Goal: Task Accomplishment & Management: Manage account settings

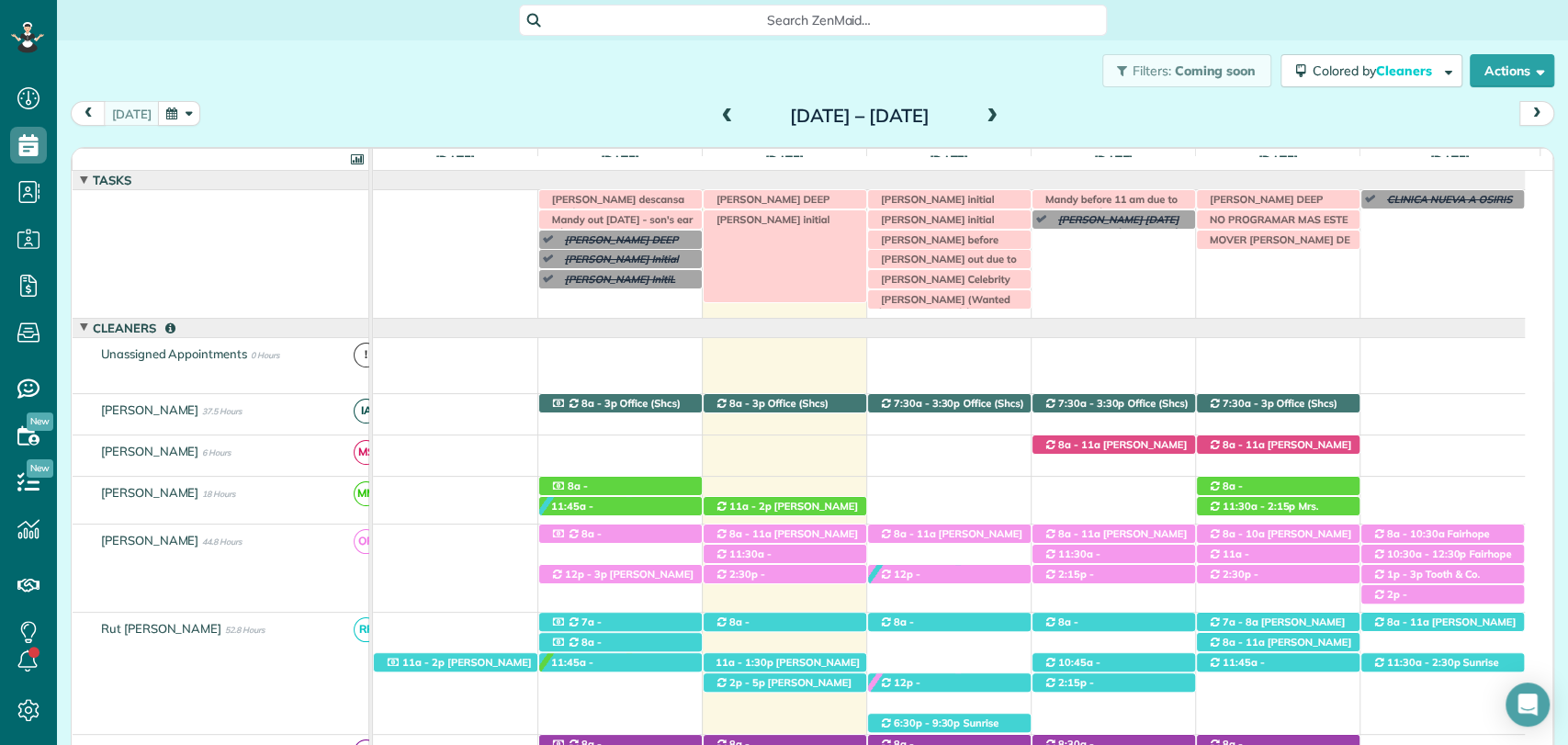
click at [771, 217] on span "Brianne culp initial" at bounding box center [769, 219] width 124 height 13
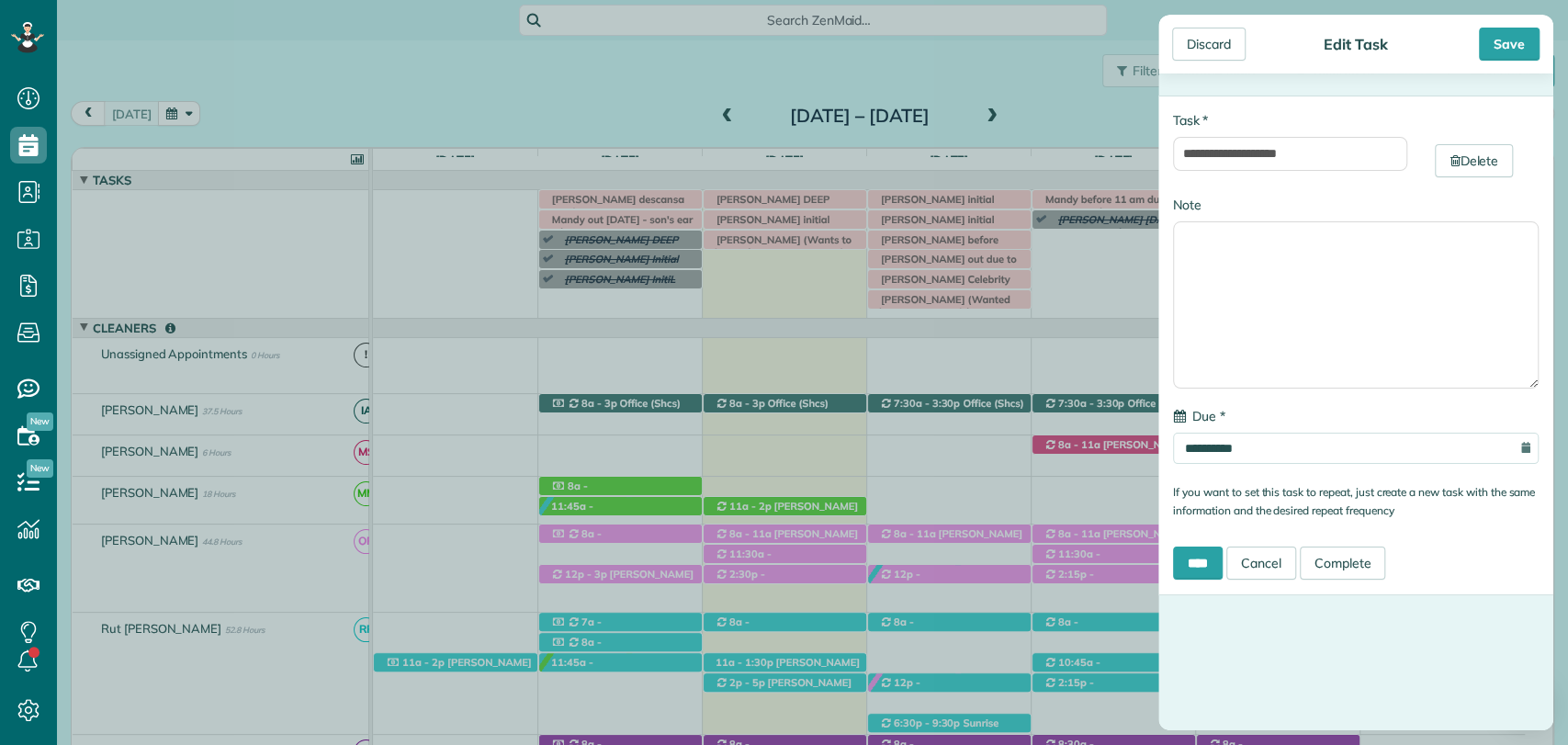
type input "**********"
click at [1359, 558] on link "Complete" at bounding box center [1343, 564] width 87 height 33
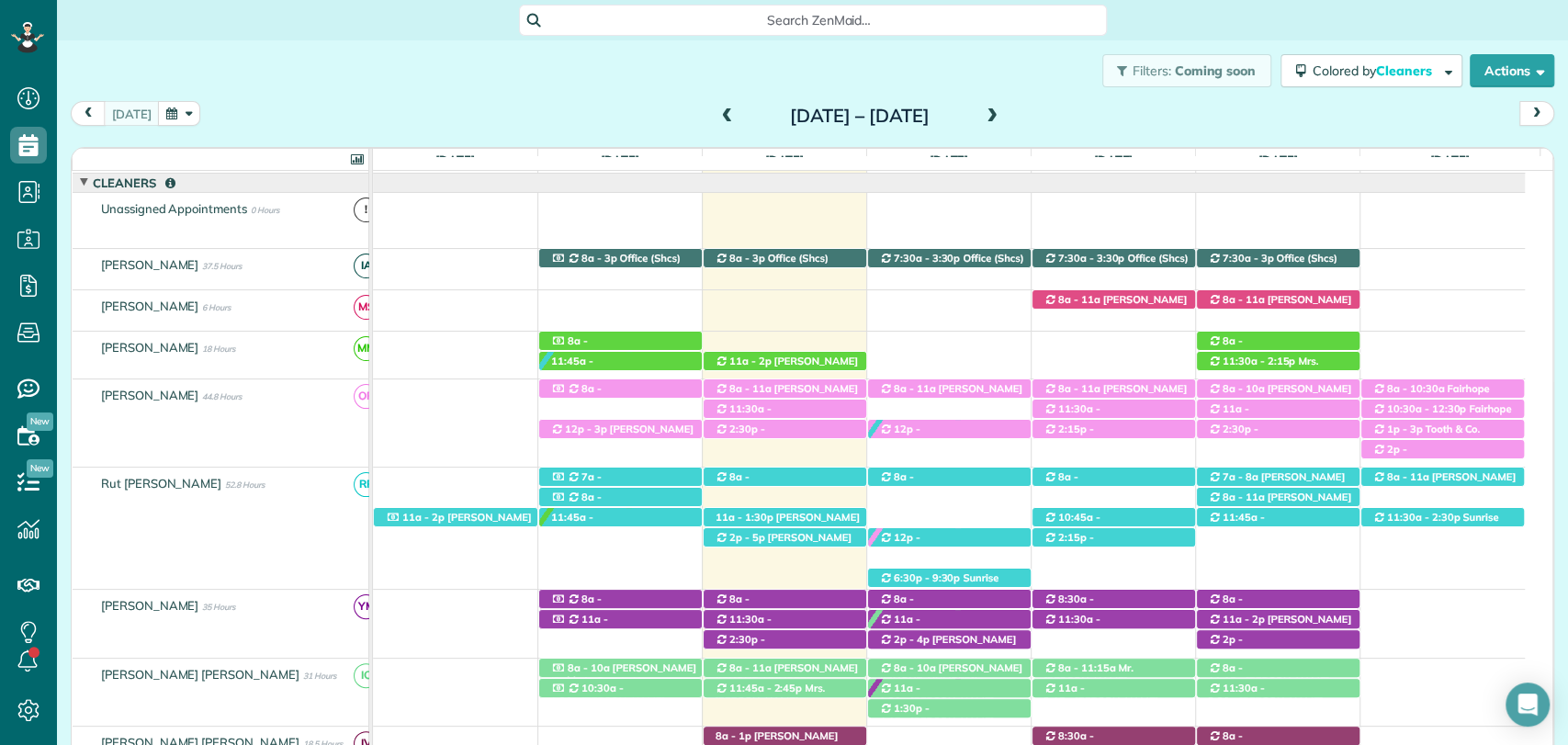
scroll to position [152, 0]
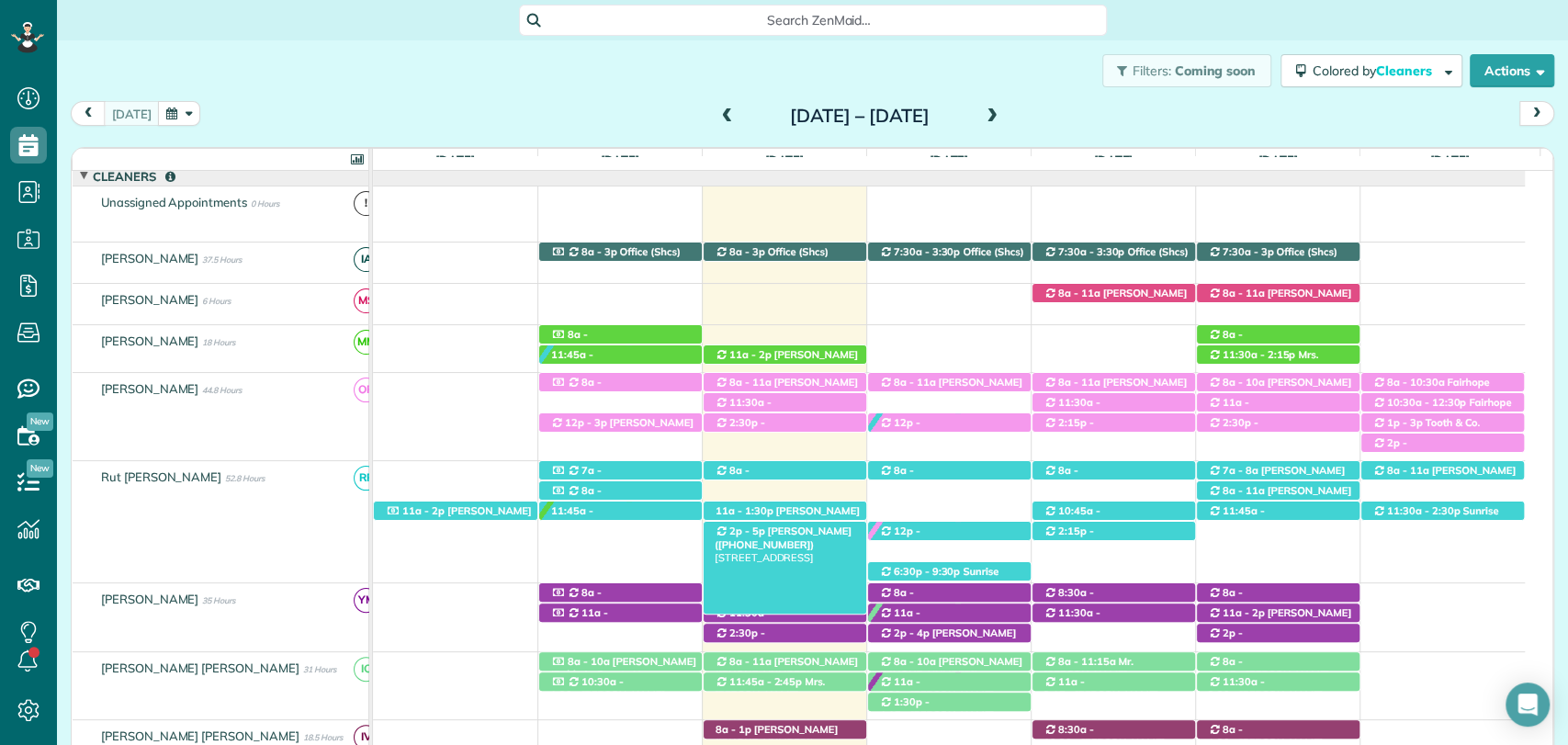
click at [733, 531] on span "2p - 5p" at bounding box center [746, 530] width 38 height 13
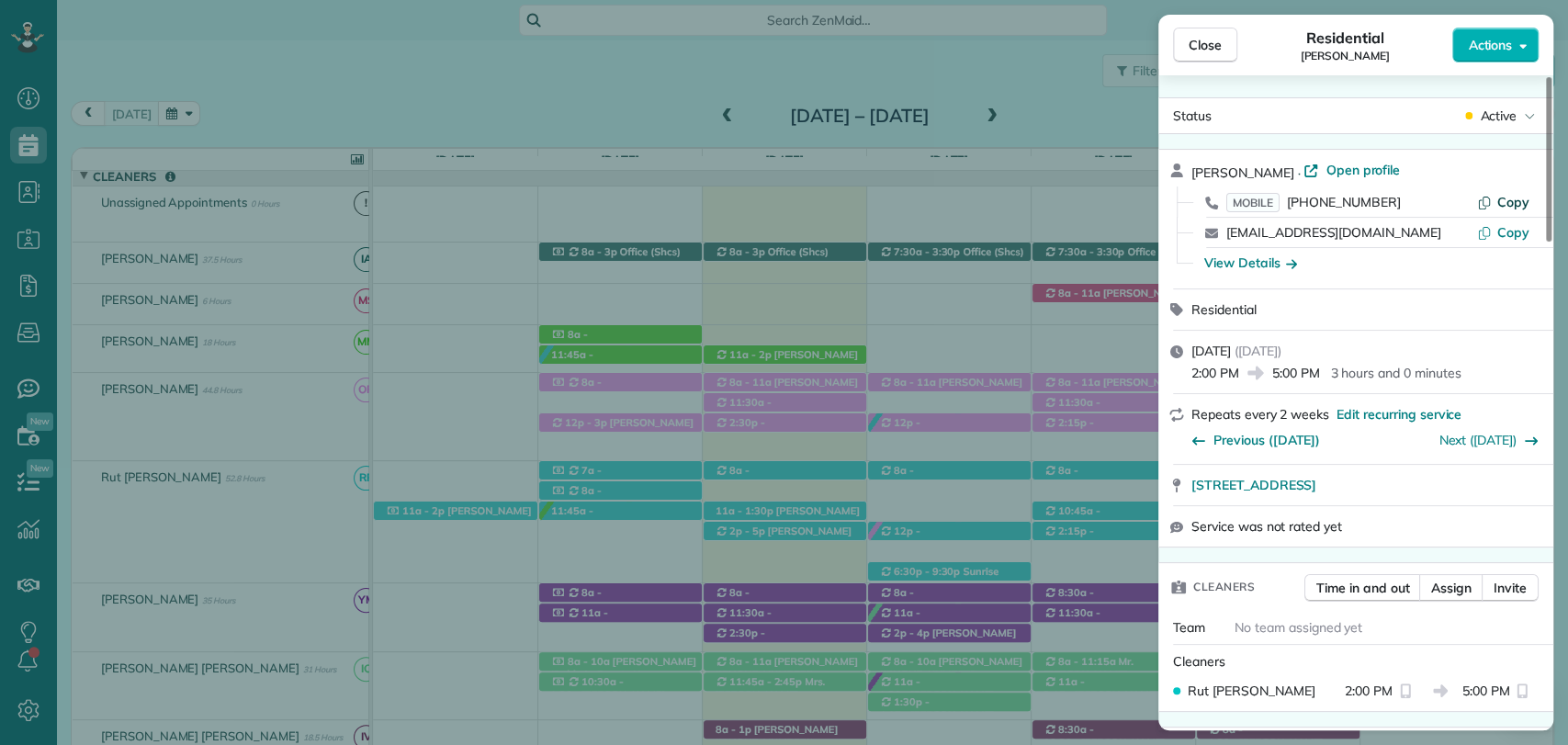
click at [1508, 194] on span "Copy" at bounding box center [1512, 202] width 32 height 17
click at [1202, 43] on span "Close" at bounding box center [1205, 45] width 33 height 19
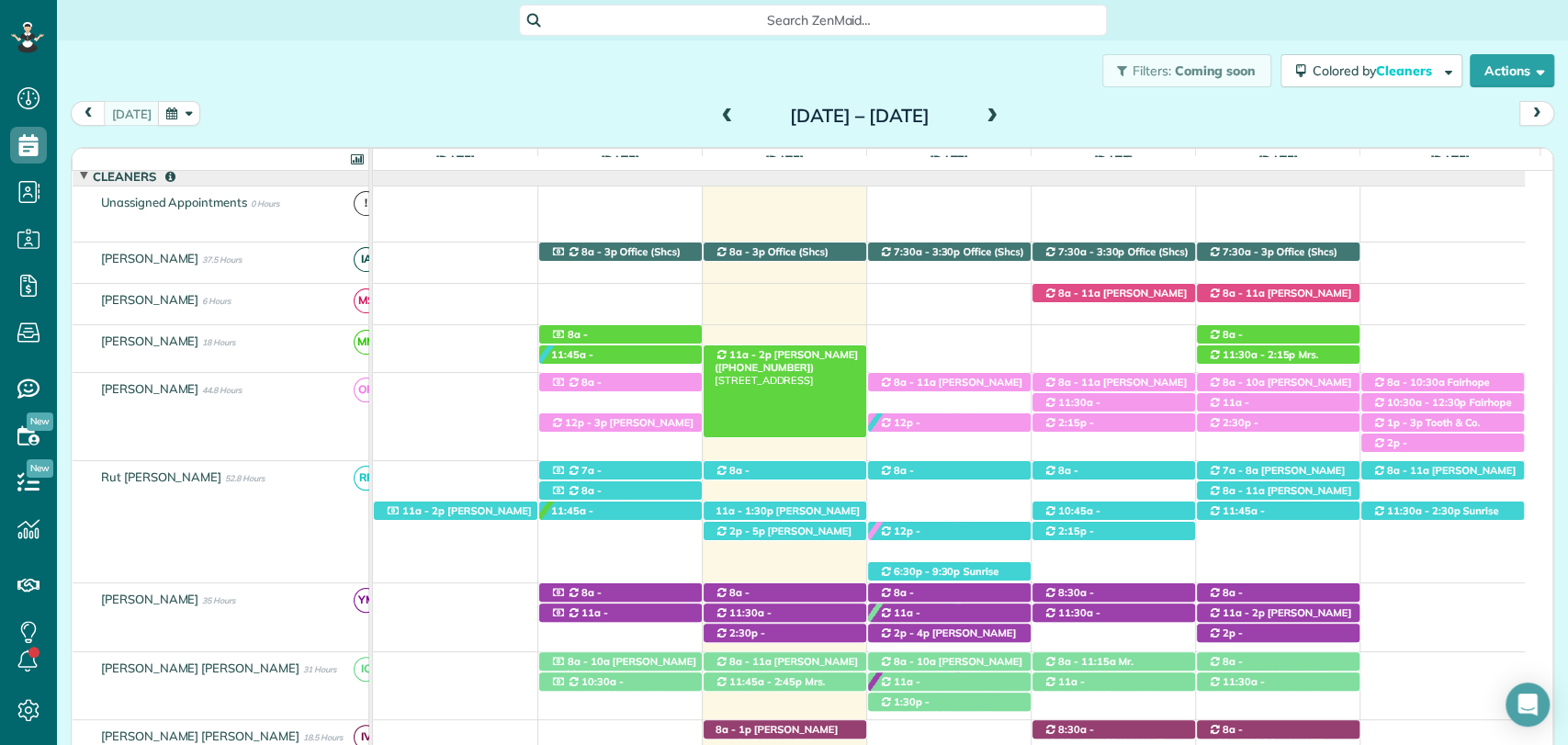
click at [755, 354] on span "11a - 2p" at bounding box center [749, 354] width 44 height 13
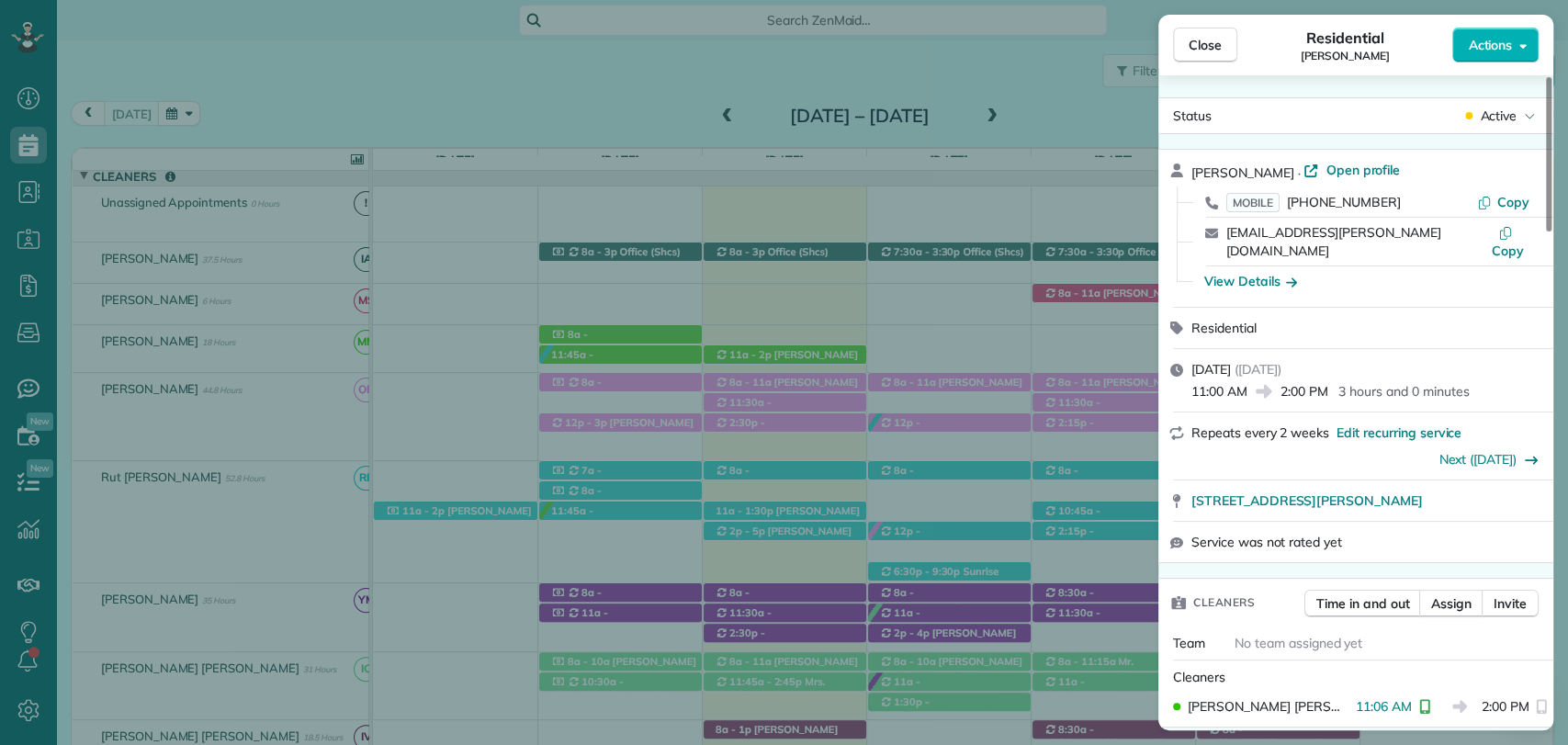
click at [1205, 47] on span "Close" at bounding box center [1205, 45] width 33 height 19
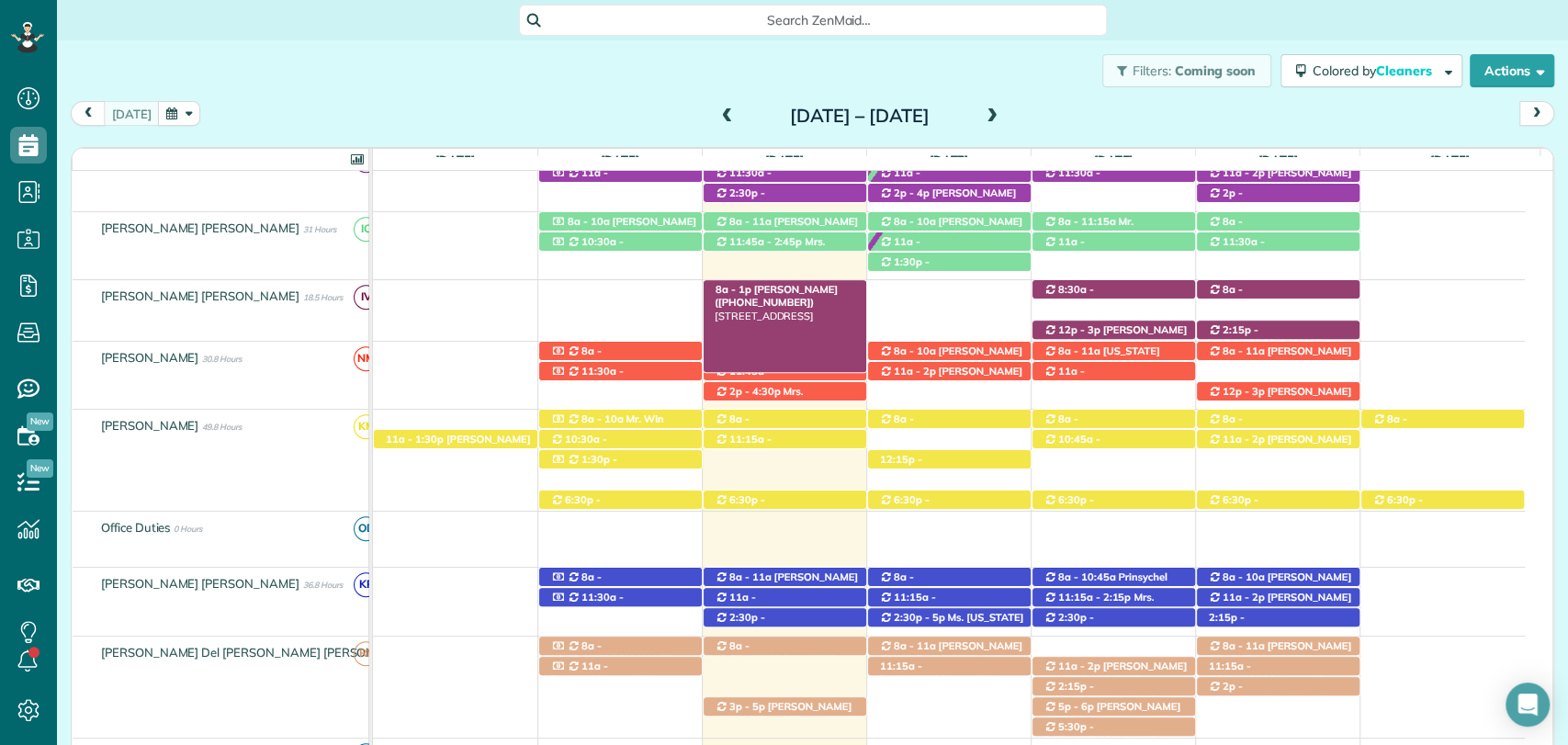
scroll to position [603, 0]
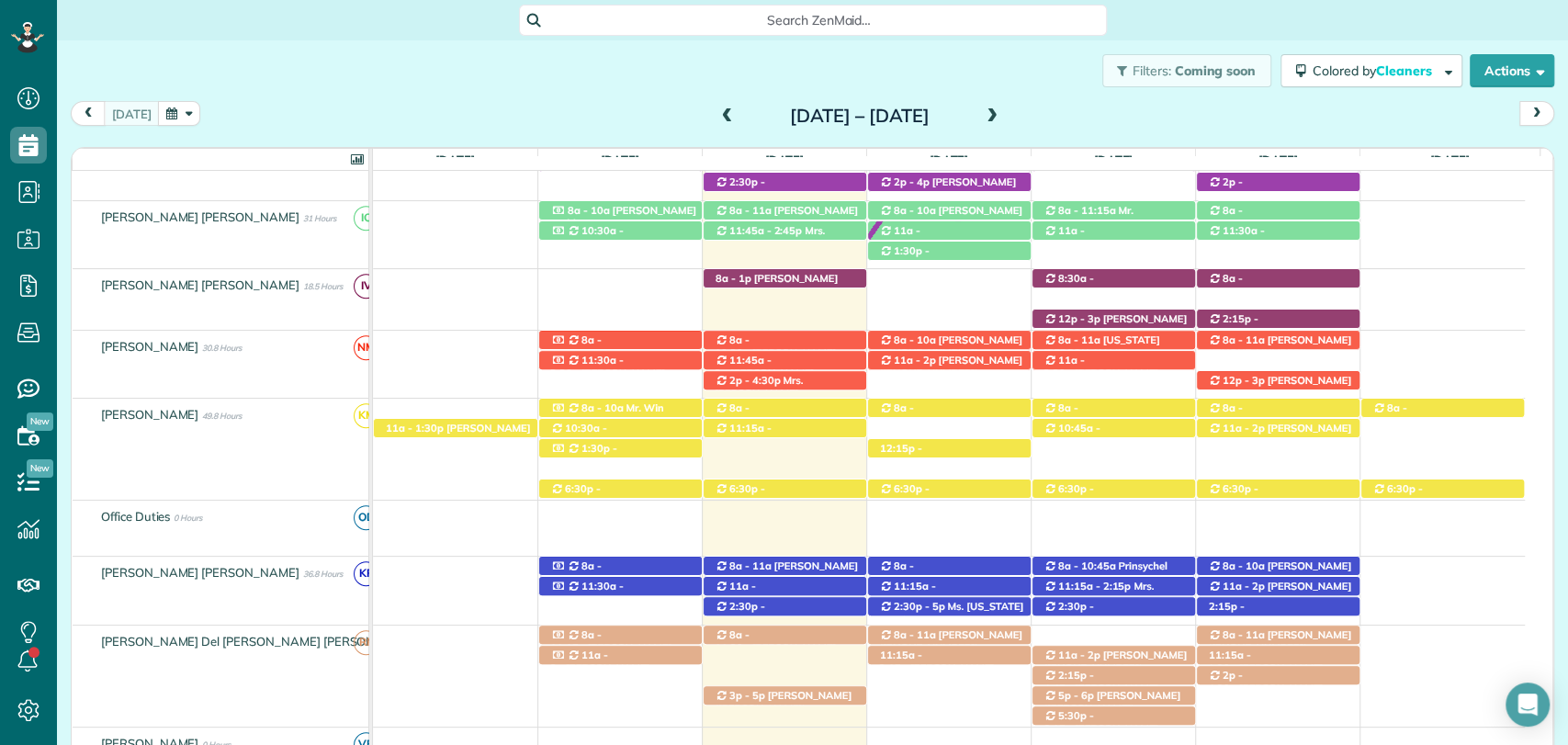
click at [579, 87] on div "Filters: Coming soon Colored by Cleaners Color by Cleaner Color by Team Color b…" at bounding box center [812, 70] width 1511 height 60
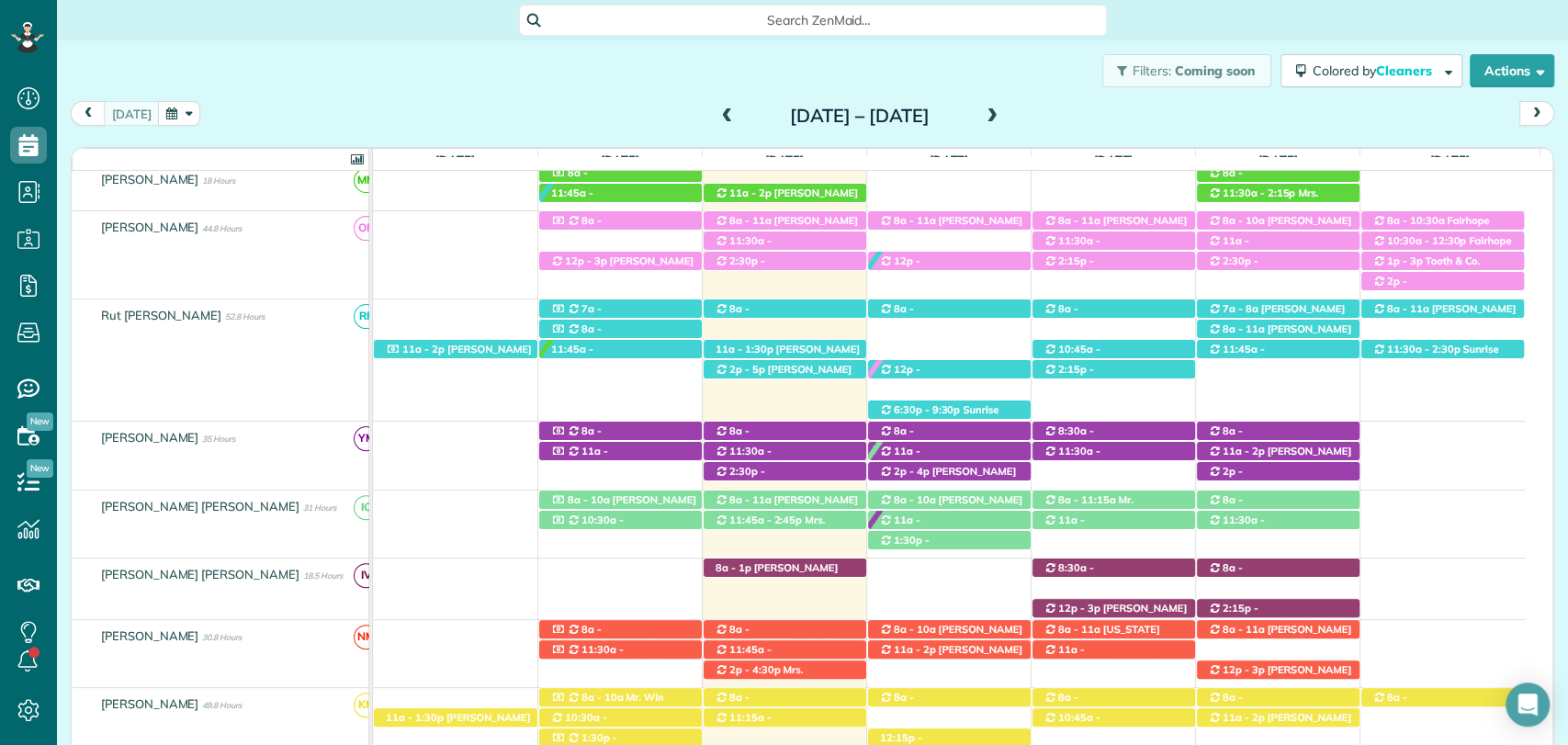
scroll to position [314, 0]
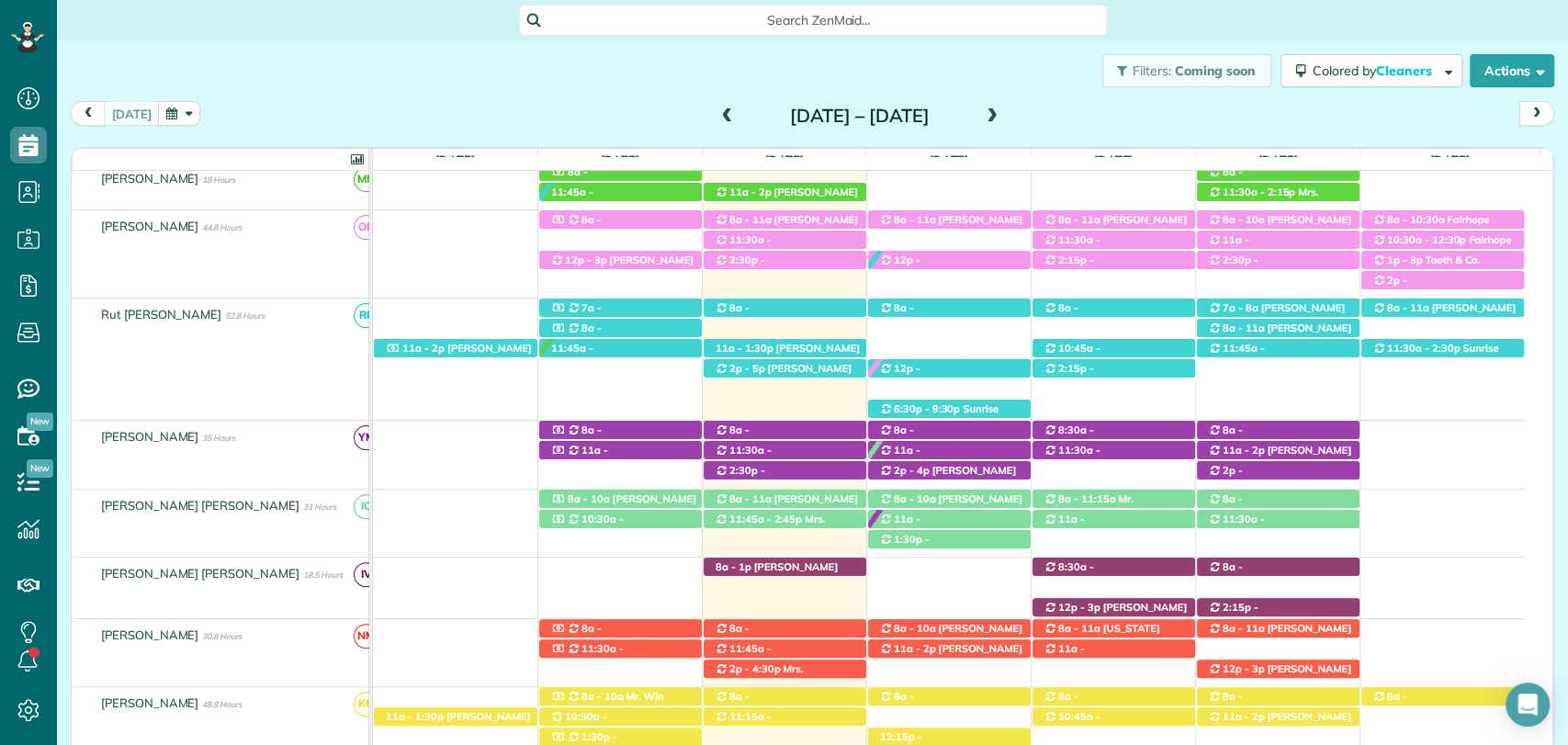
click at [1002, 109] on span at bounding box center [992, 116] width 20 height 17
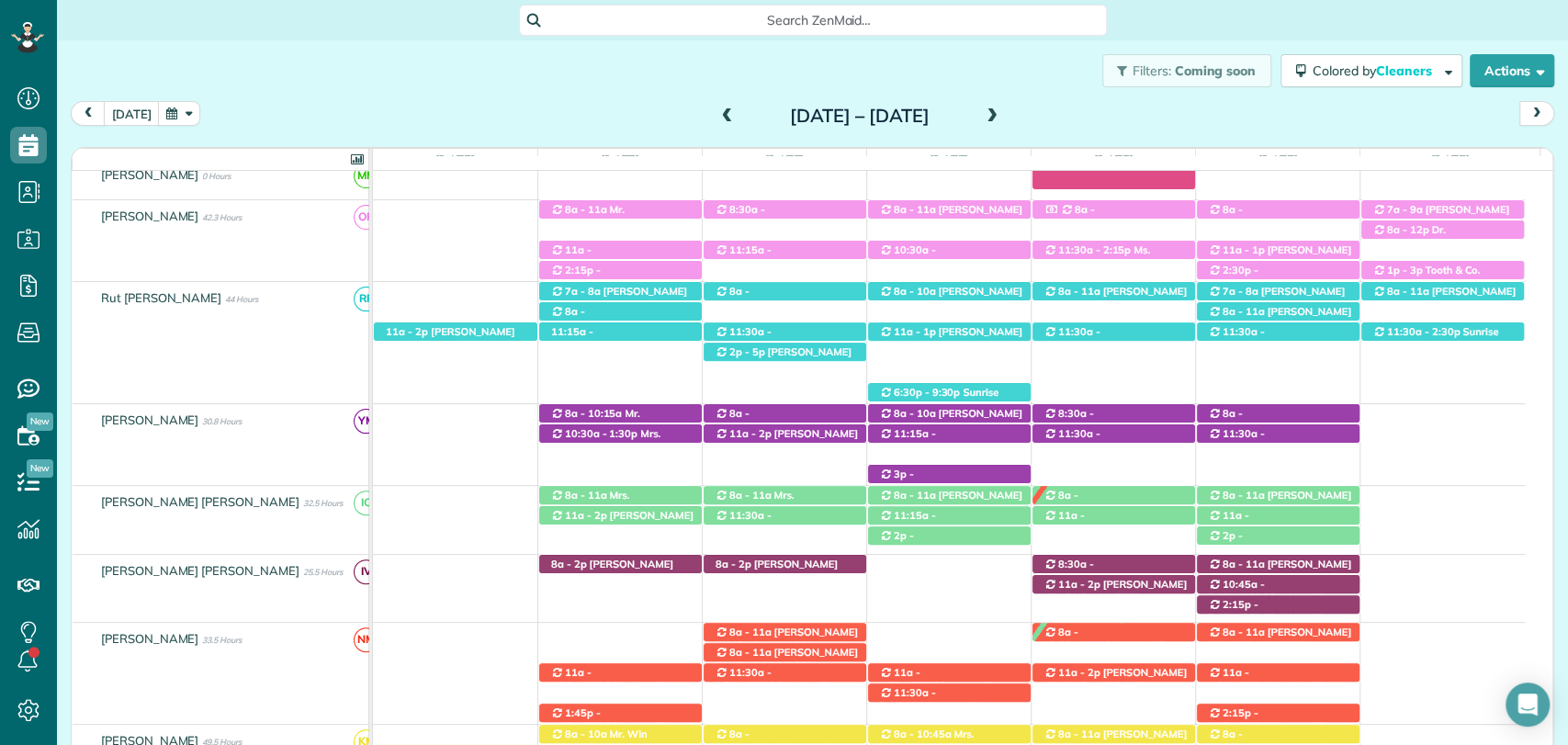
scroll to position [329, 0]
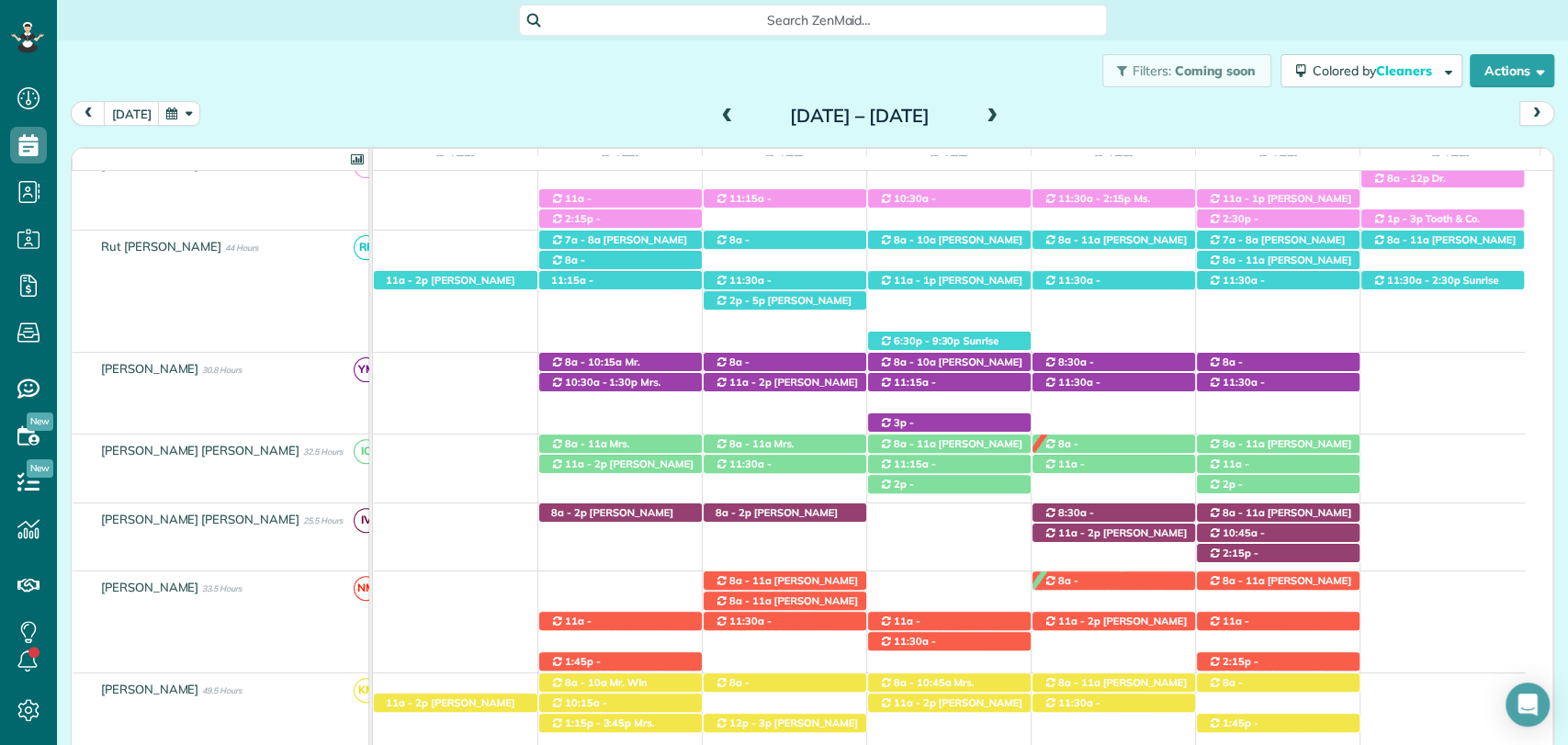
click at [717, 115] on span at bounding box center [727, 116] width 20 height 17
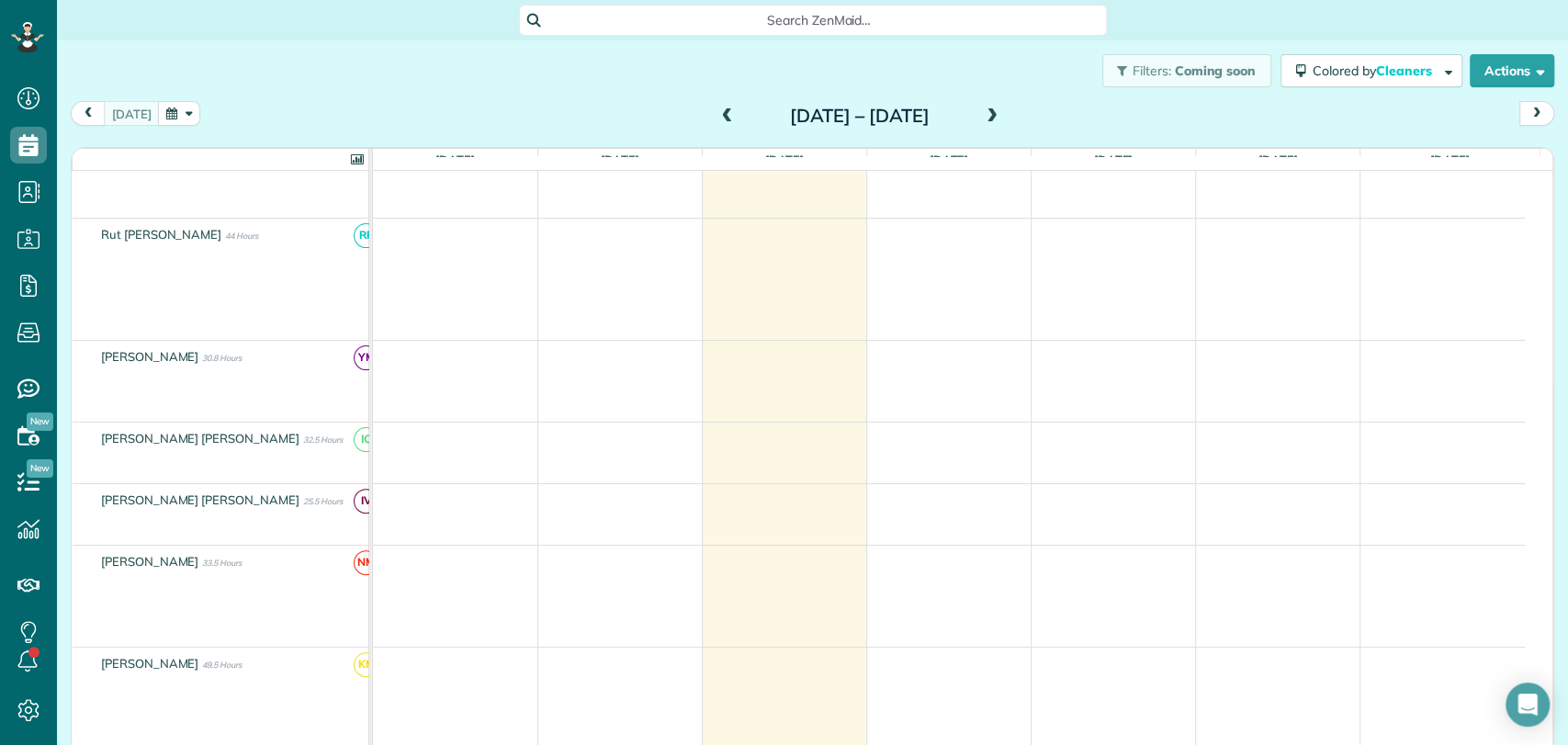
scroll to position [0, 0]
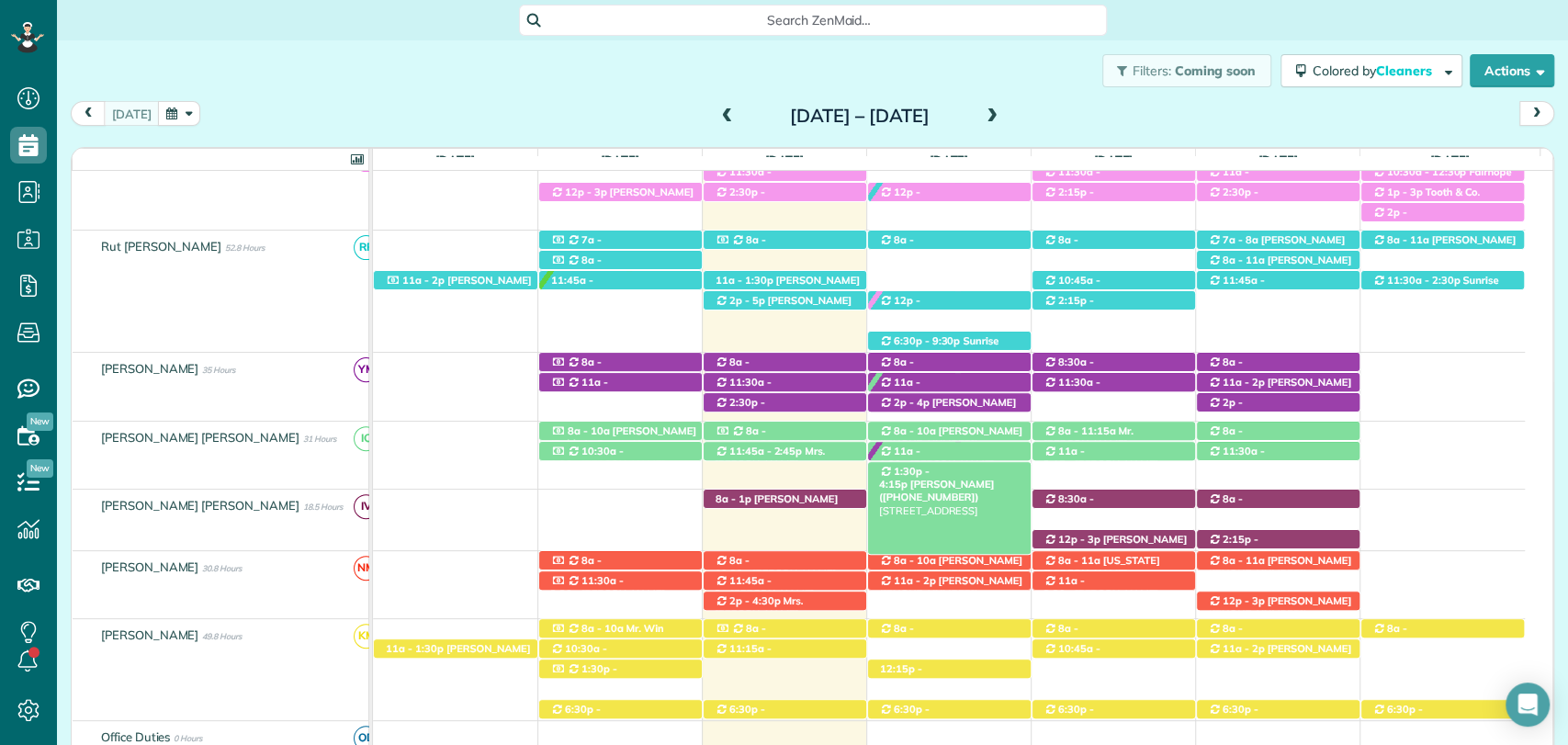
click at [948, 478] on span "Lisa Taylor (+13344628858)" at bounding box center [937, 490] width 115 height 25
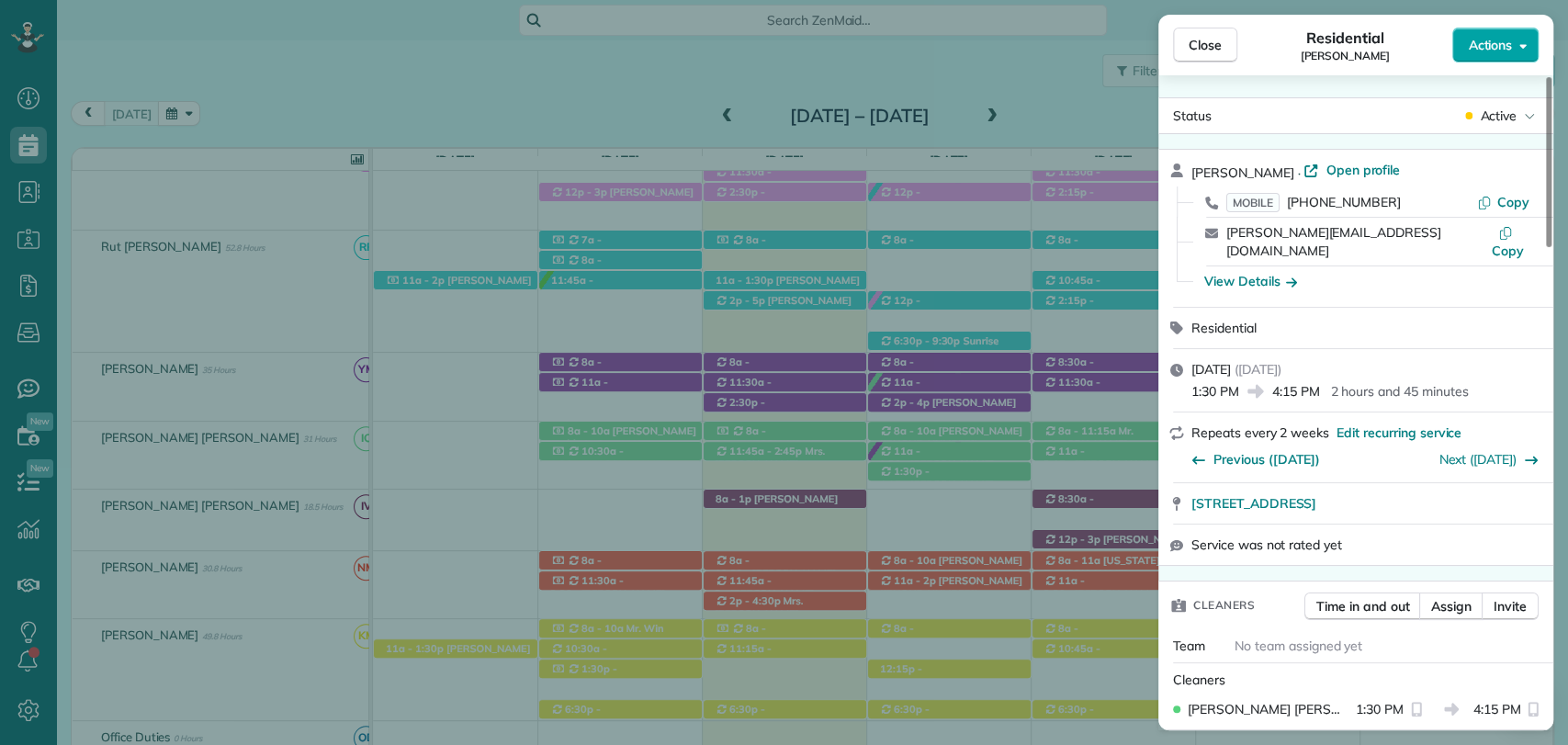
click at [1498, 51] on span "Actions" at bounding box center [1489, 45] width 44 height 19
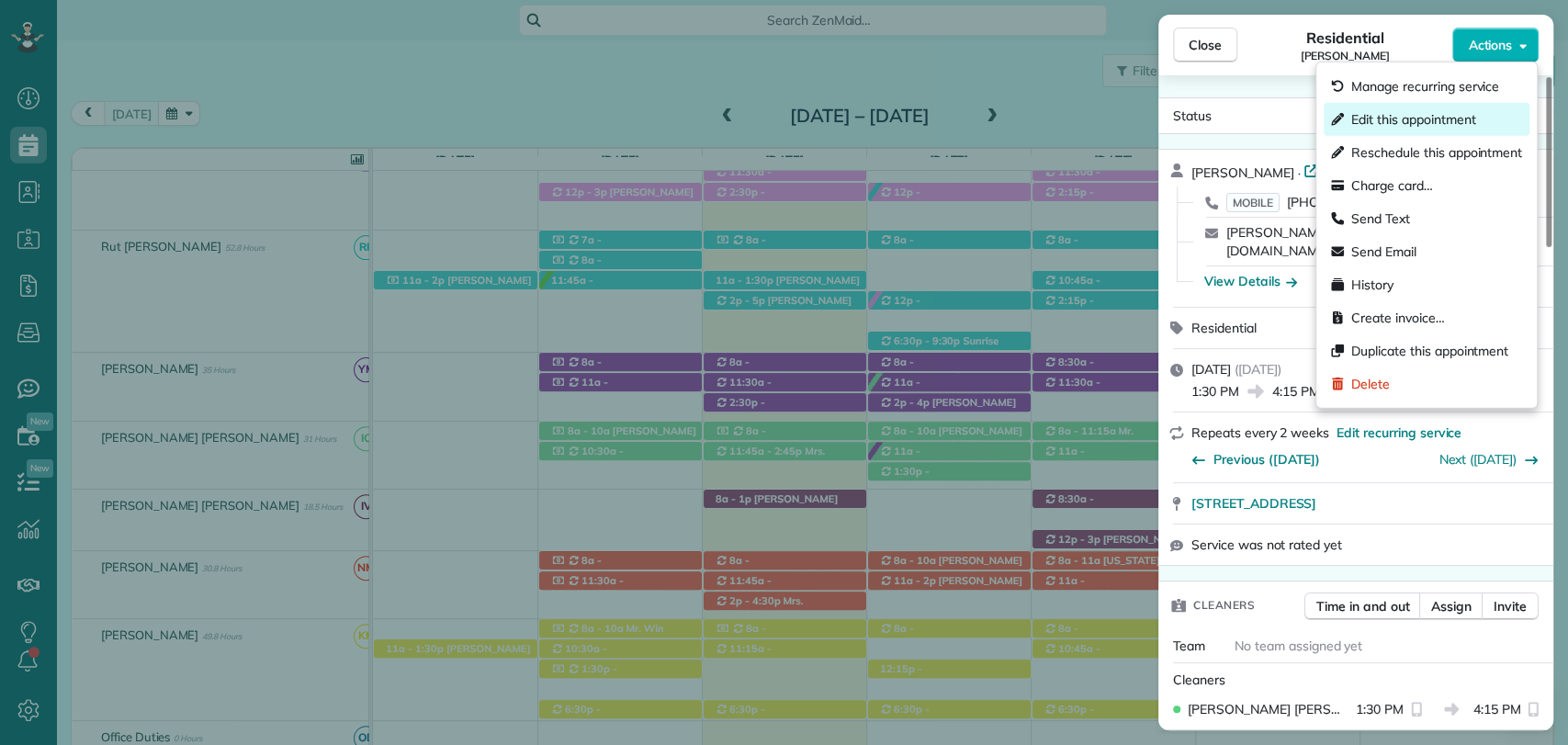
click at [1452, 106] on div "Edit this appointment" at bounding box center [1426, 120] width 206 height 33
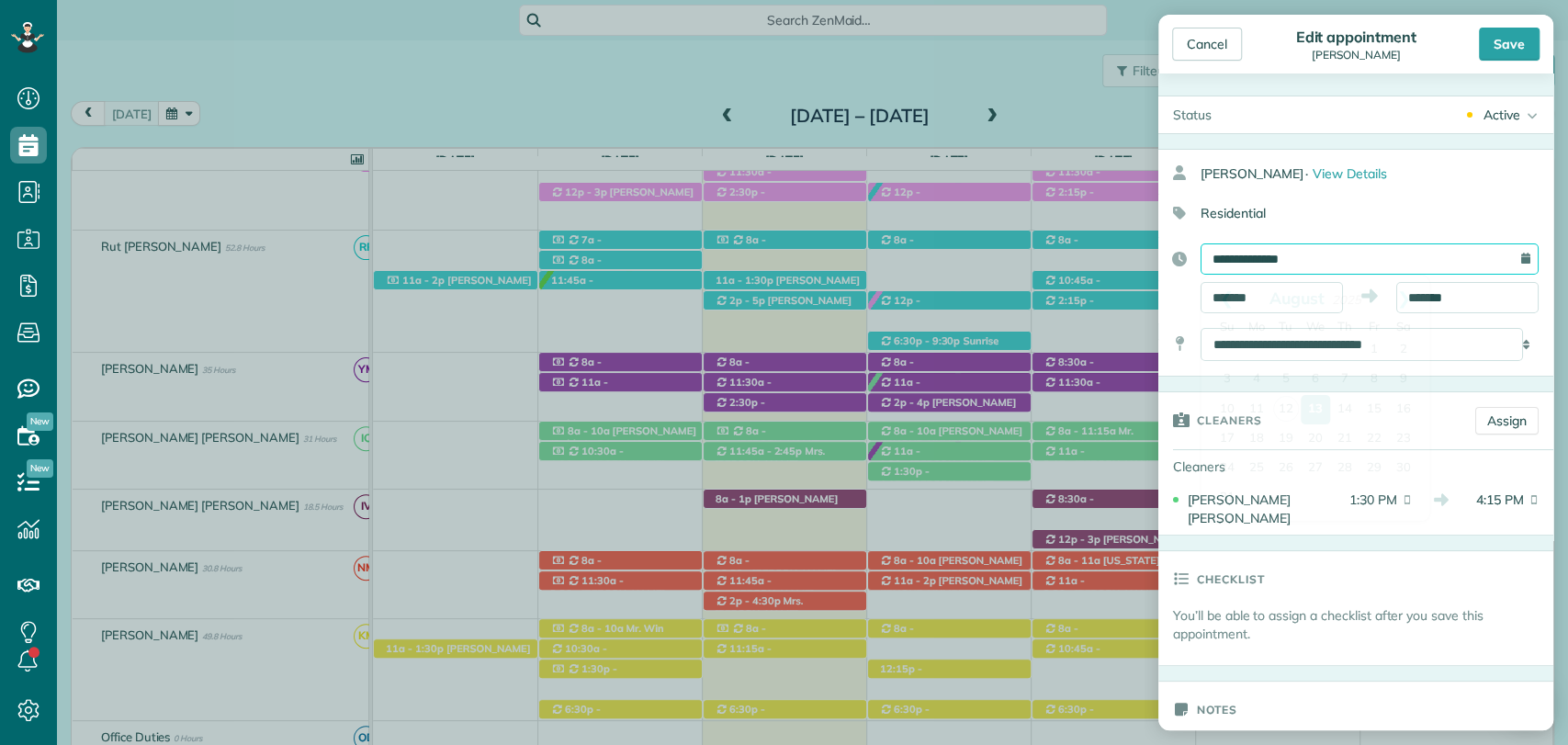
click at [1274, 251] on input "**********" at bounding box center [1369, 259] width 338 height 31
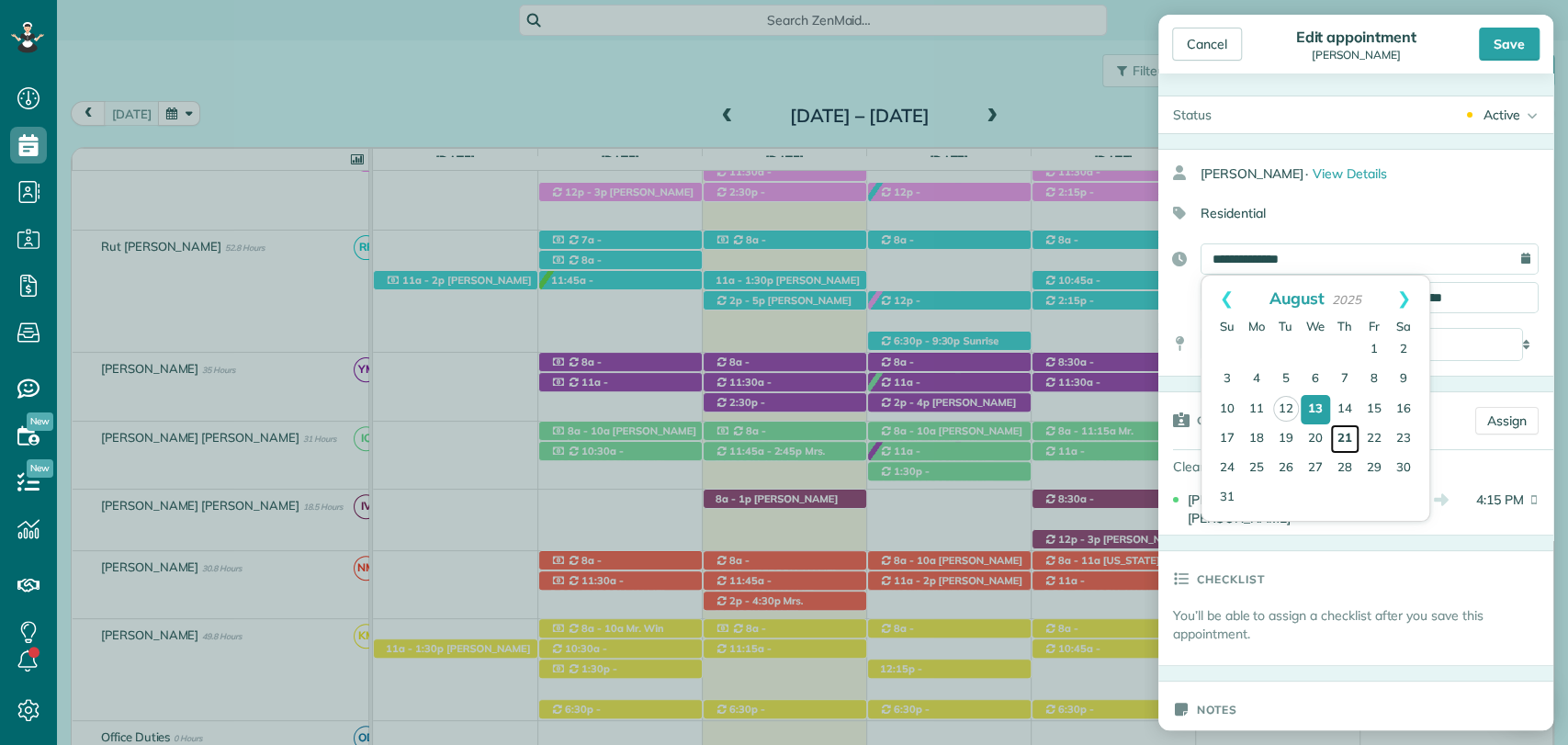
click at [1341, 440] on link "21" at bounding box center [1345, 439] width 29 height 29
type input "**********"
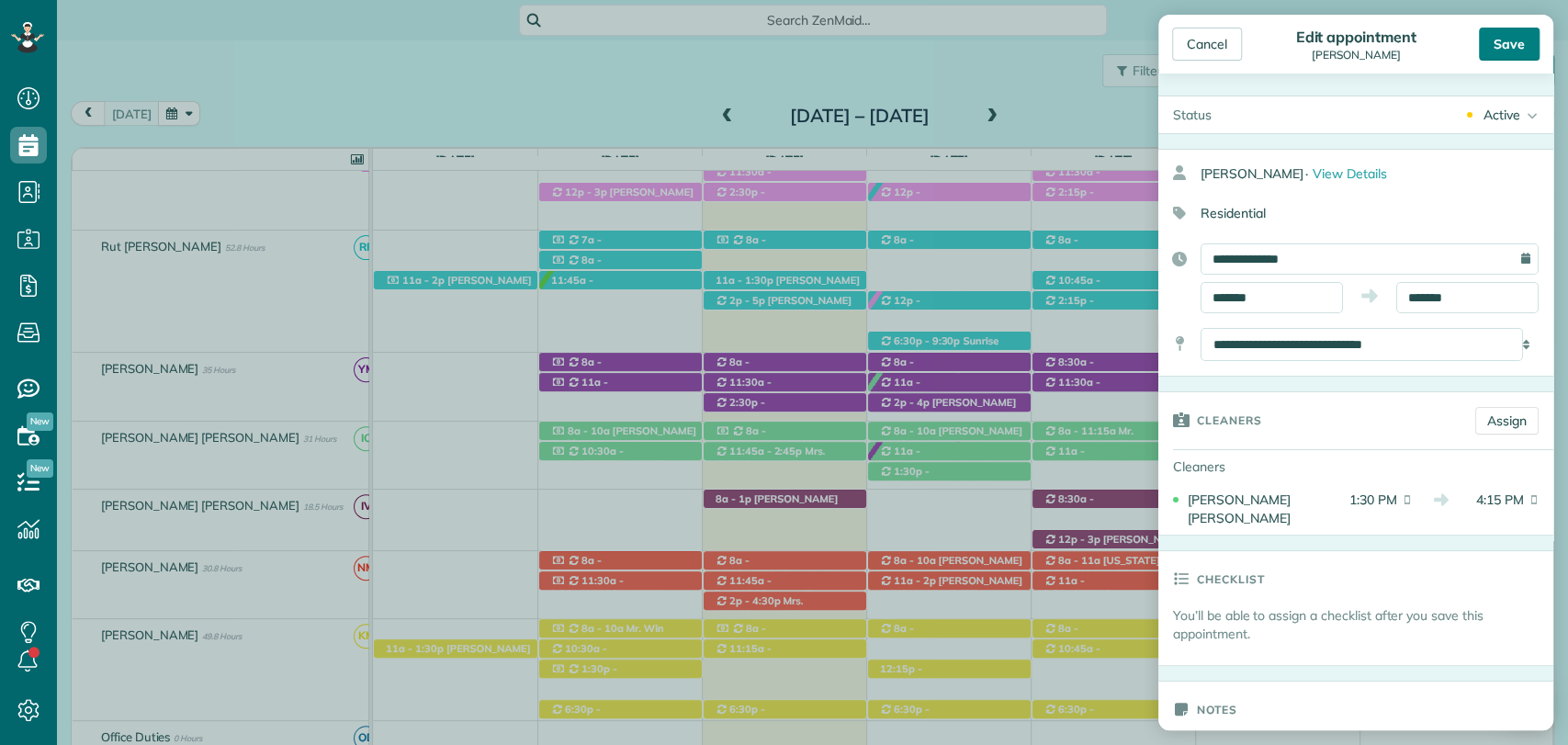
click at [1494, 57] on div "Save" at bounding box center [1509, 44] width 60 height 33
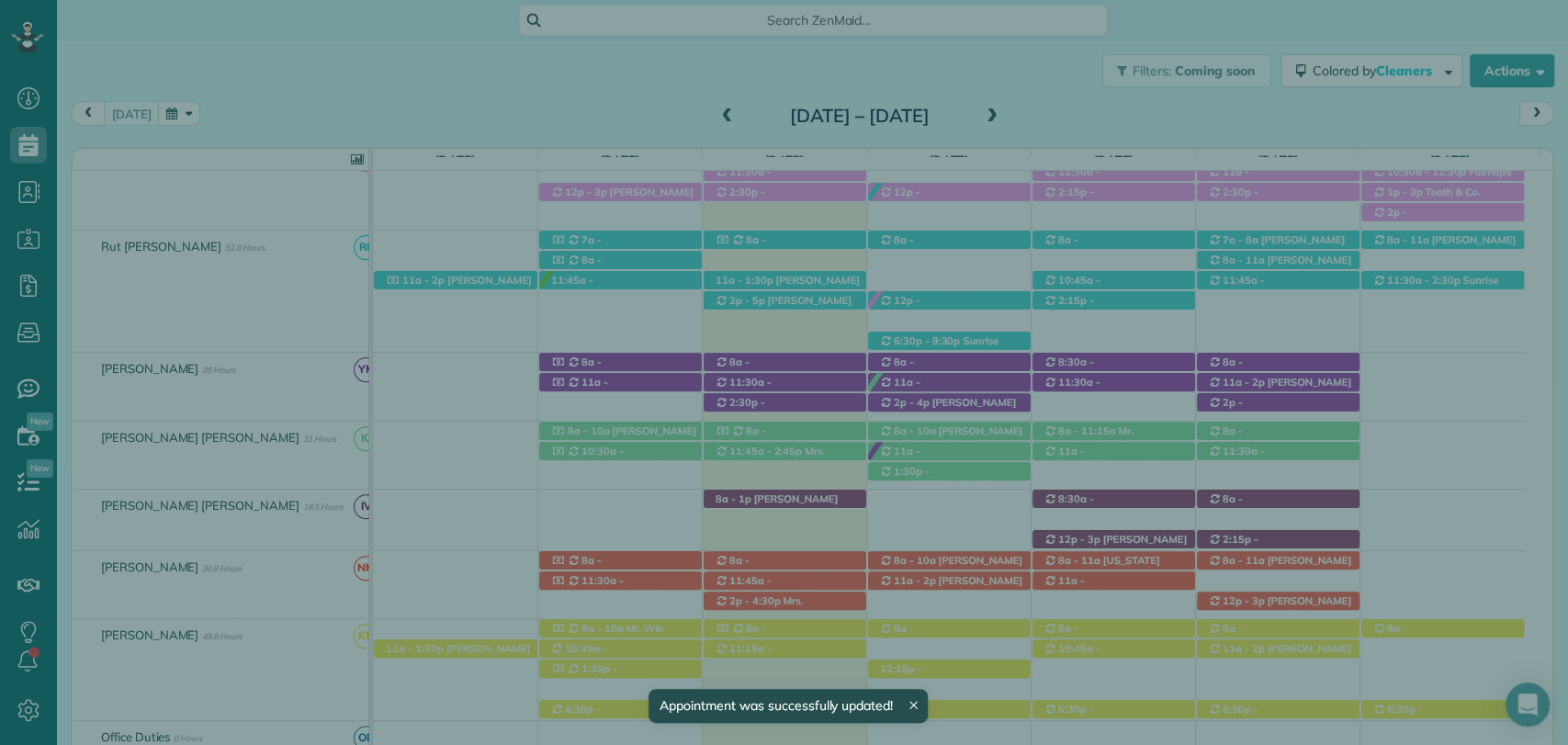
click at [1509, 59] on button "Actions" at bounding box center [1495, 45] width 87 height 35
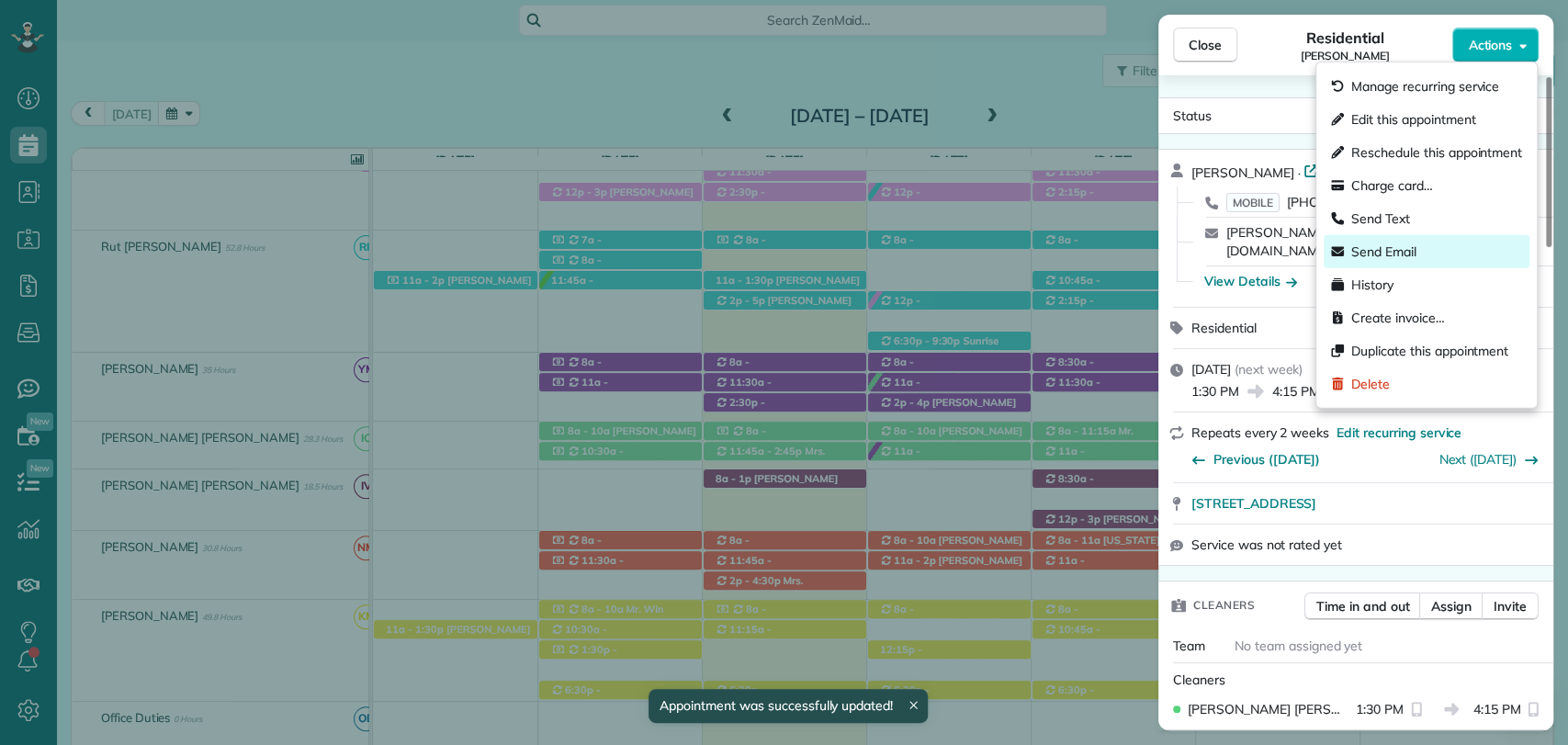
click at [1386, 250] on span "Send Email" at bounding box center [1383, 252] width 65 height 19
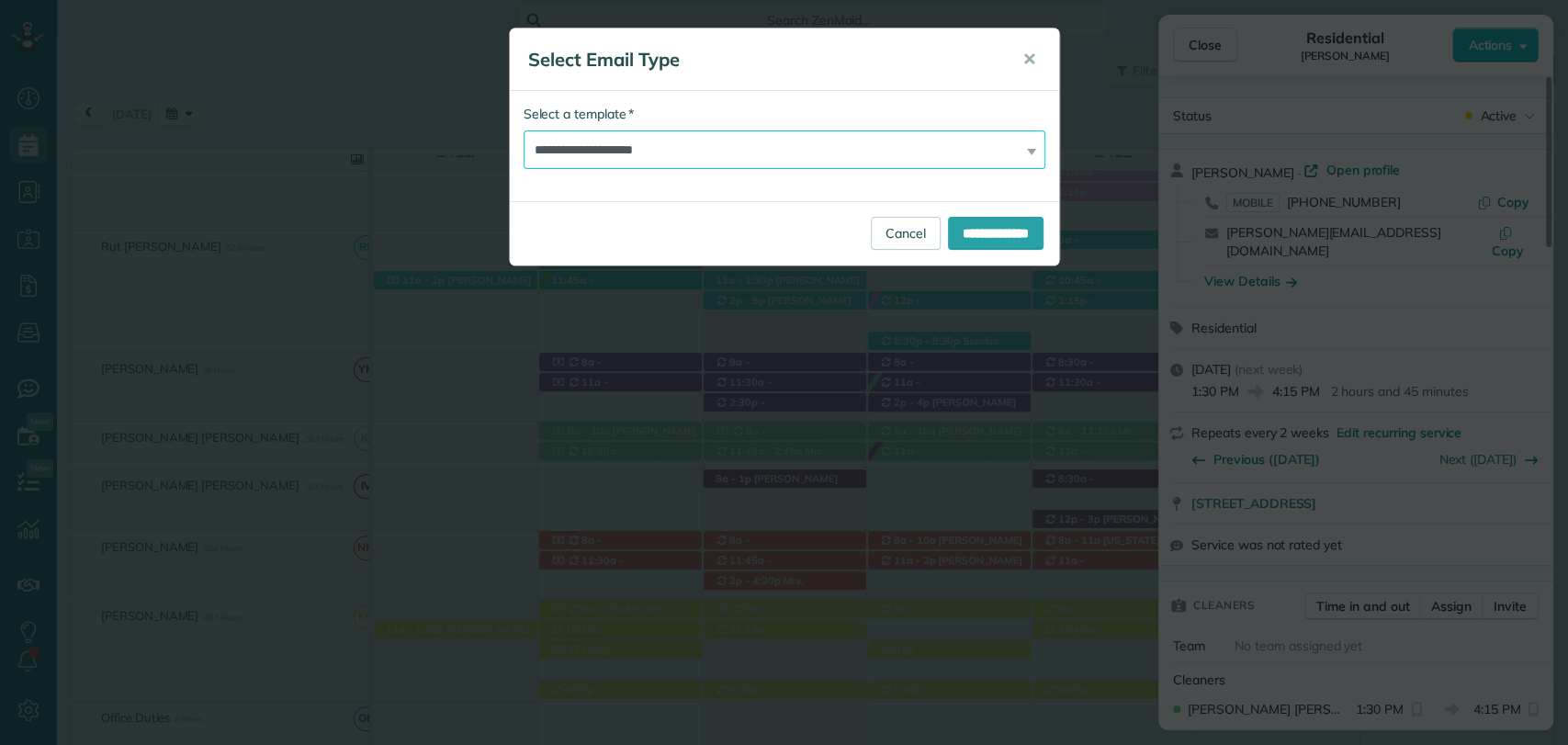
click at [983, 161] on select "**********" at bounding box center [784, 150] width 521 height 39
select select "****"
click at [523, 131] on select "**********" at bounding box center [784, 150] width 521 height 39
click at [1025, 226] on input "**********" at bounding box center [996, 233] width 96 height 33
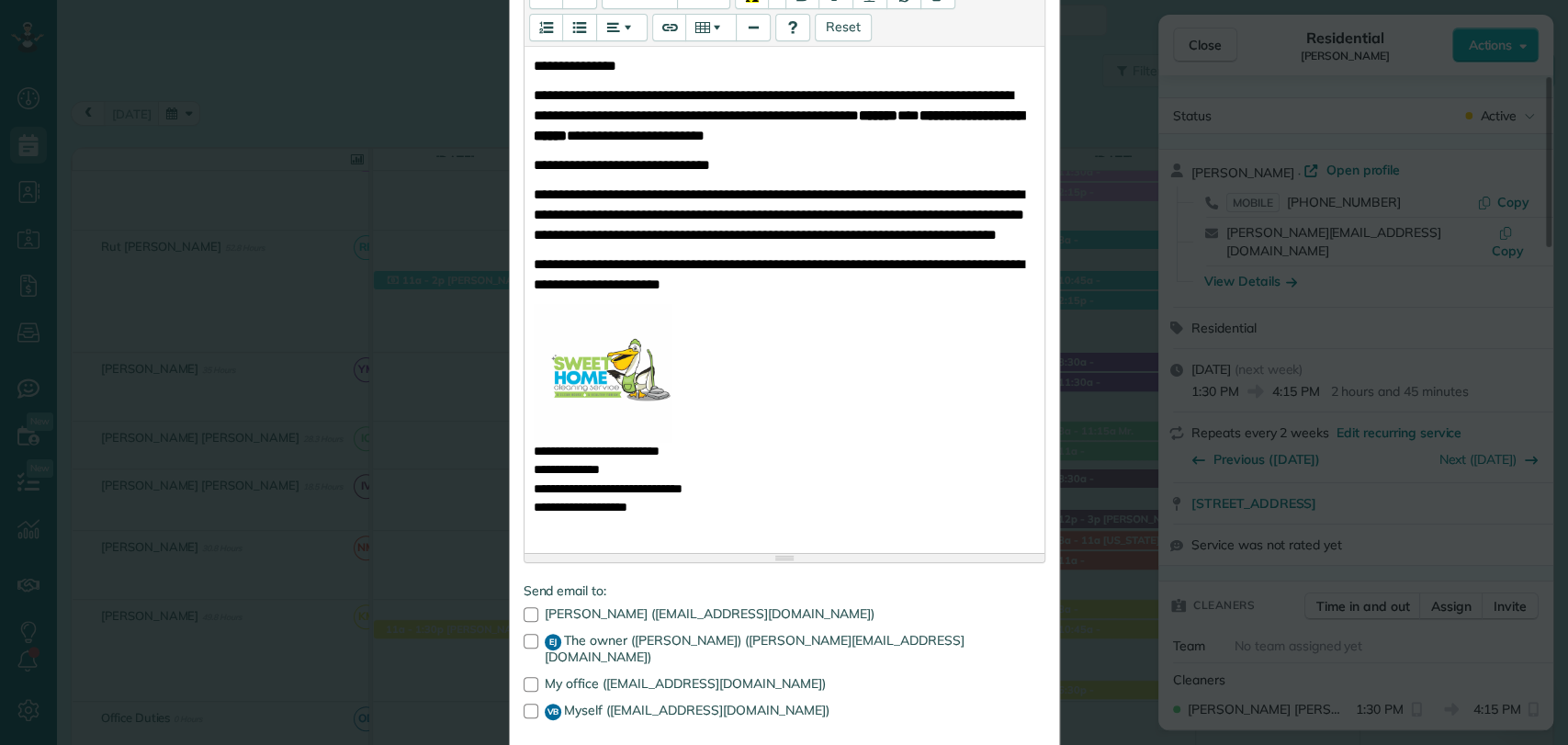
scroll to position [408, 0]
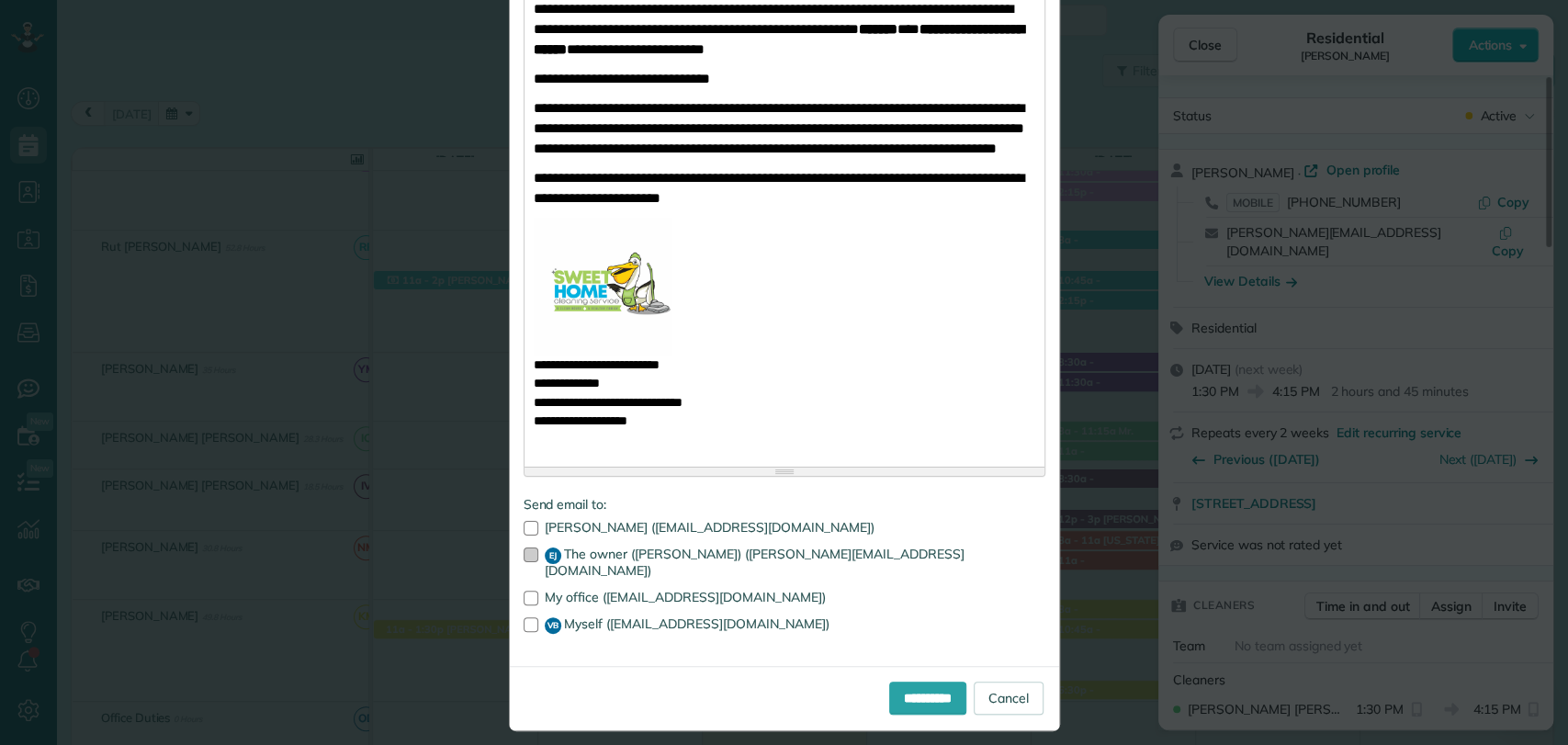
click at [523, 553] on div at bounding box center [530, 555] width 15 height 15
click at [523, 617] on div at bounding box center [530, 624] width 15 height 15
click at [902, 682] on input "**********" at bounding box center [927, 698] width 77 height 33
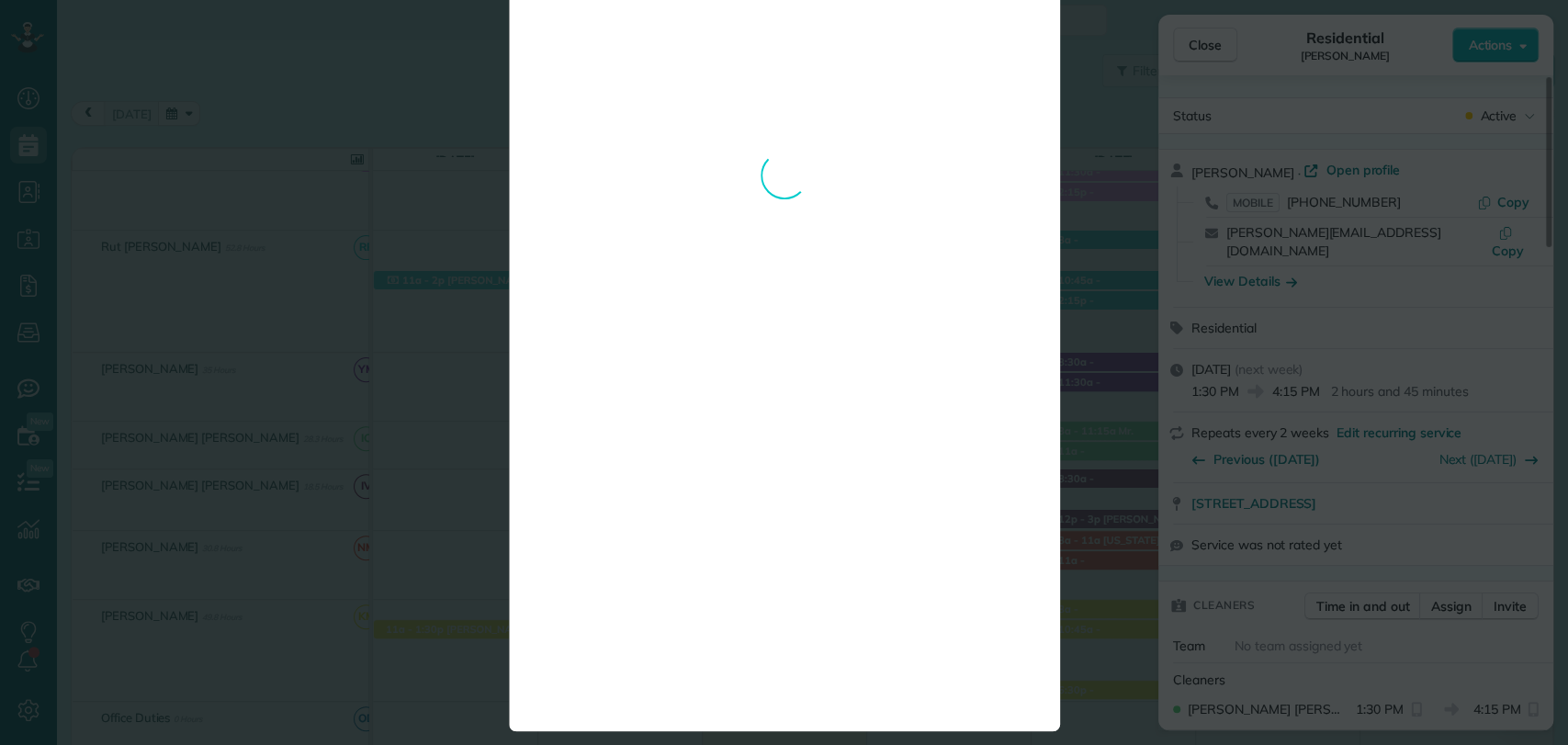
scroll to position [0, 0]
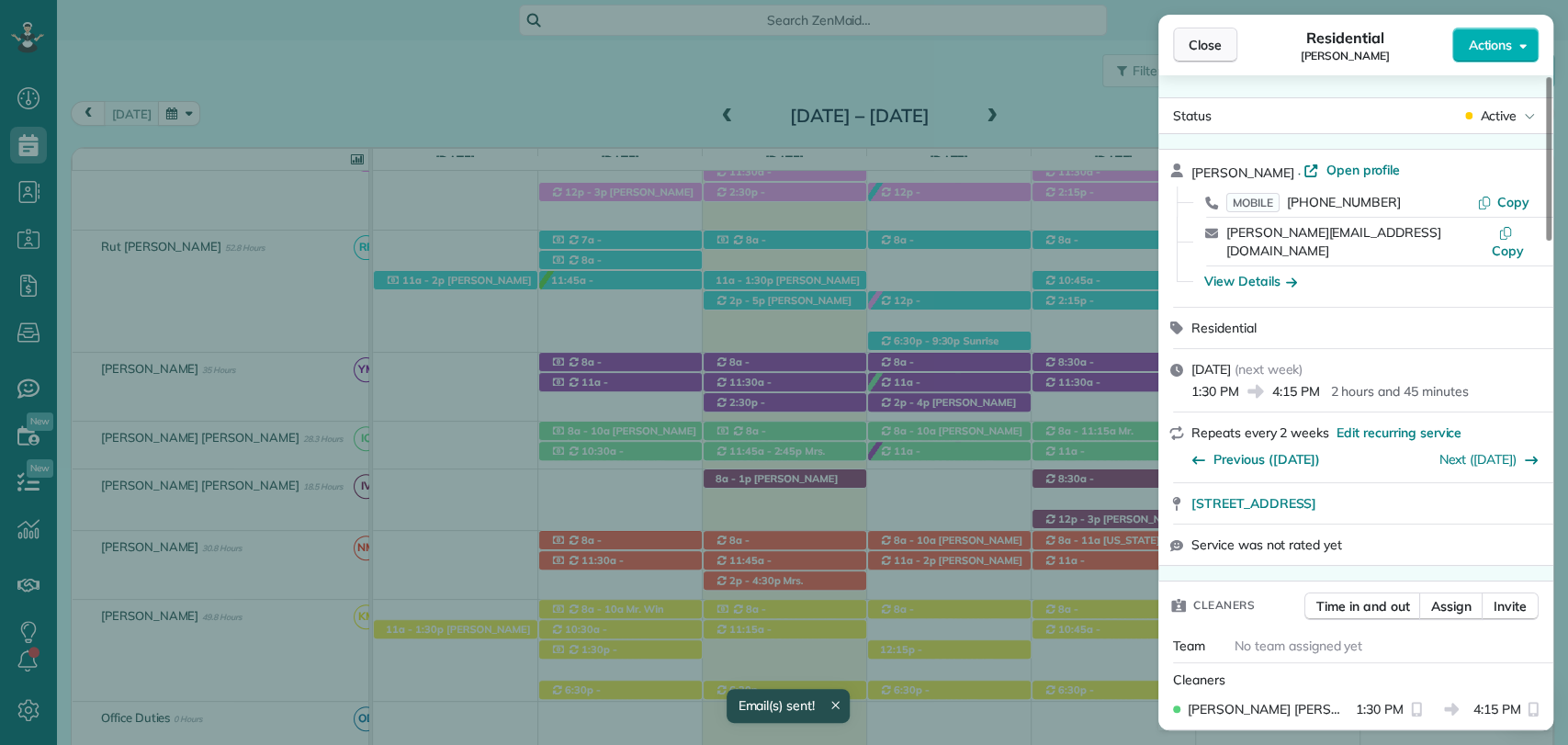
click at [1223, 57] on button "Close" at bounding box center [1205, 45] width 64 height 35
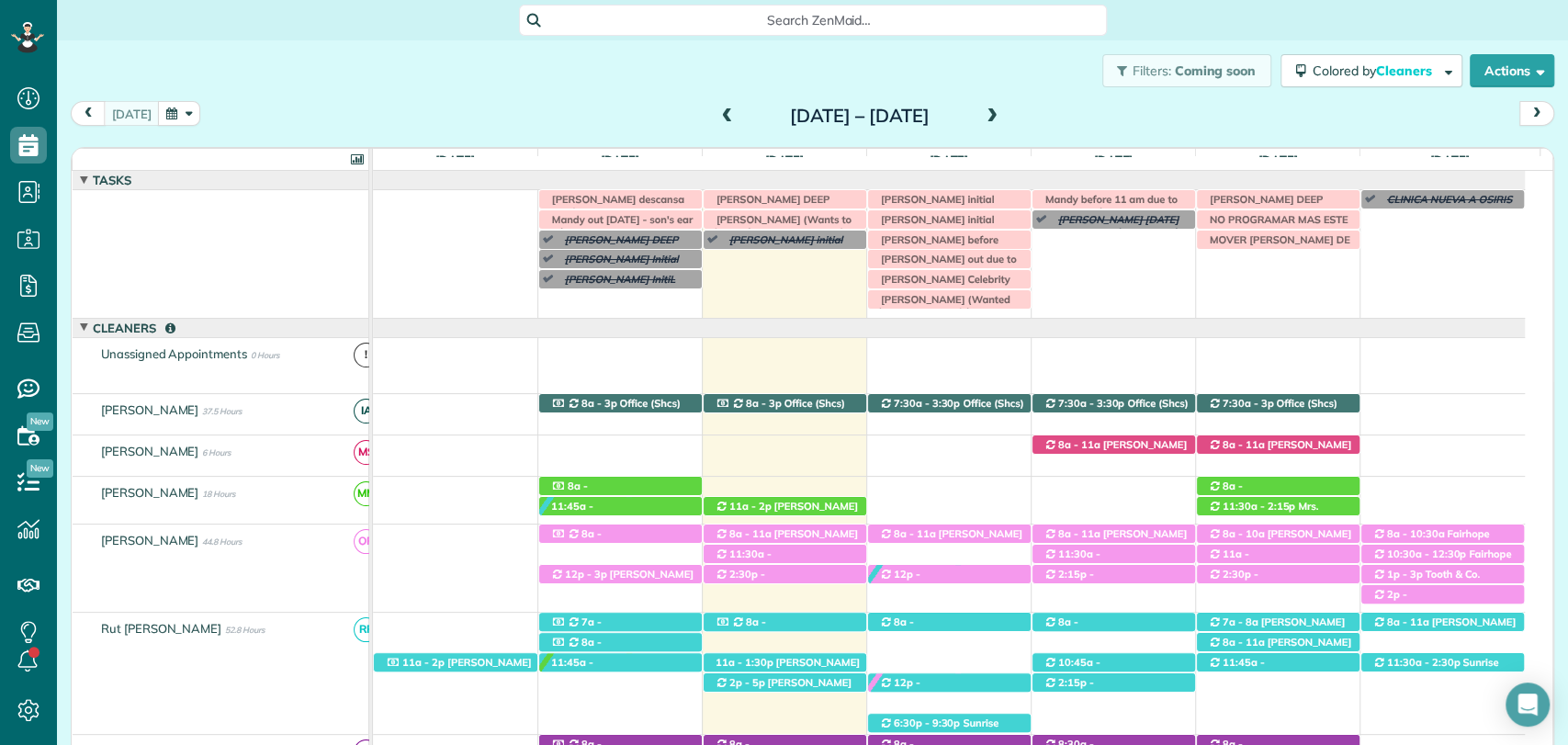
click at [1002, 117] on span at bounding box center [992, 116] width 20 height 17
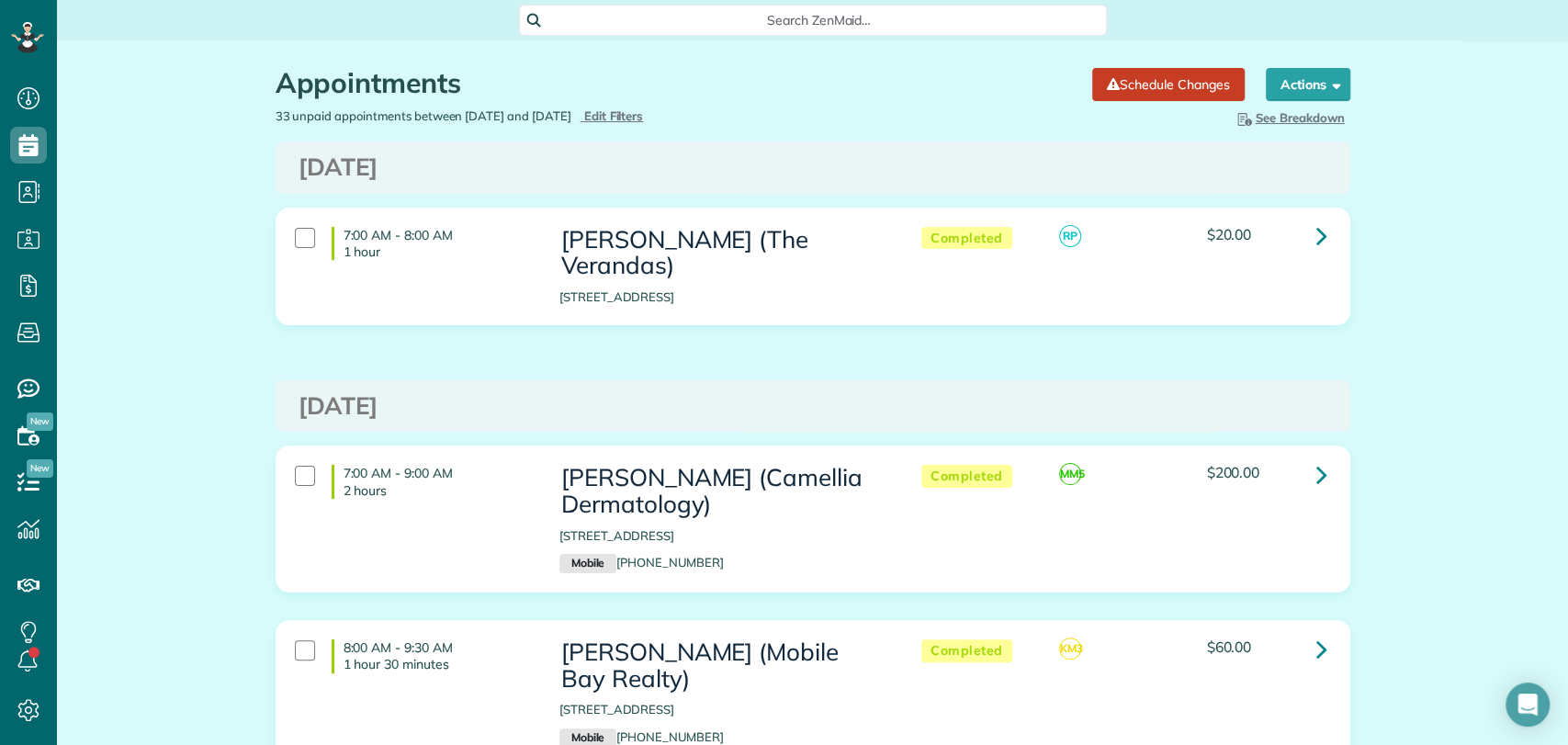
scroll to position [632, 0]
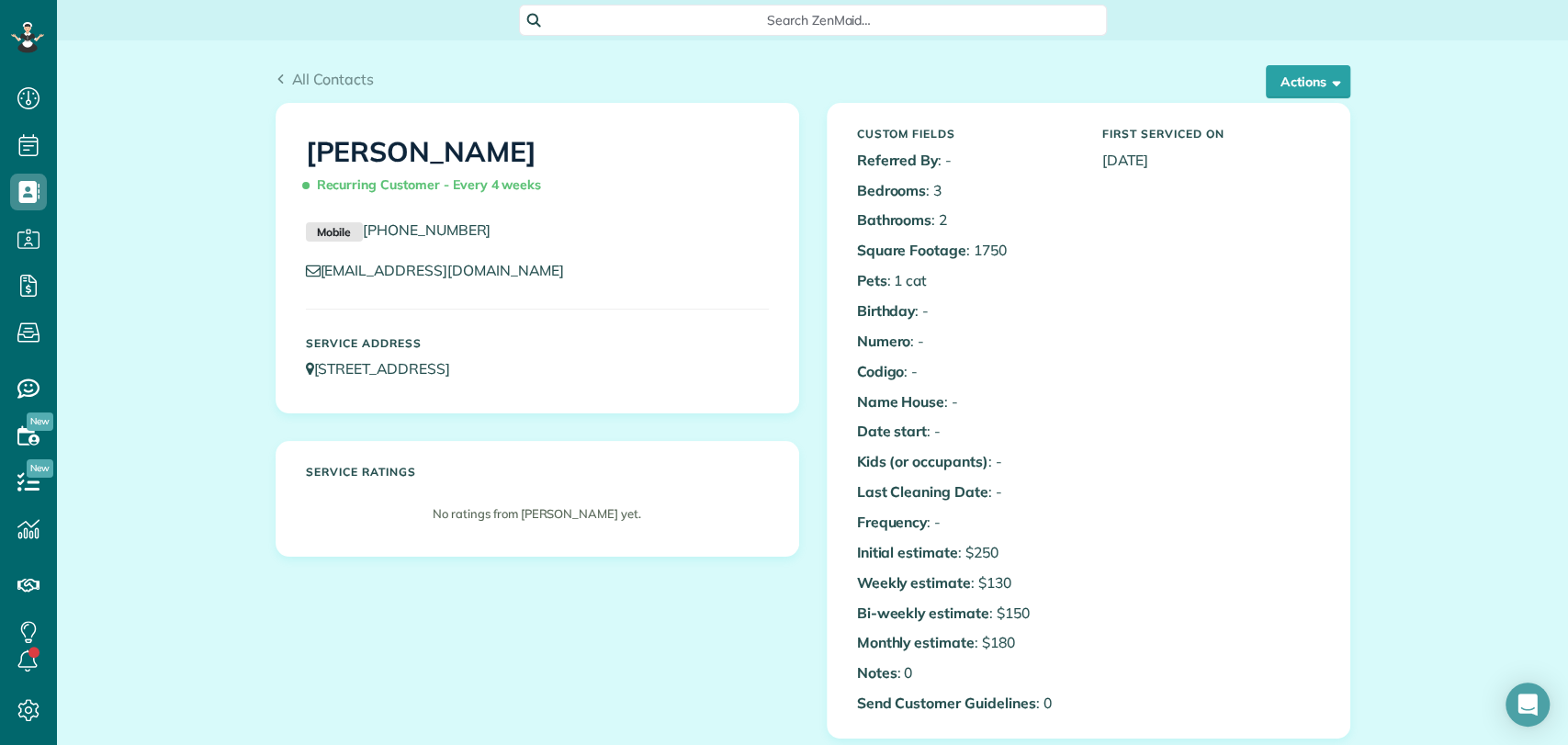
scroll to position [8, 8]
click at [644, 35] on div "Search ZenMaid…" at bounding box center [813, 20] width 588 height 31
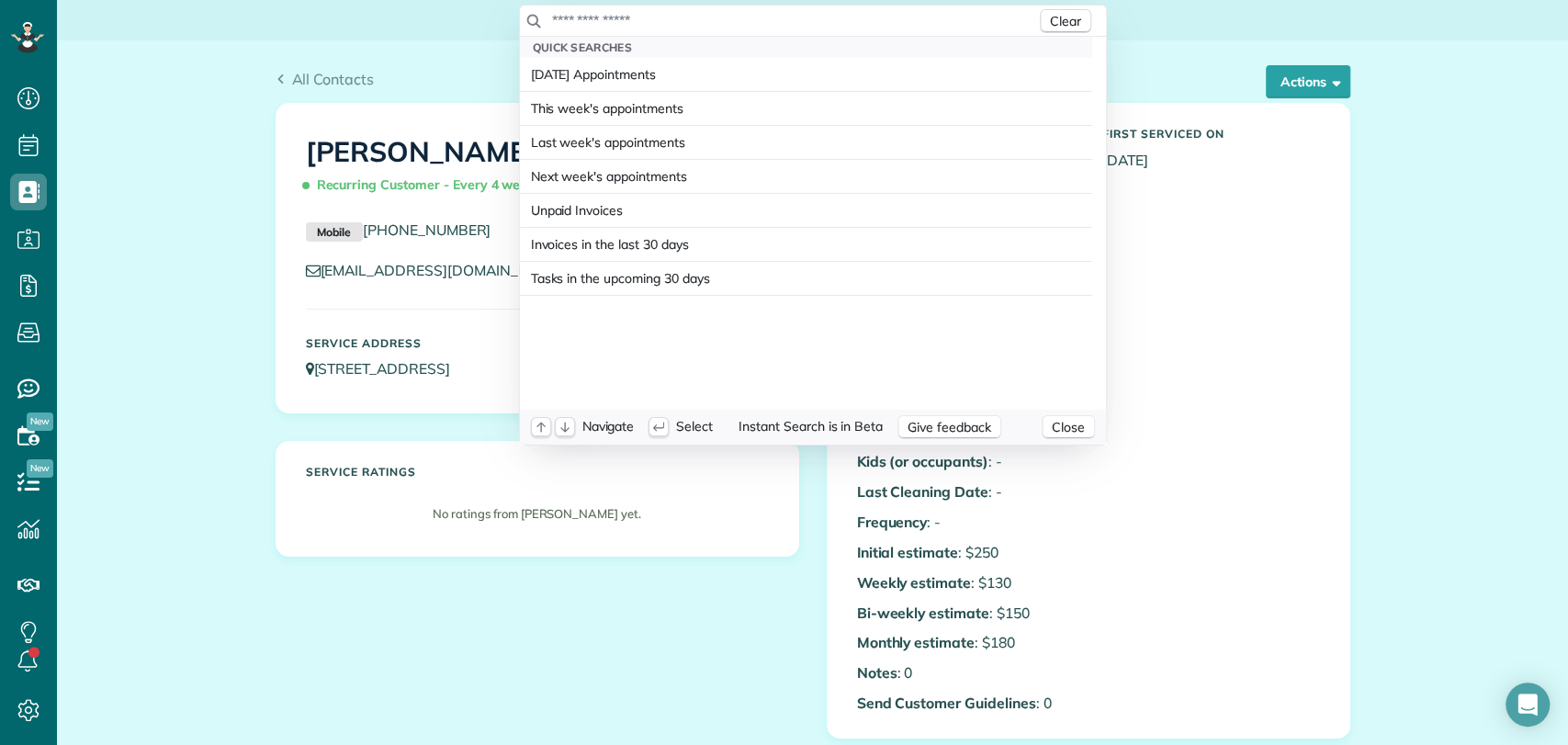
click at [620, 18] on input "text" at bounding box center [794, 20] width 485 height 19
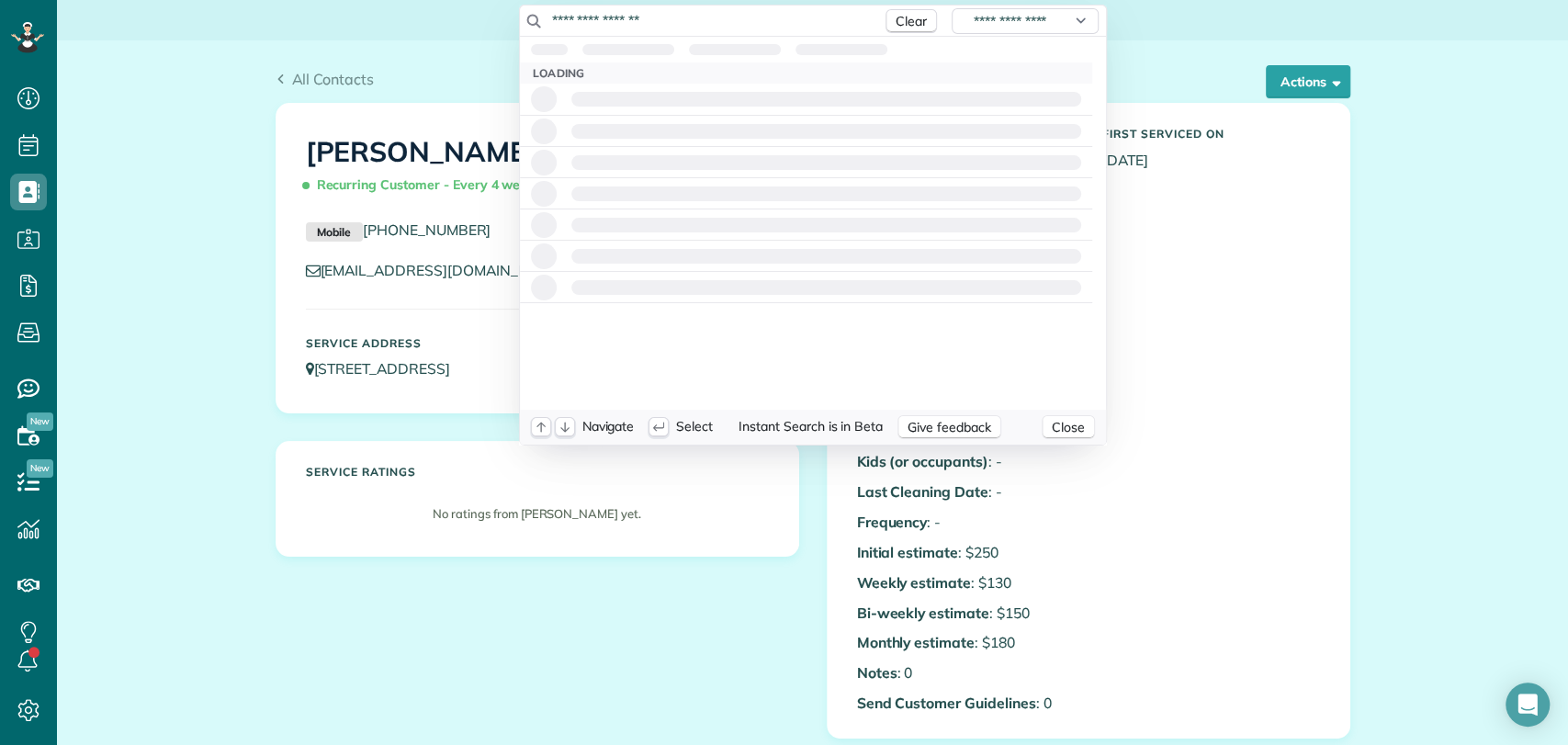
type input "**********"
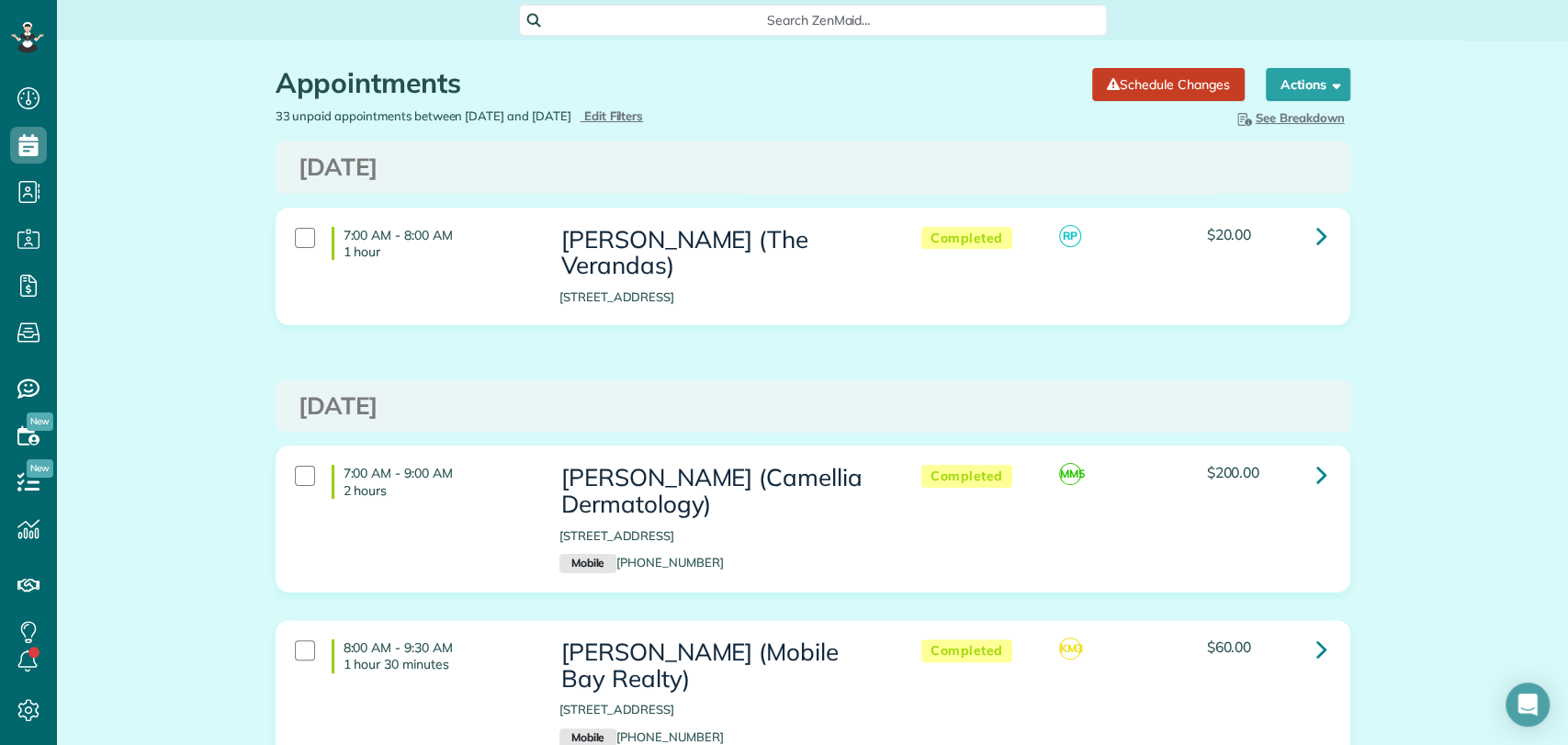
scroll to position [8, 8]
click at [643, 115] on span "Edit Filters" at bounding box center [613, 115] width 59 height 15
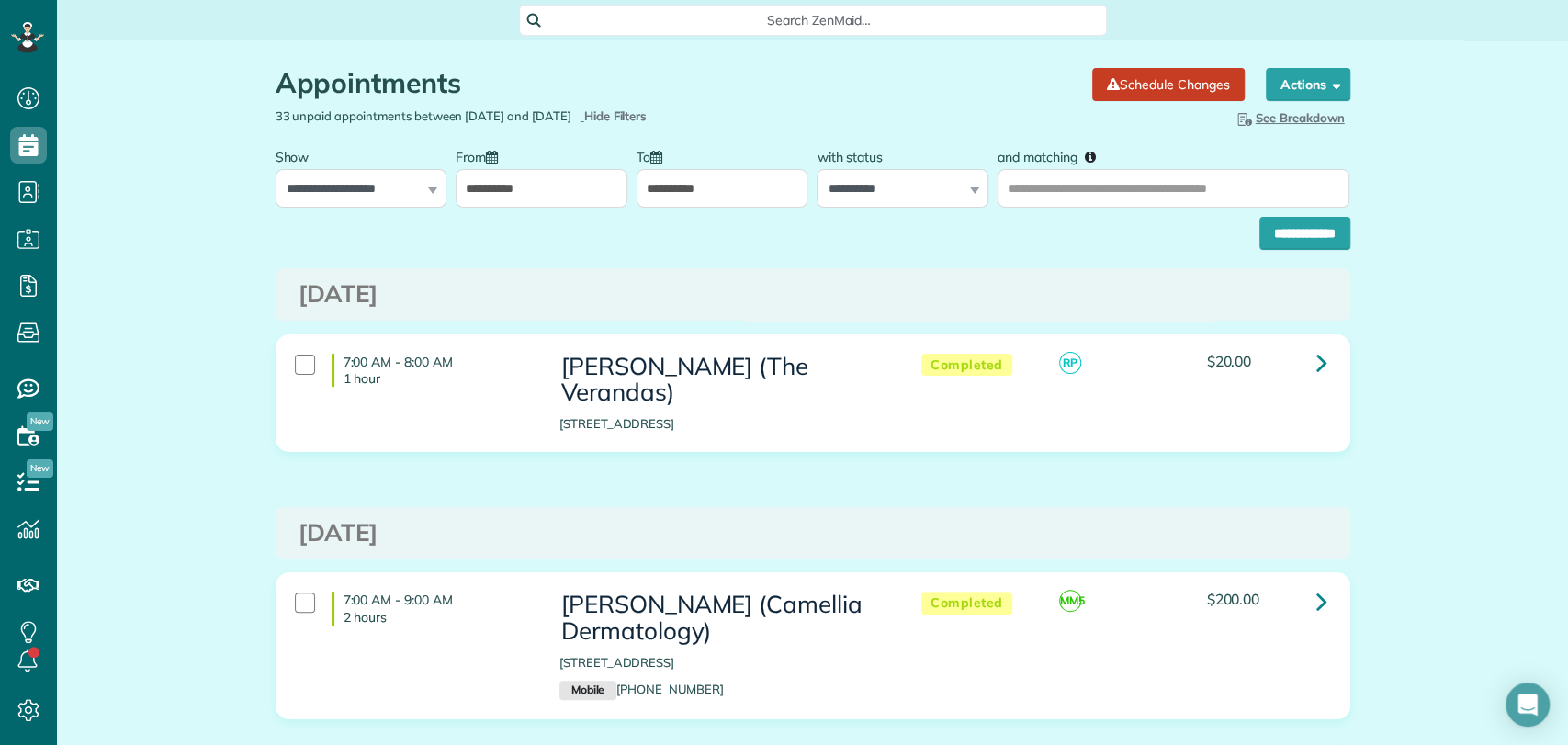
click at [477, 179] on input "**********" at bounding box center [541, 188] width 172 height 39
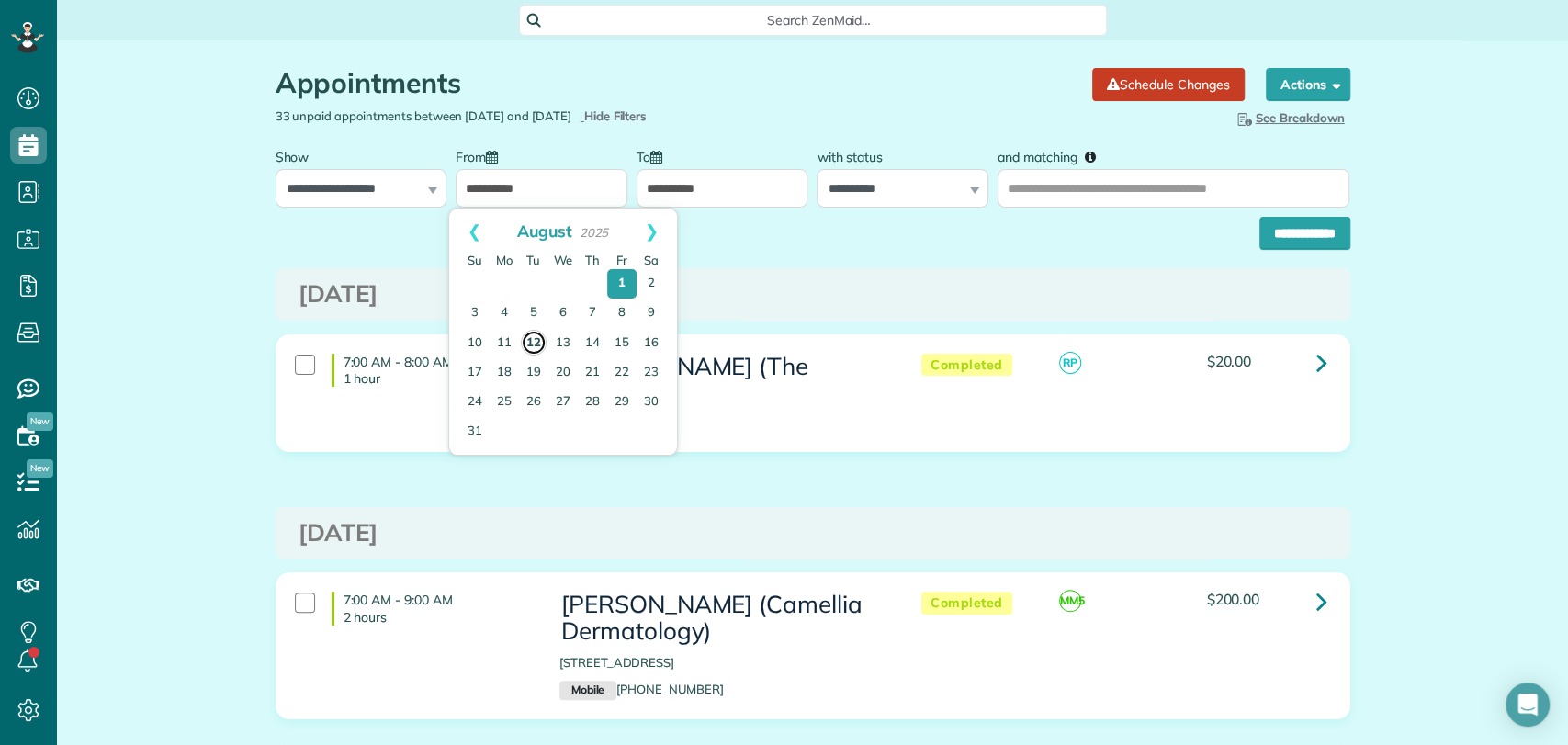
click at [533, 333] on link "12" at bounding box center [533, 342] width 25 height 25
type input "**********"
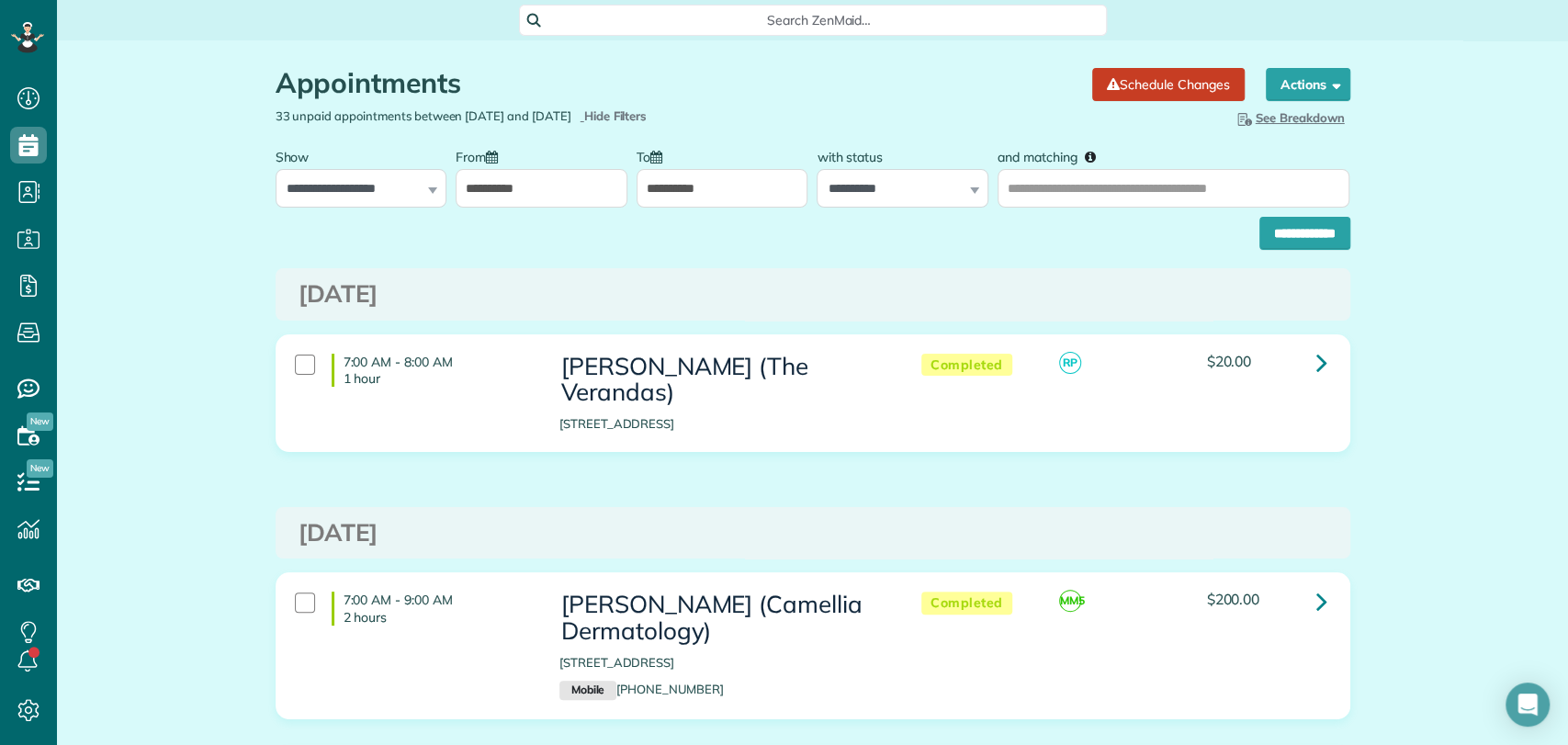
click at [697, 176] on input "**********" at bounding box center [722, 188] width 172 height 39
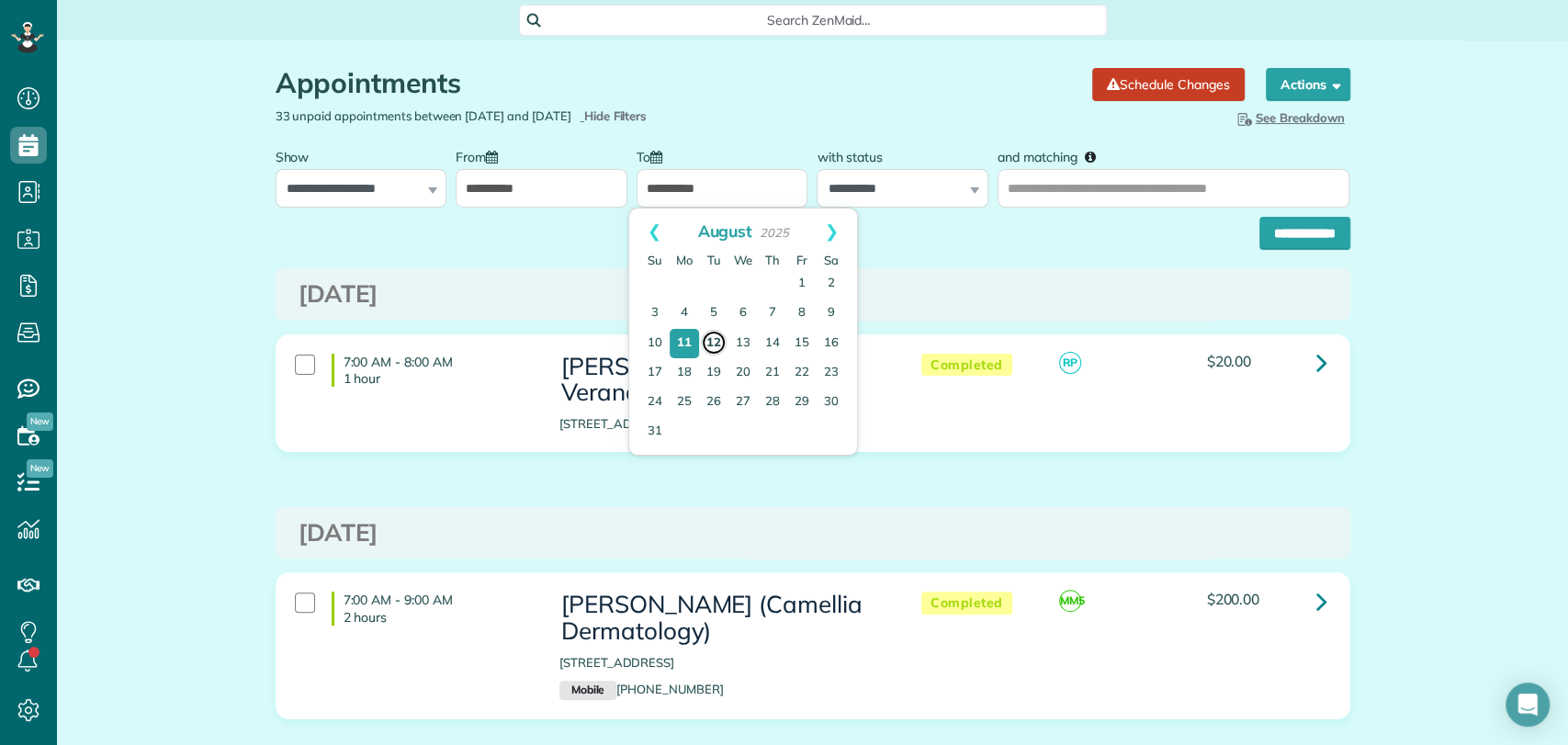
click at [709, 333] on link "12" at bounding box center [713, 342] width 25 height 25
type input "**********"
click at [709, 333] on link "12" at bounding box center [713, 342] width 25 height 25
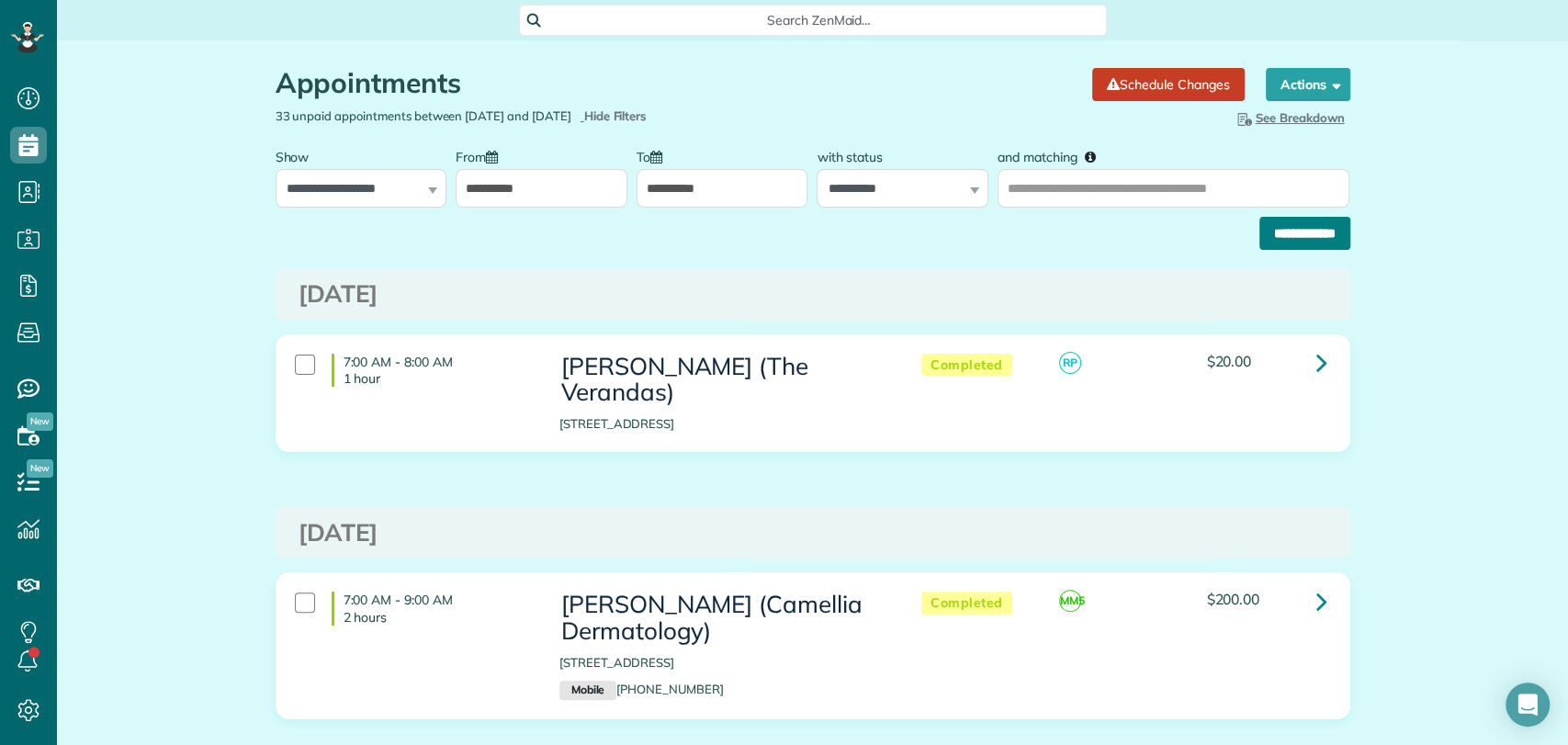
click at [1286, 237] on input "**********" at bounding box center [1304, 233] width 91 height 33
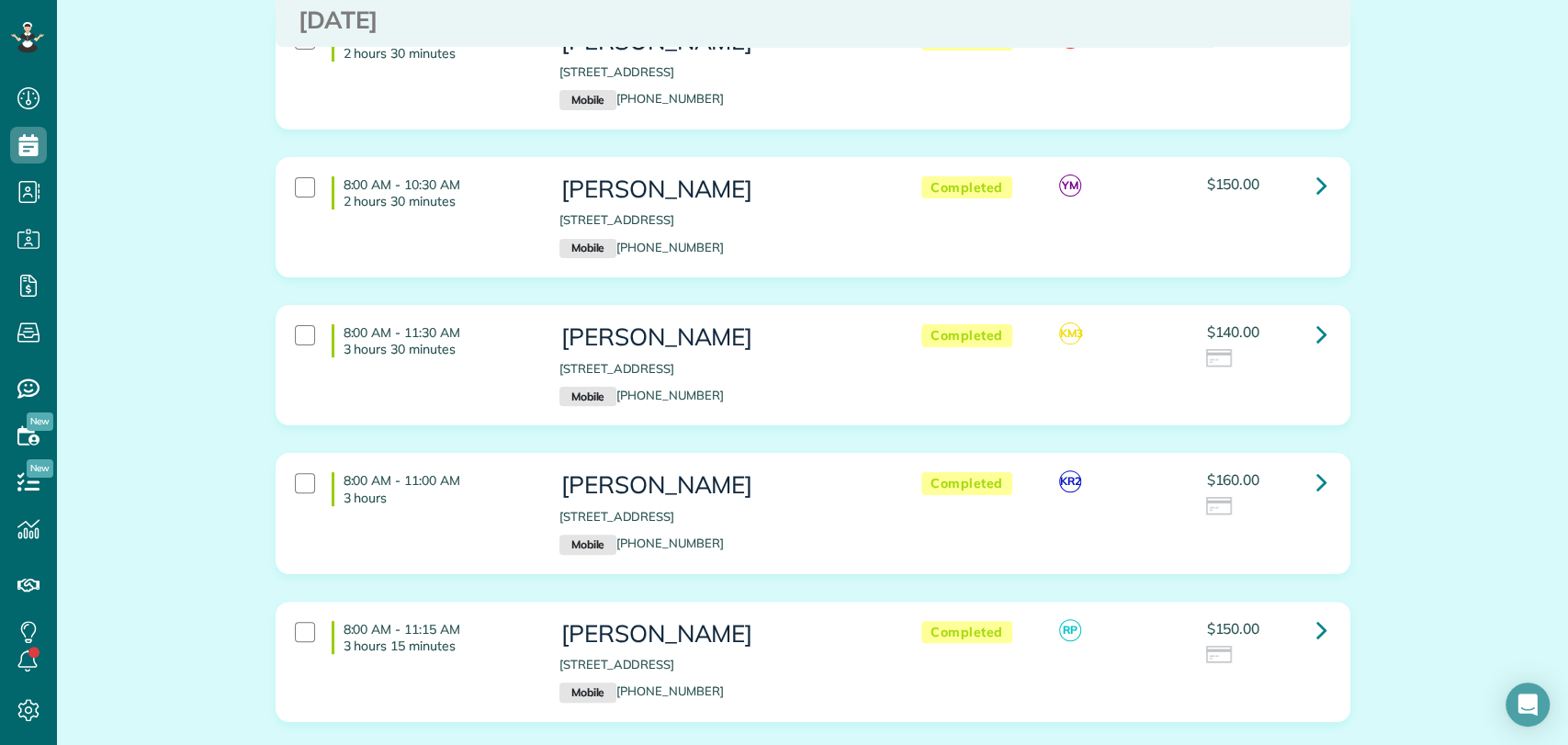
scroll to position [204, 0]
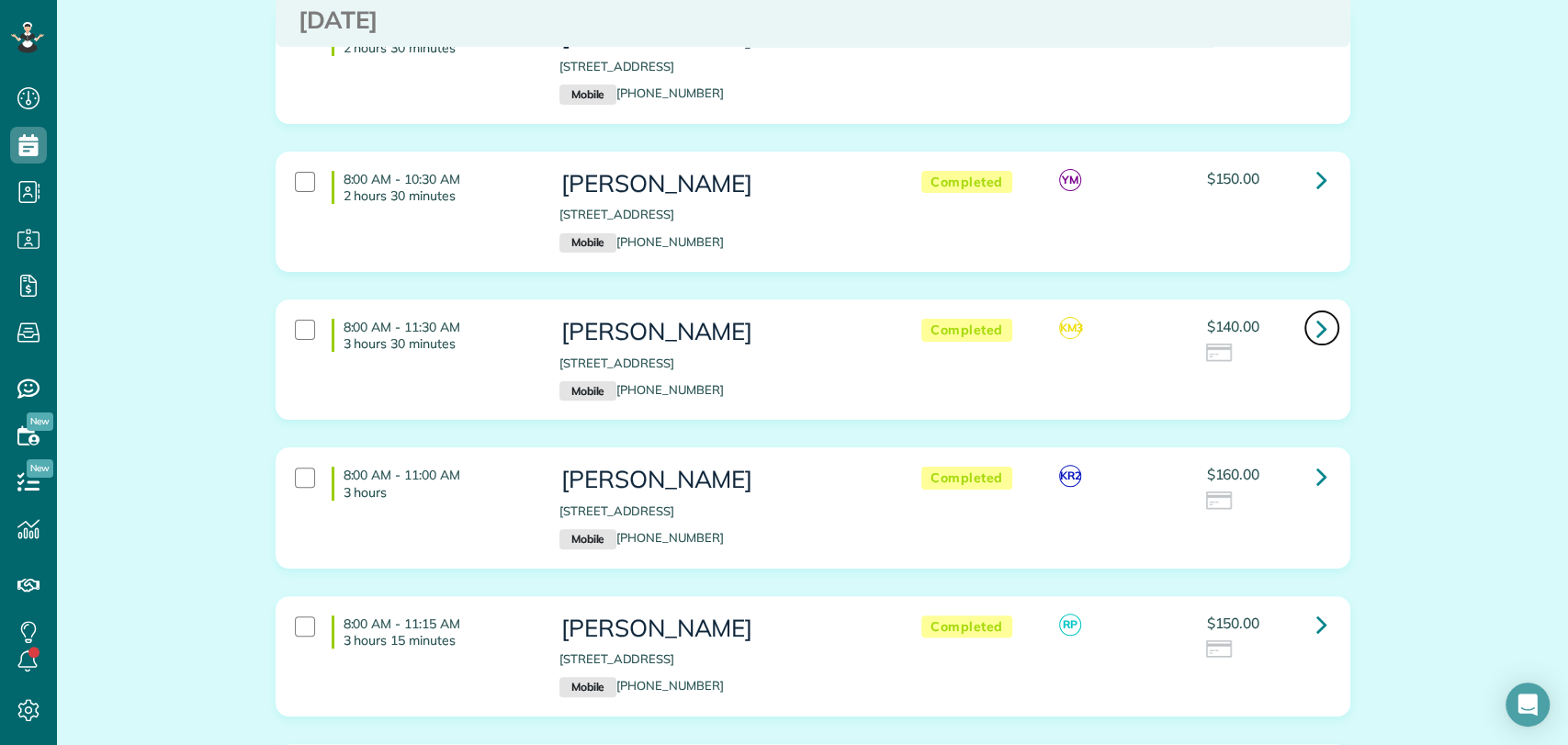
click at [1317, 323] on icon at bounding box center [1321, 328] width 11 height 32
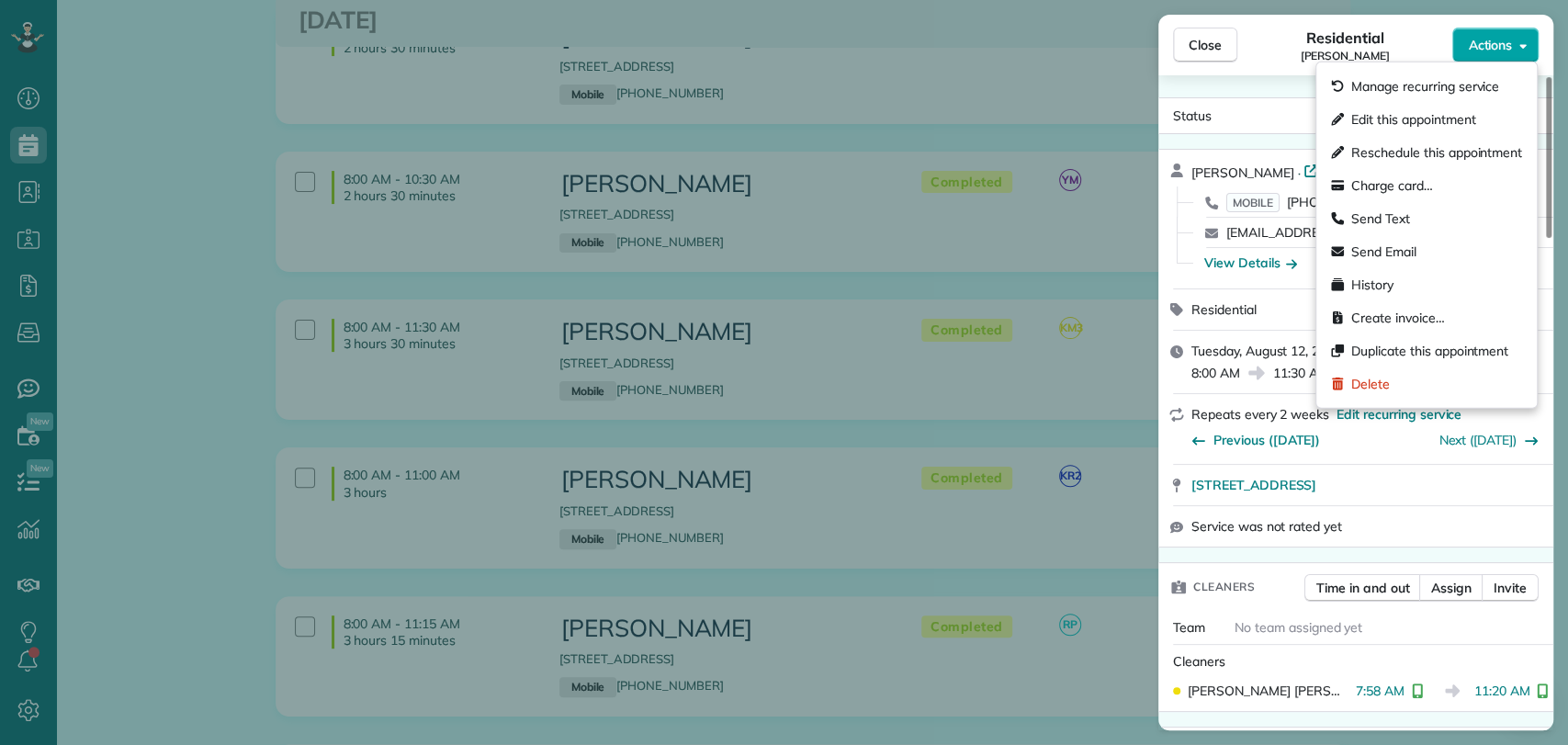
click at [1499, 46] on span "Actions" at bounding box center [1489, 45] width 44 height 19
click at [1416, 180] on span "Charge card…" at bounding box center [1392, 185] width 82 height 19
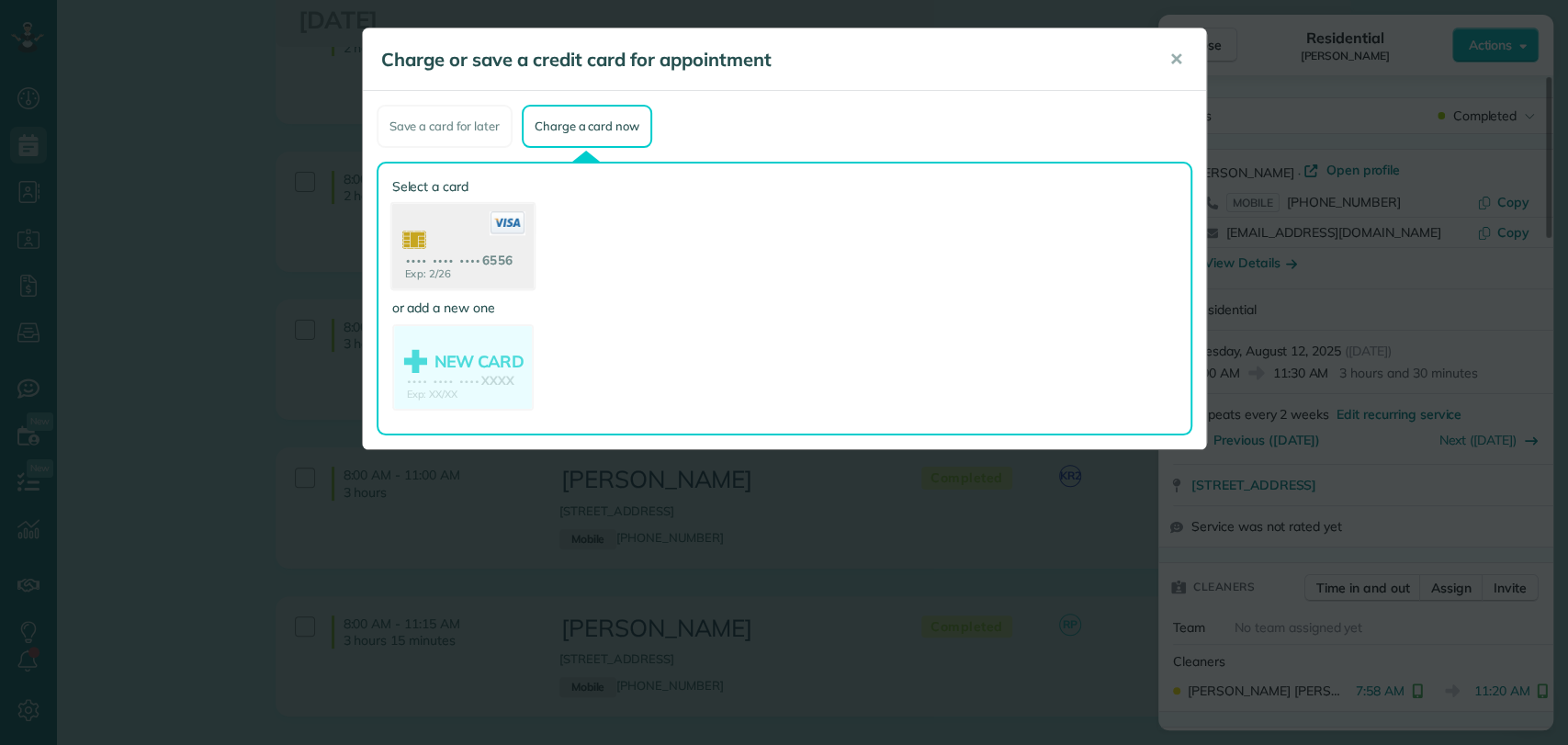
click at [474, 278] on use at bounding box center [462, 248] width 141 height 89
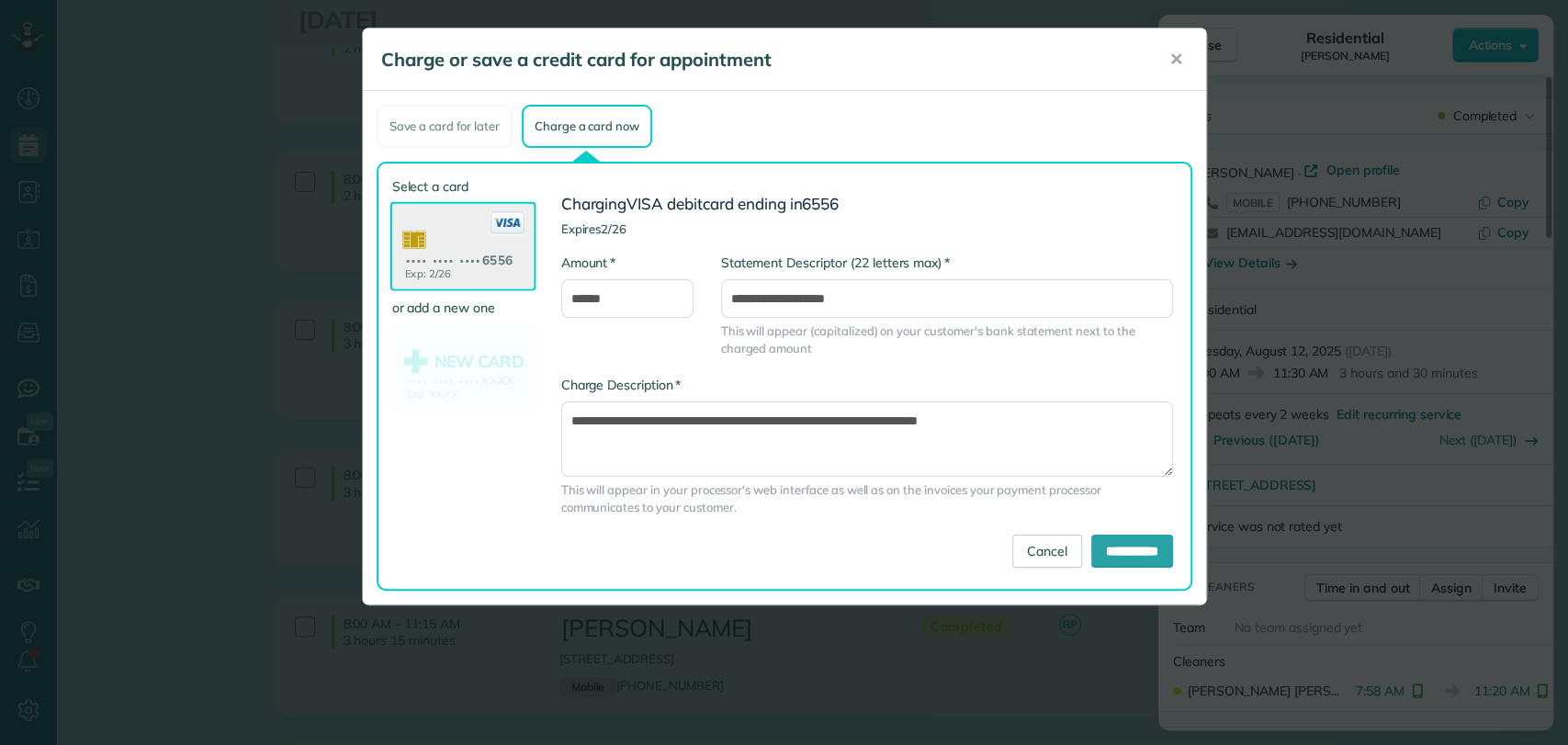
click at [1397, 209] on div "Charge or save a credit card for appointment ✕ Save a card for later Charge a c…" at bounding box center [784, 372] width 1568 height 745
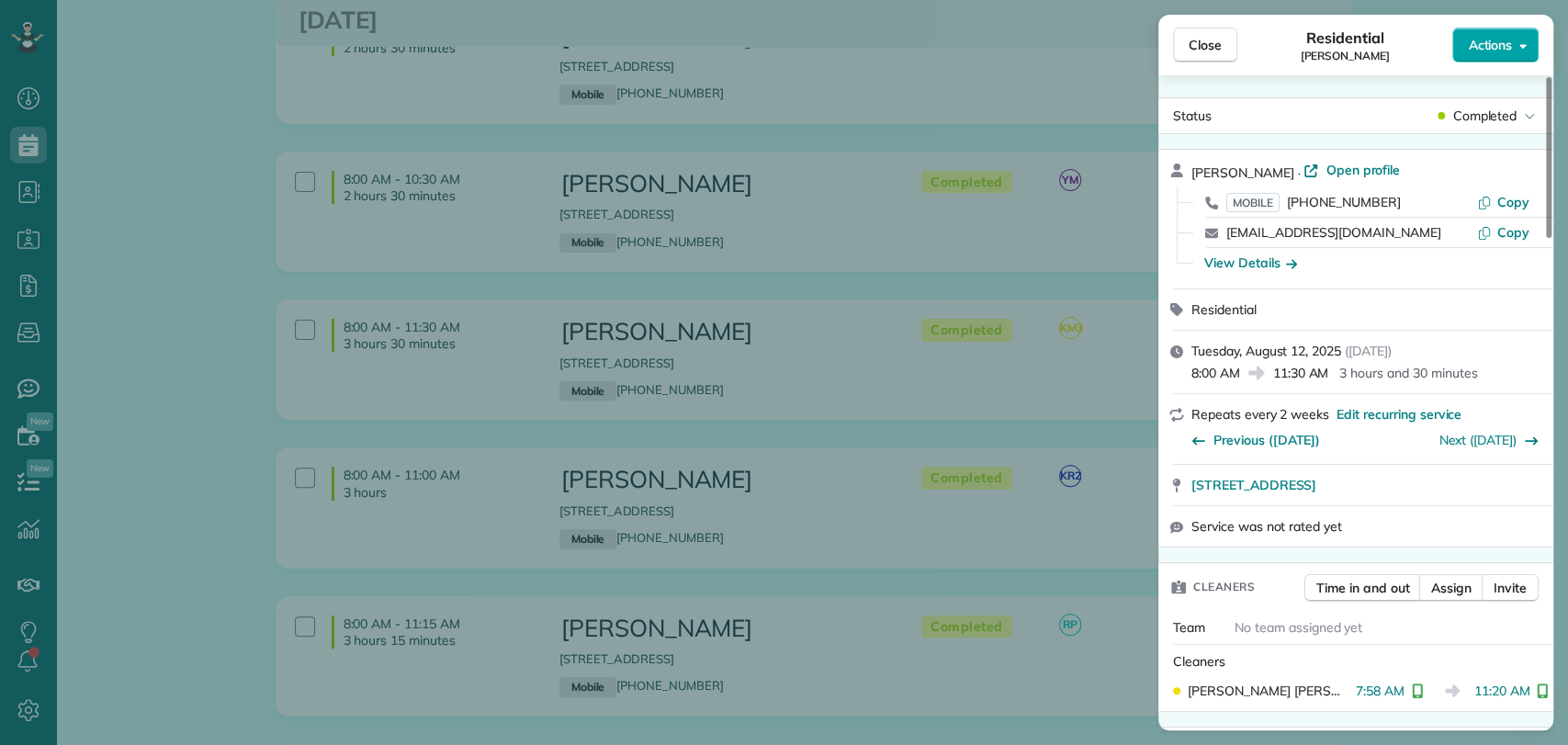
click at [1519, 54] on button "Actions" at bounding box center [1495, 45] width 87 height 35
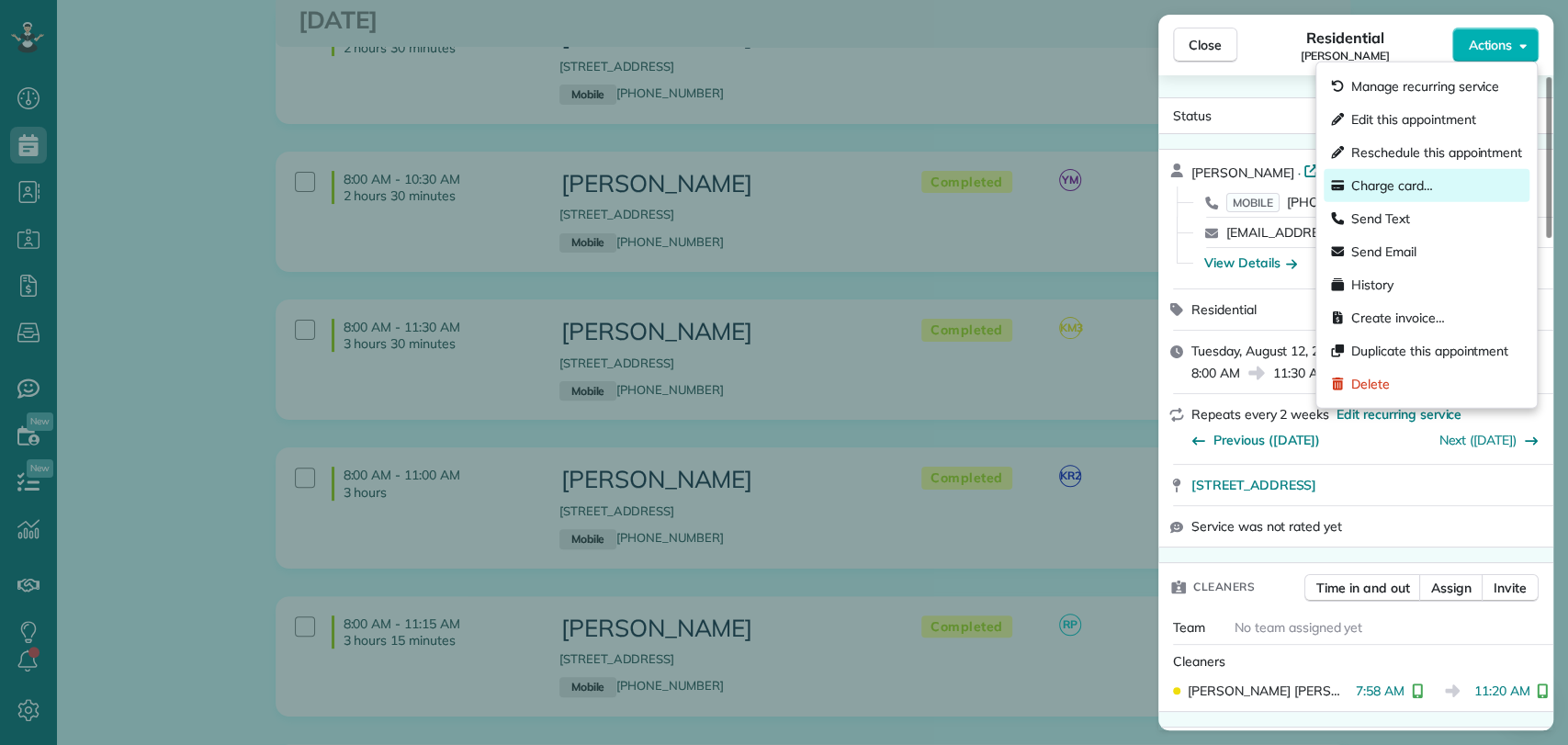
click at [1410, 171] on div "Charge card…" at bounding box center [1426, 185] width 206 height 33
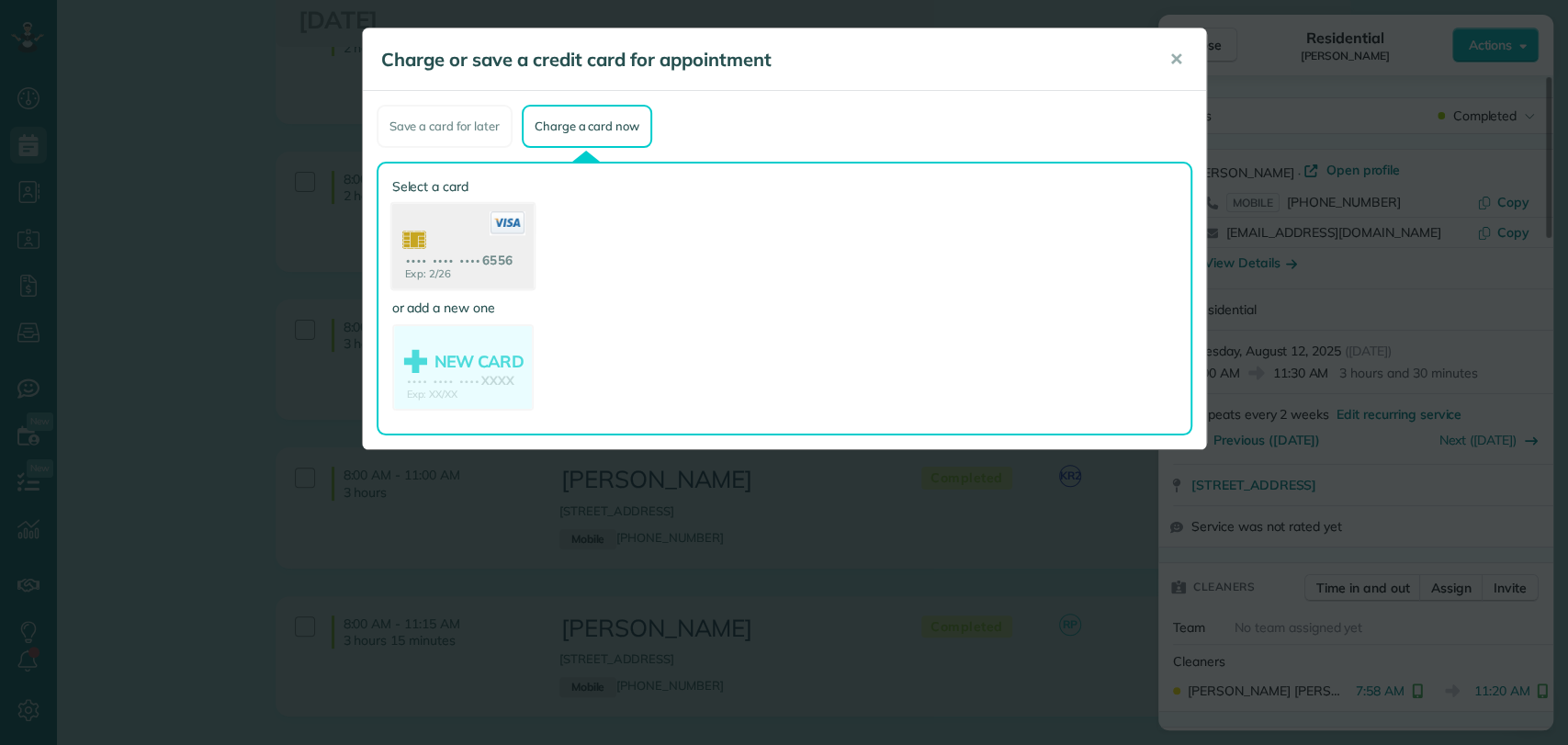
click at [472, 281] on use at bounding box center [462, 248] width 141 height 89
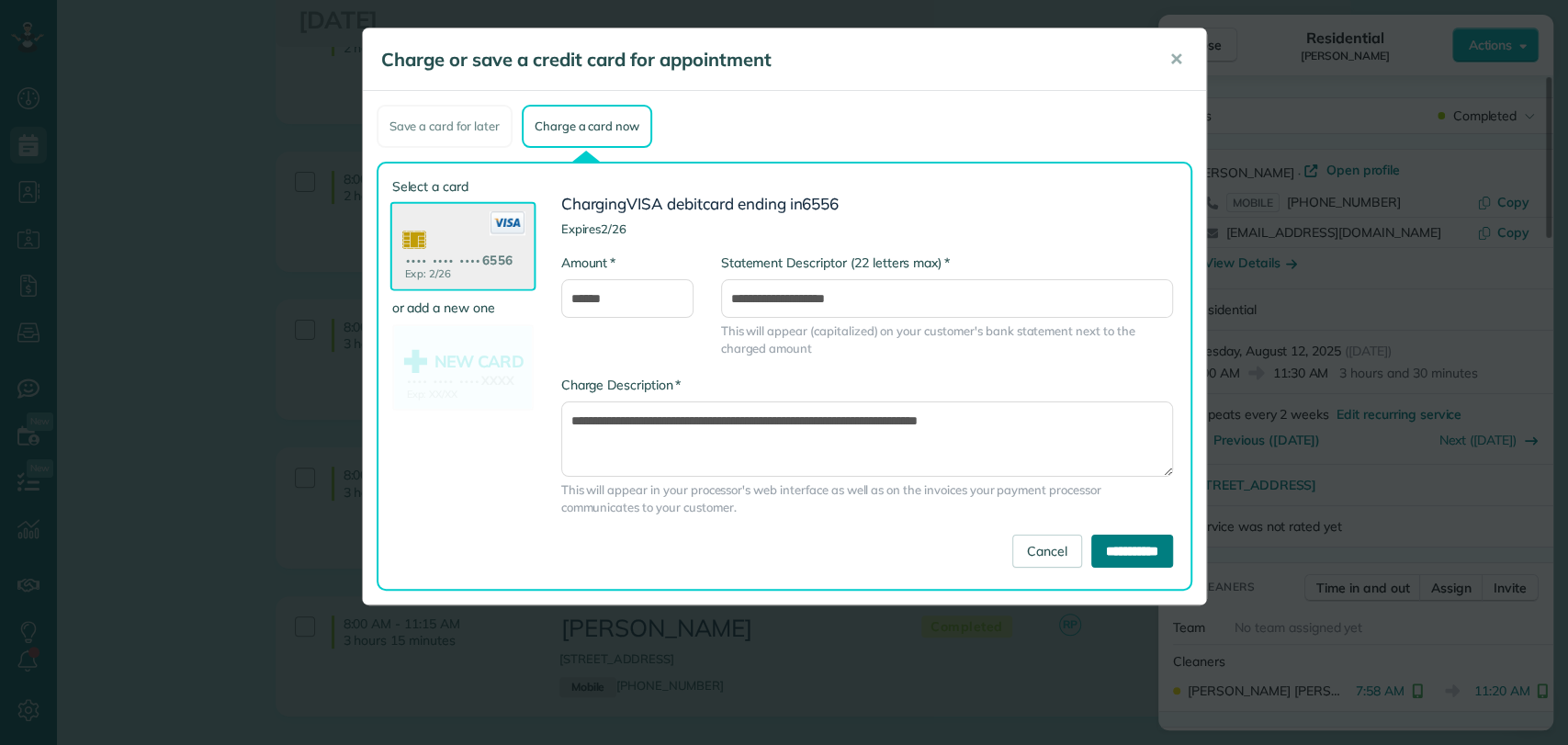
click at [1128, 538] on input "**********" at bounding box center [1132, 552] width 82 height 33
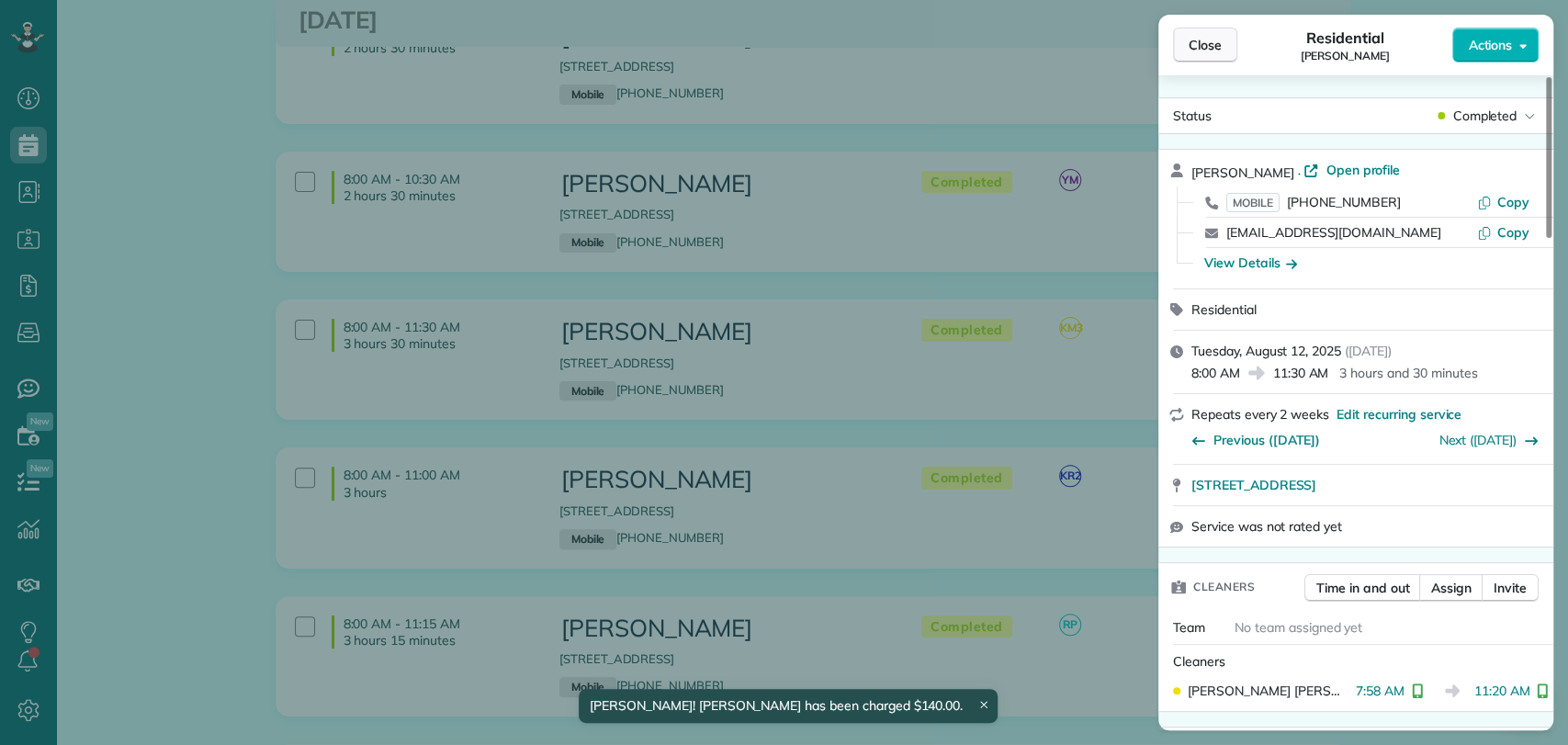
click at [1223, 47] on button "Close" at bounding box center [1205, 45] width 64 height 35
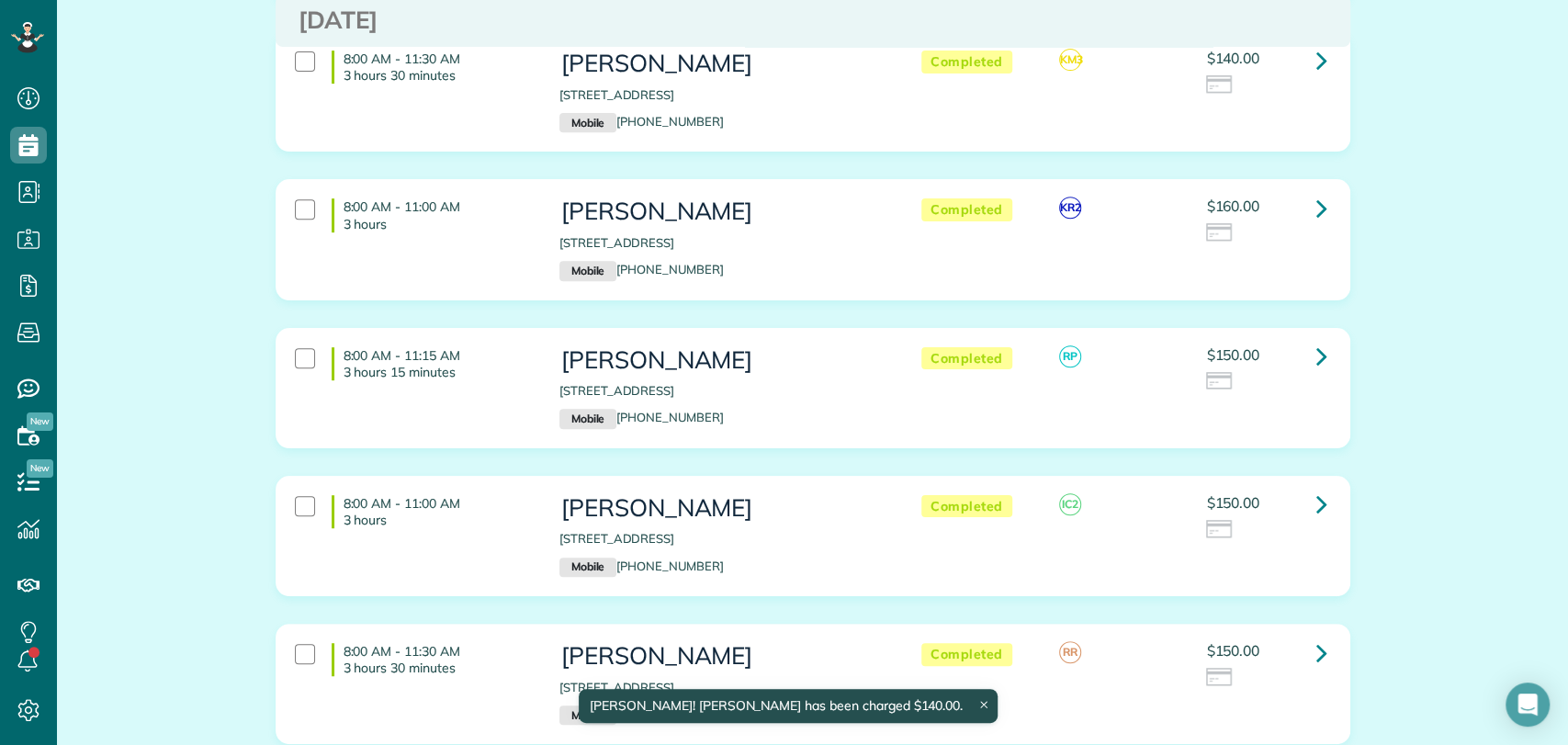
scroll to position [473, 0]
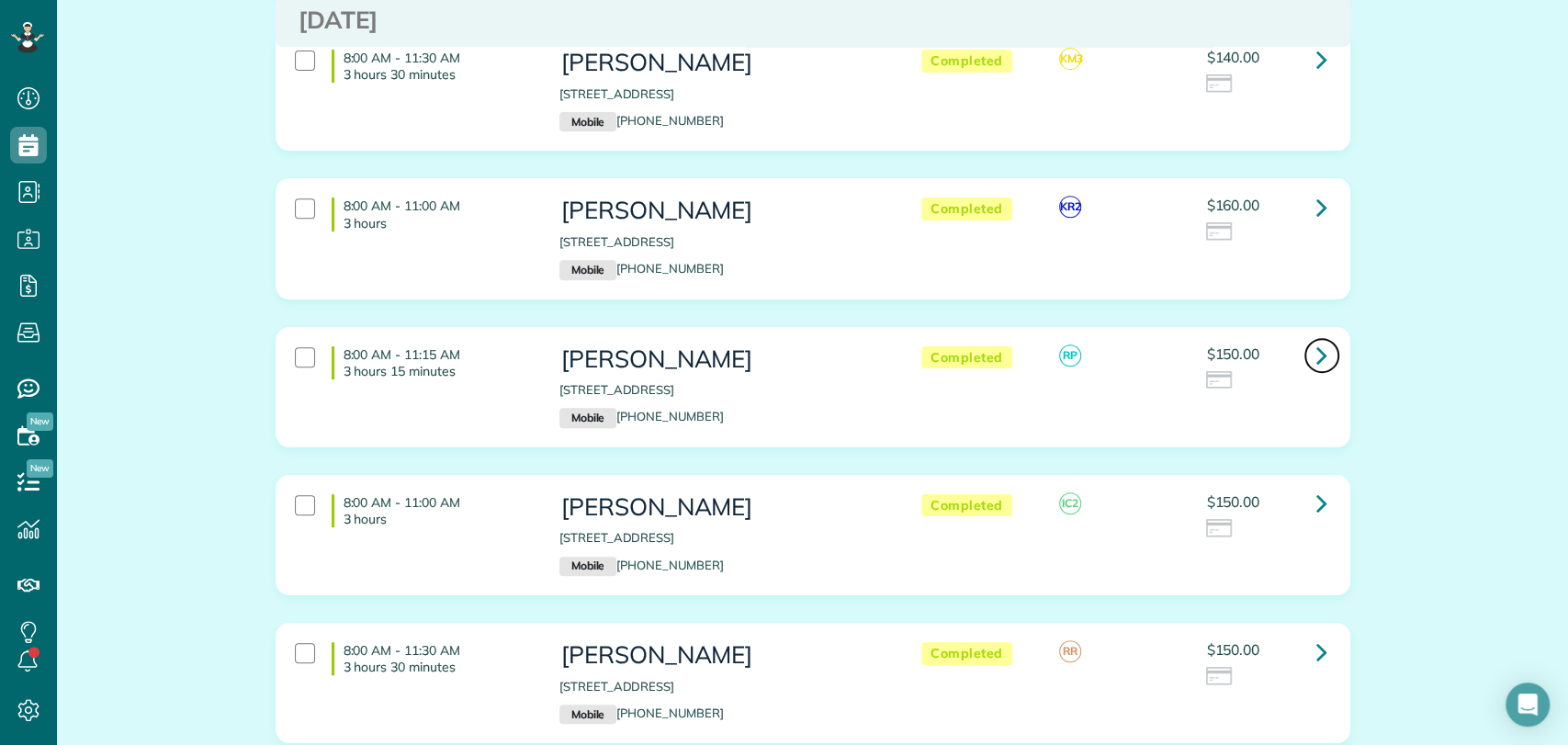
click at [1317, 352] on icon at bounding box center [1321, 355] width 11 height 32
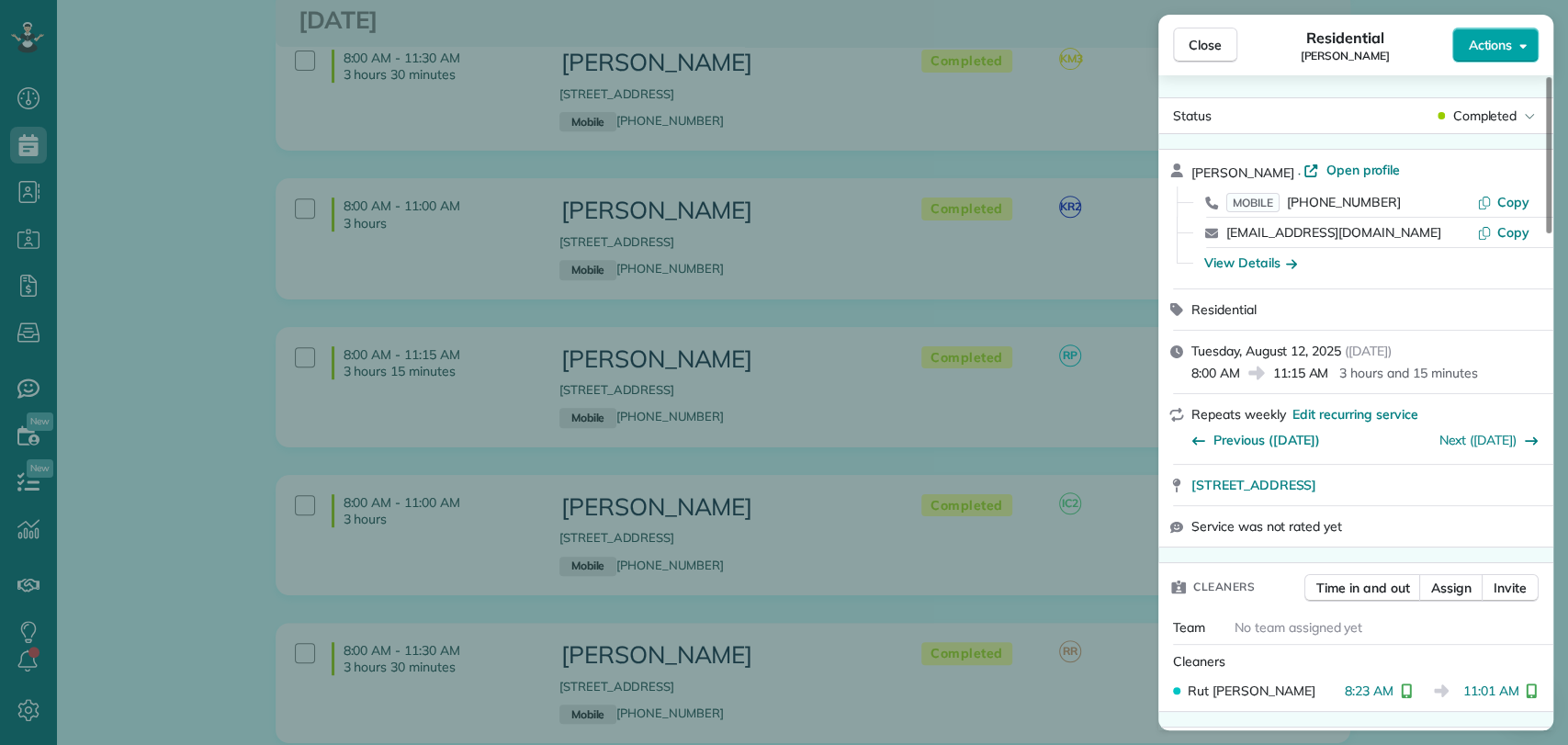
click at [1496, 59] on button "Actions" at bounding box center [1495, 45] width 87 height 35
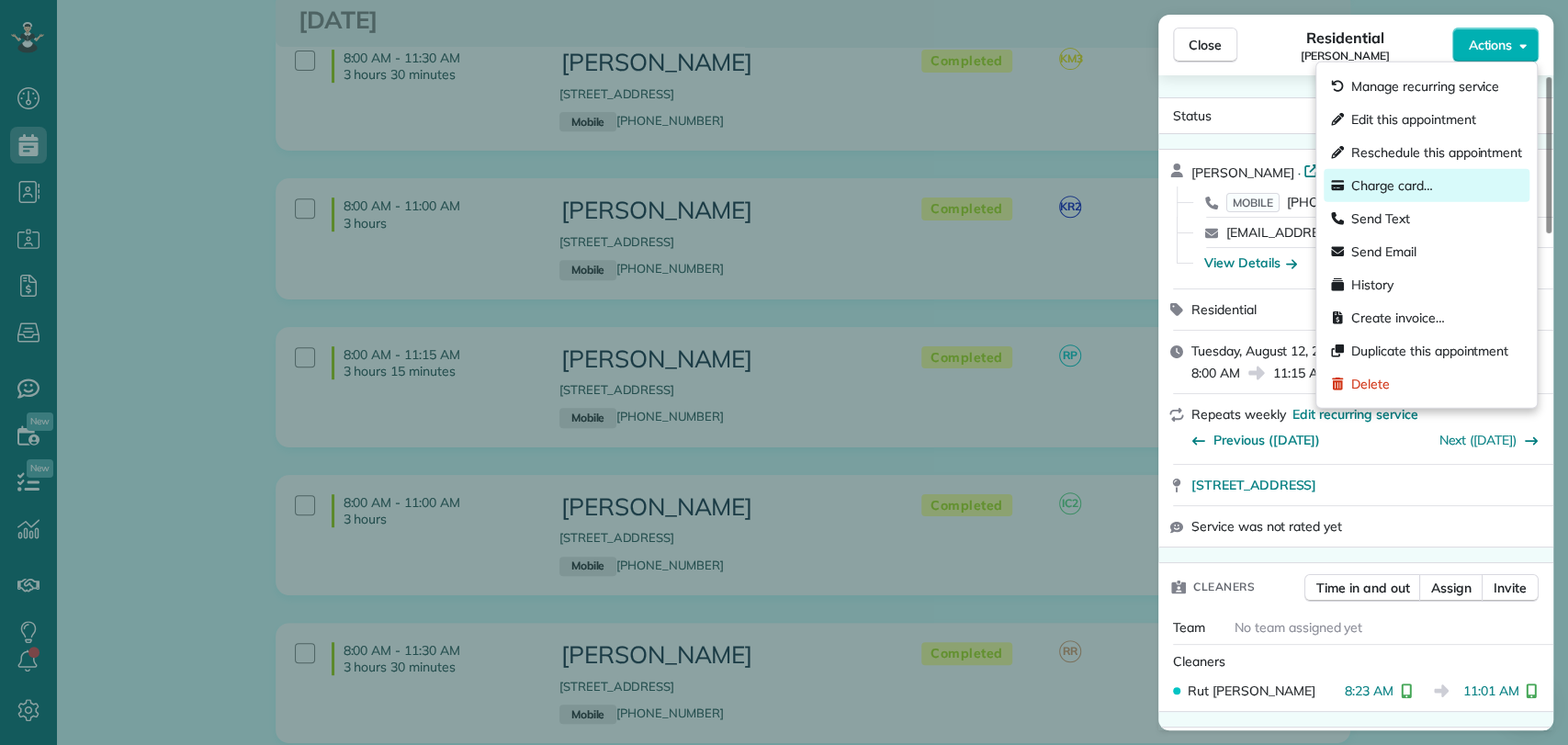
click at [1413, 186] on span "Charge card…" at bounding box center [1392, 185] width 82 height 19
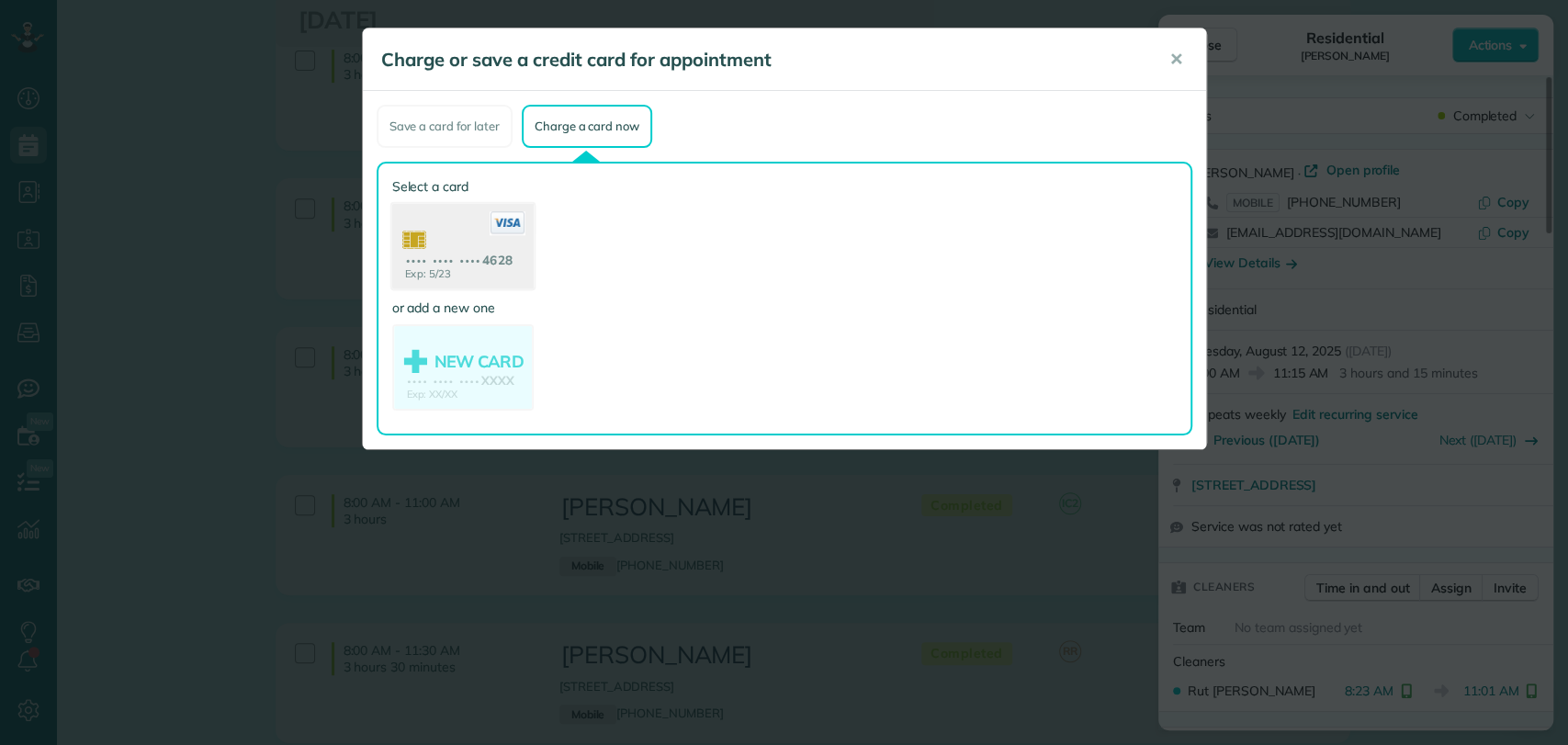
click at [509, 256] on use at bounding box center [462, 248] width 141 height 89
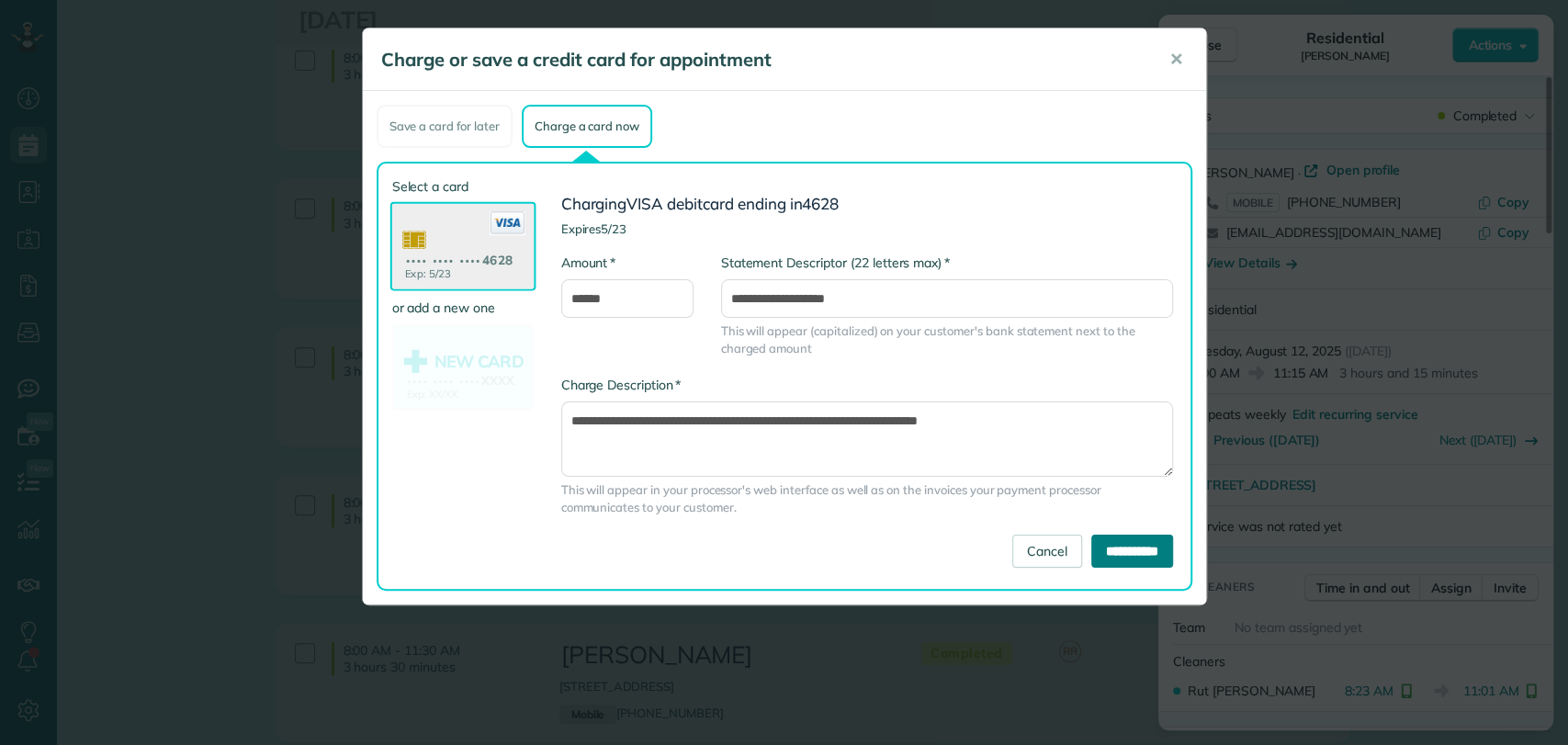
click at [1096, 541] on input "**********" at bounding box center [1132, 552] width 82 height 33
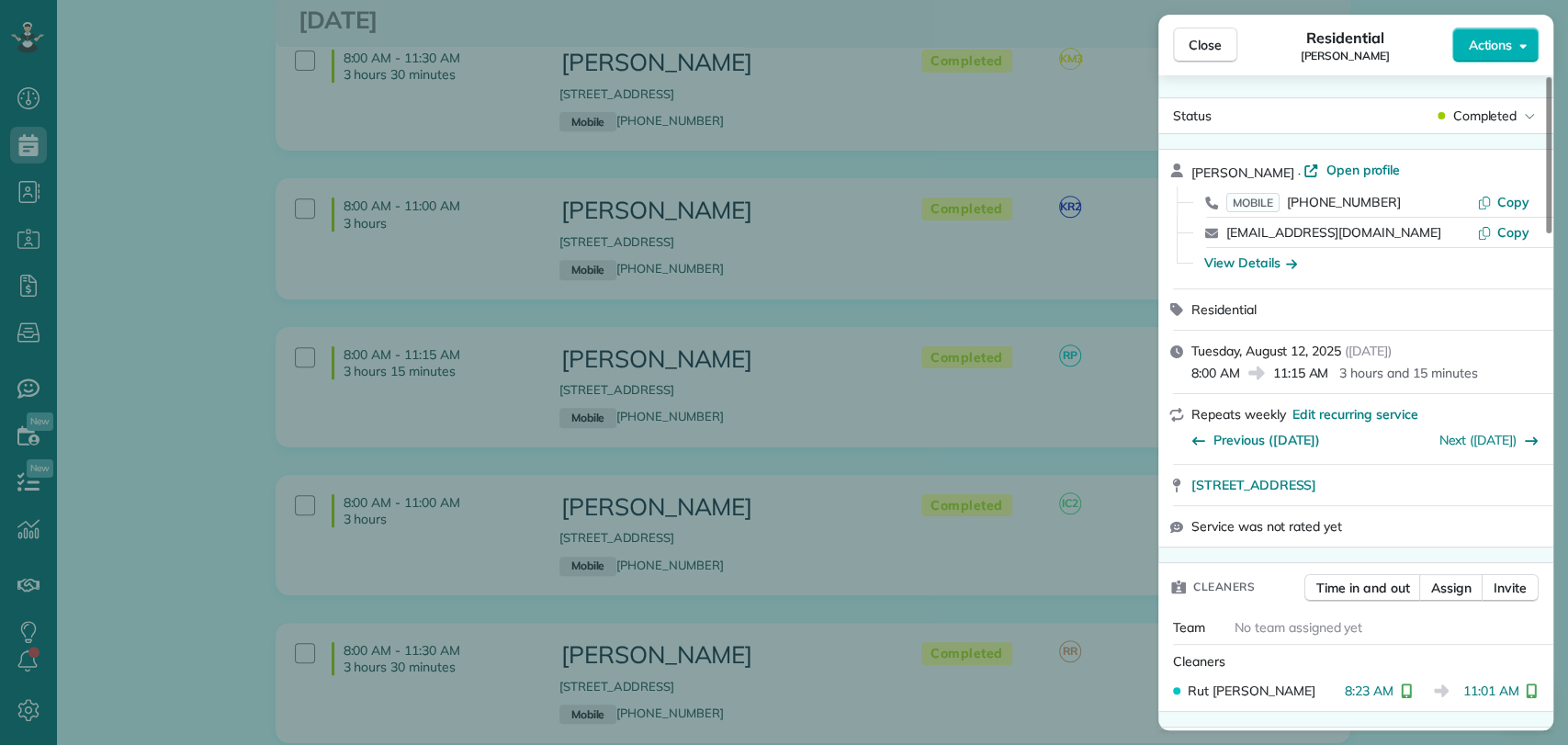
scroll to position [935, 0]
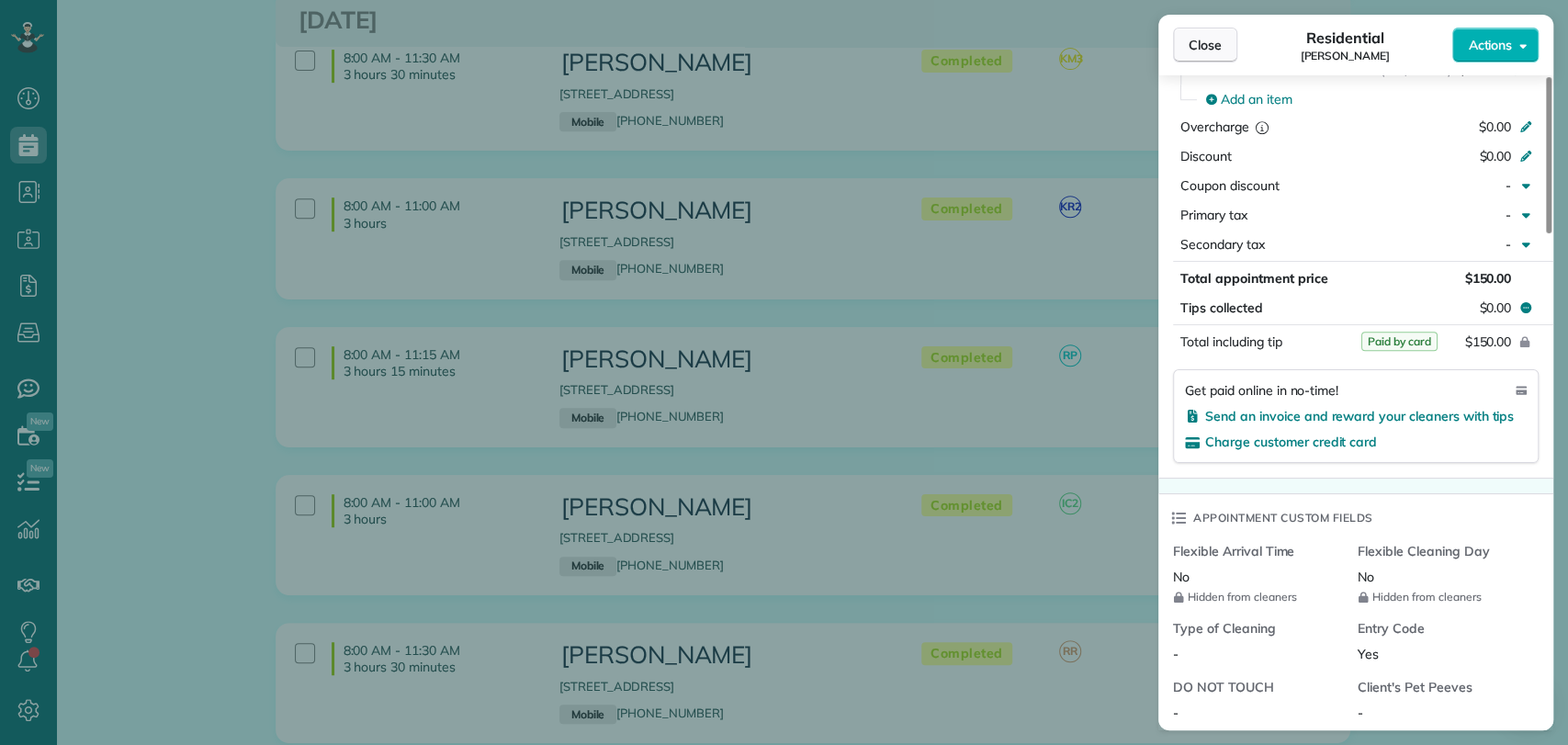
click at [1219, 40] on span "Close" at bounding box center [1205, 45] width 33 height 19
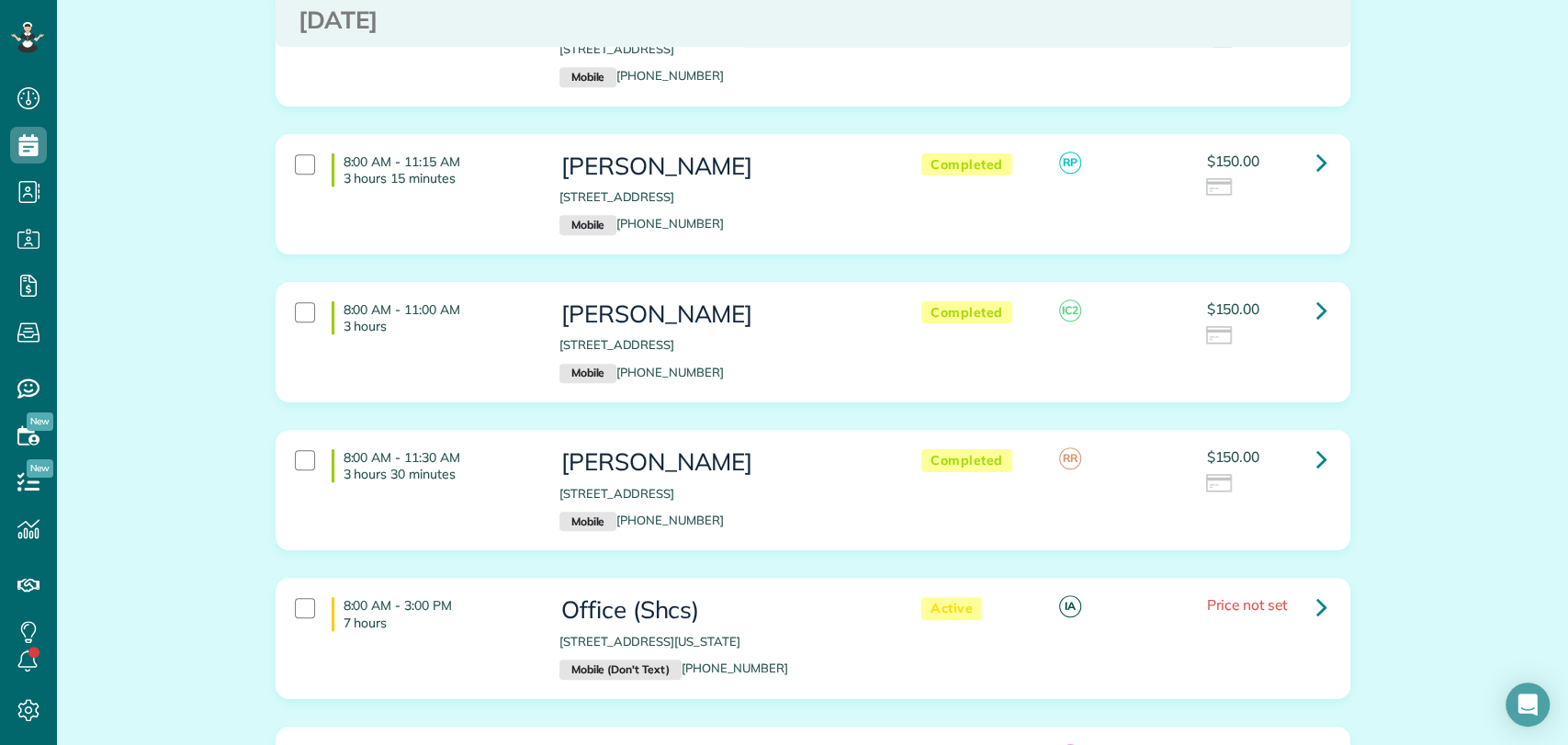
scroll to position [673, 0]
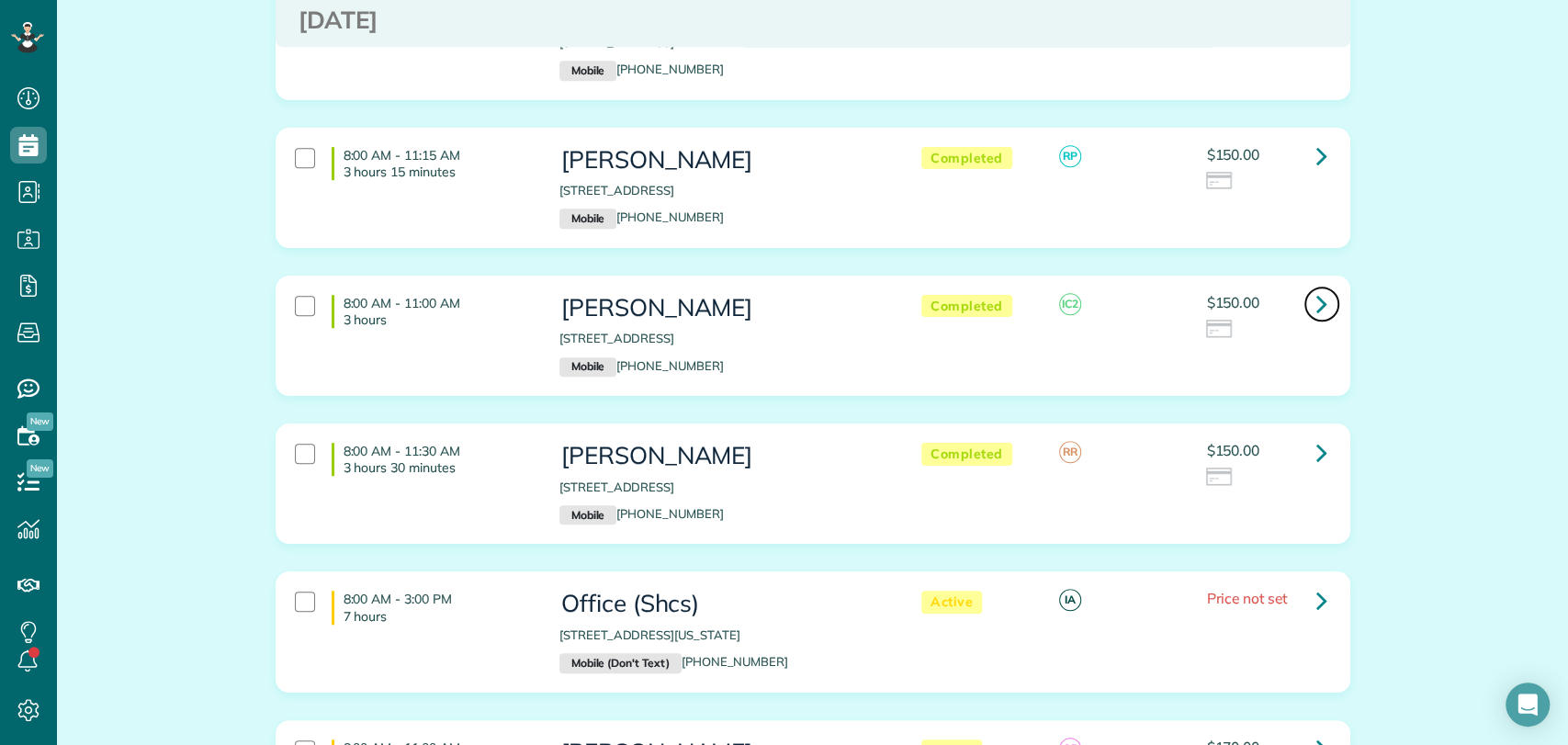
click at [1317, 299] on icon at bounding box center [1321, 303] width 11 height 32
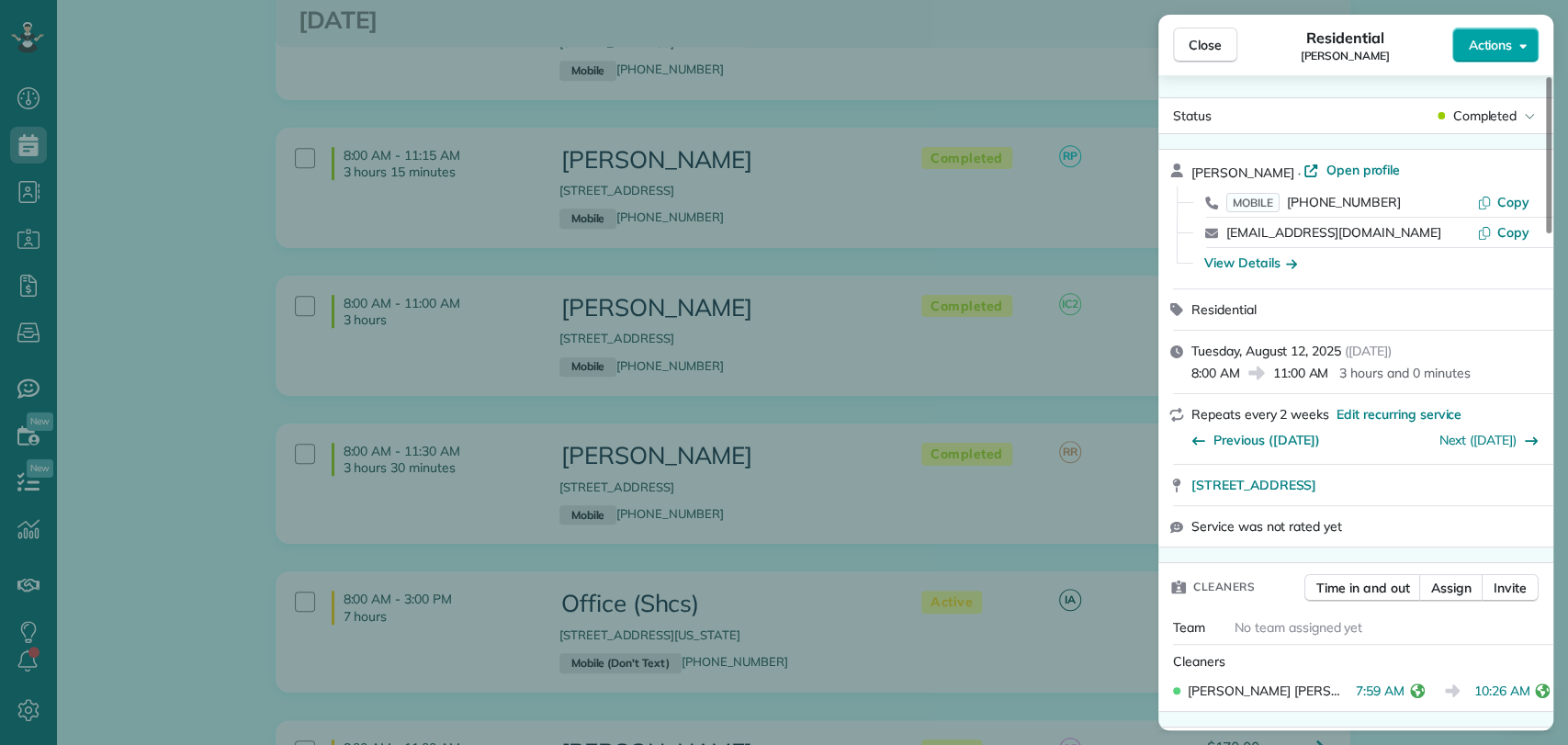
click at [1494, 39] on span "Actions" at bounding box center [1489, 45] width 44 height 19
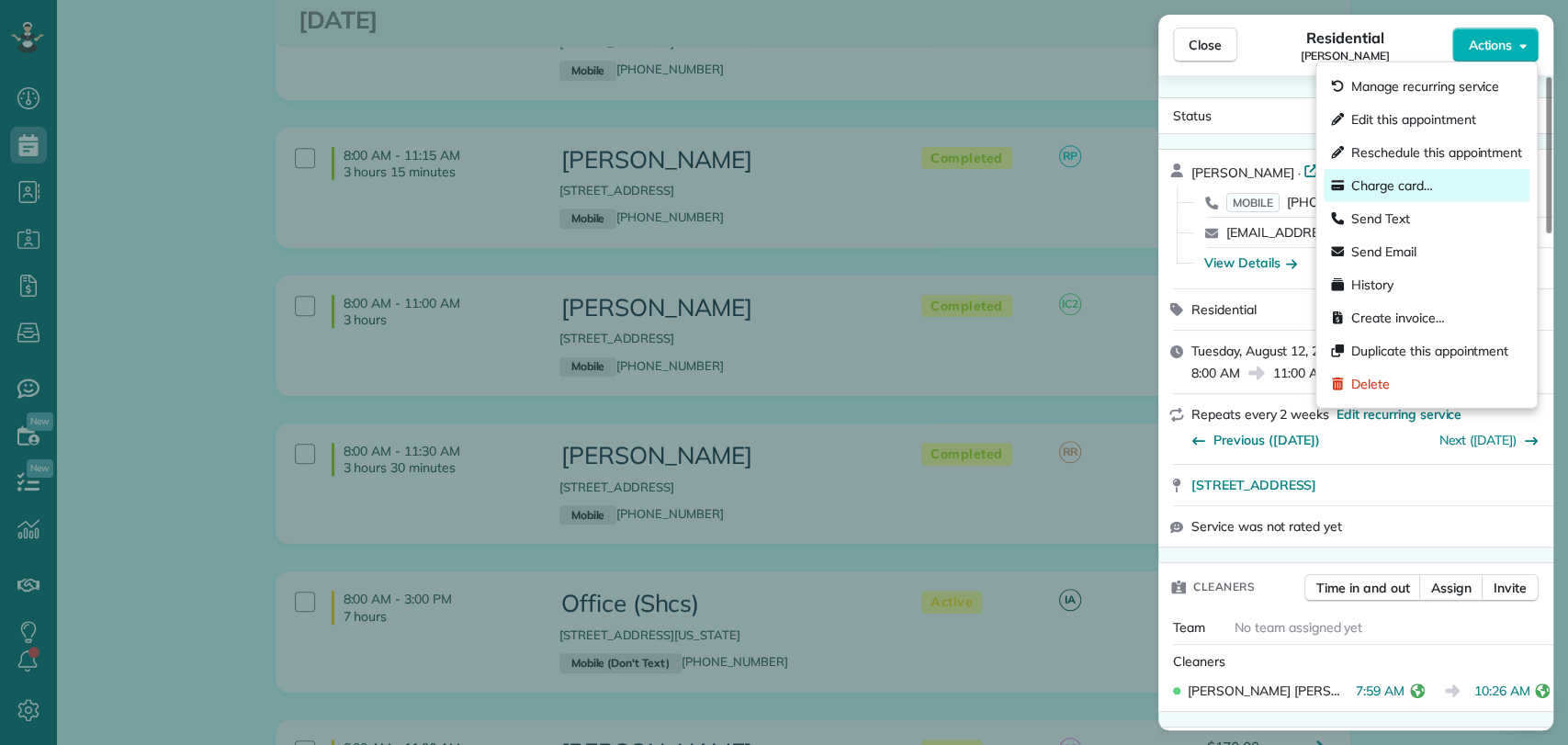
click at [1381, 190] on span "Charge card…" at bounding box center [1392, 185] width 82 height 19
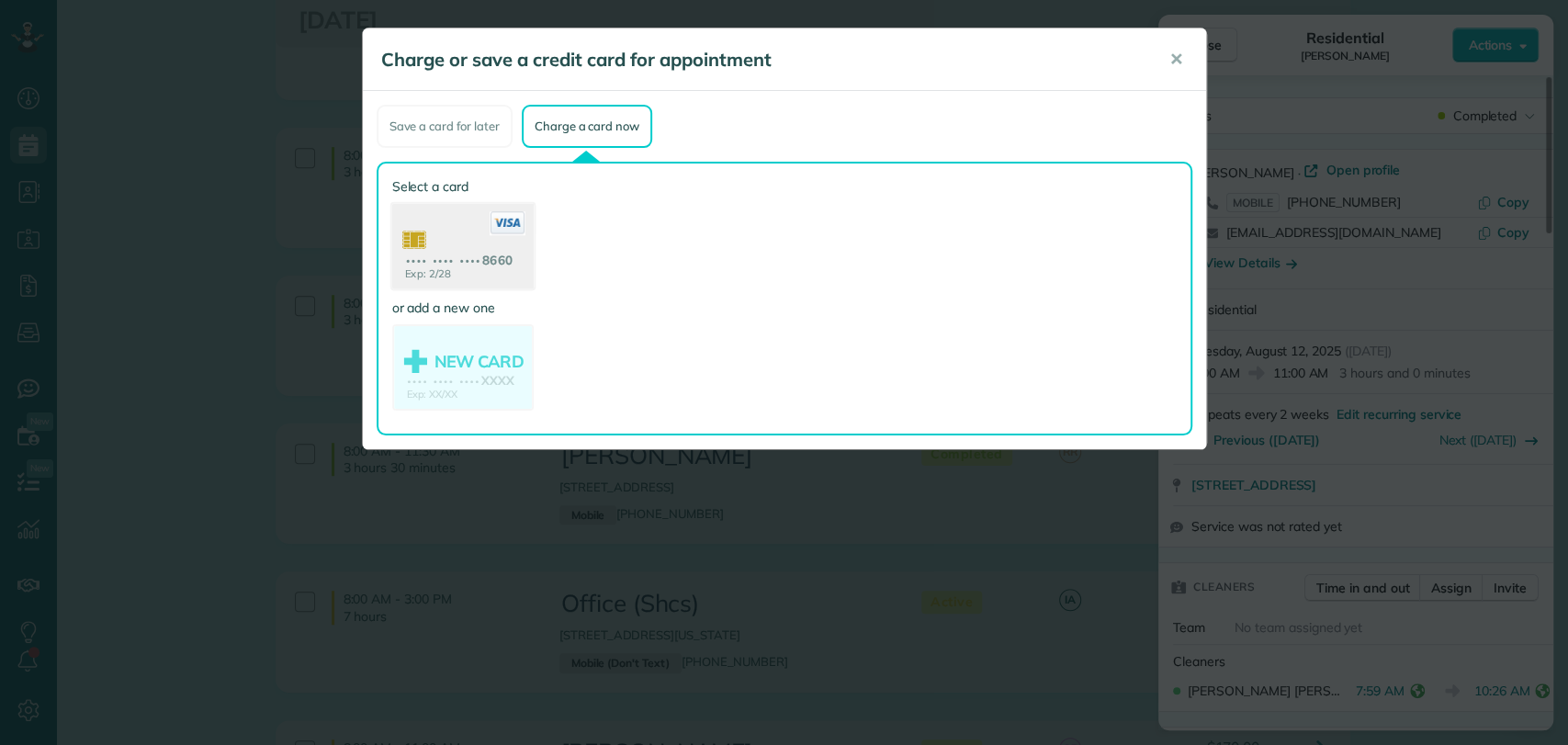
click at [460, 260] on use at bounding box center [462, 248] width 141 height 89
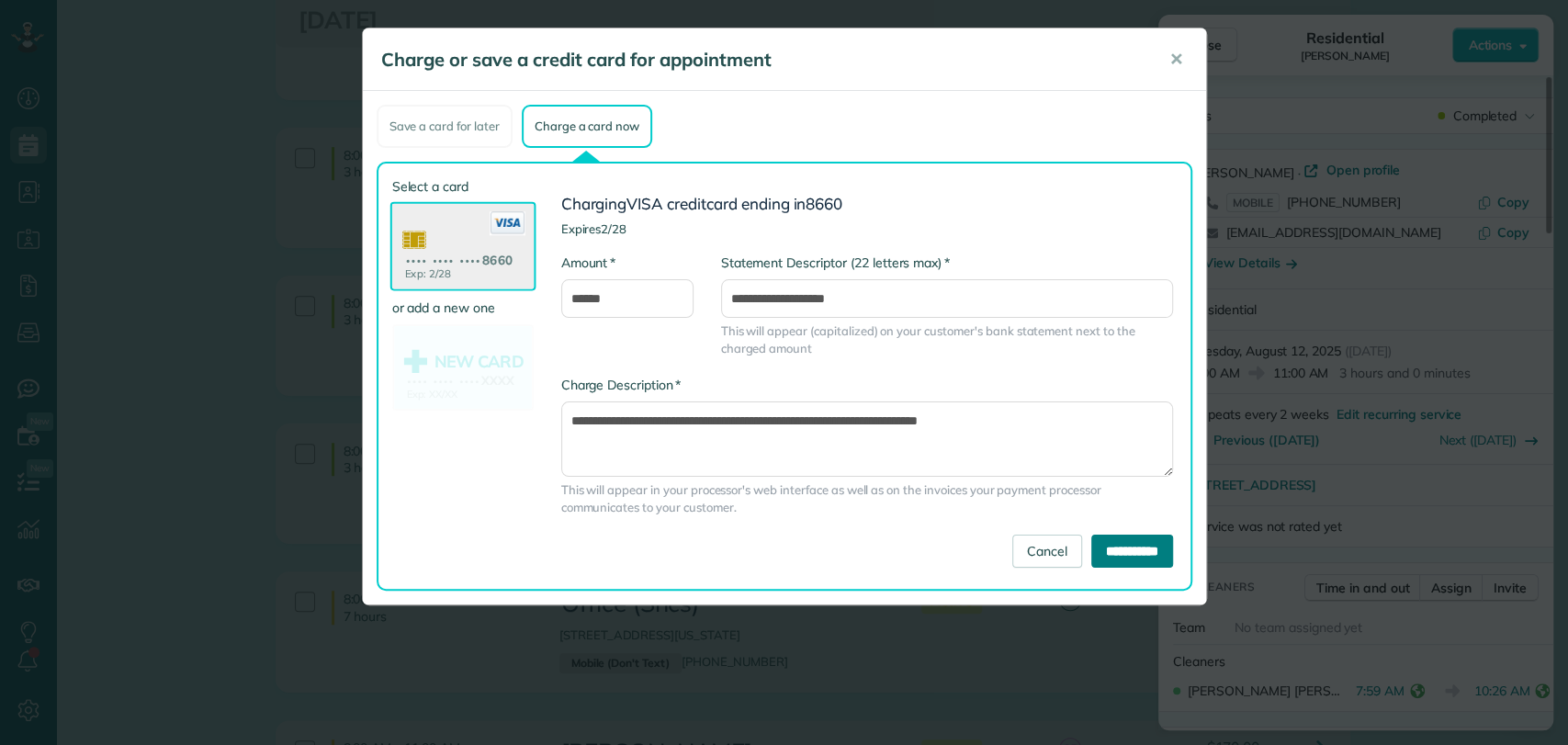
click at [1137, 539] on input "**********" at bounding box center [1132, 552] width 82 height 33
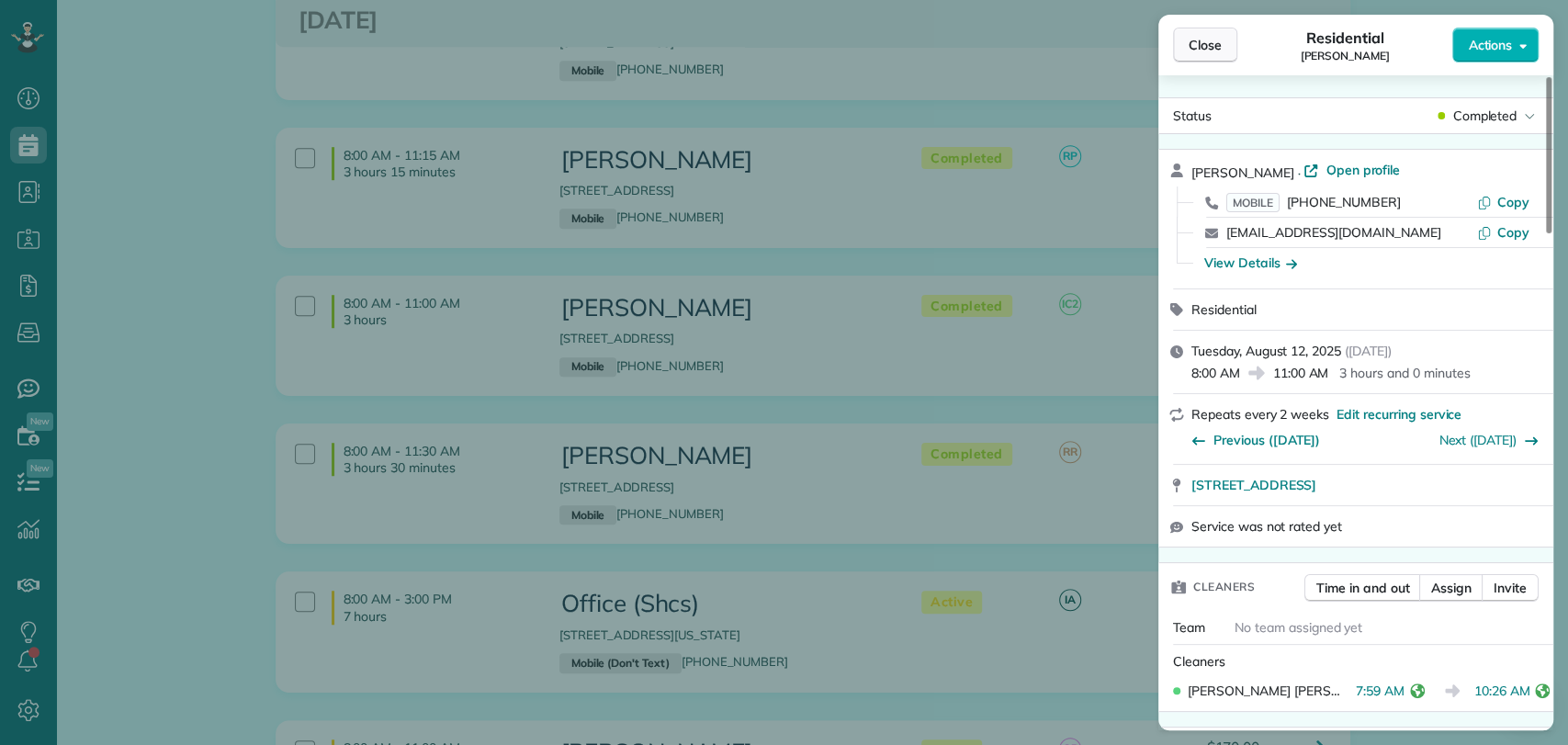
click at [1206, 27] on button "Close" at bounding box center [1205, 45] width 64 height 35
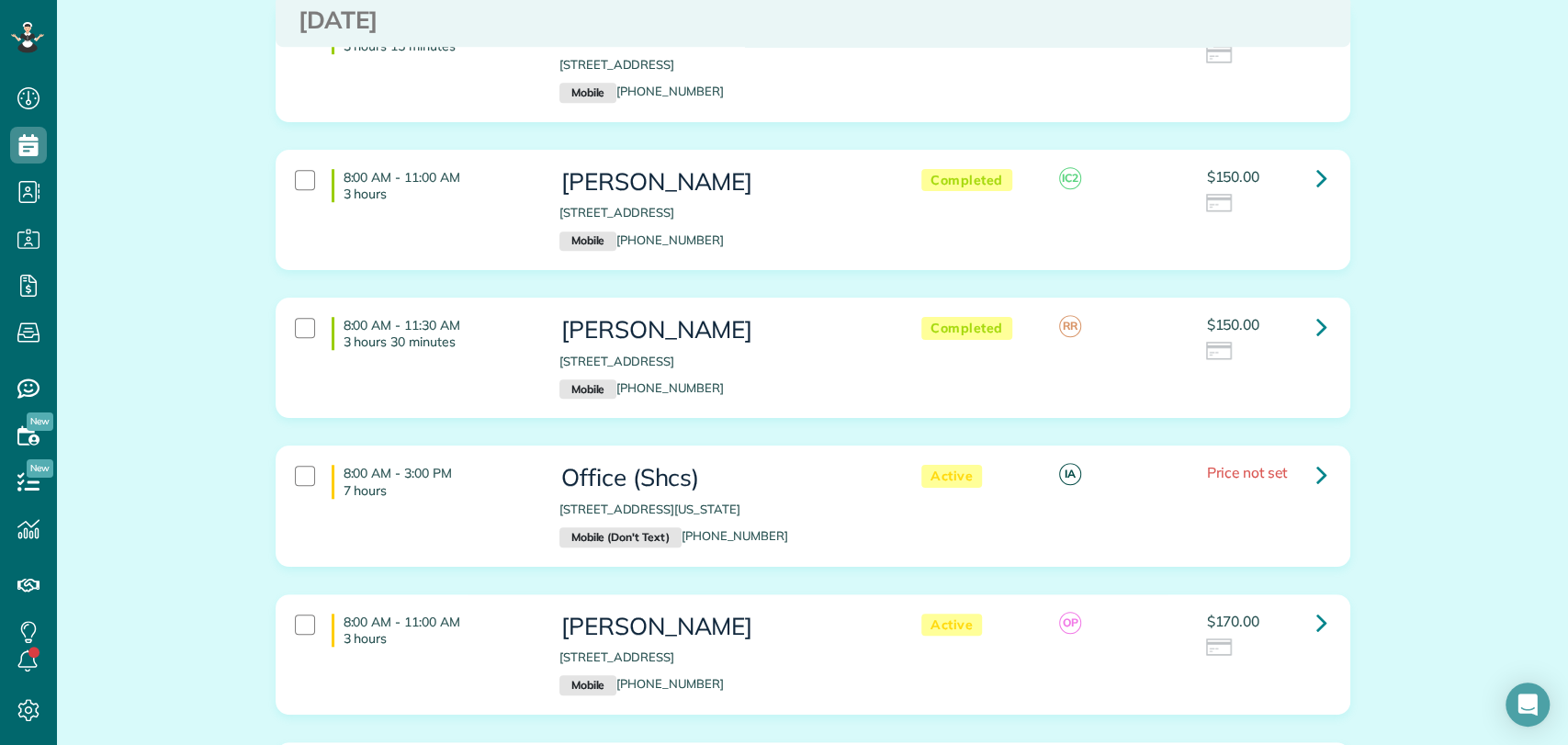
scroll to position [801, 0]
click at [1303, 320] on link at bounding box center [1321, 325] width 37 height 37
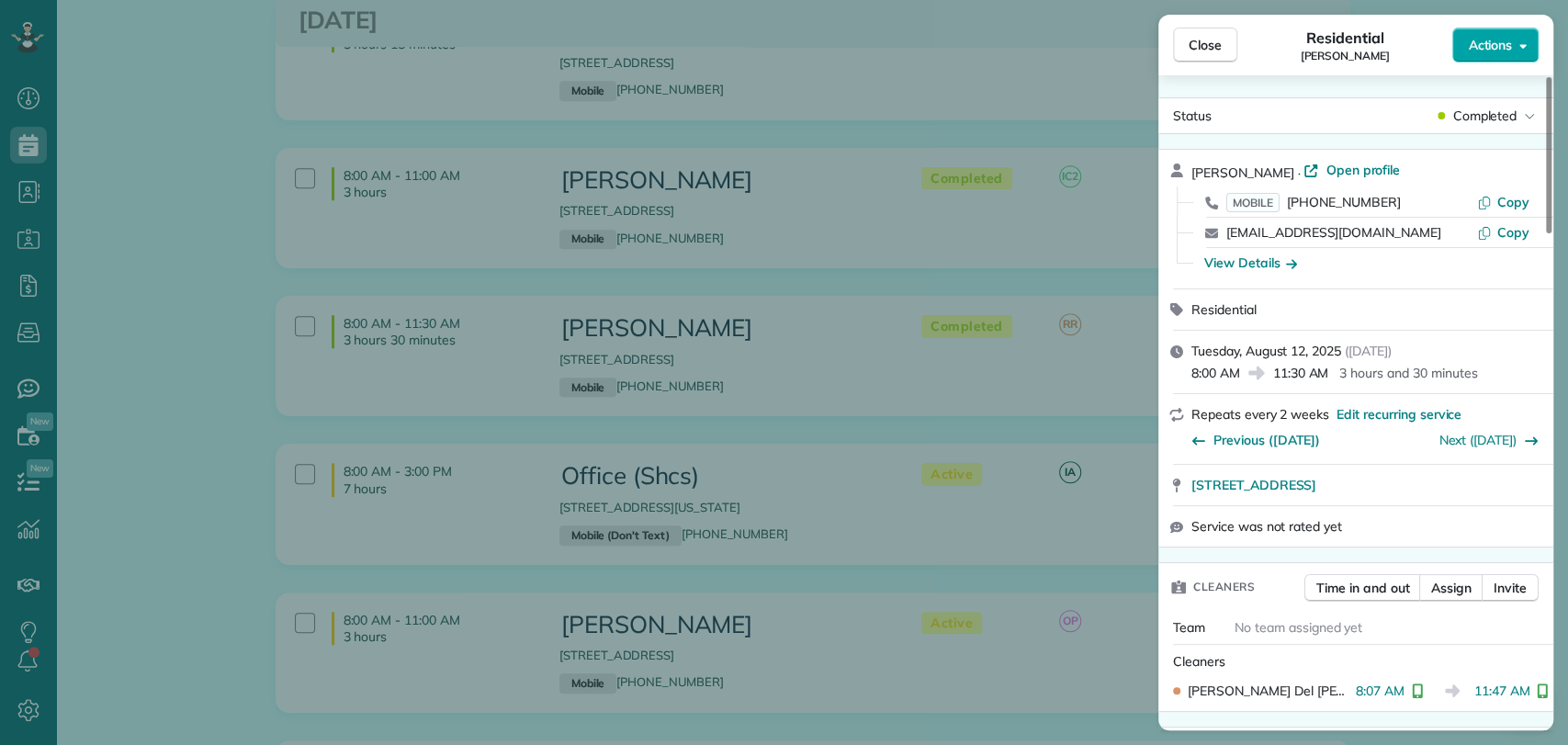
click at [1479, 39] on span "Actions" at bounding box center [1489, 45] width 44 height 19
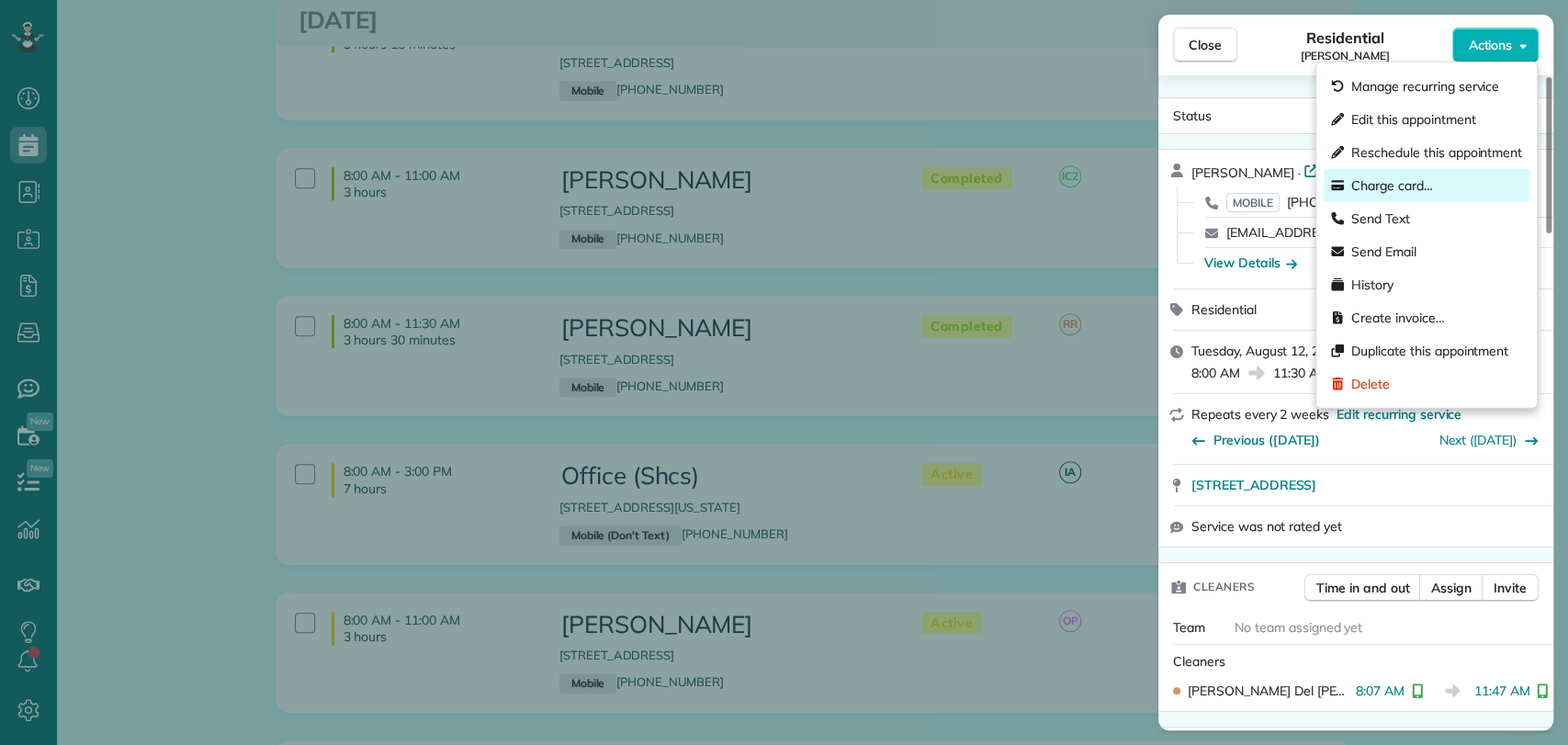
click at [1370, 170] on div "Charge card…" at bounding box center [1426, 185] width 206 height 33
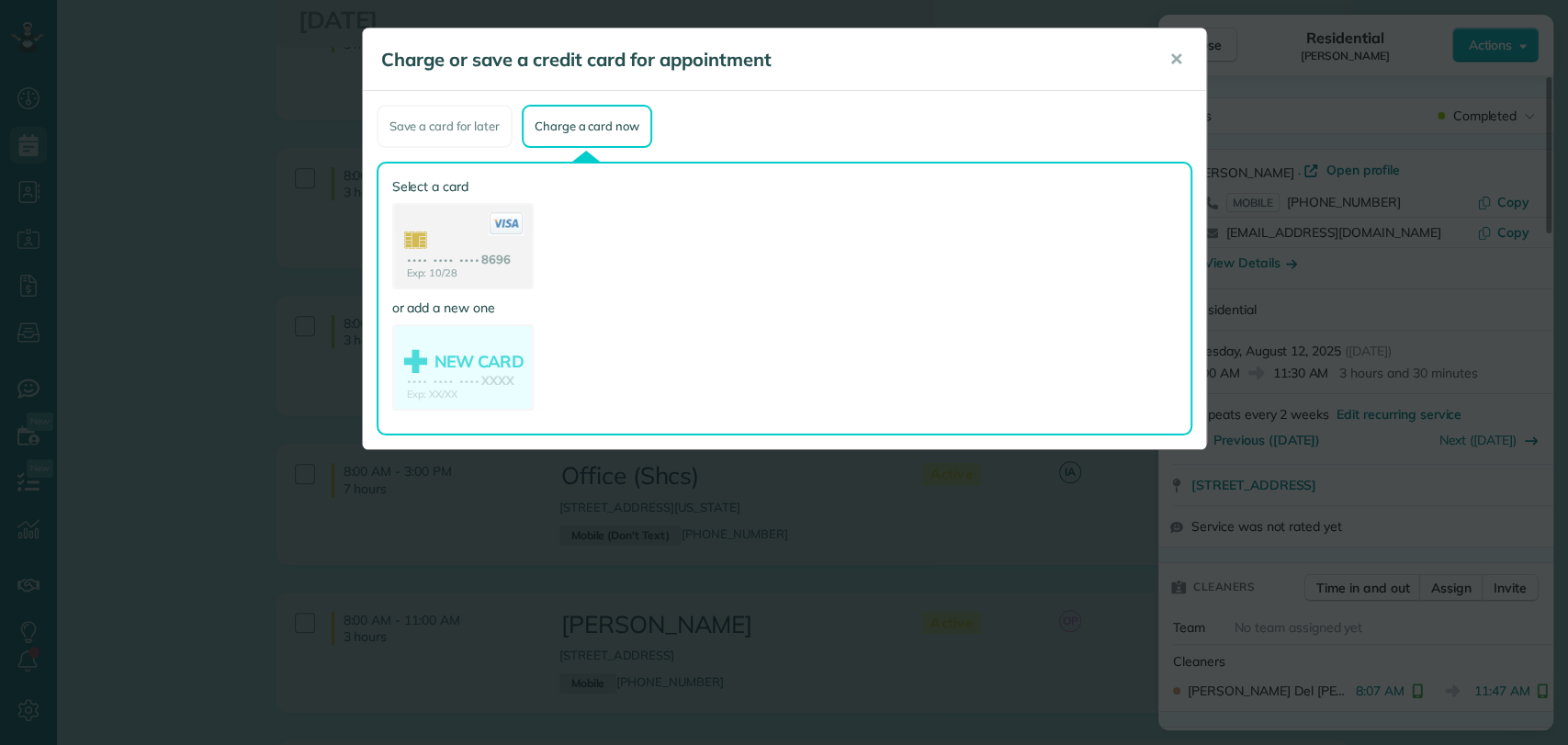
click at [434, 252] on use at bounding box center [462, 248] width 137 height 87
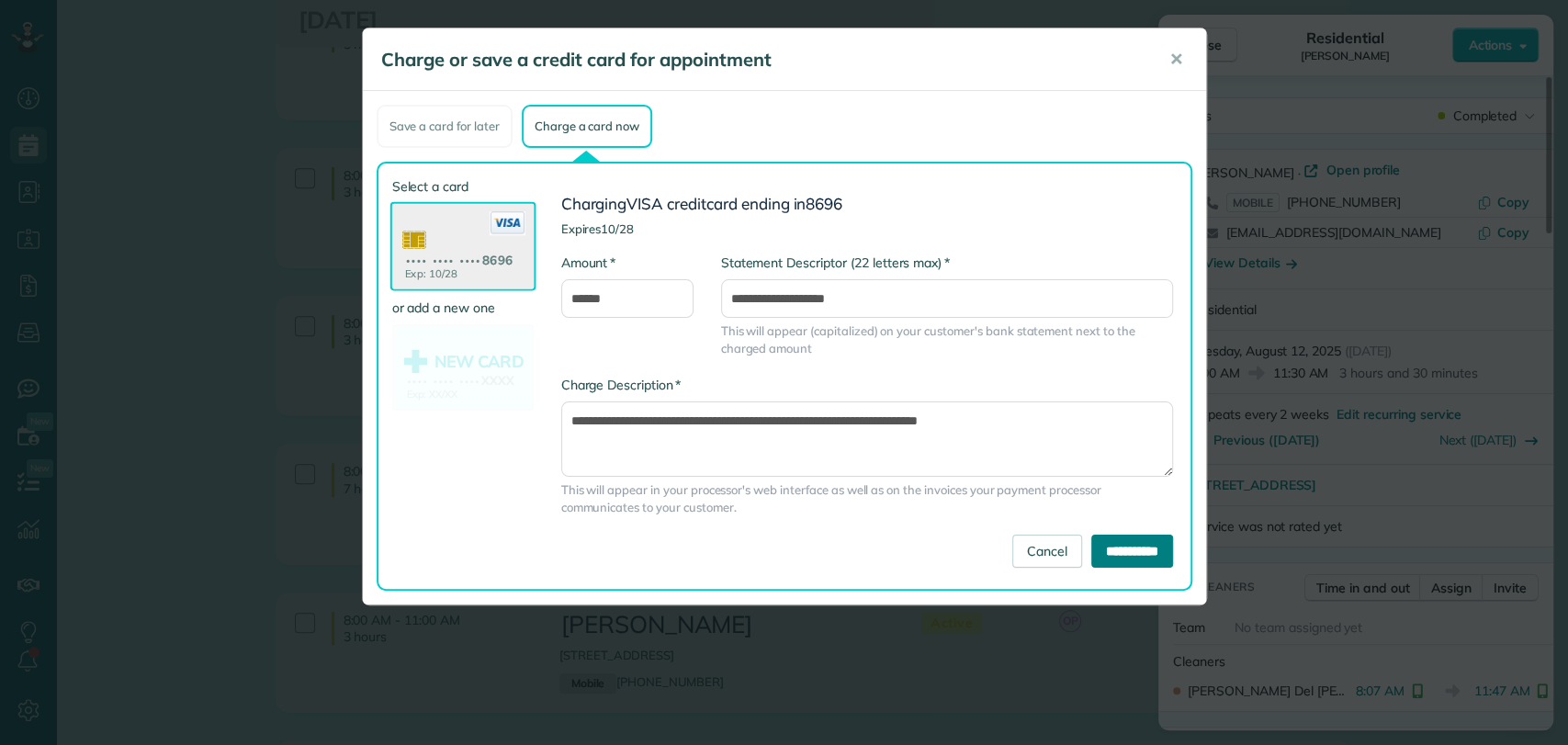
click at [1094, 541] on input "**********" at bounding box center [1132, 552] width 82 height 33
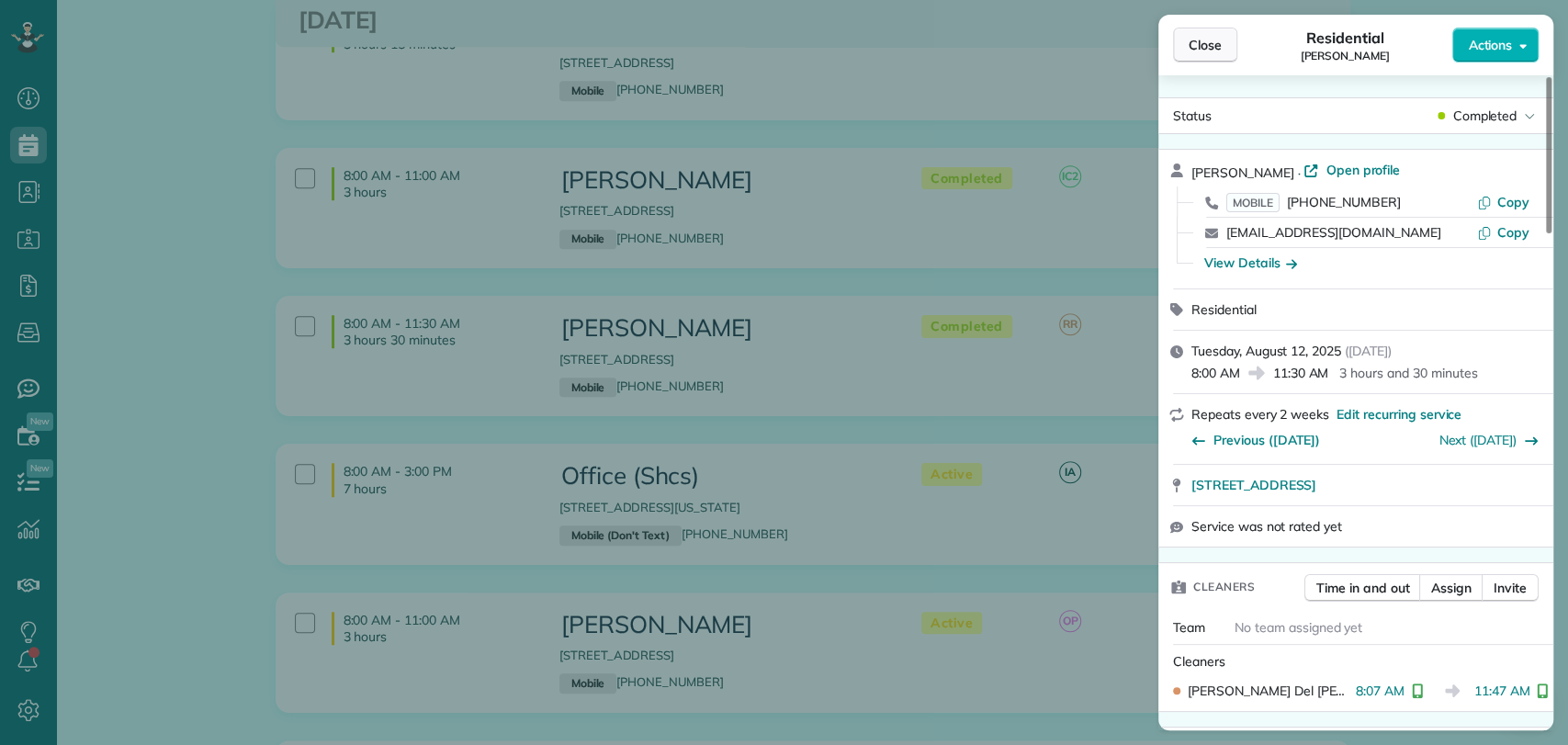
click at [1210, 45] on span "Close" at bounding box center [1205, 45] width 33 height 19
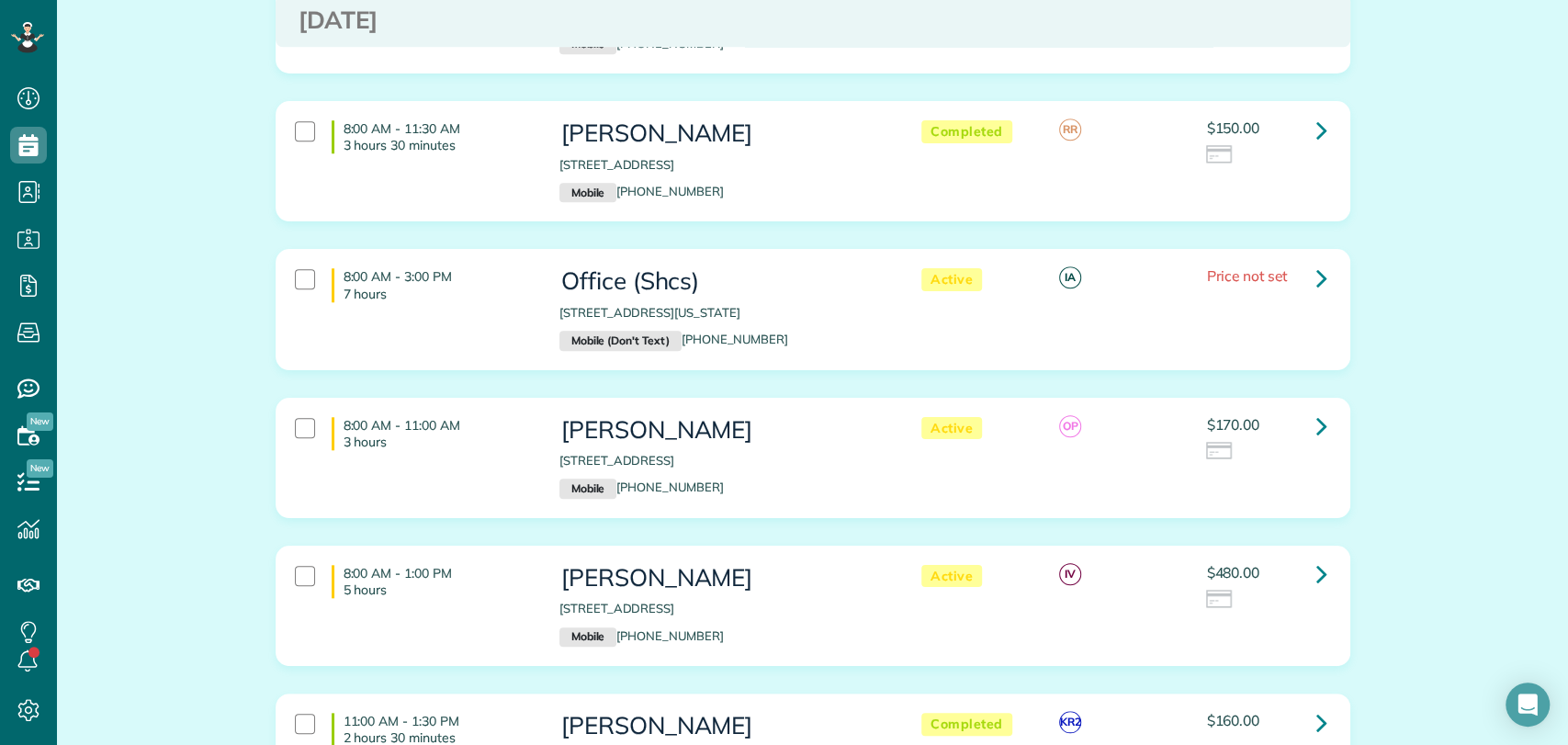
scroll to position [1000, 0]
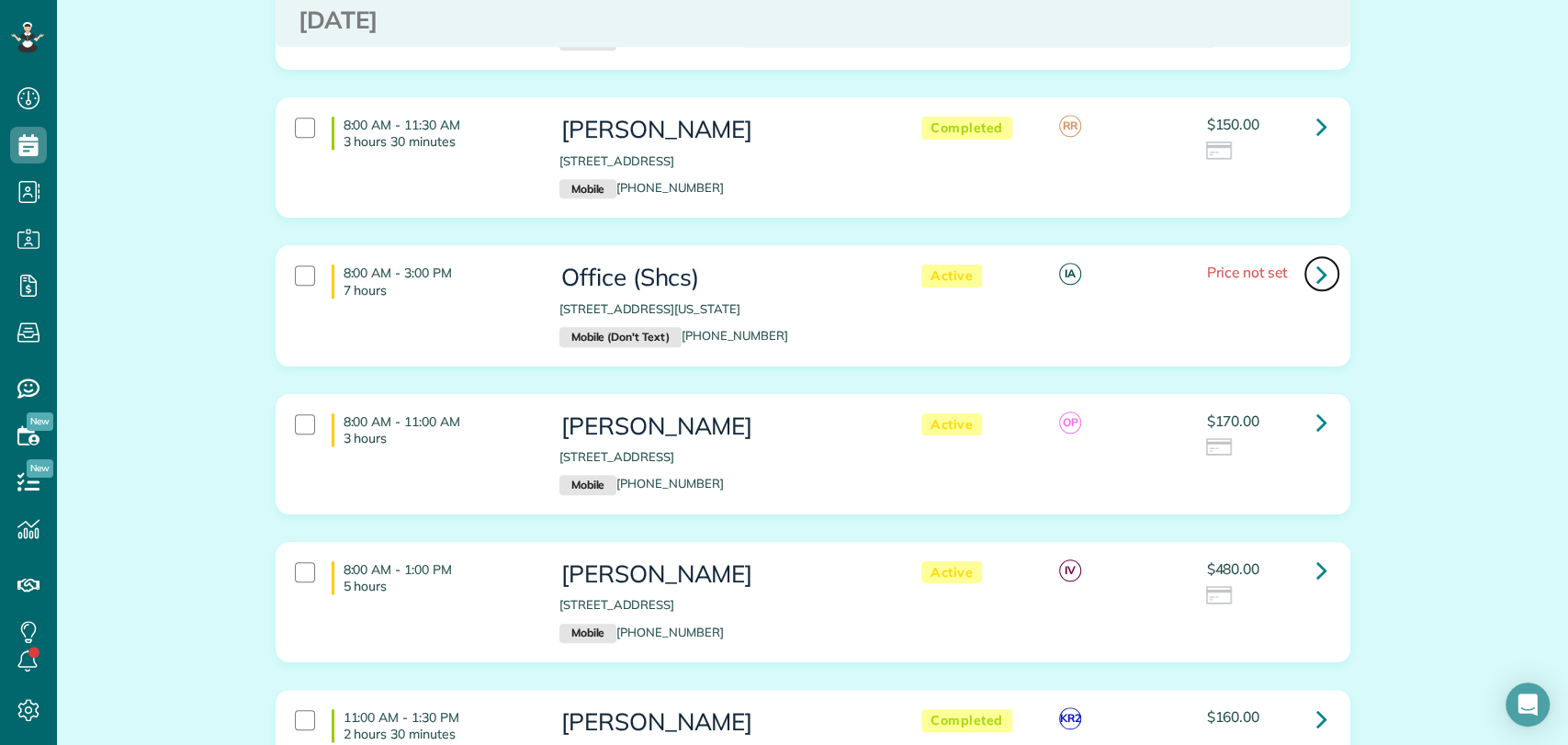
click at [1317, 270] on icon at bounding box center [1321, 274] width 11 height 32
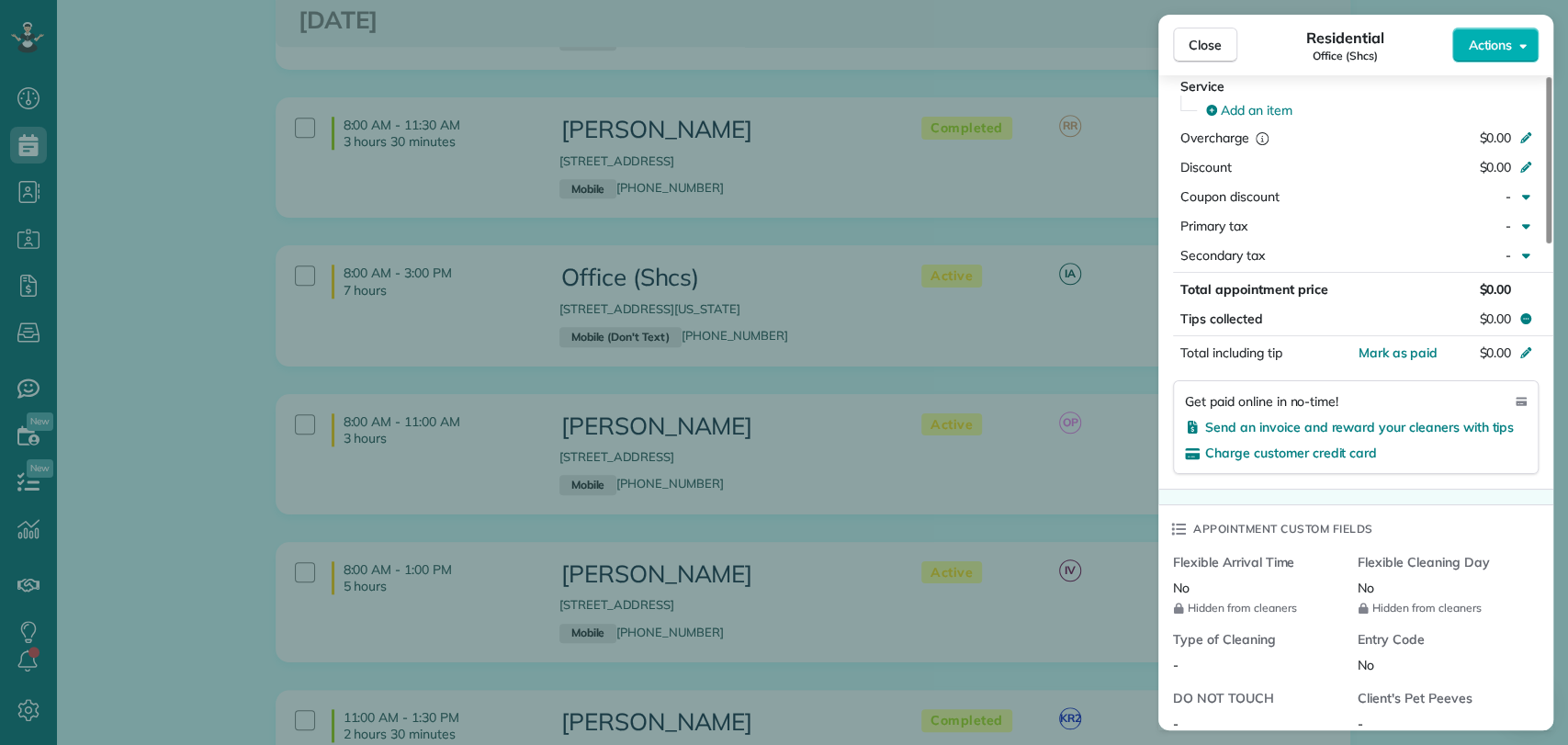
scroll to position [963, 0]
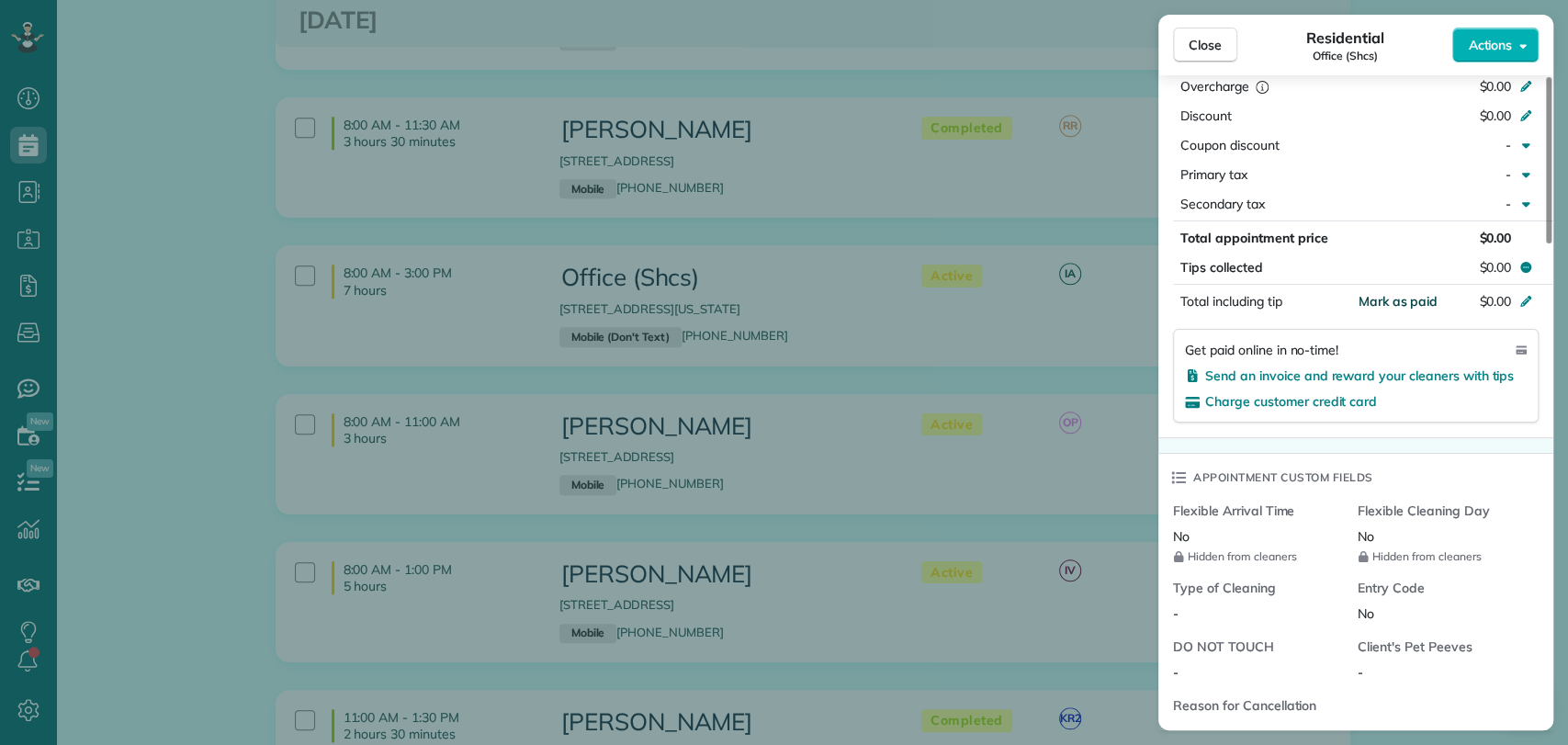
click at [1400, 294] on span "Mark as paid" at bounding box center [1397, 301] width 80 height 17
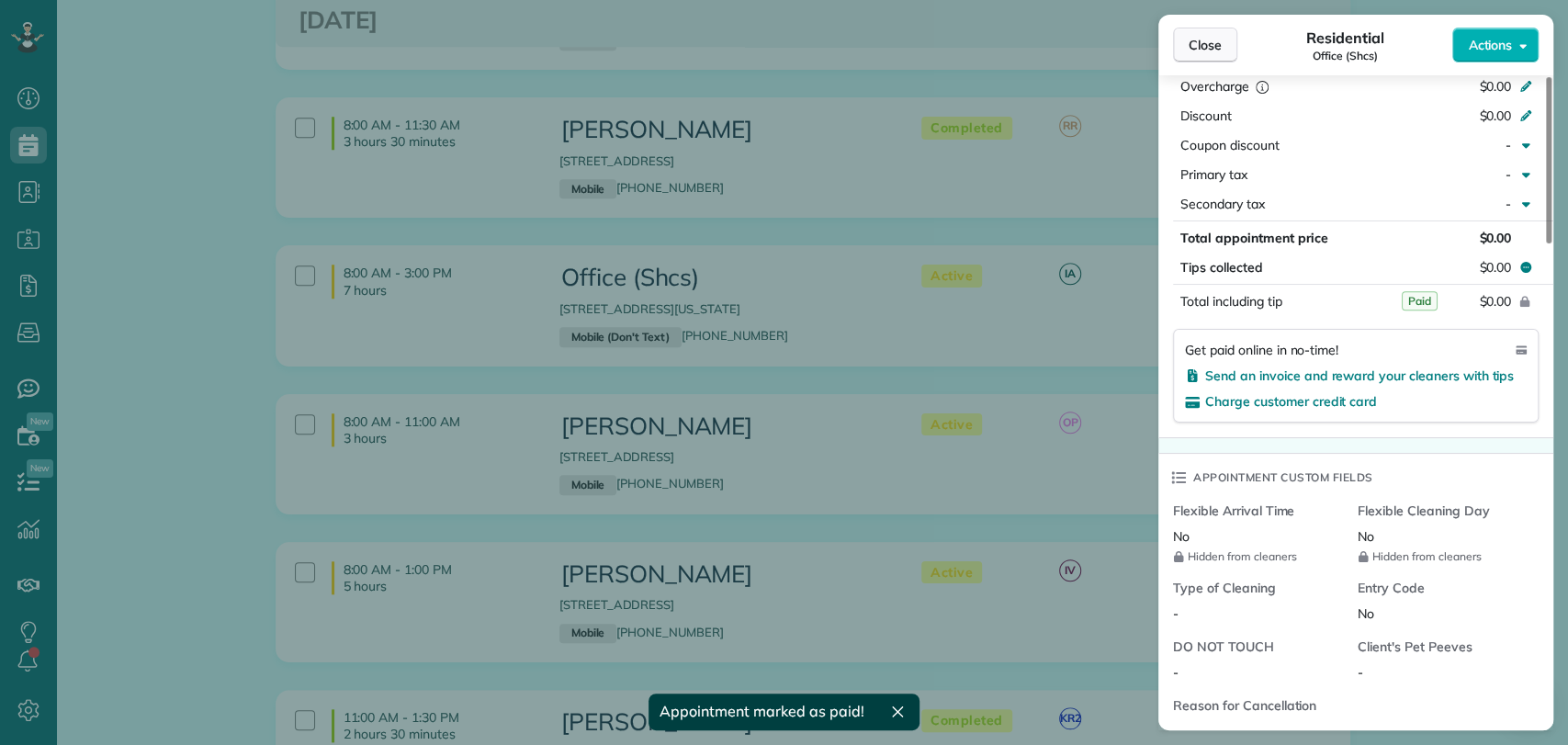
click at [1191, 27] on button "Close" at bounding box center [1205, 45] width 64 height 35
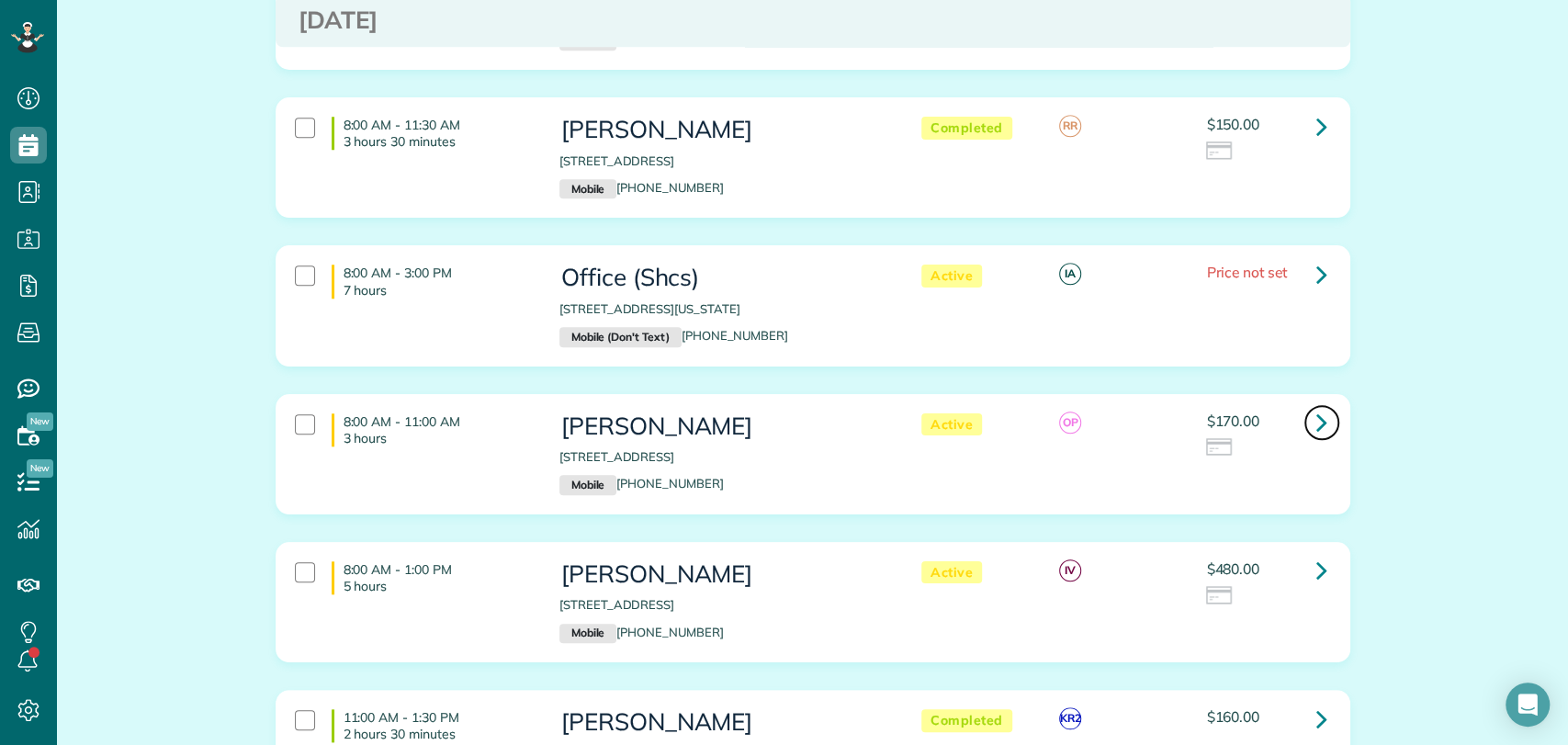
click at [1317, 428] on icon at bounding box center [1321, 422] width 11 height 32
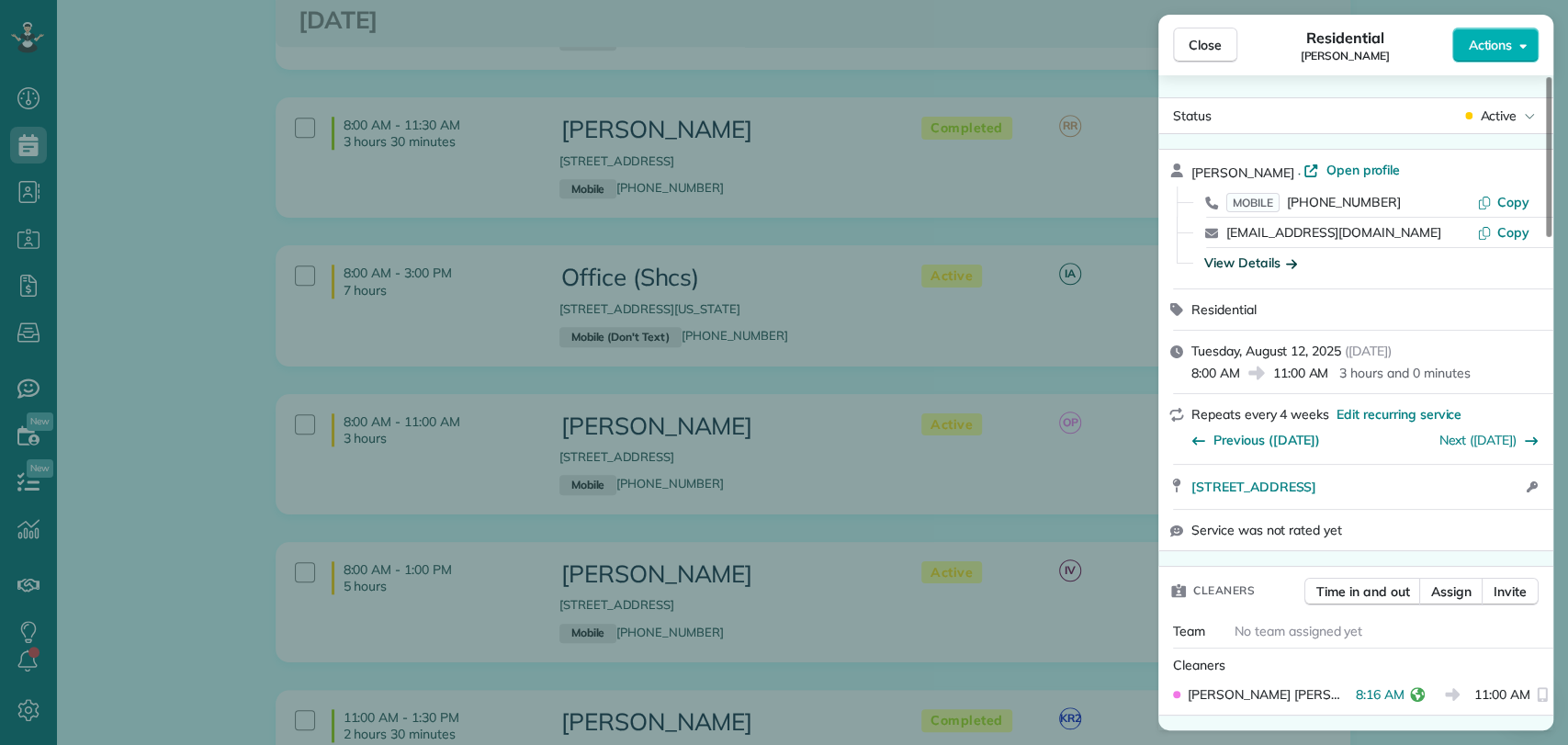
click at [1266, 256] on div "View Details" at bounding box center [1250, 262] width 93 height 19
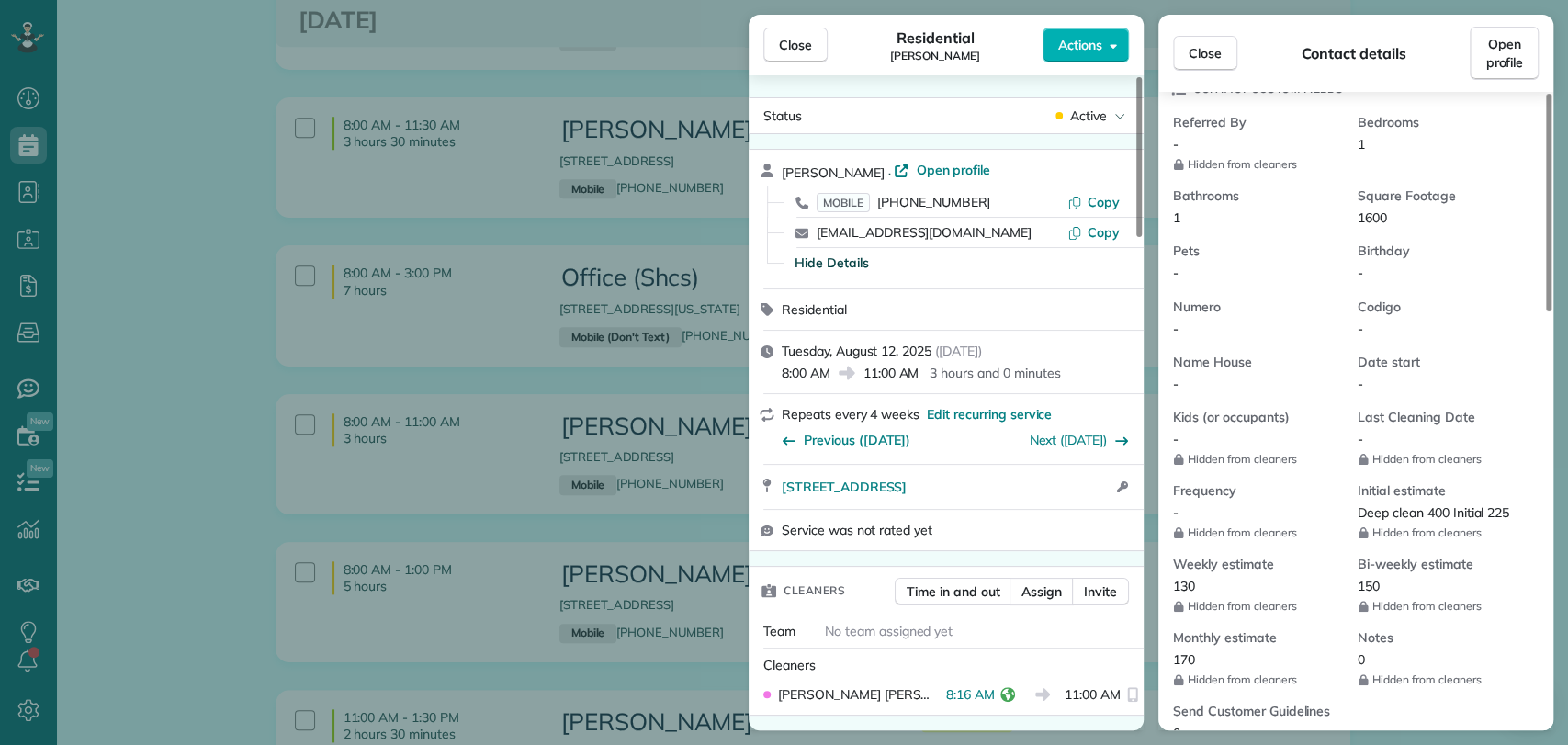
scroll to position [427, 0]
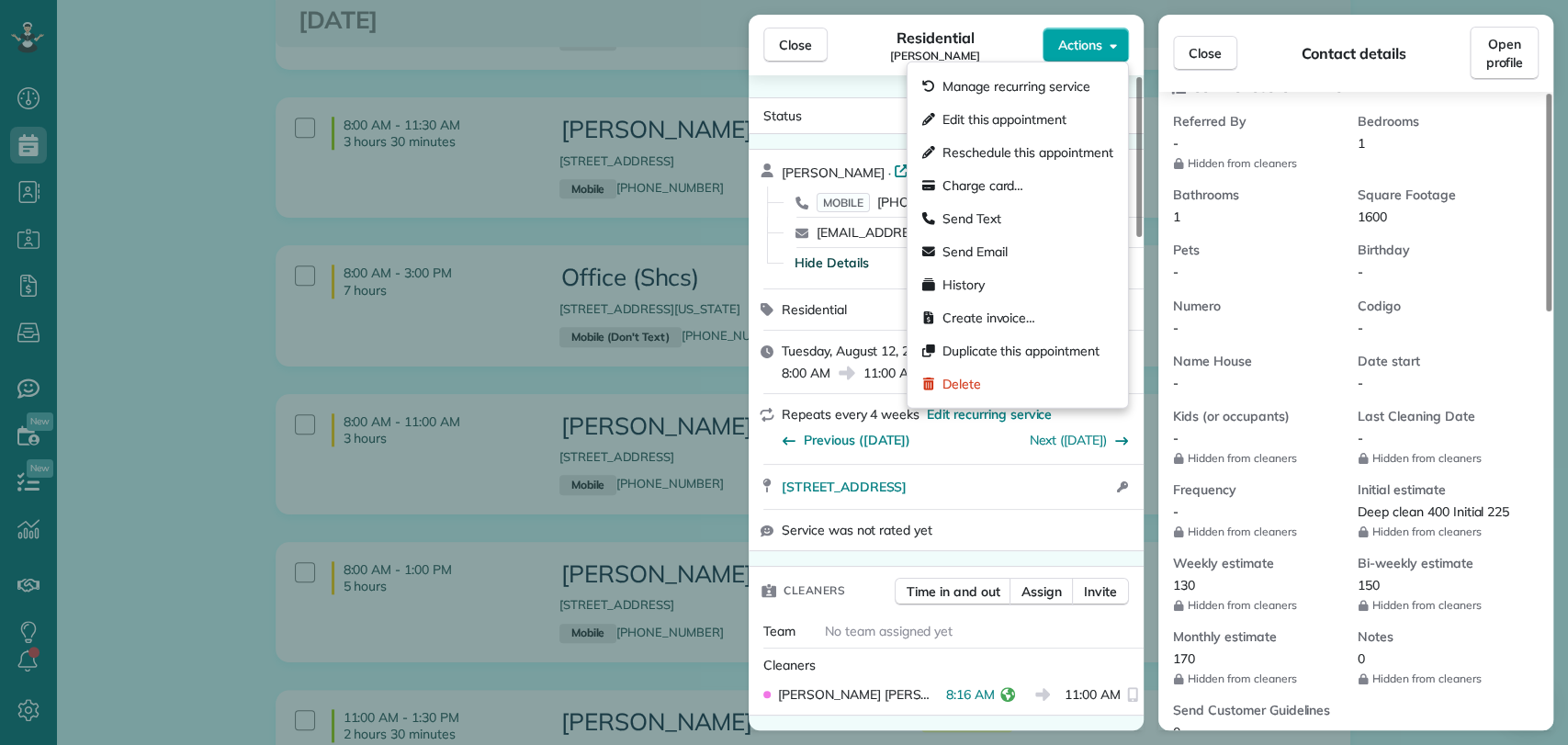
click at [1110, 42] on icon "button" at bounding box center [1114, 46] width 8 height 14
click at [1001, 186] on span "Charge card…" at bounding box center [983, 185] width 82 height 19
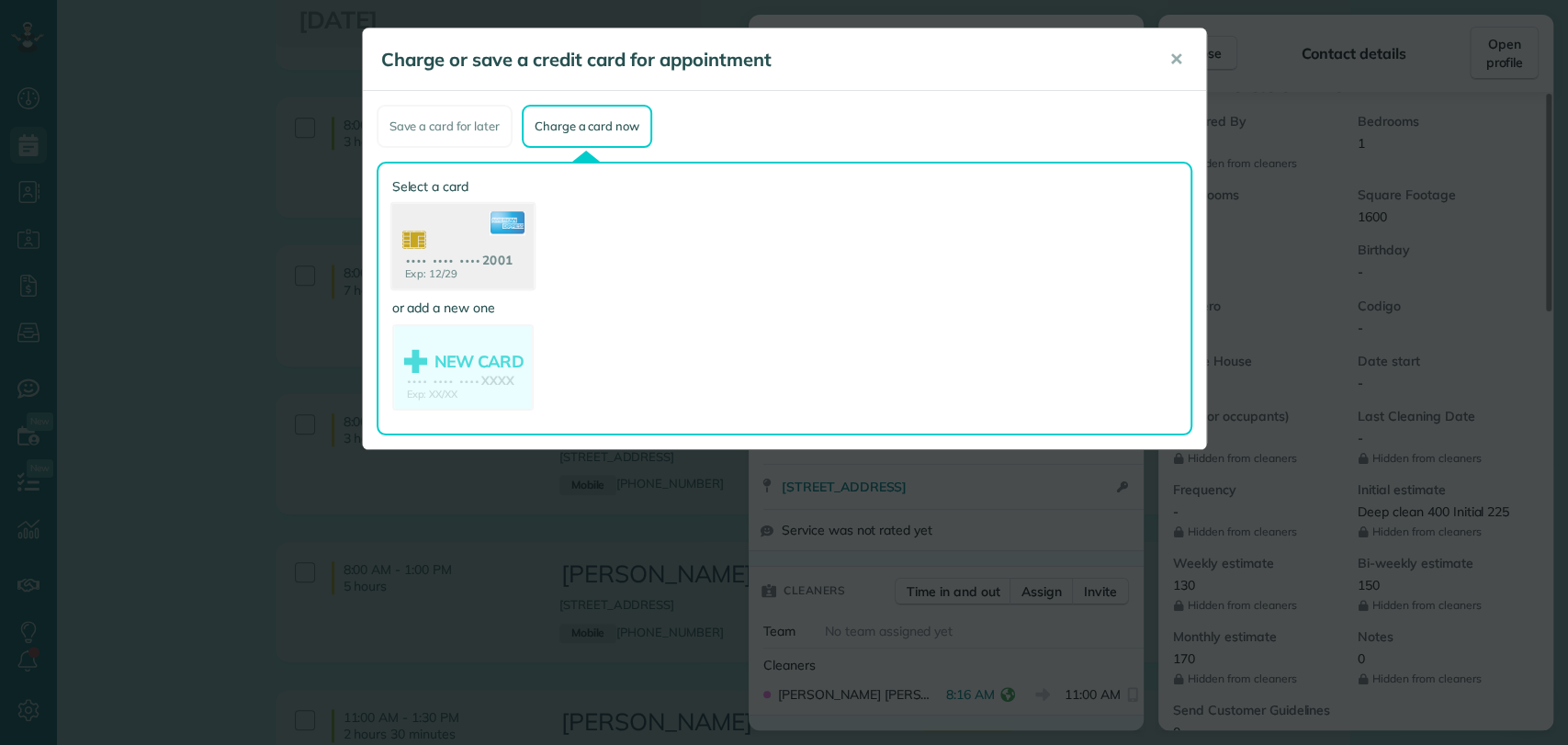
click at [453, 255] on use at bounding box center [462, 248] width 141 height 89
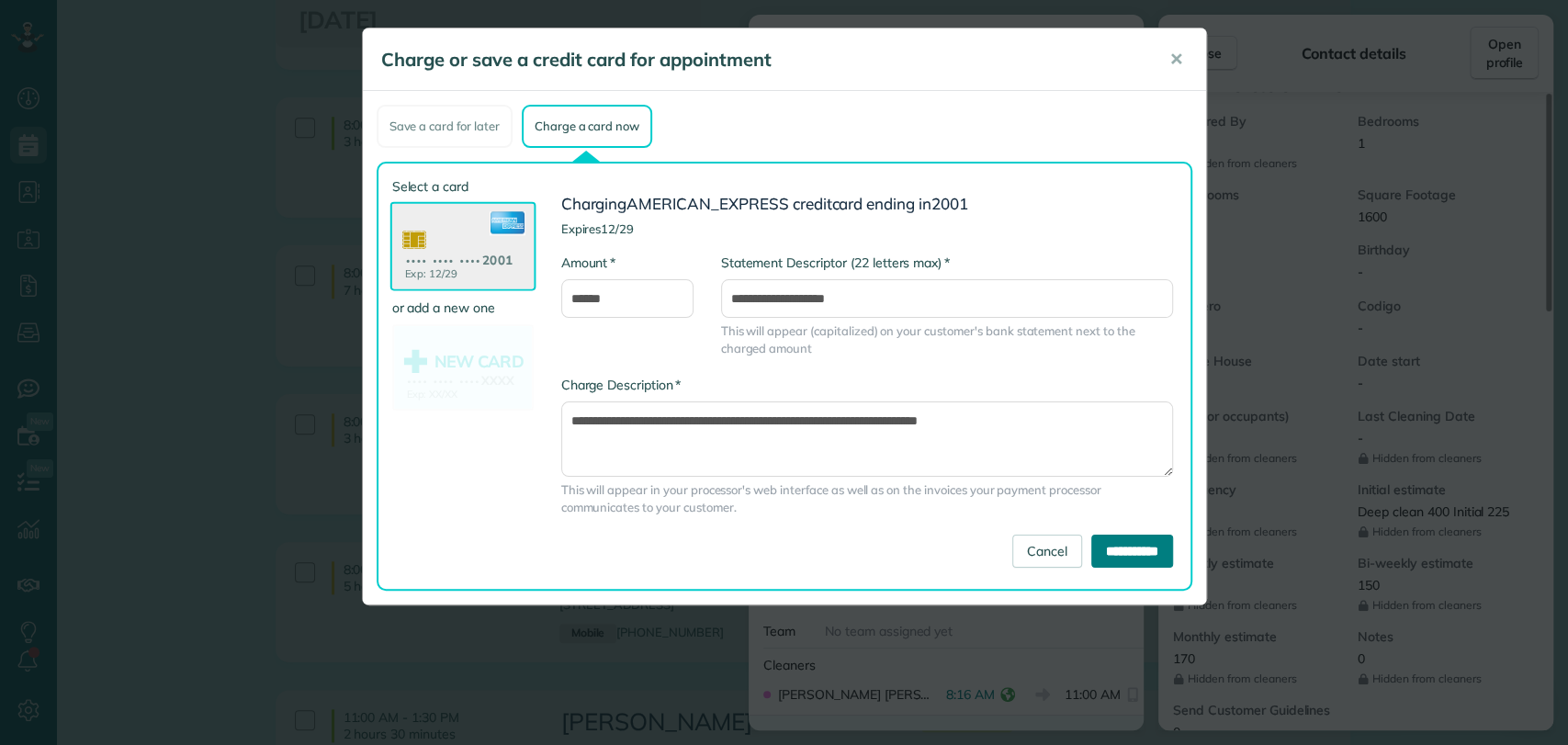
click at [1117, 546] on input "**********" at bounding box center [1132, 552] width 82 height 33
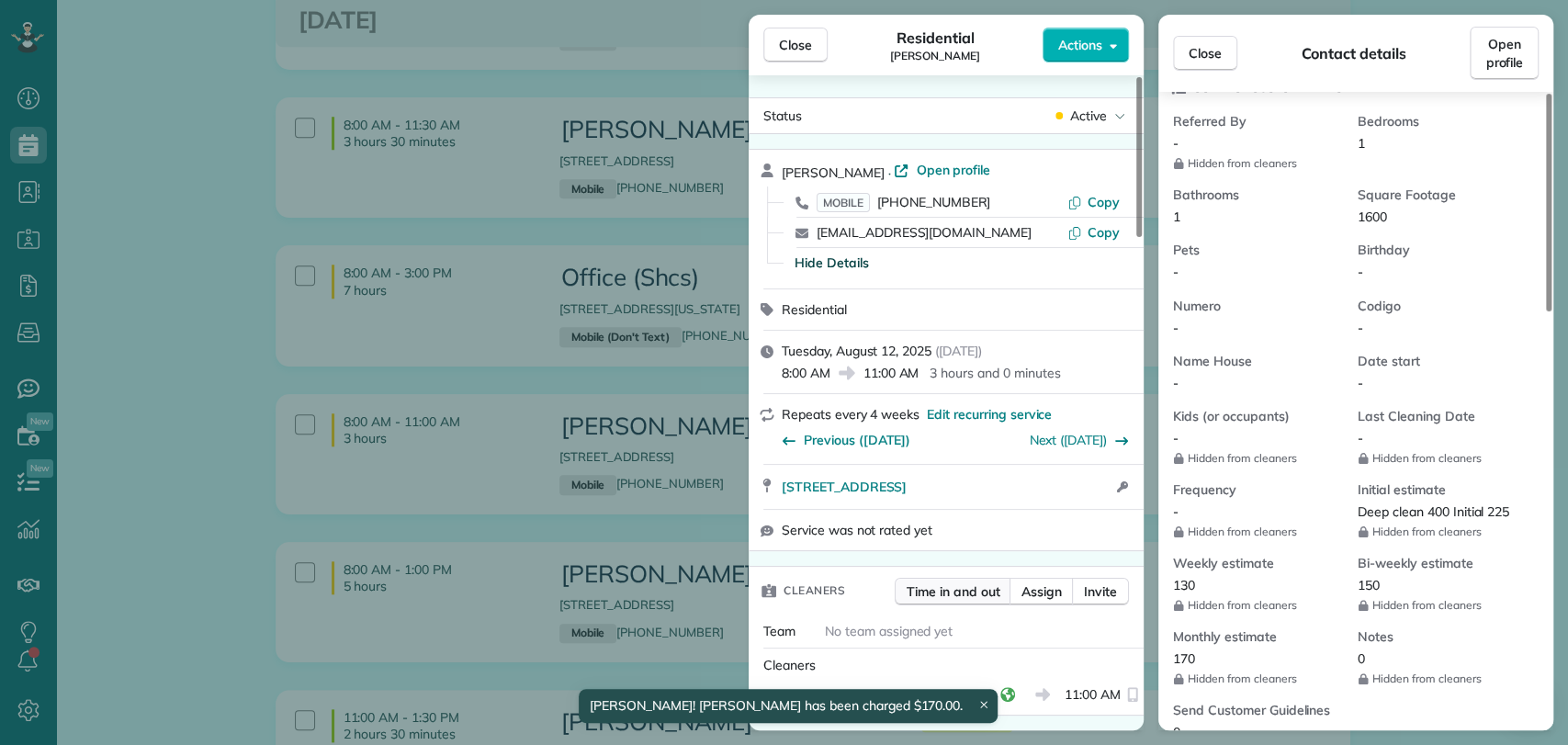
click at [963, 584] on span "Time in and out" at bounding box center [952, 592] width 93 height 19
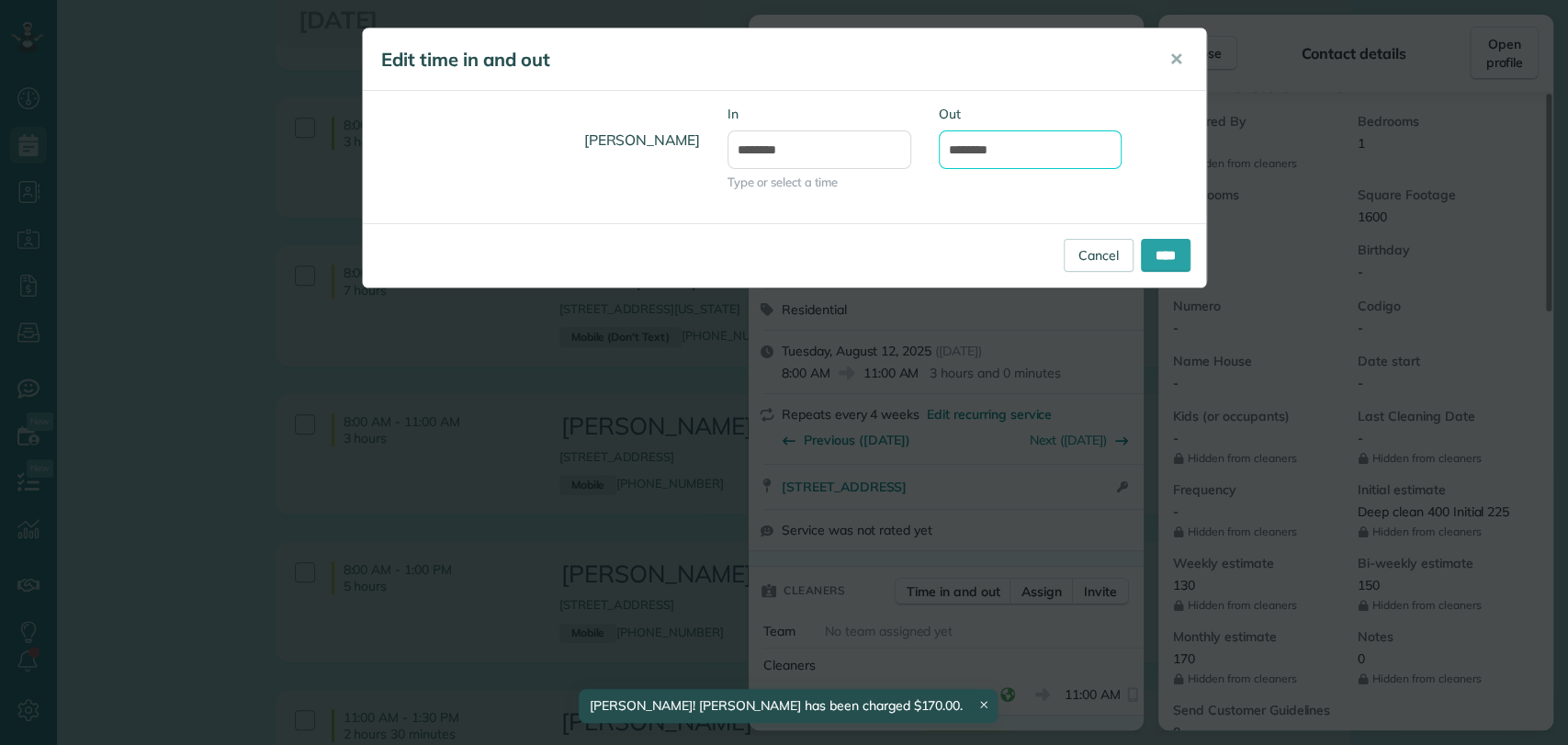
click at [977, 147] on input "********" at bounding box center [1030, 150] width 184 height 39
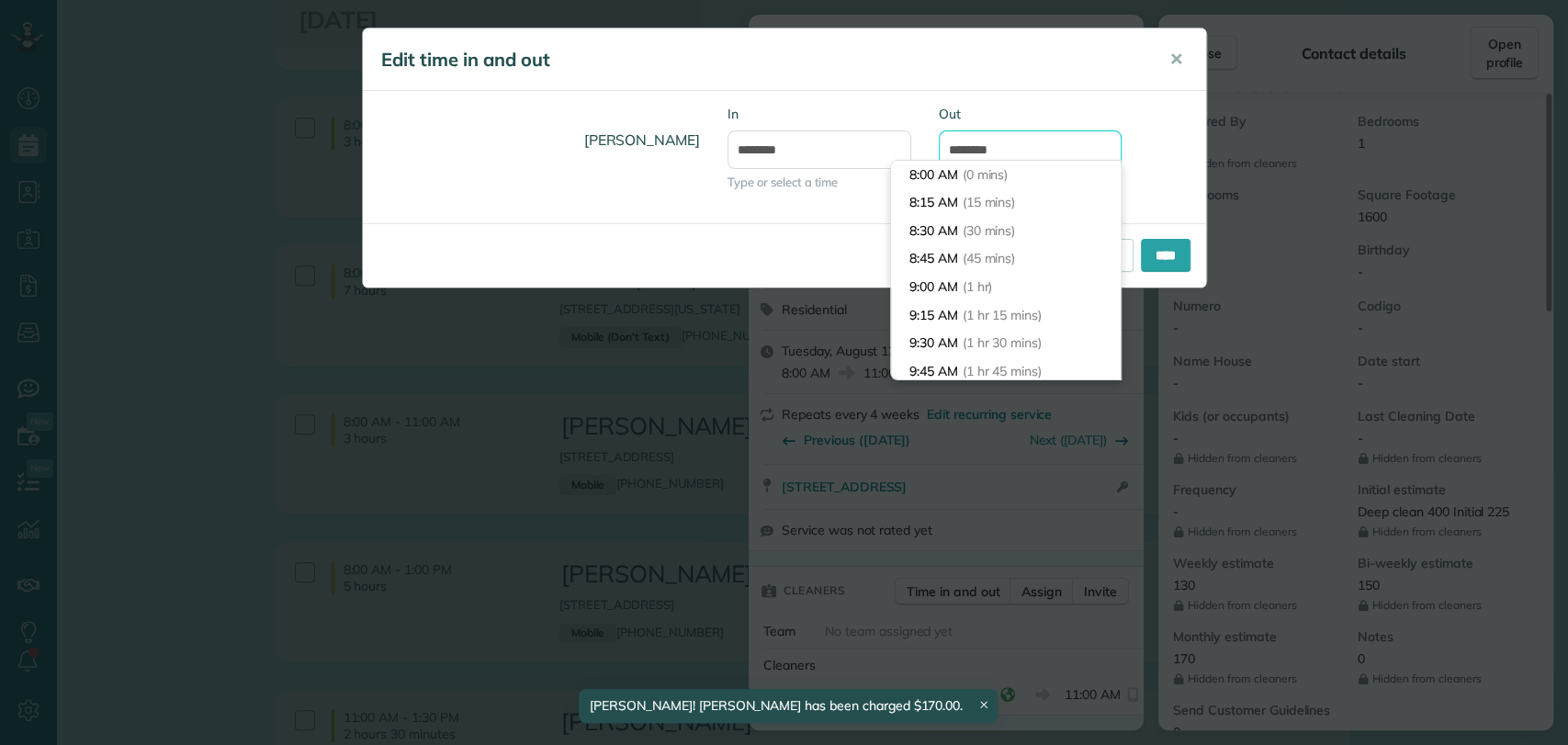
scroll to position [309, 0]
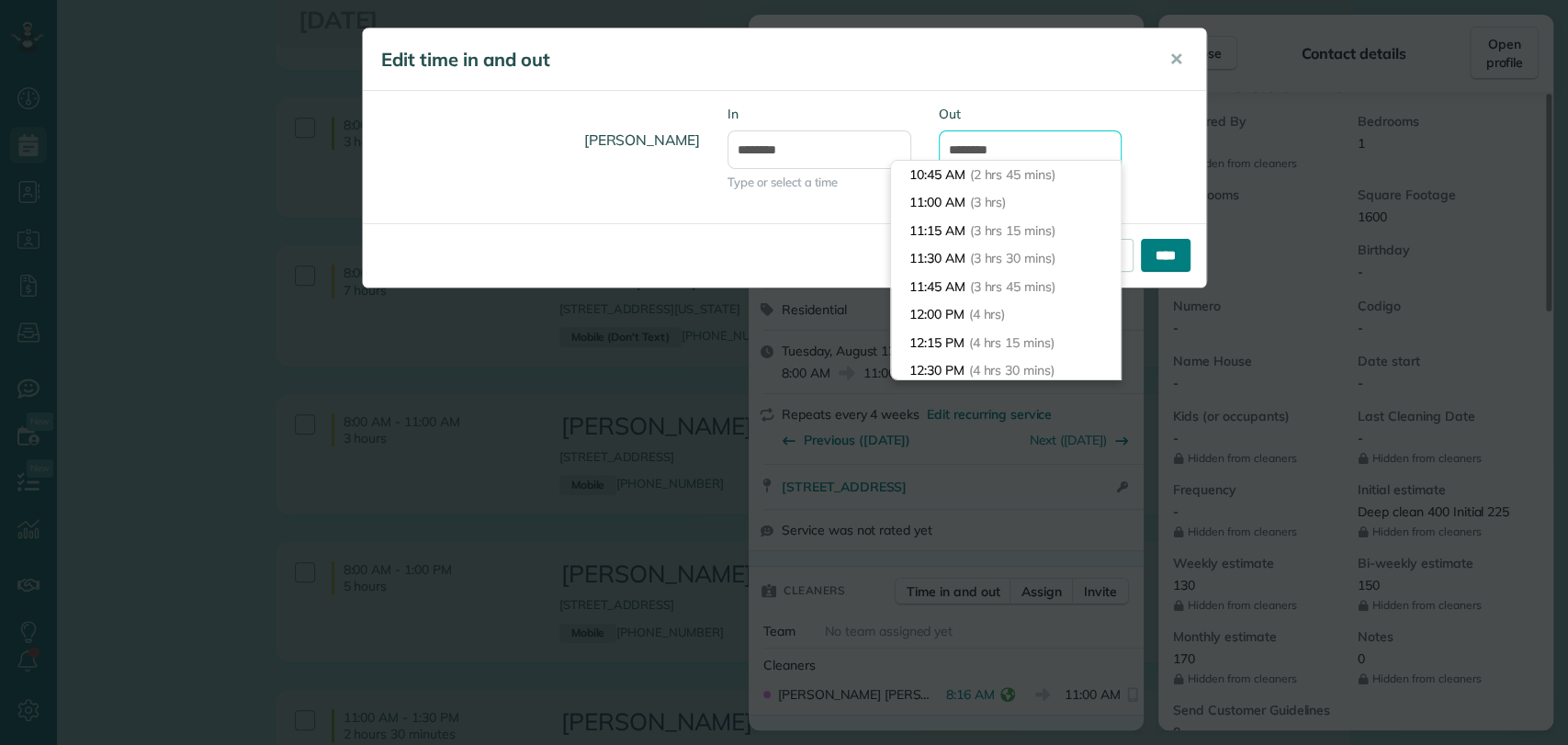
type input "********"
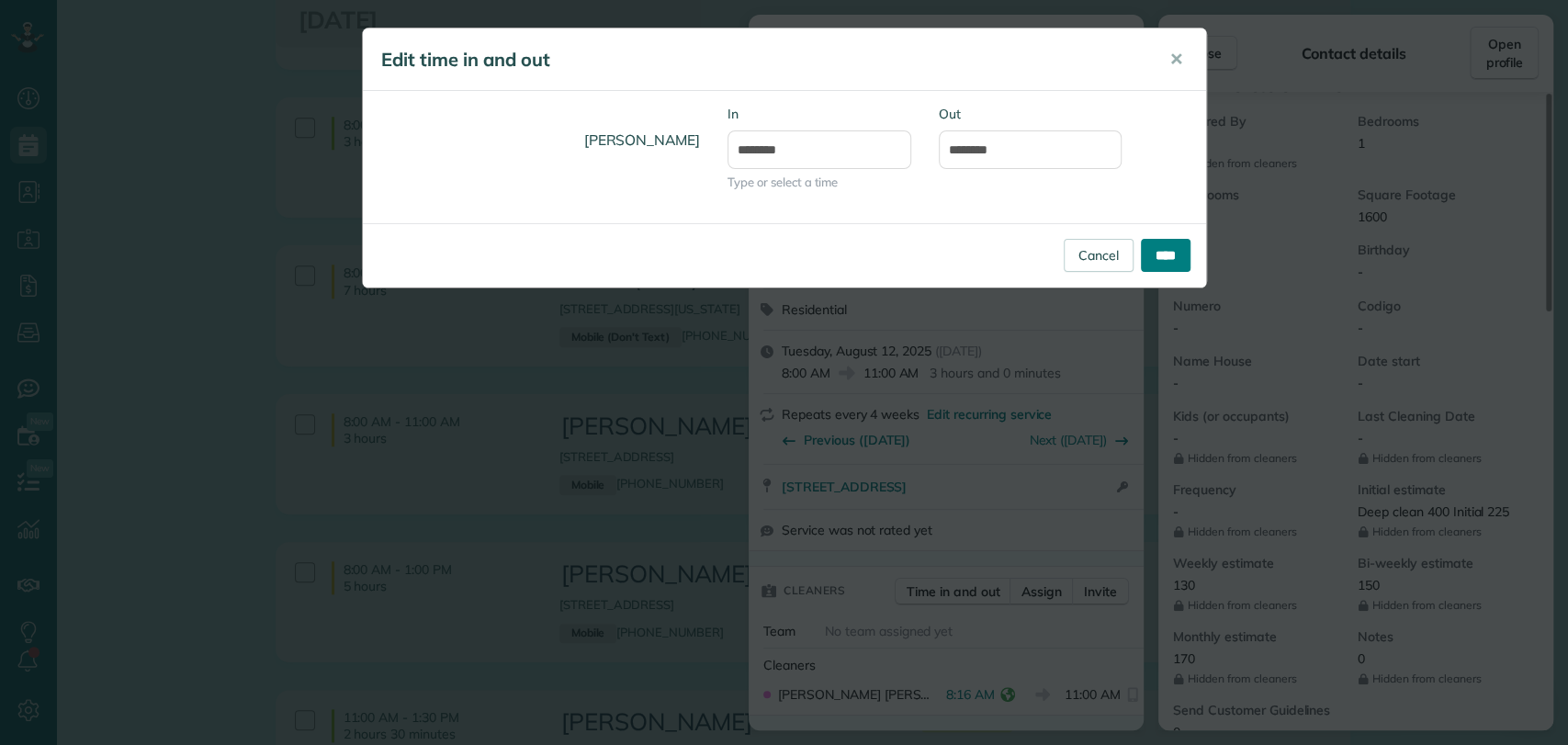
click at [1141, 239] on input "****" at bounding box center [1166, 255] width 50 height 33
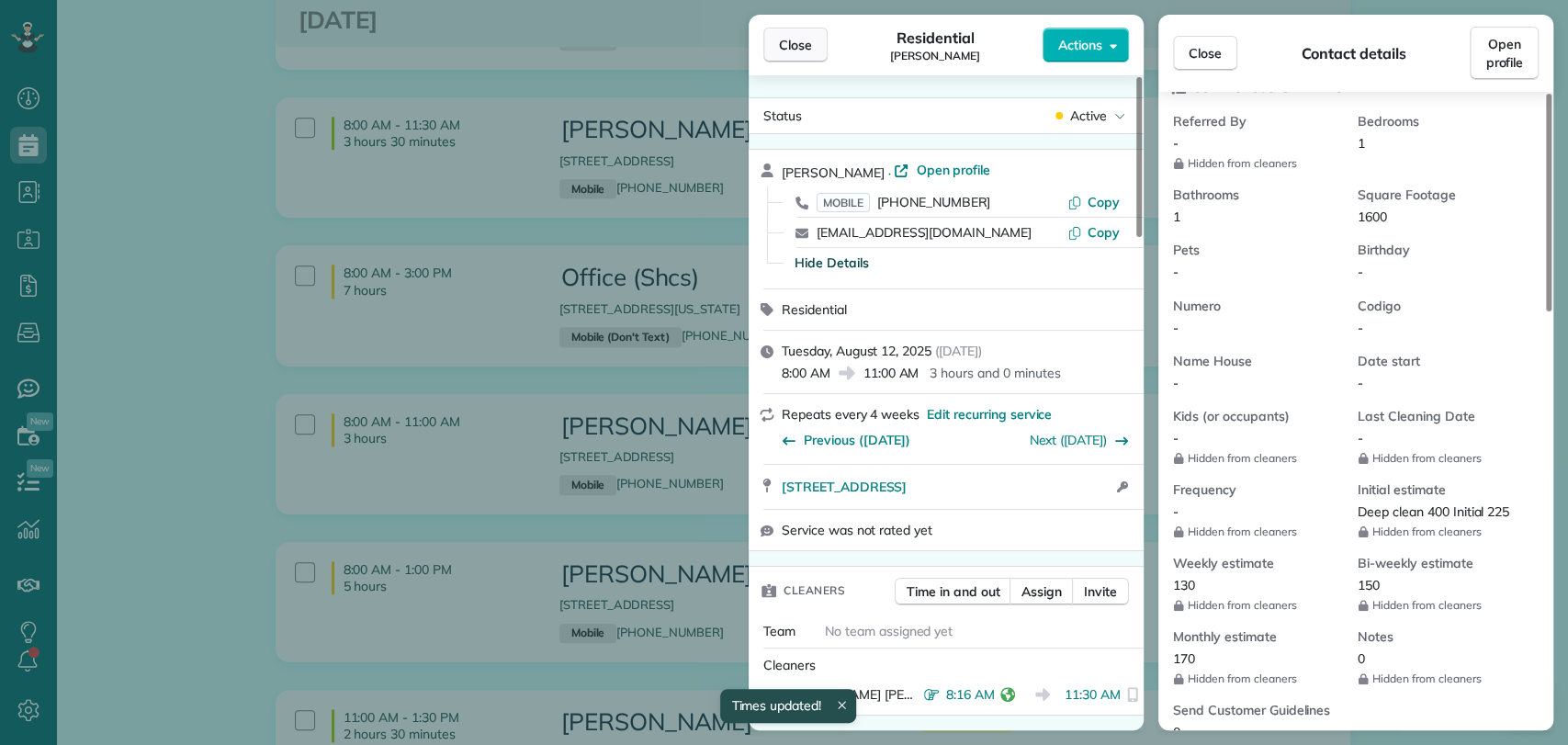
click at [781, 54] on span "Close" at bounding box center [795, 45] width 33 height 19
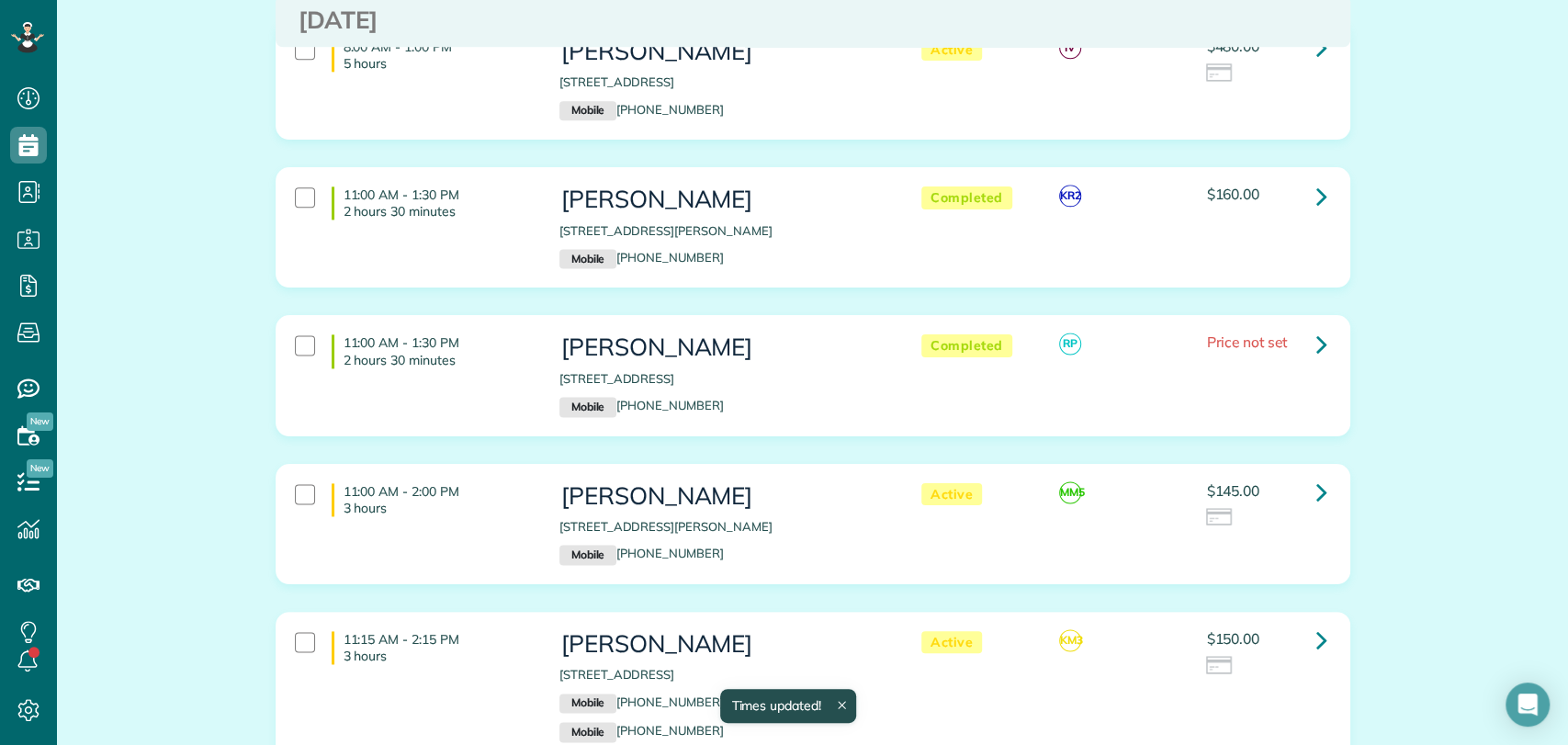
scroll to position [1530, 0]
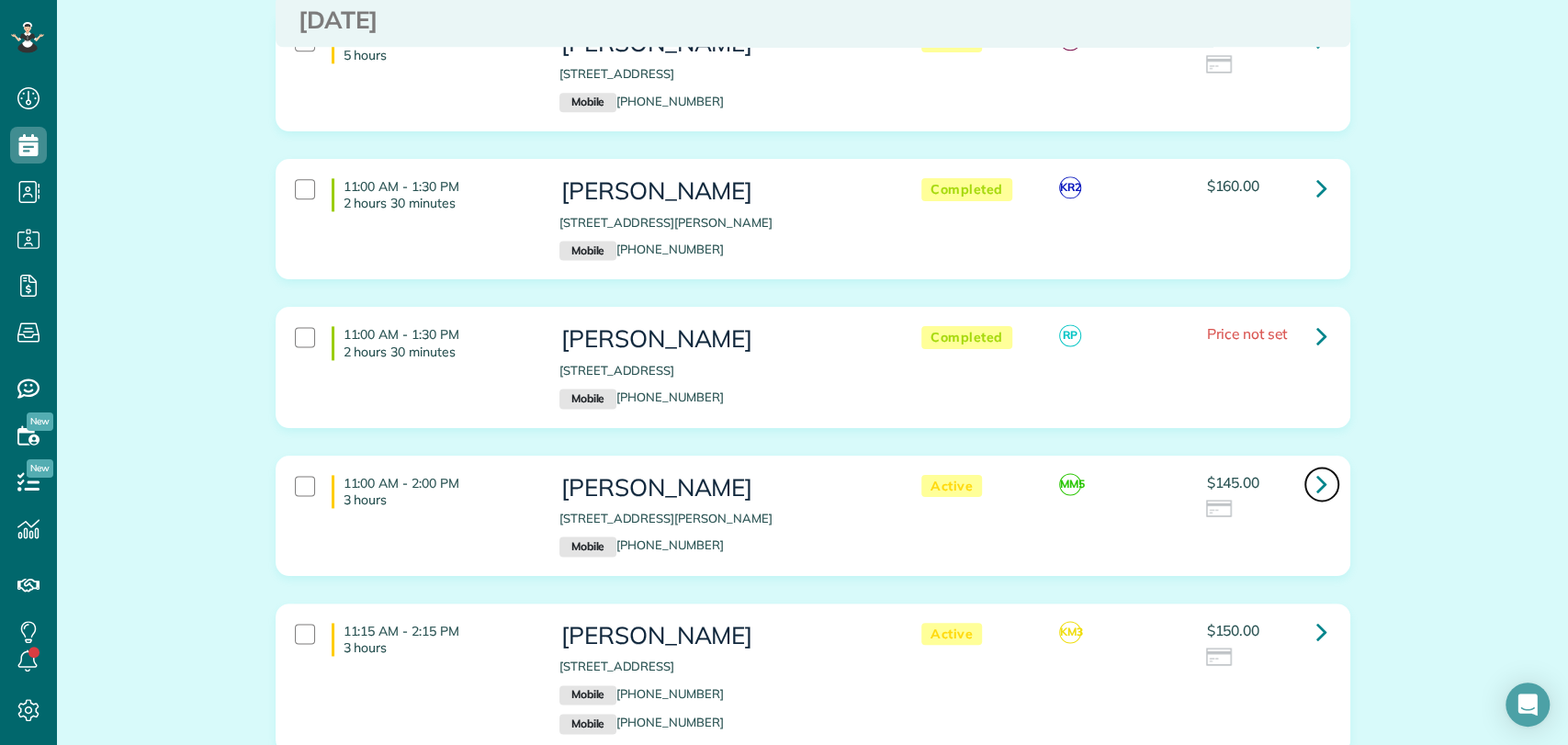
click at [1317, 478] on icon at bounding box center [1321, 484] width 11 height 32
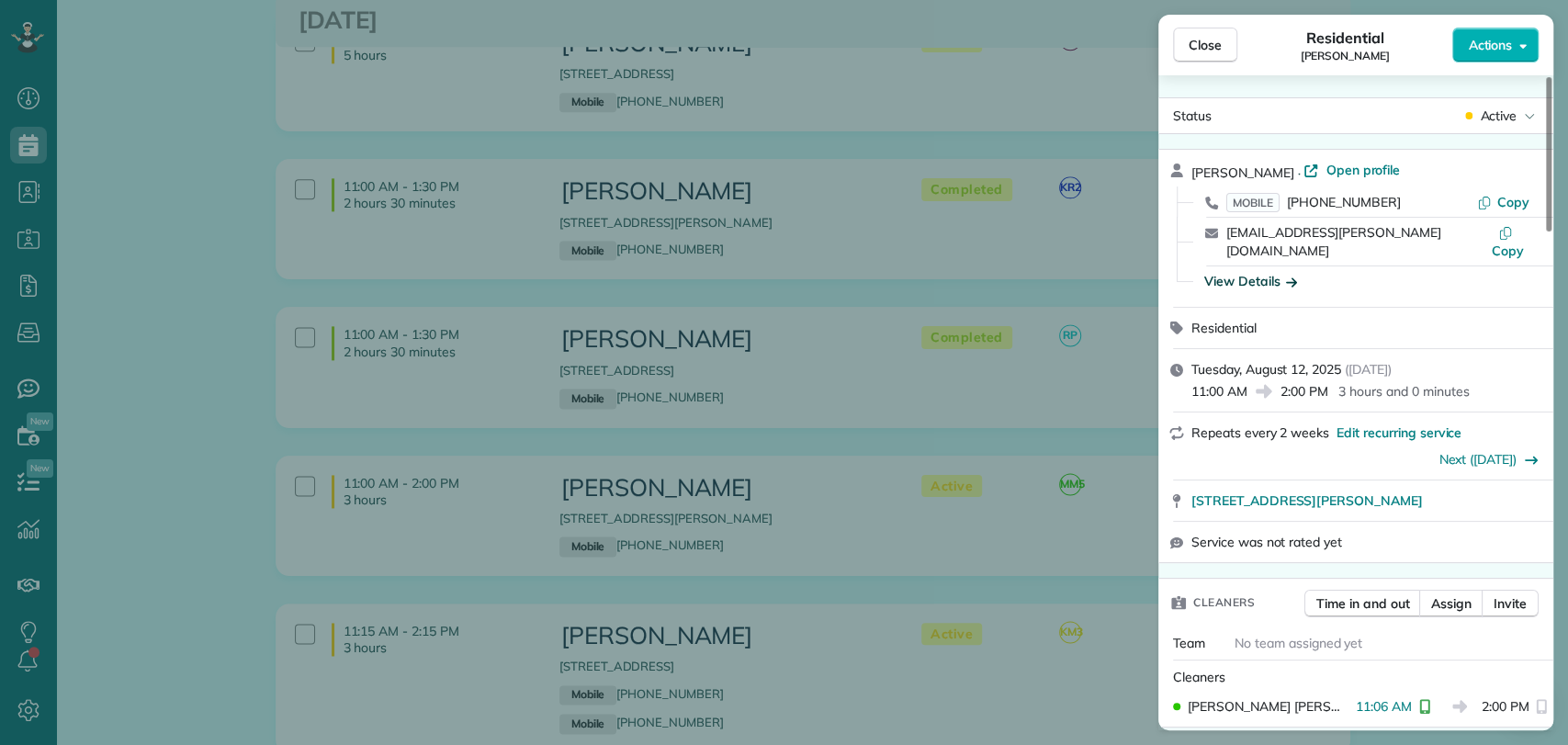
click at [1263, 272] on div "View Details" at bounding box center [1250, 281] width 93 height 19
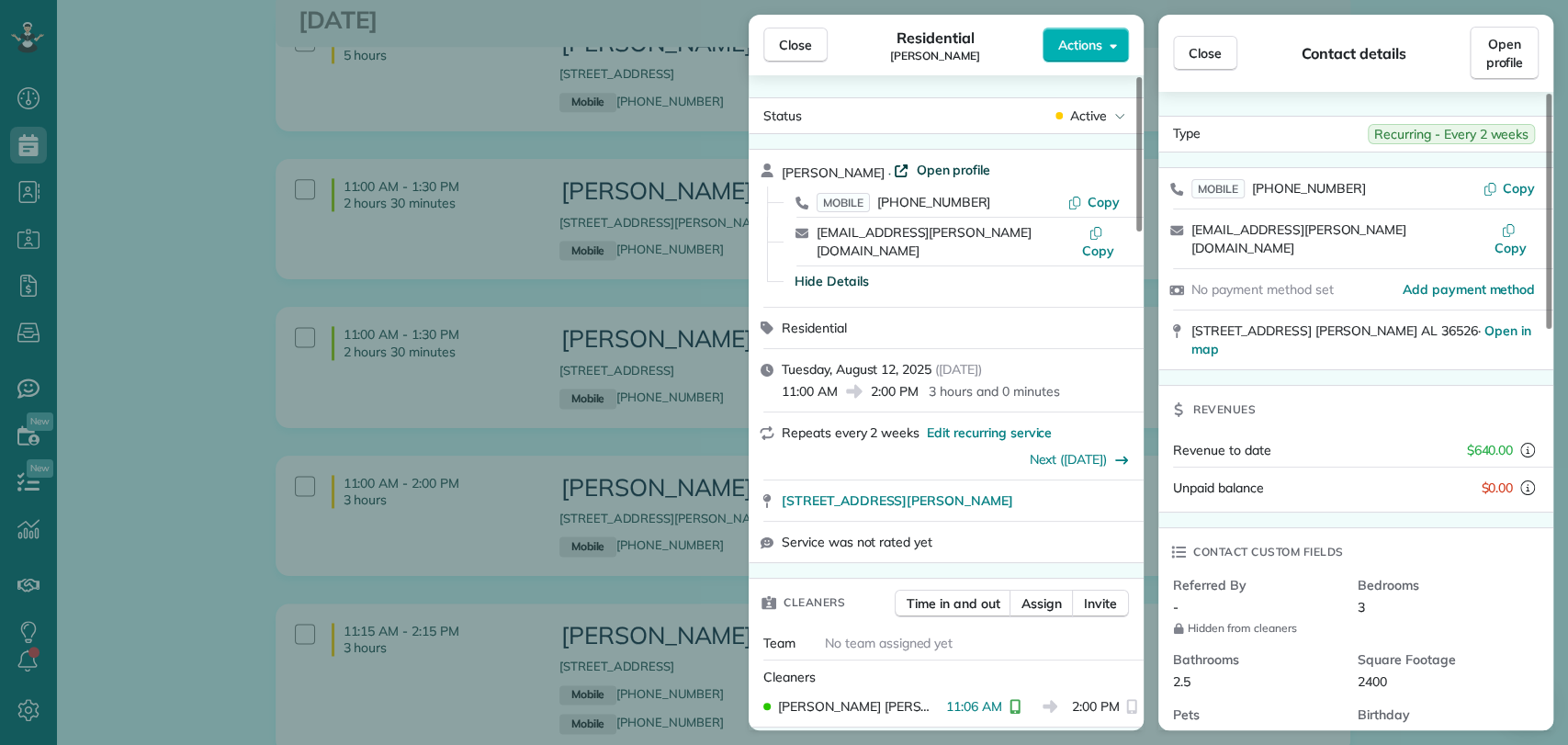
click at [936, 176] on span "Open profile" at bounding box center [953, 170] width 74 height 19
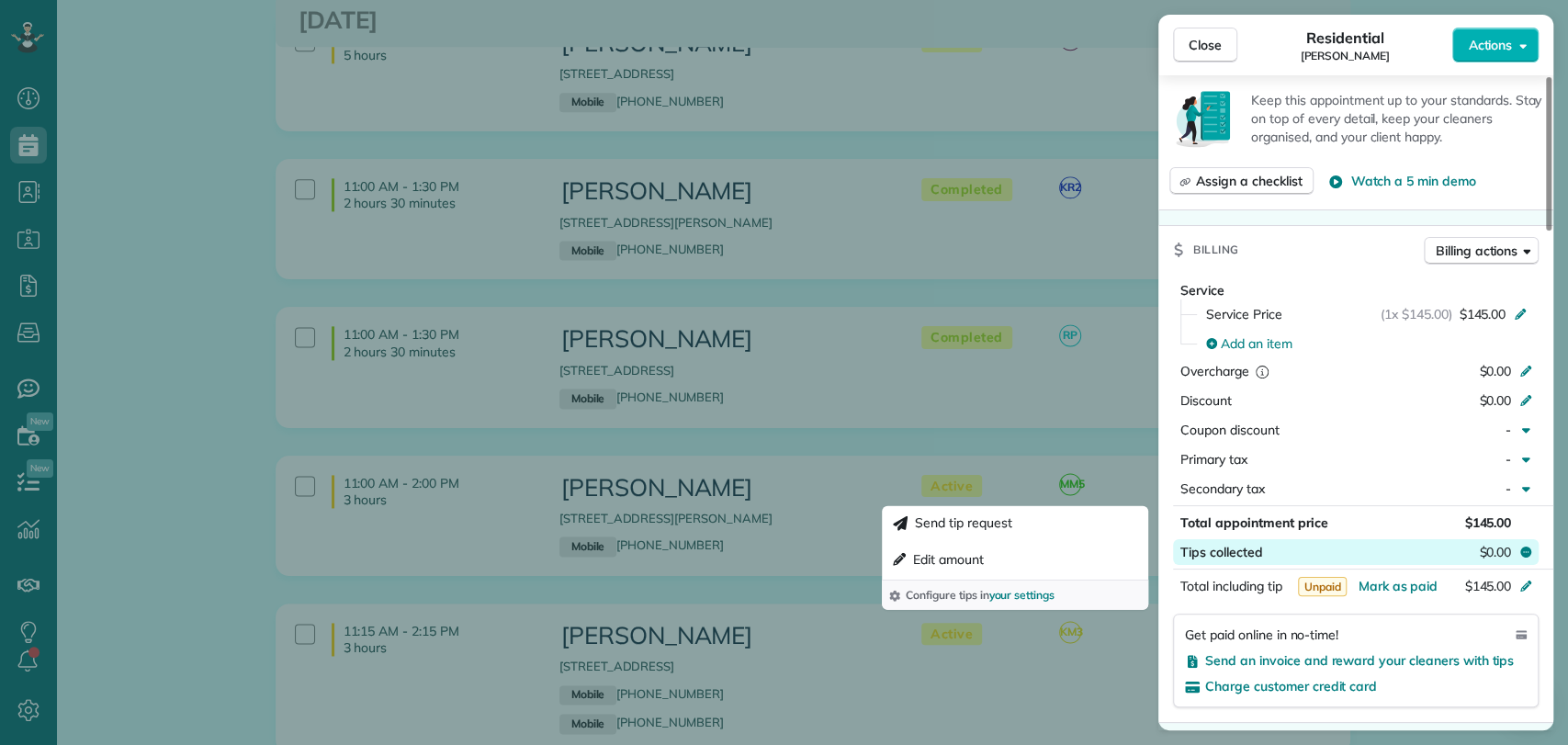
scroll to position [685, 0]
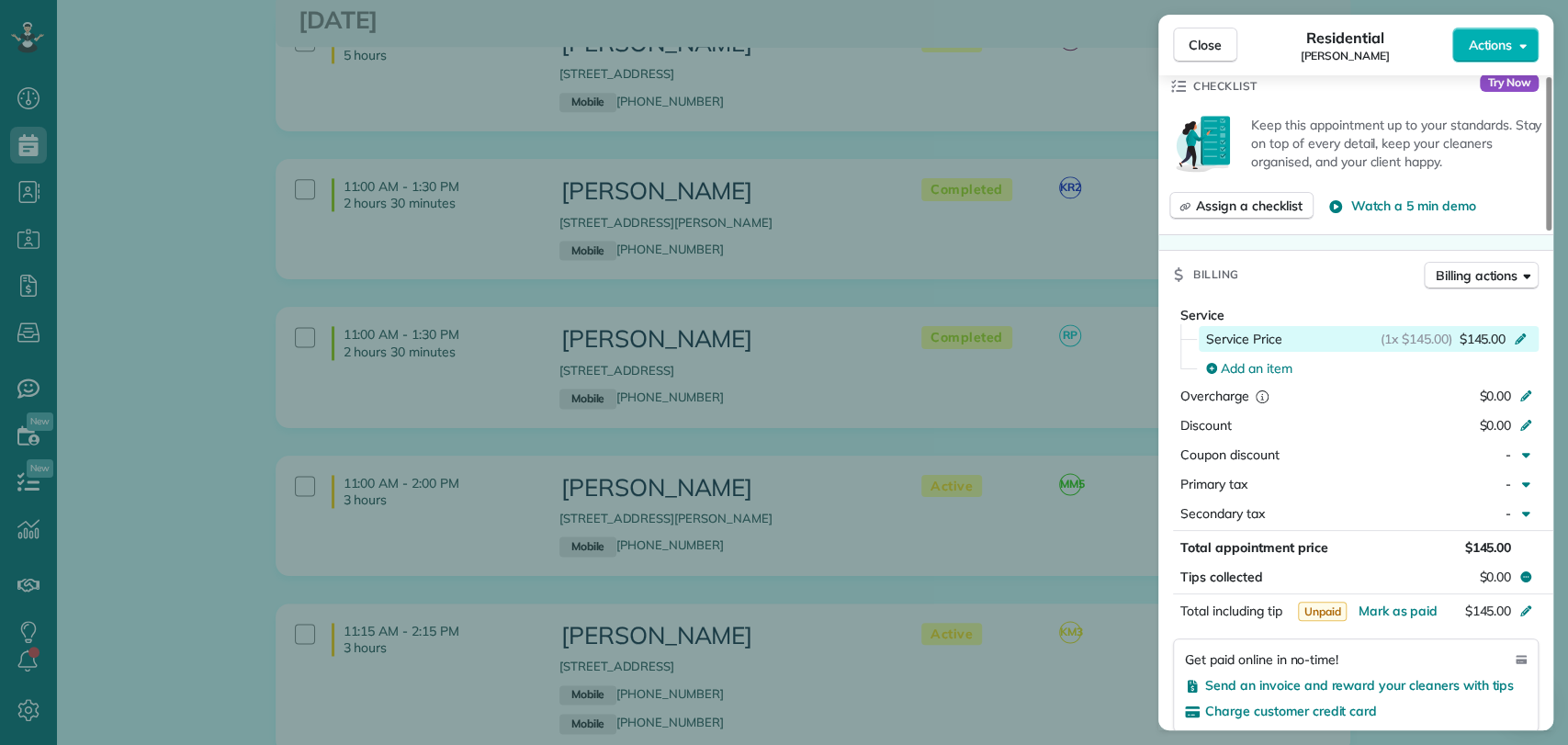
click at [1447, 327] on div "Service Price (1x $145.00) $145.00" at bounding box center [1368, 339] width 340 height 25
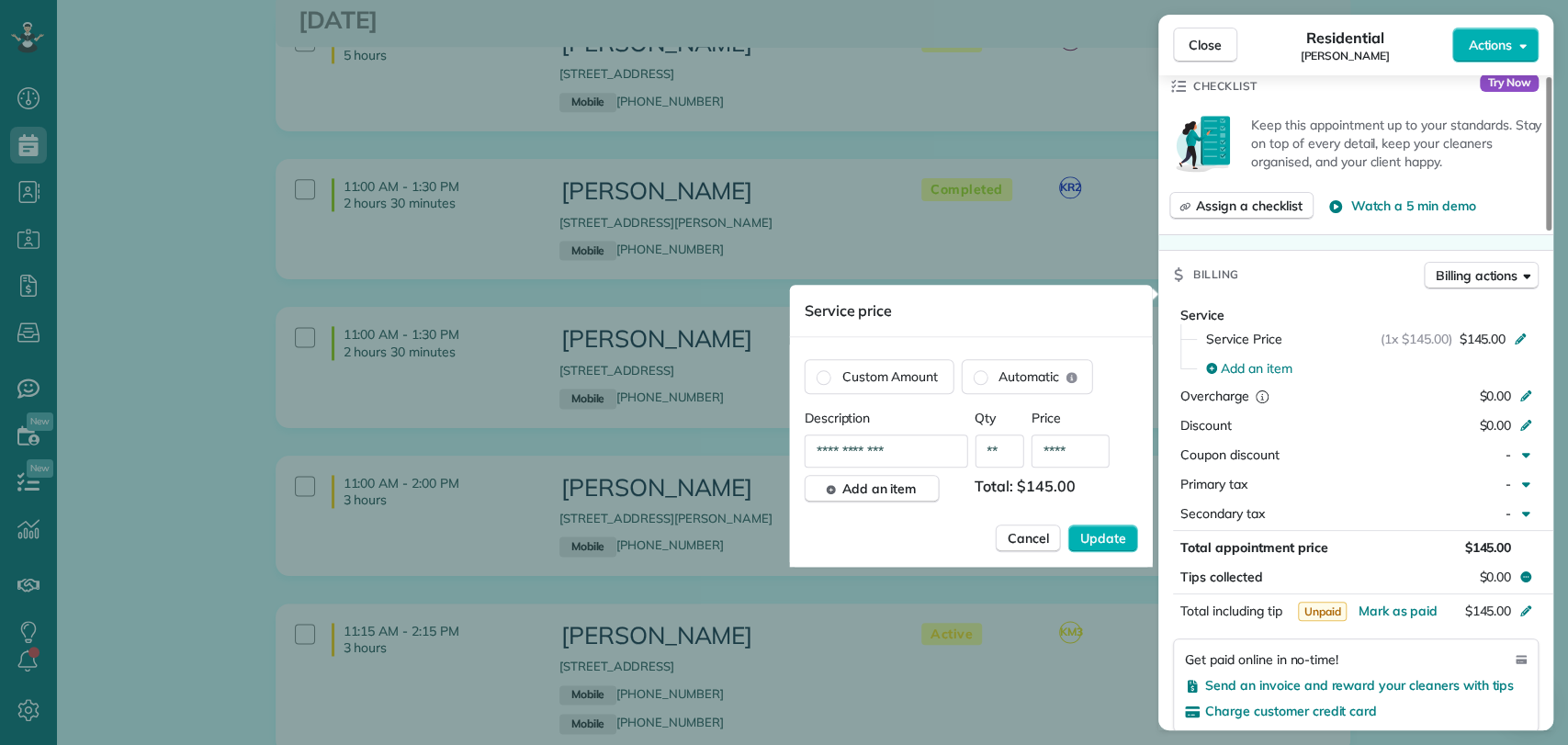
click at [1076, 452] on input "****" at bounding box center [1070, 451] width 78 height 33
type input "**"
type input "****"
click at [1102, 528] on button "Update" at bounding box center [1103, 538] width 70 height 27
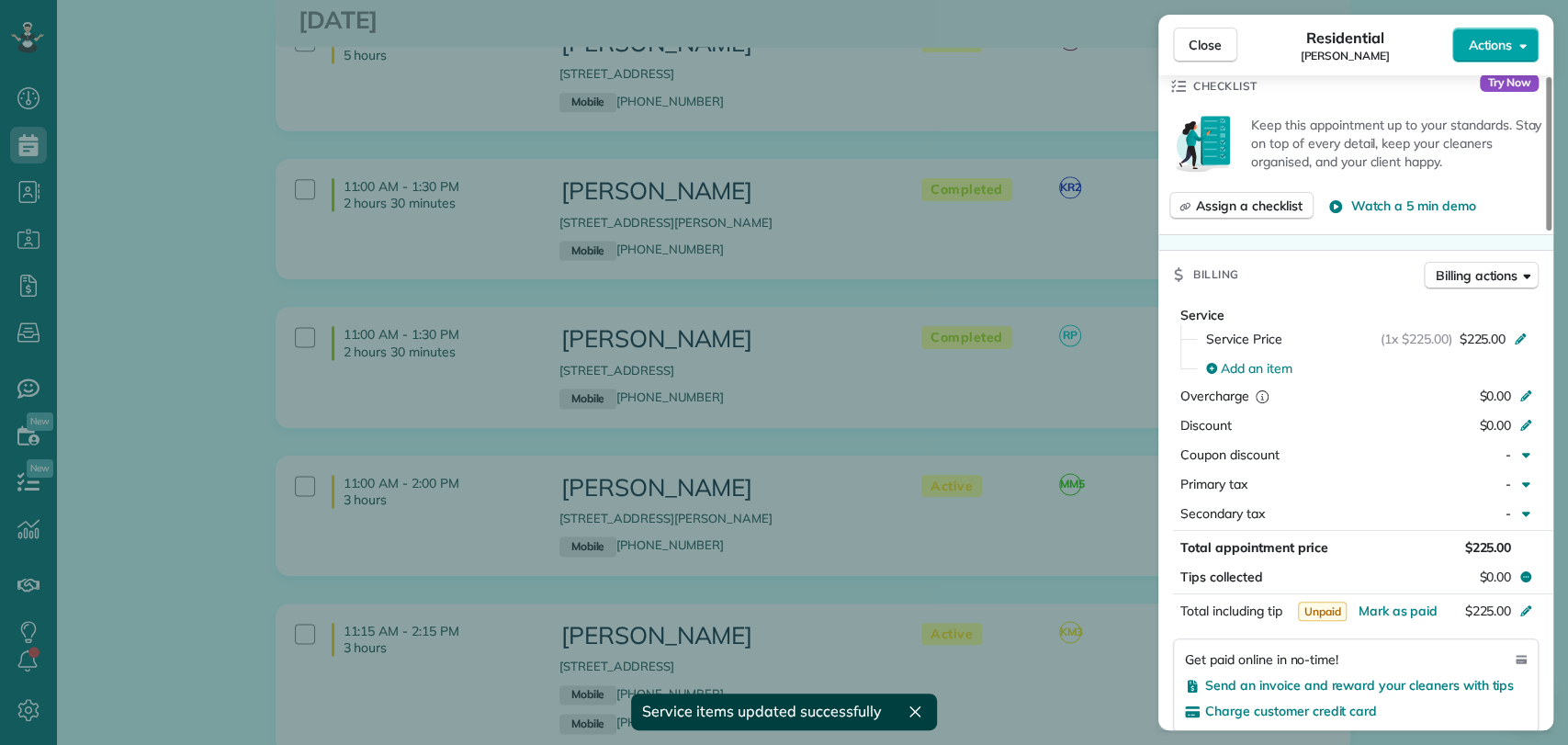
click at [1486, 34] on button "Actions" at bounding box center [1495, 45] width 87 height 35
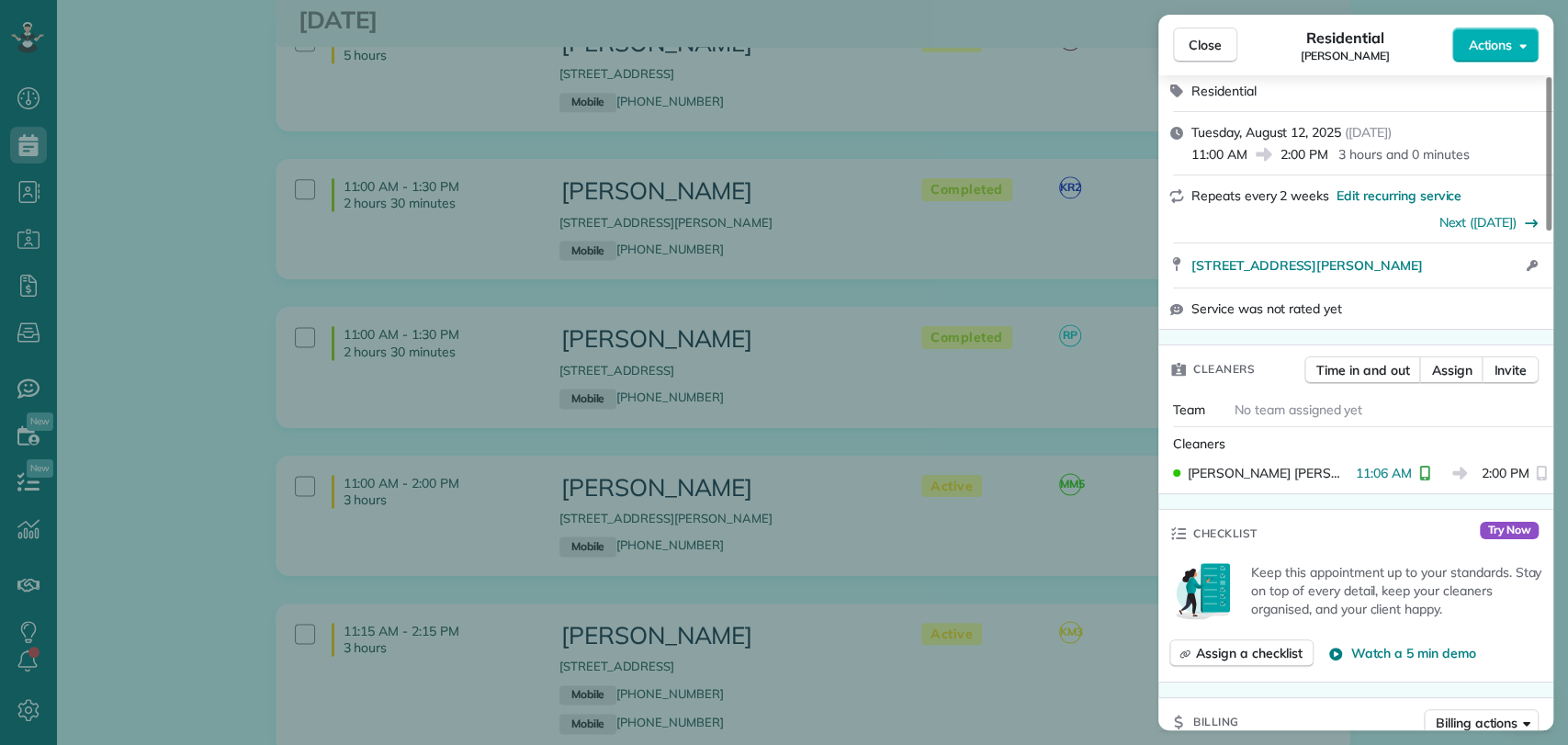
scroll to position [0, 0]
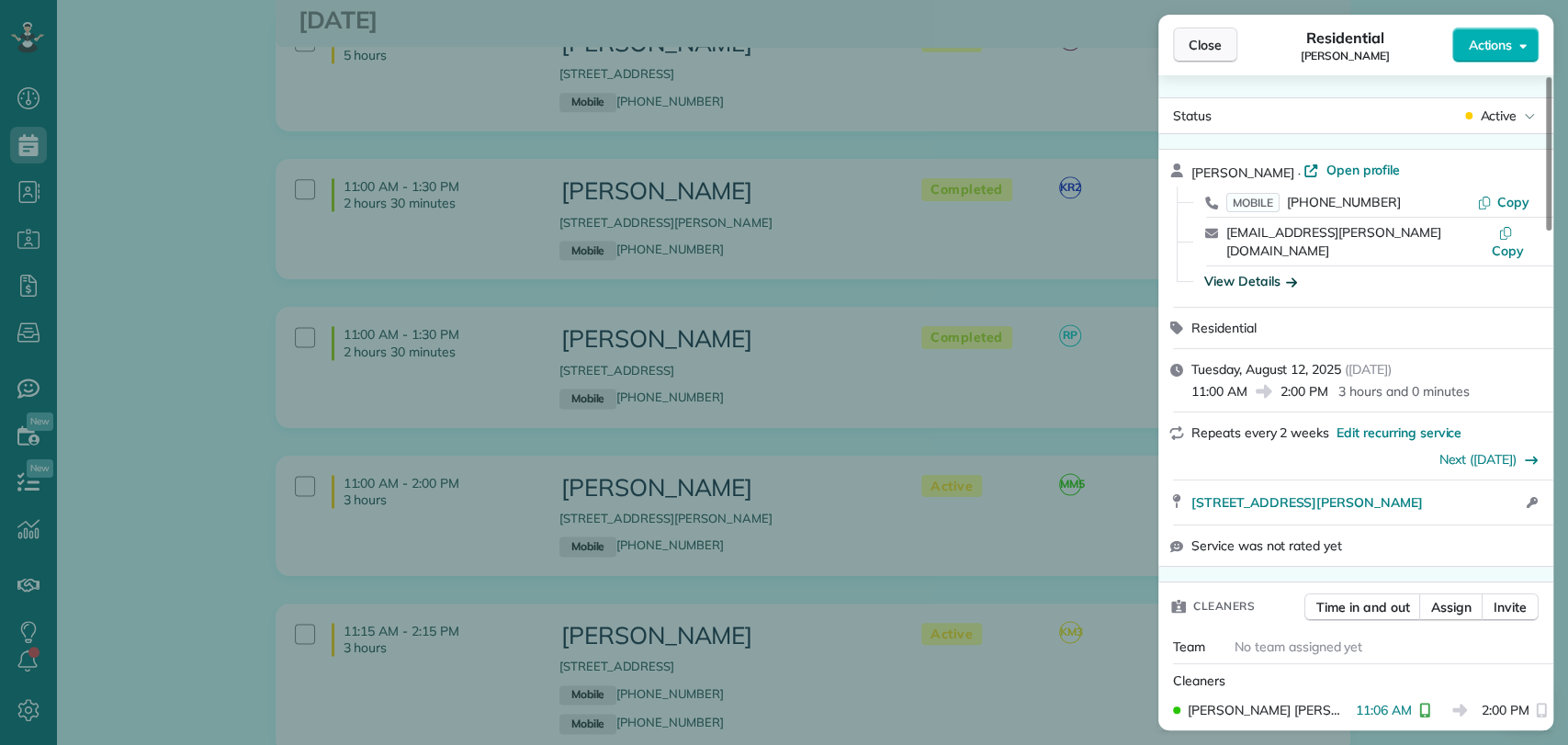
click at [1214, 46] on span "Close" at bounding box center [1205, 45] width 33 height 19
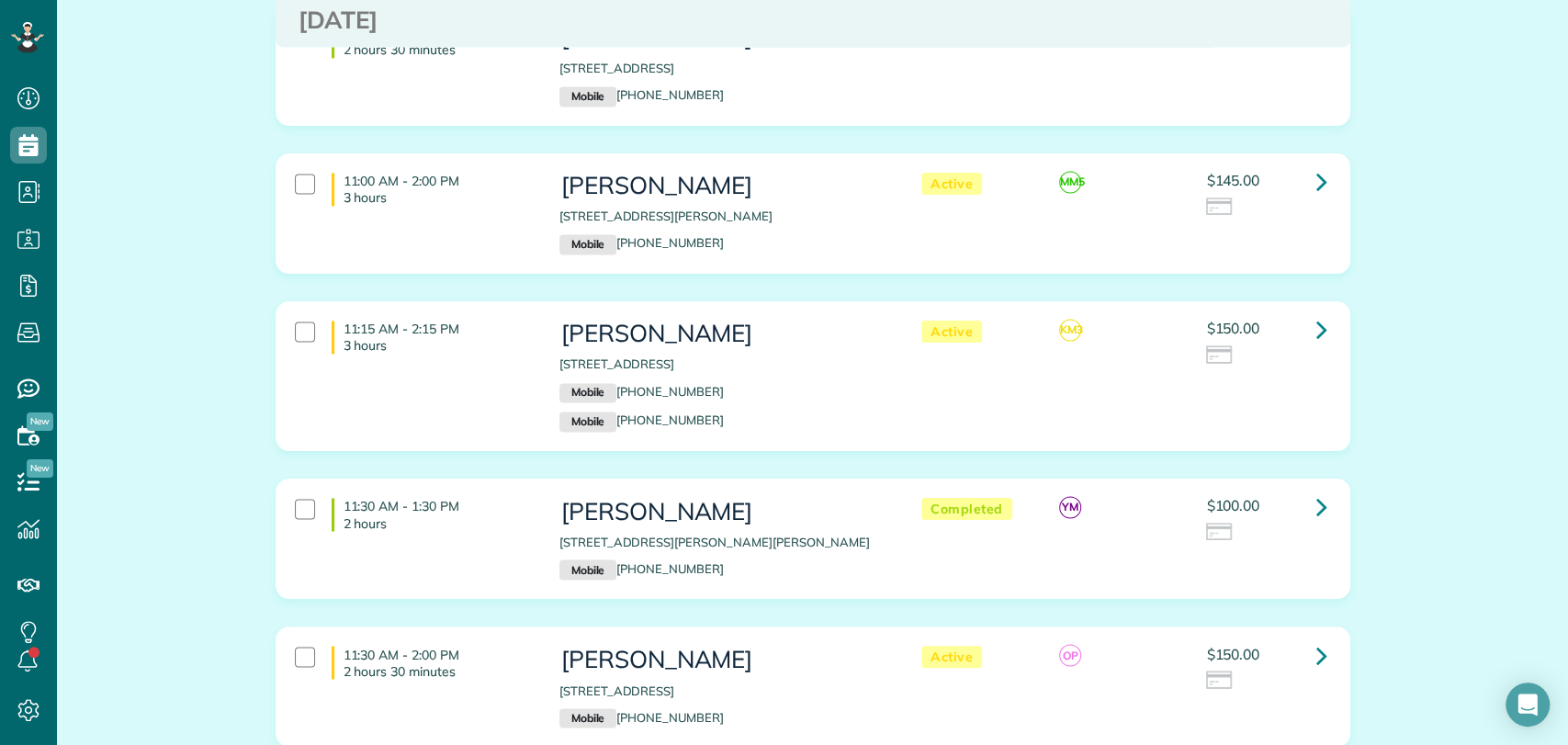
scroll to position [1840, 0]
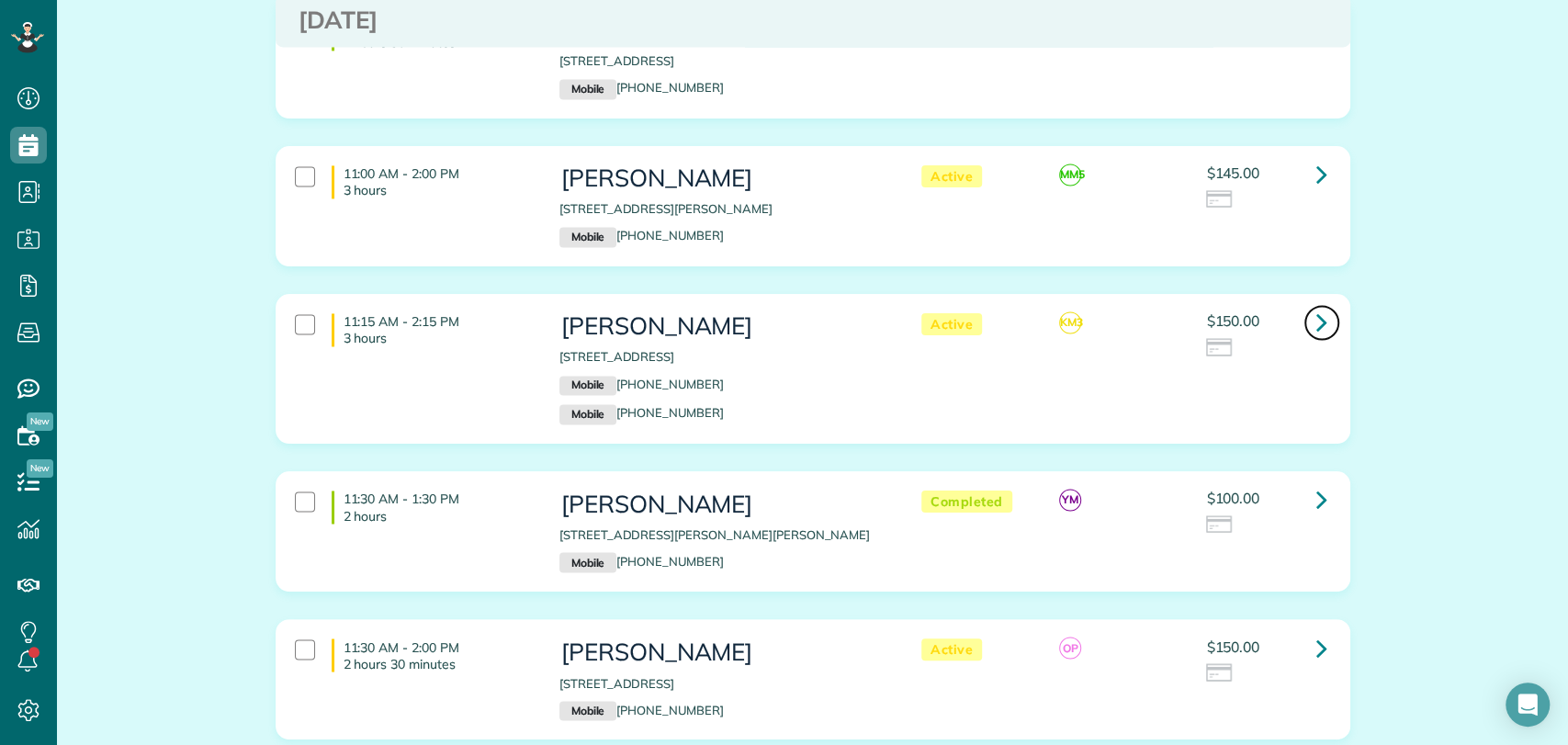
click at [1317, 319] on icon at bounding box center [1321, 322] width 11 height 32
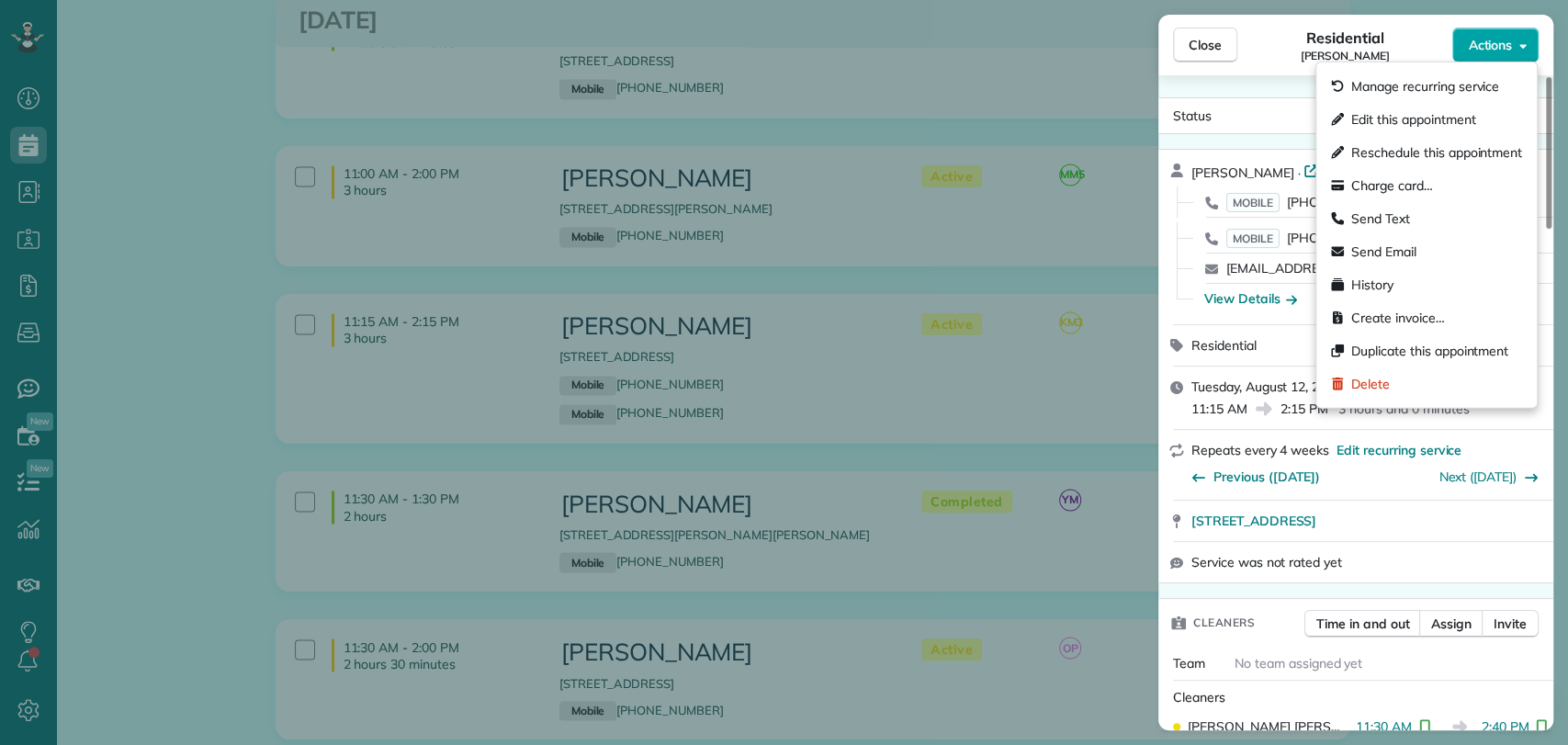
click at [1498, 36] on span "Actions" at bounding box center [1489, 45] width 44 height 19
click at [1414, 181] on span "Charge card…" at bounding box center [1392, 185] width 82 height 19
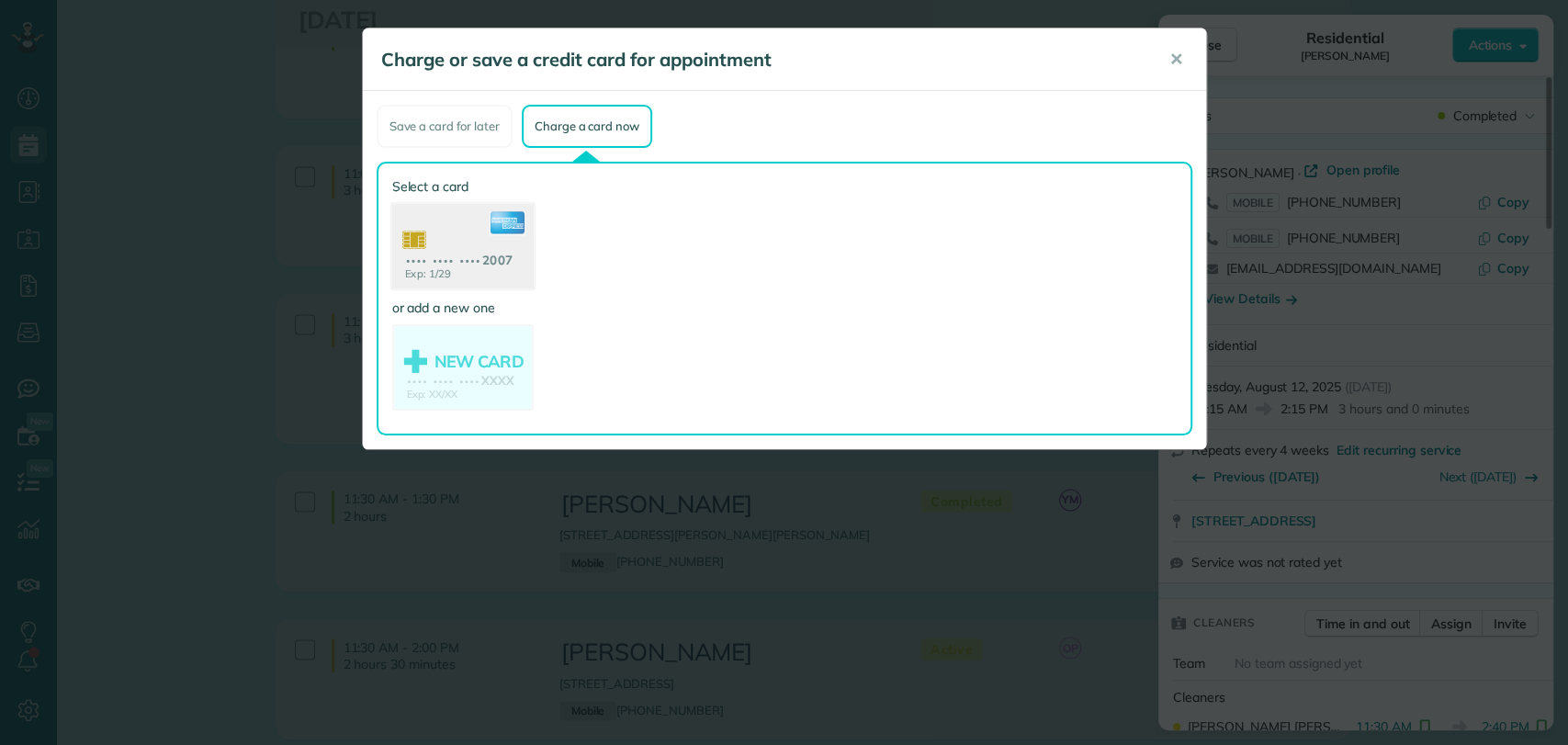
click at [429, 232] on use at bounding box center [462, 248] width 141 height 89
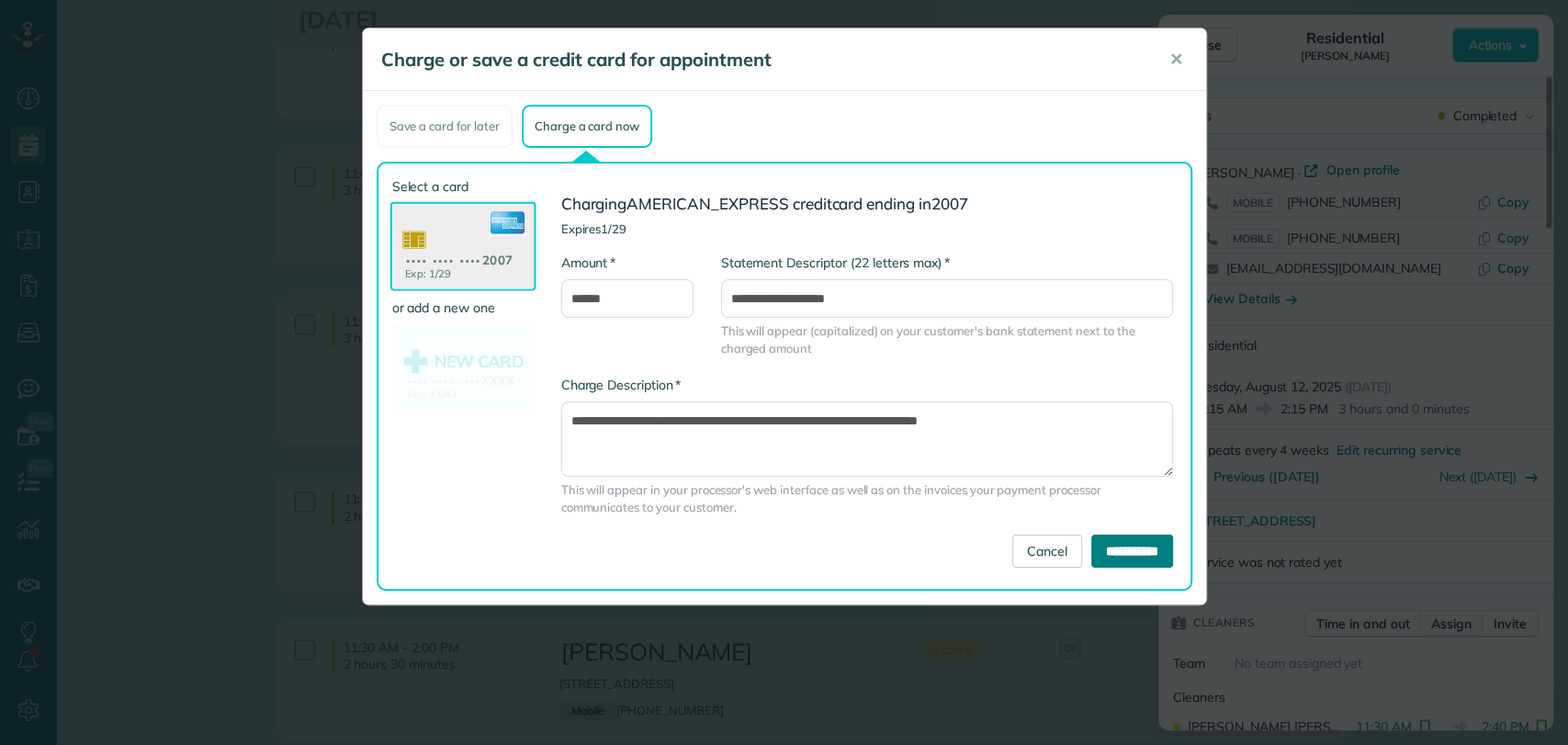
click at [1112, 554] on input "**********" at bounding box center [1132, 552] width 82 height 33
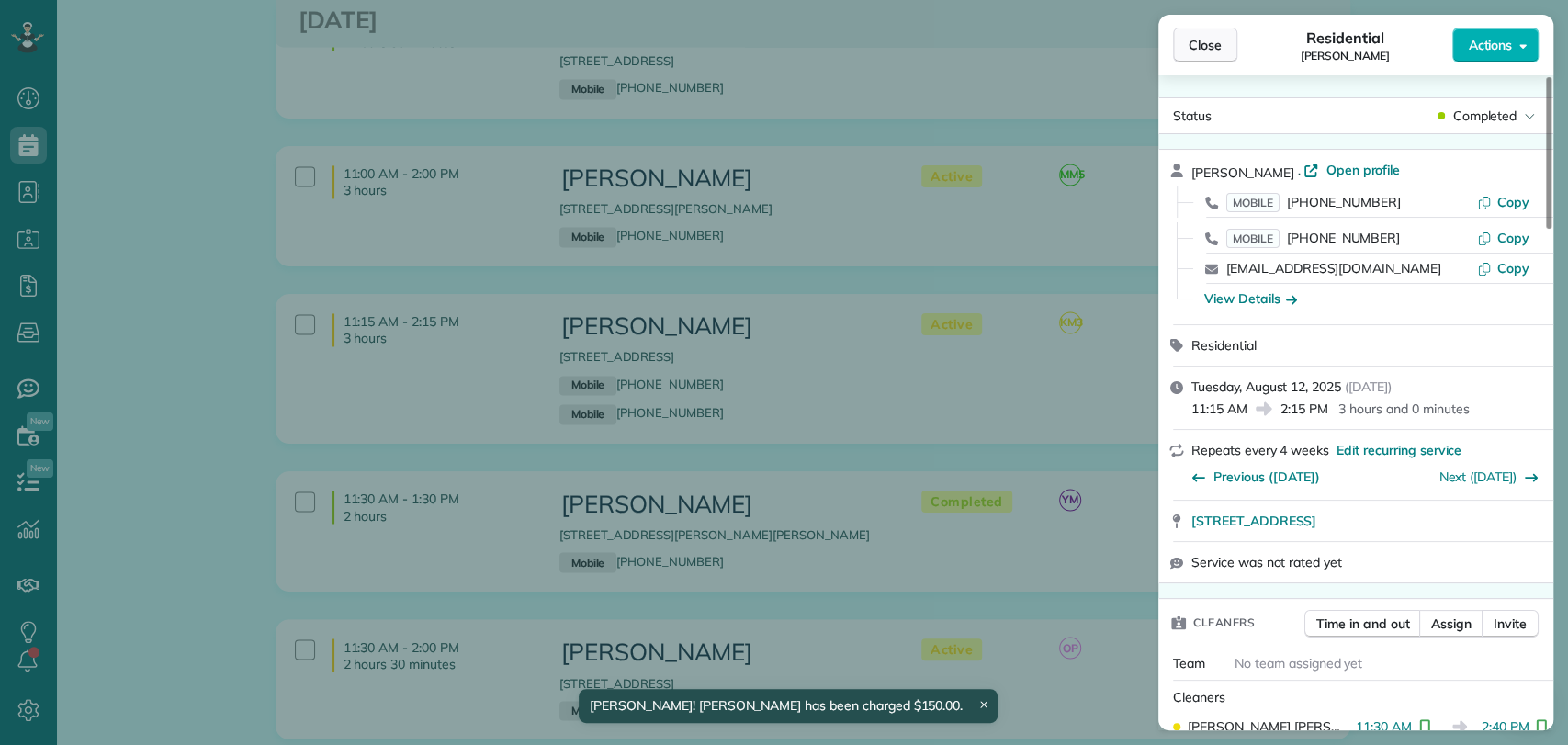
click at [1193, 41] on span "Close" at bounding box center [1205, 45] width 33 height 19
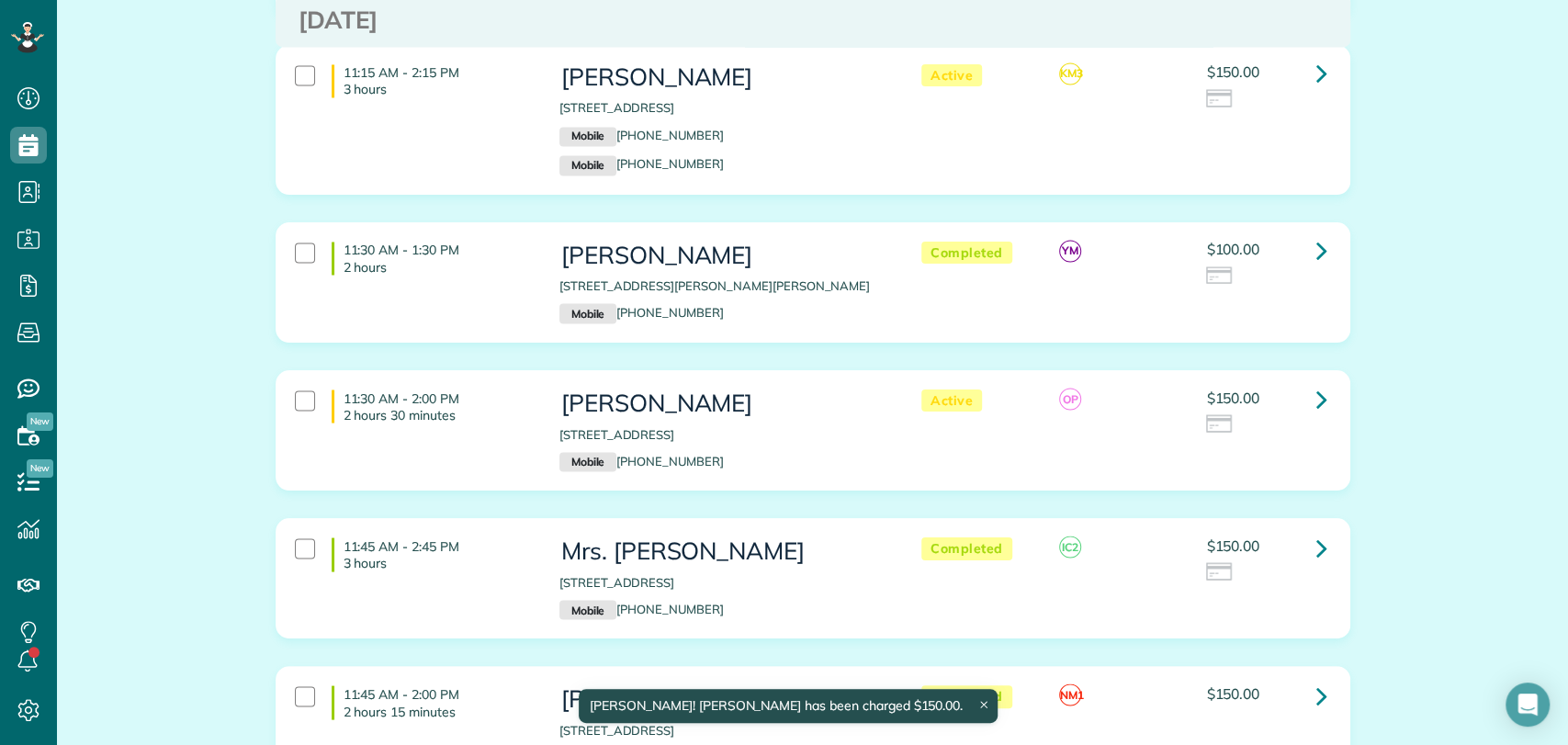
scroll to position [2126, 0]
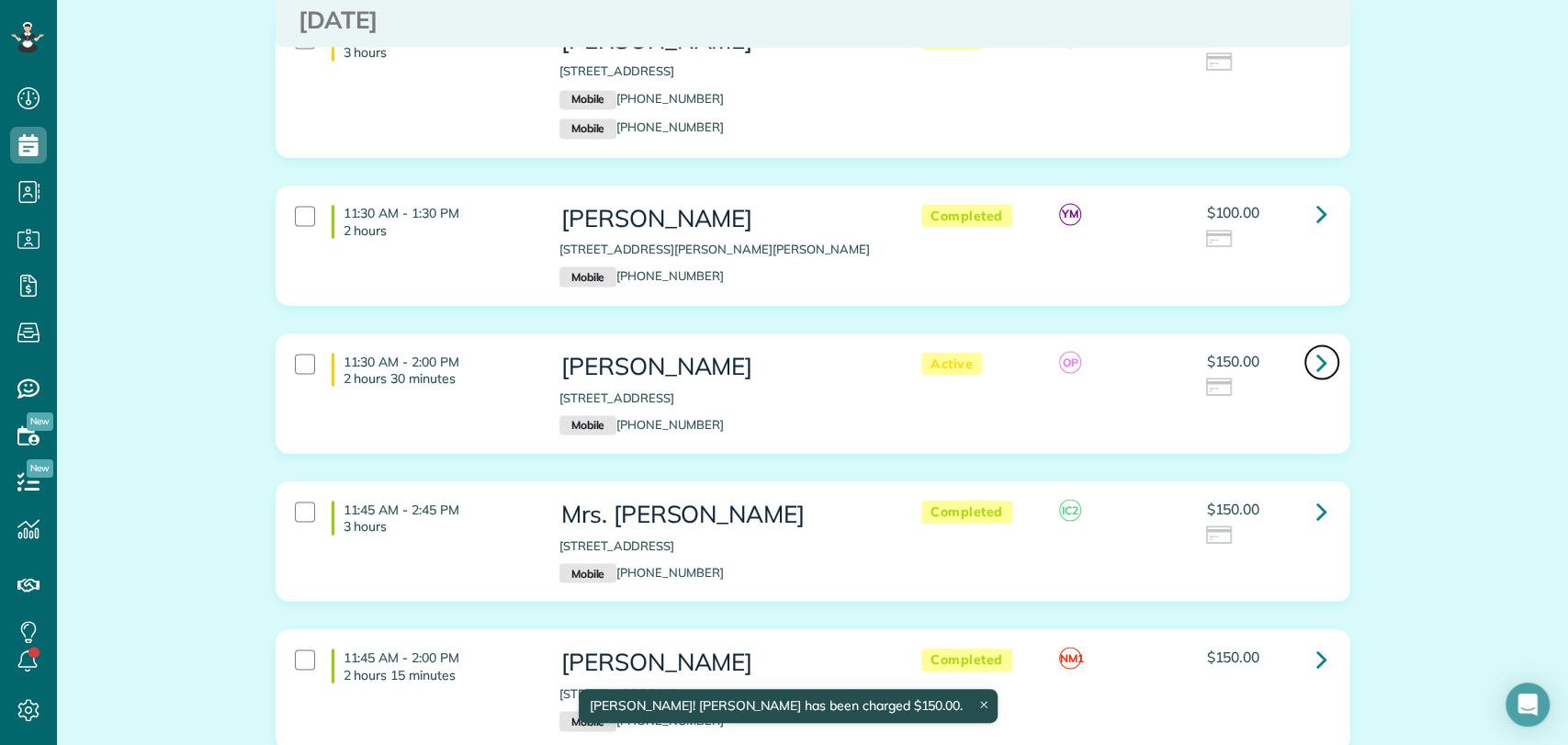
click at [1317, 362] on icon at bounding box center [1321, 361] width 11 height 32
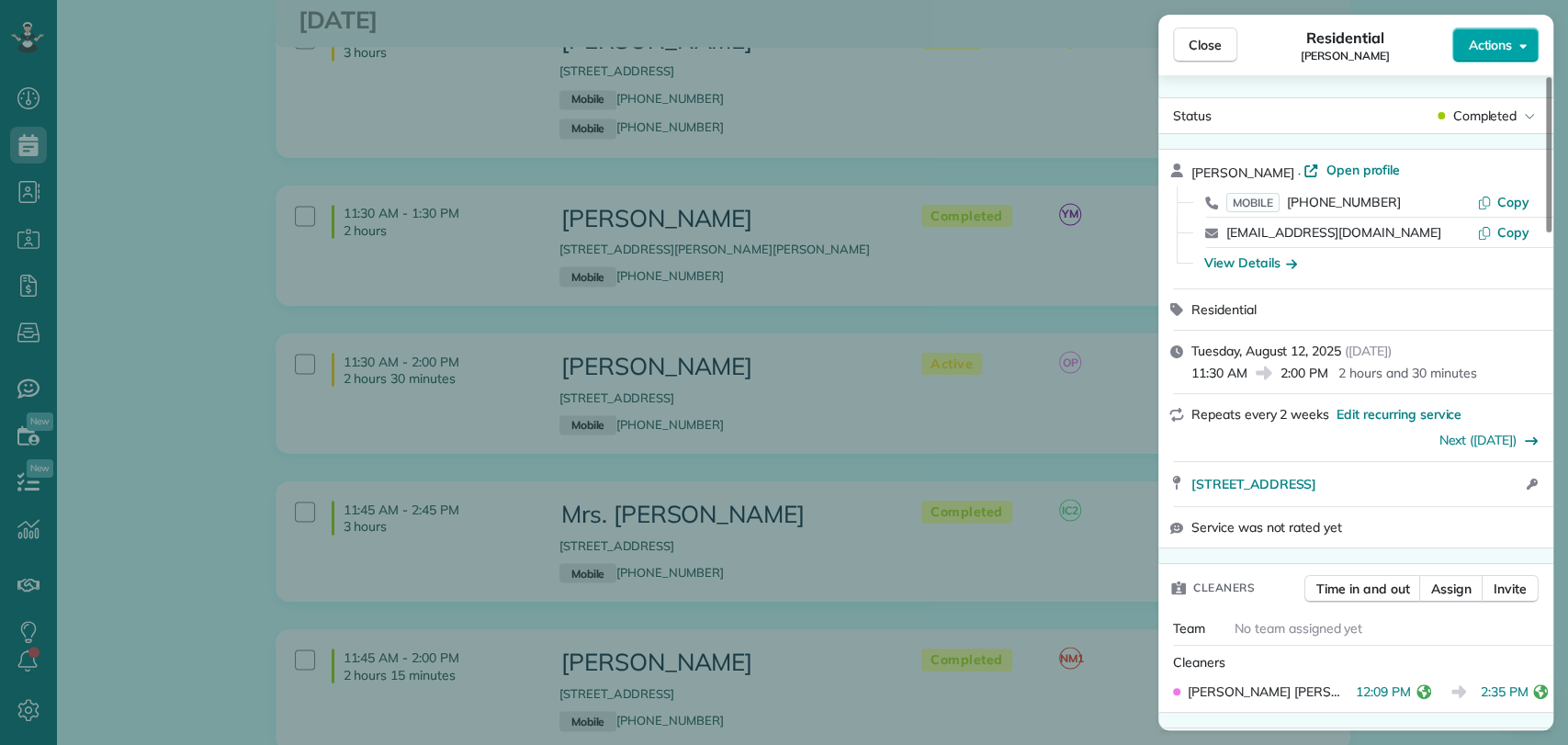
click at [1507, 46] on span "Actions" at bounding box center [1489, 45] width 44 height 19
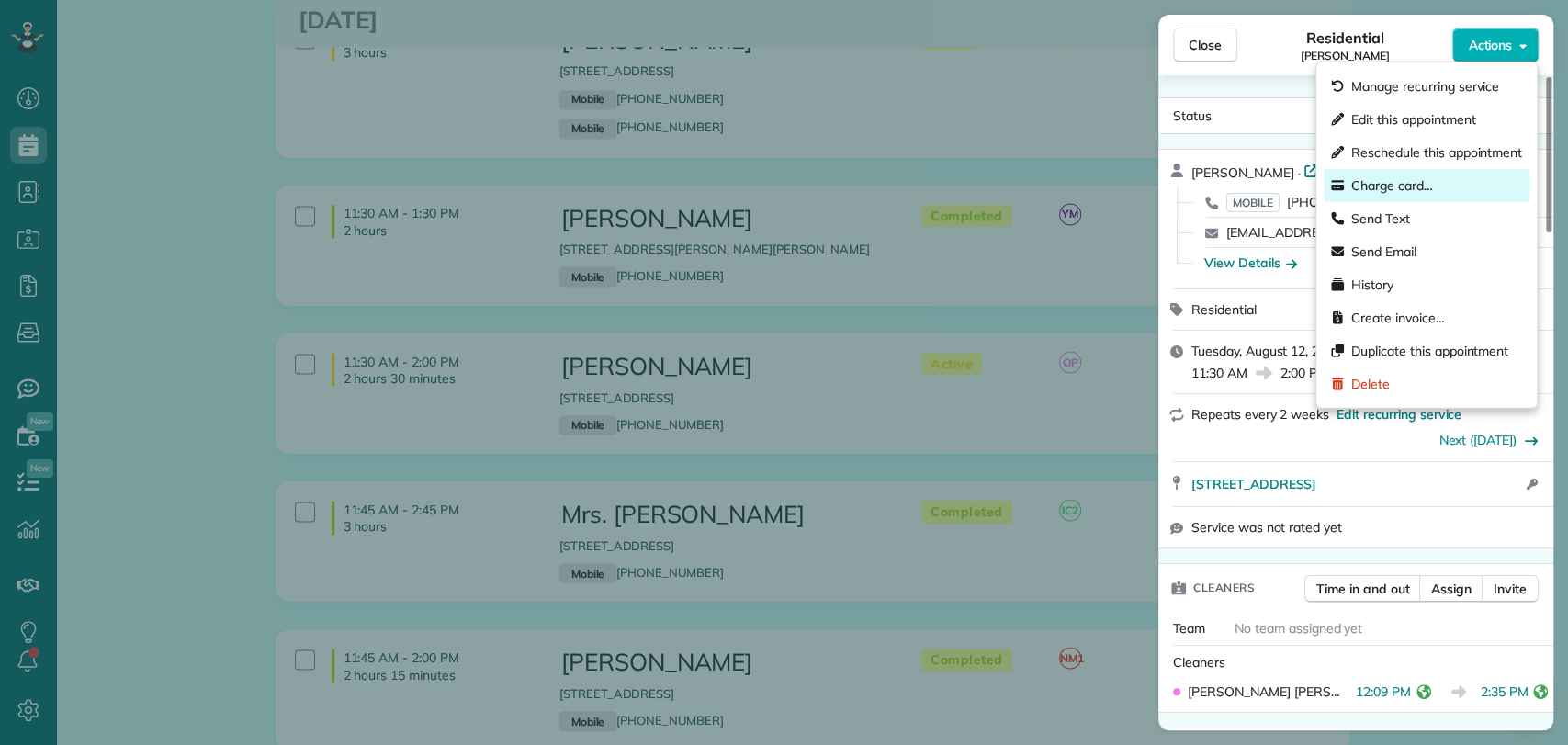
click at [1411, 184] on span "Charge card…" at bounding box center [1392, 185] width 82 height 19
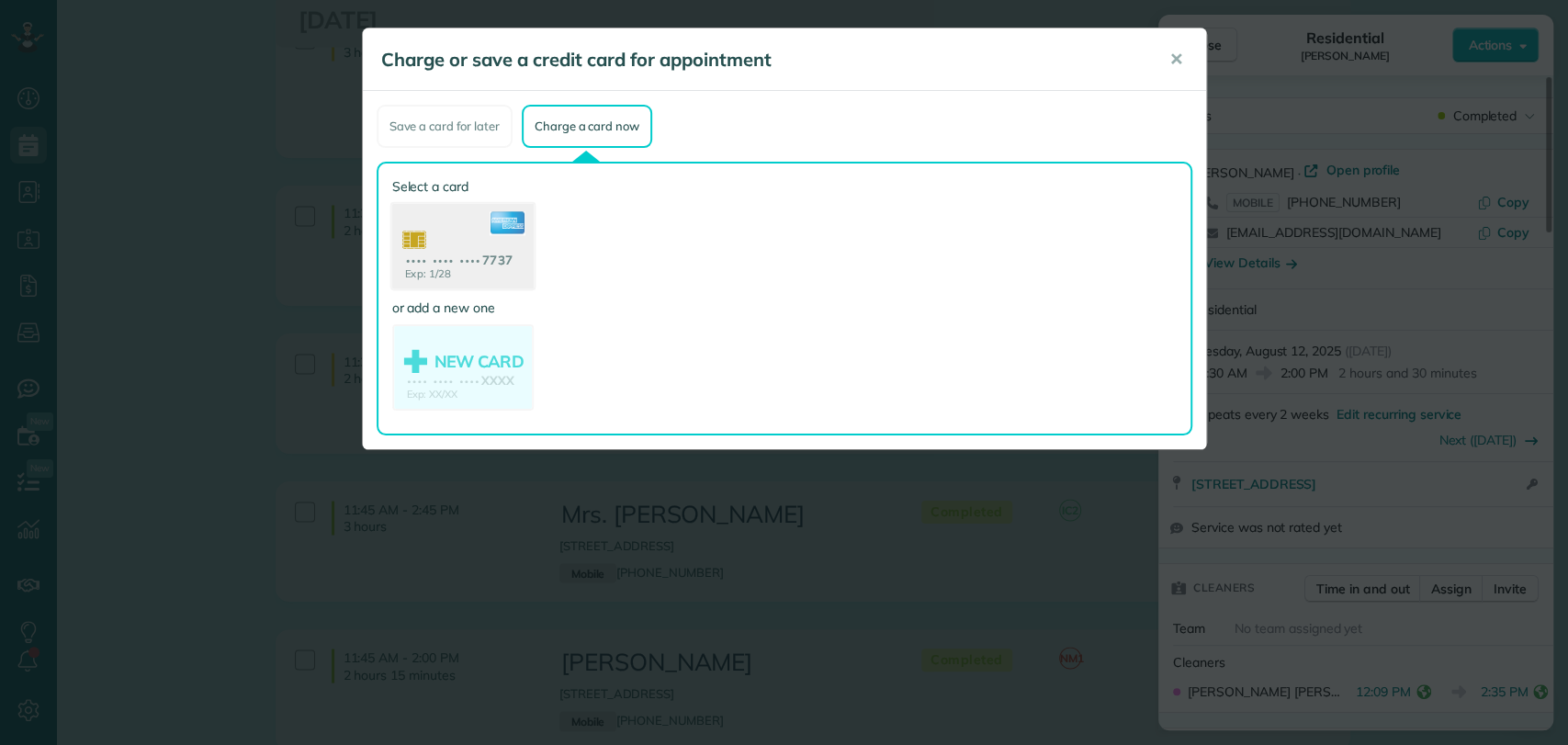
click at [440, 245] on use at bounding box center [462, 248] width 141 height 89
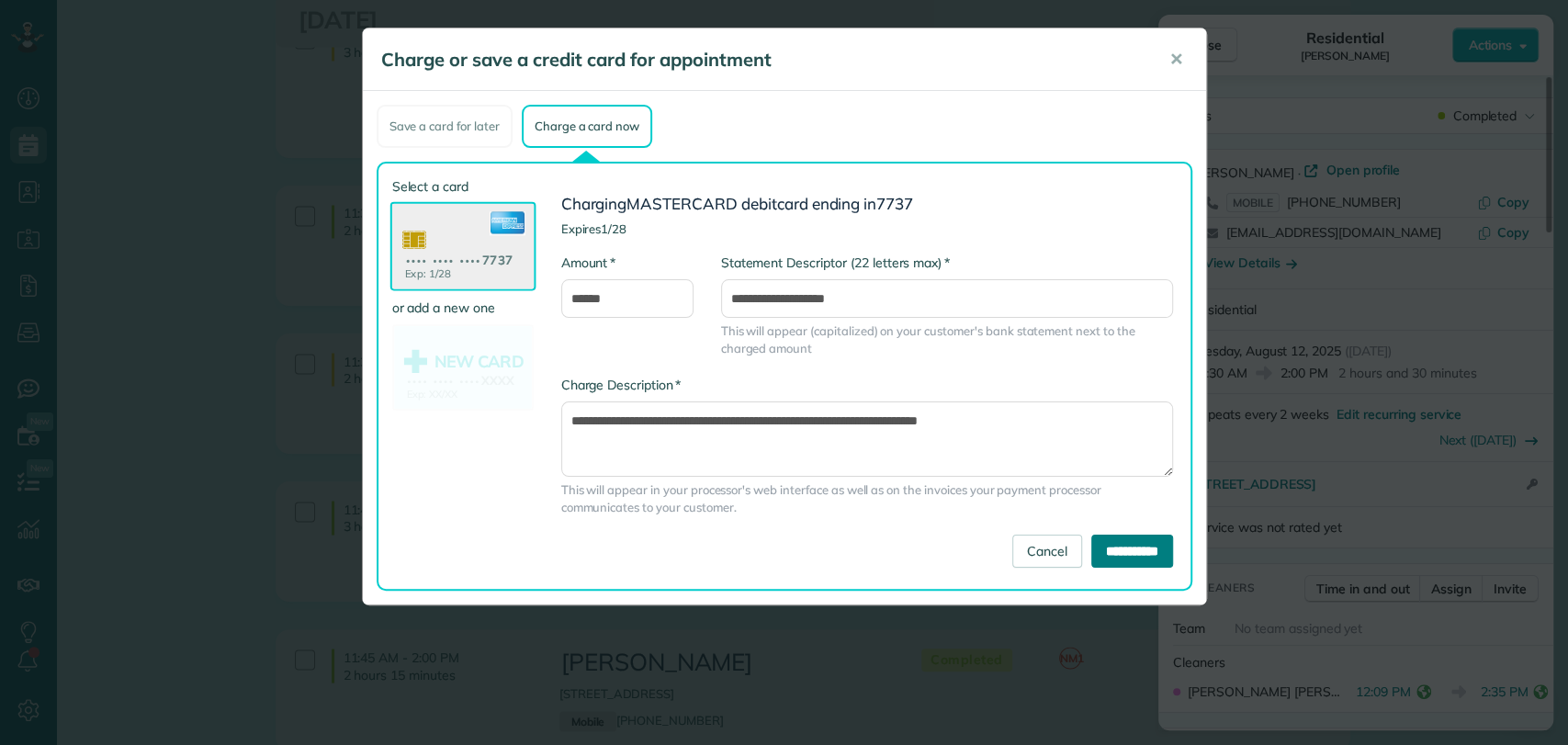
click at [1091, 552] on input "**********" at bounding box center [1132, 552] width 82 height 33
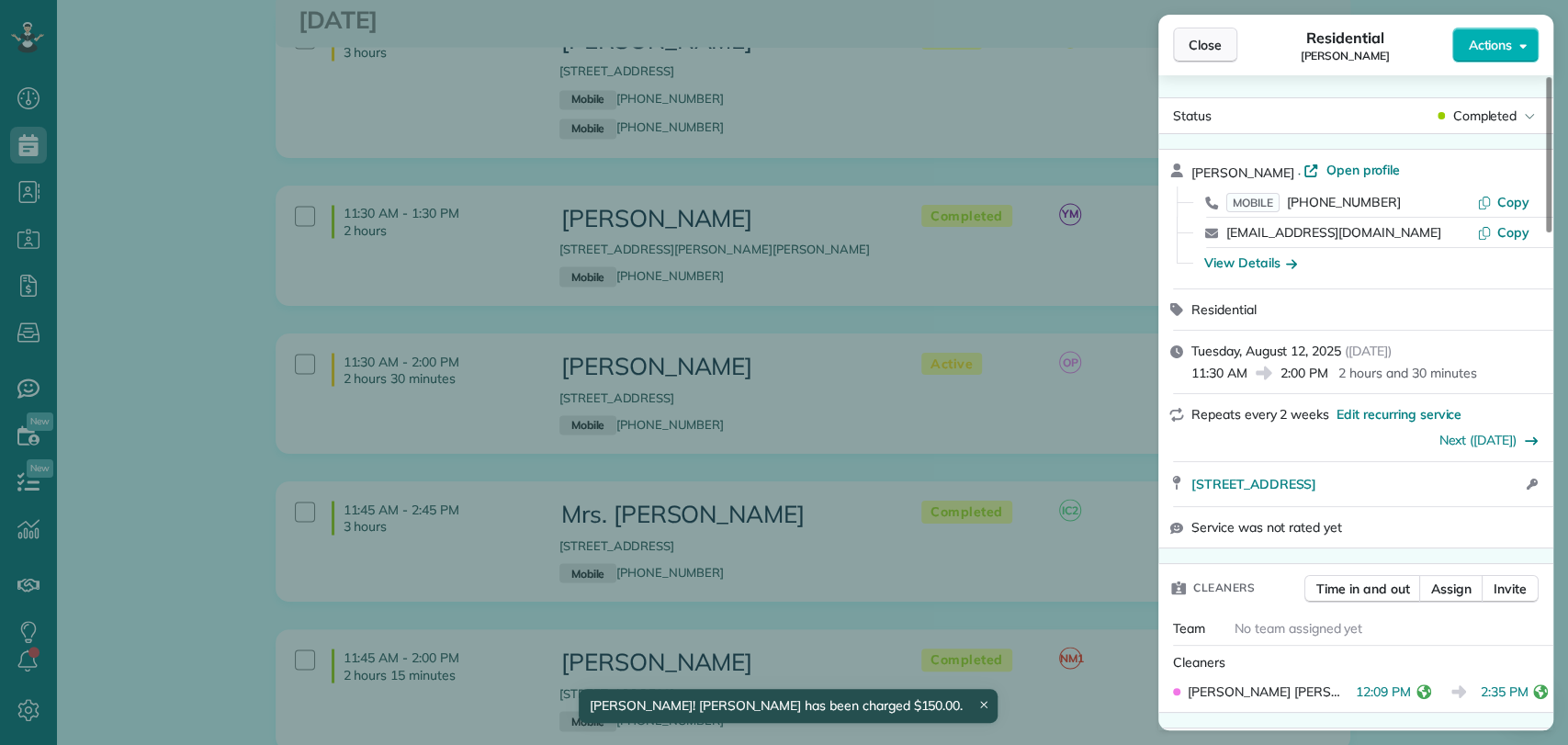
click at [1187, 29] on button "Close" at bounding box center [1205, 45] width 64 height 35
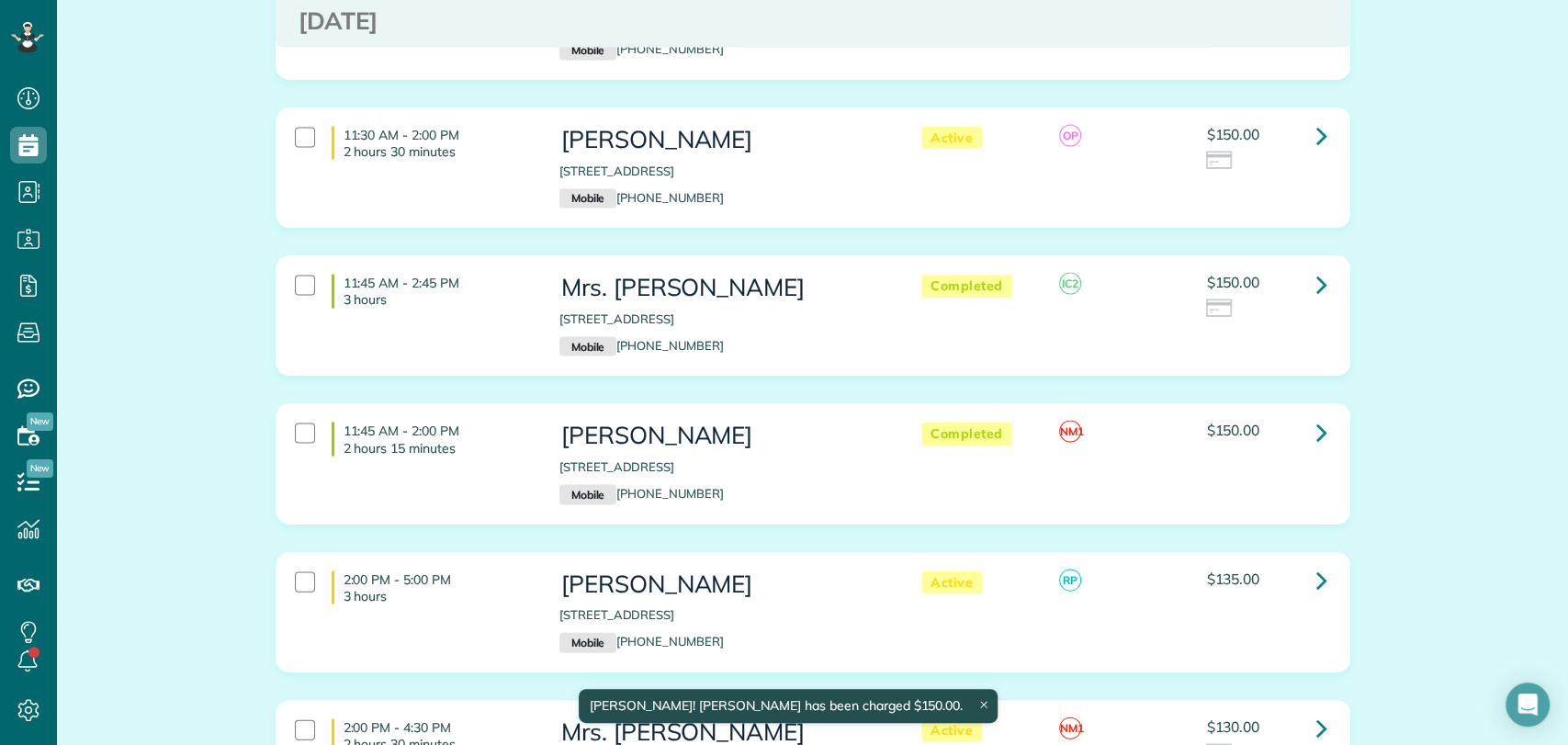
scroll to position [2363, 0]
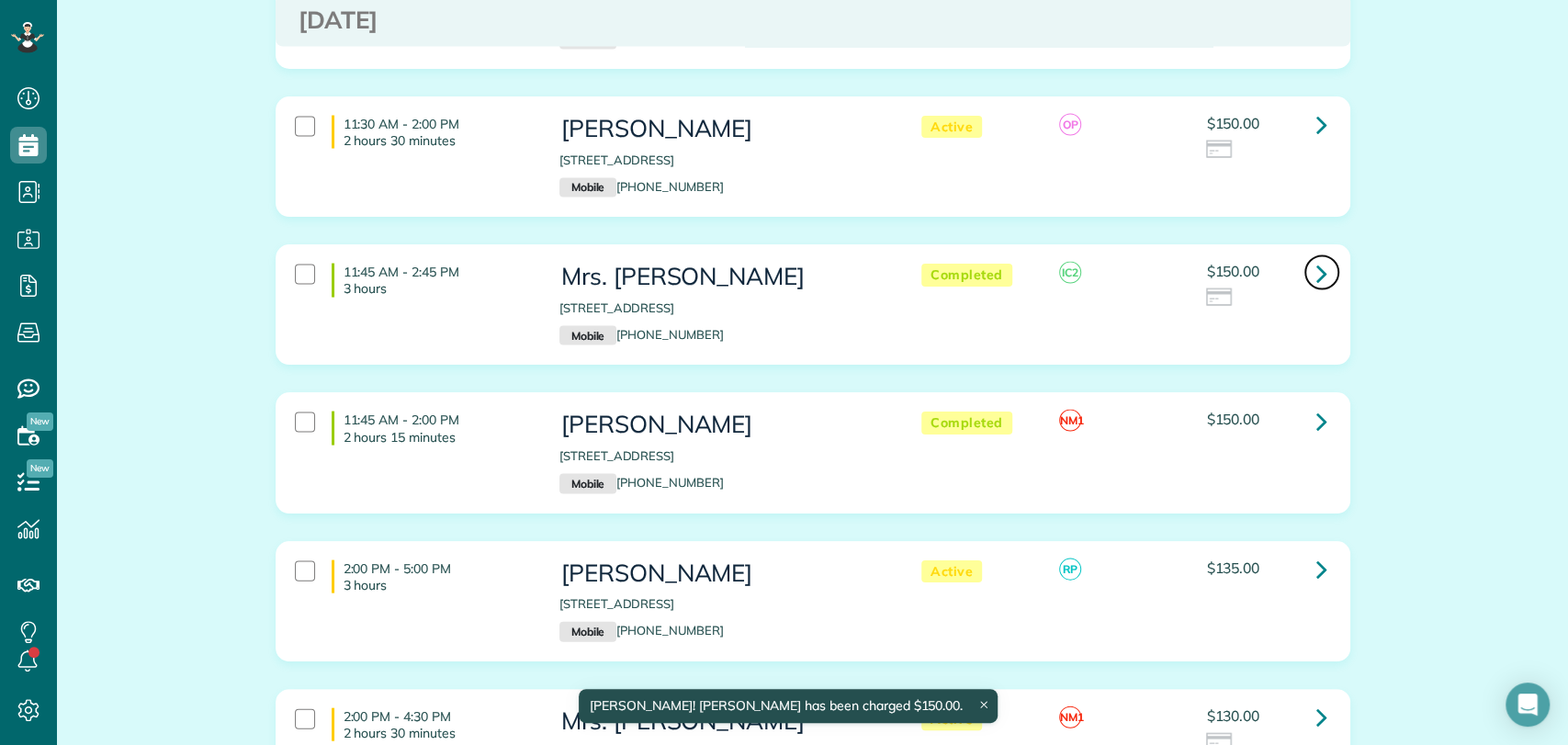
click at [1303, 270] on link at bounding box center [1321, 273] width 37 height 37
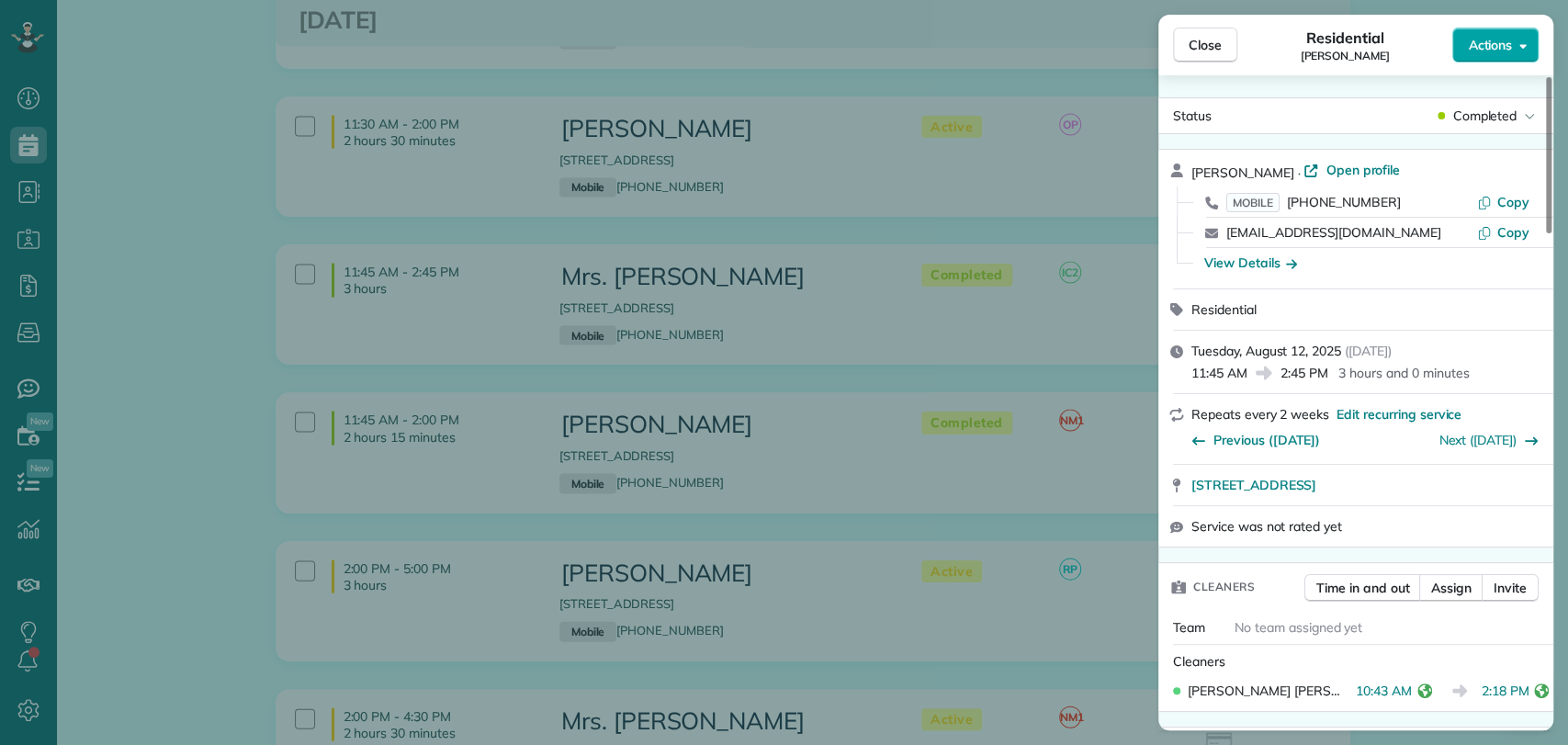
click at [1493, 50] on span "Actions" at bounding box center [1489, 45] width 44 height 19
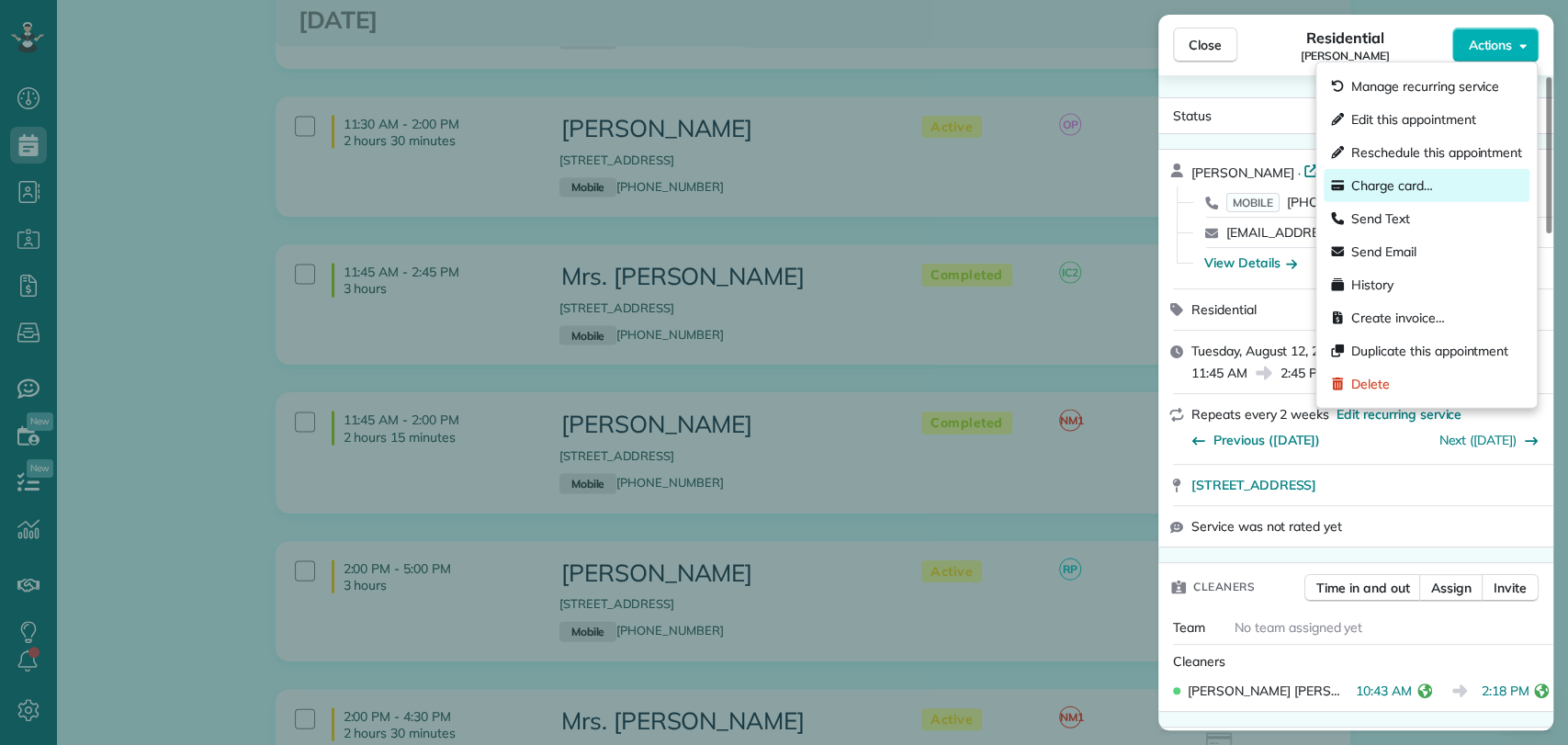
click at [1406, 169] on div "Charge card…" at bounding box center [1426, 185] width 206 height 33
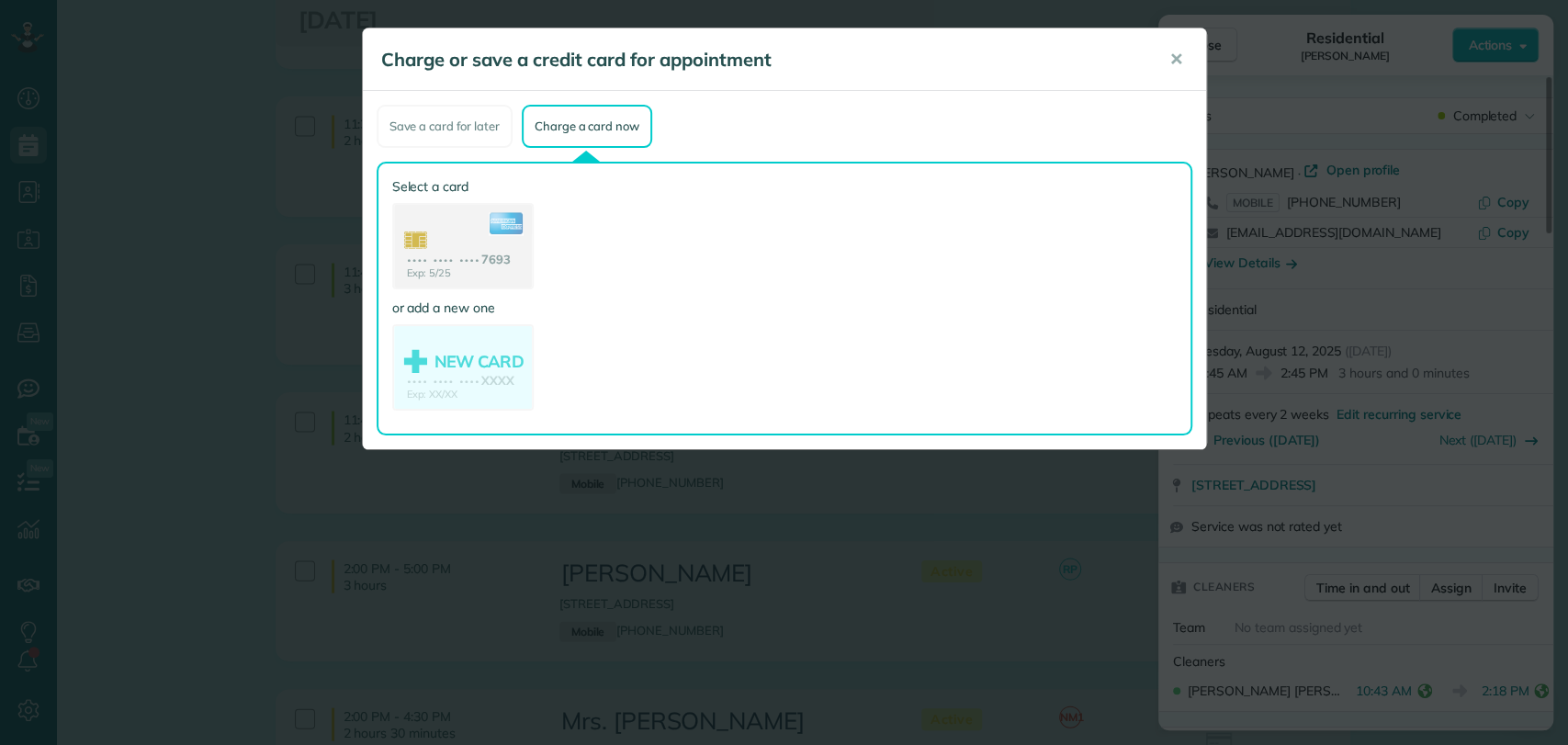
click at [463, 239] on use at bounding box center [462, 248] width 137 height 87
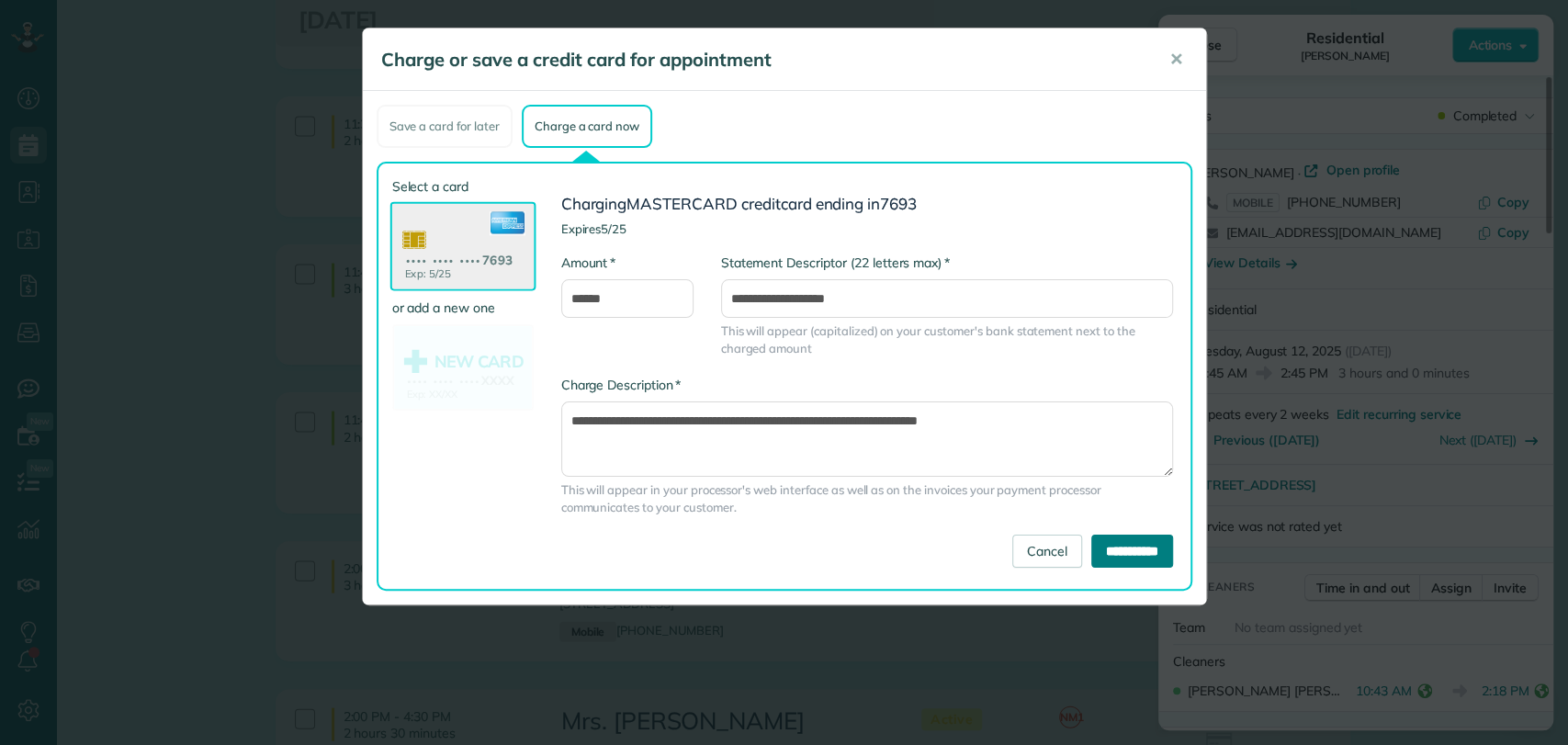
click at [1123, 538] on input "**********" at bounding box center [1132, 552] width 82 height 33
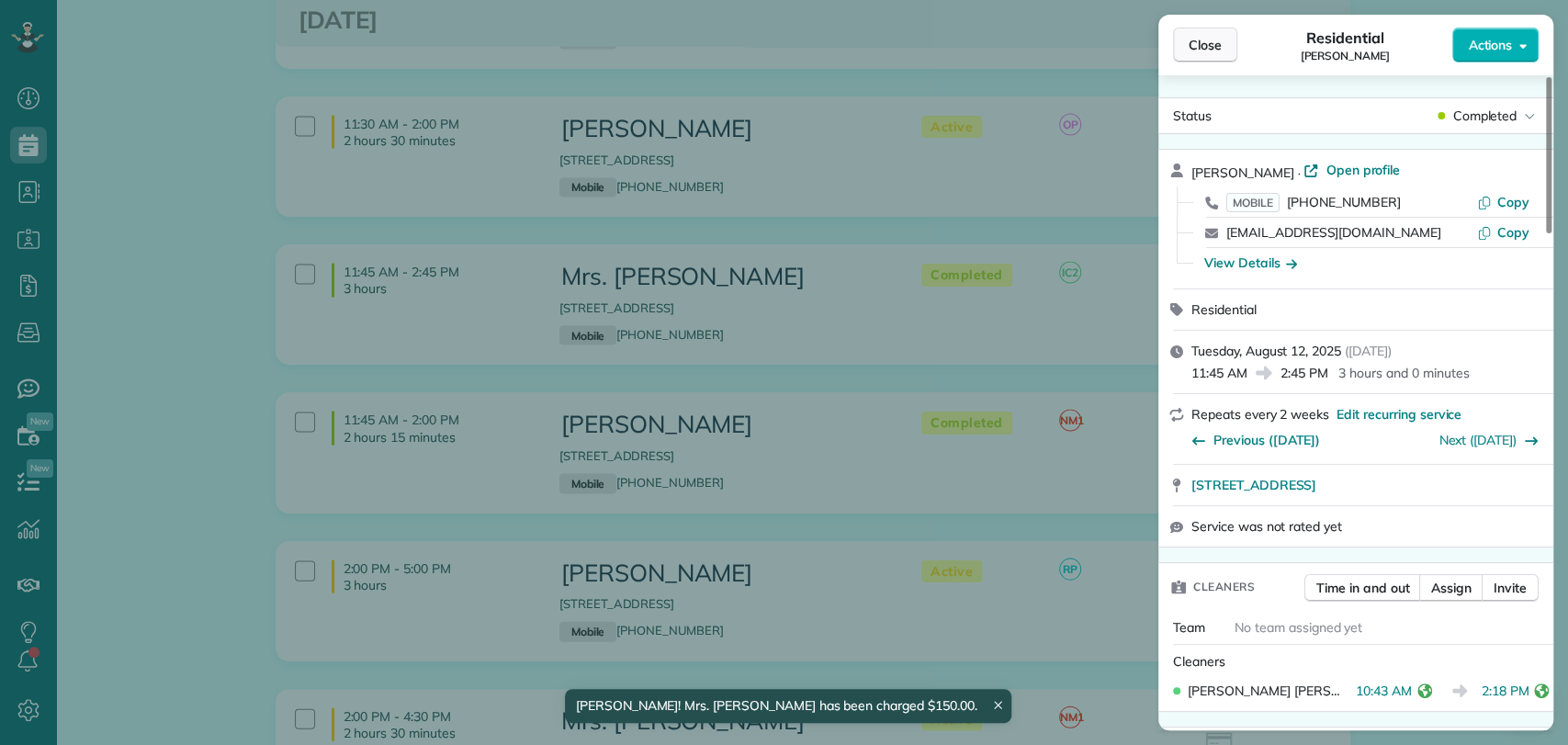
click at [1197, 40] on span "Close" at bounding box center [1205, 45] width 33 height 19
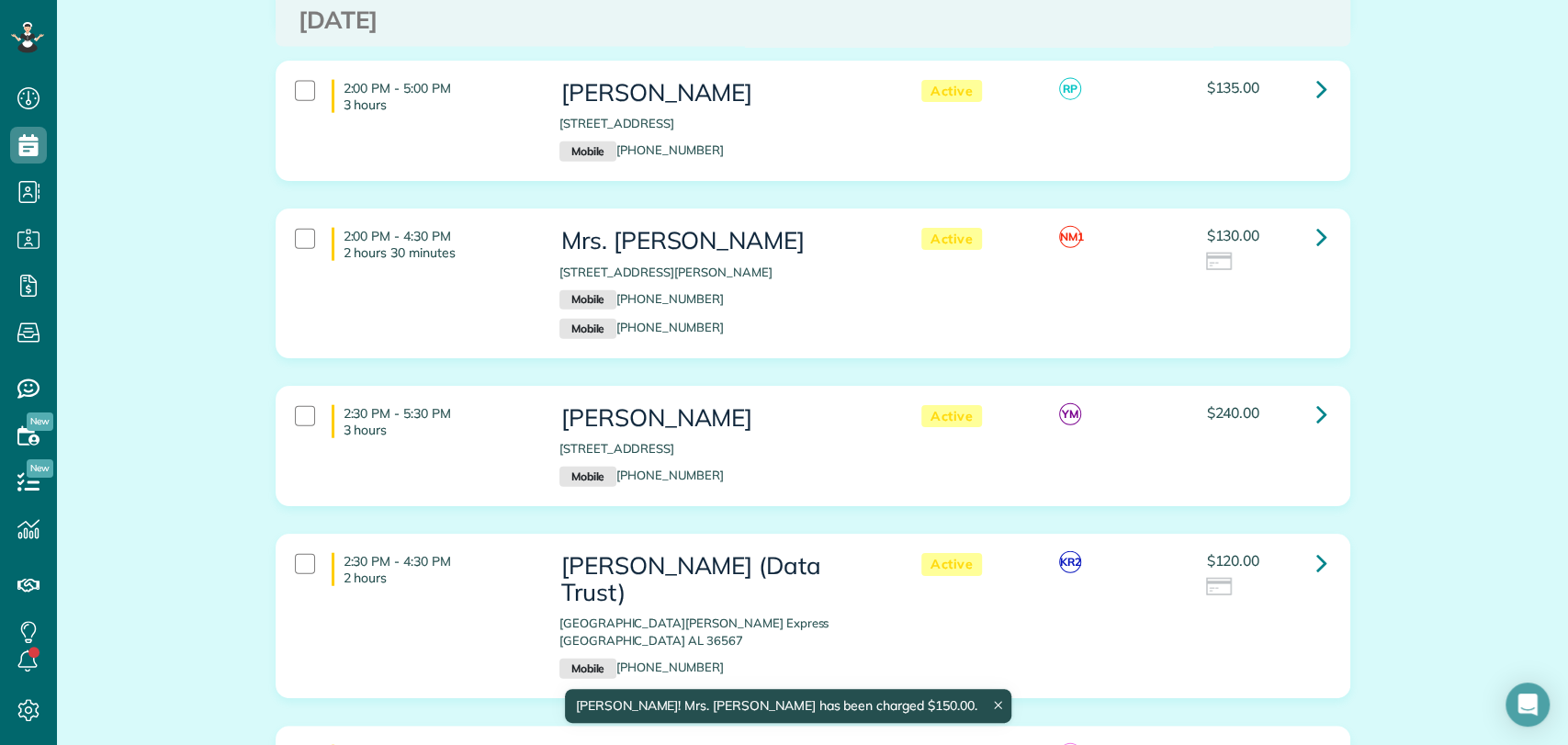
scroll to position [2845, 0]
click at [1317, 222] on icon at bounding box center [1321, 234] width 11 height 32
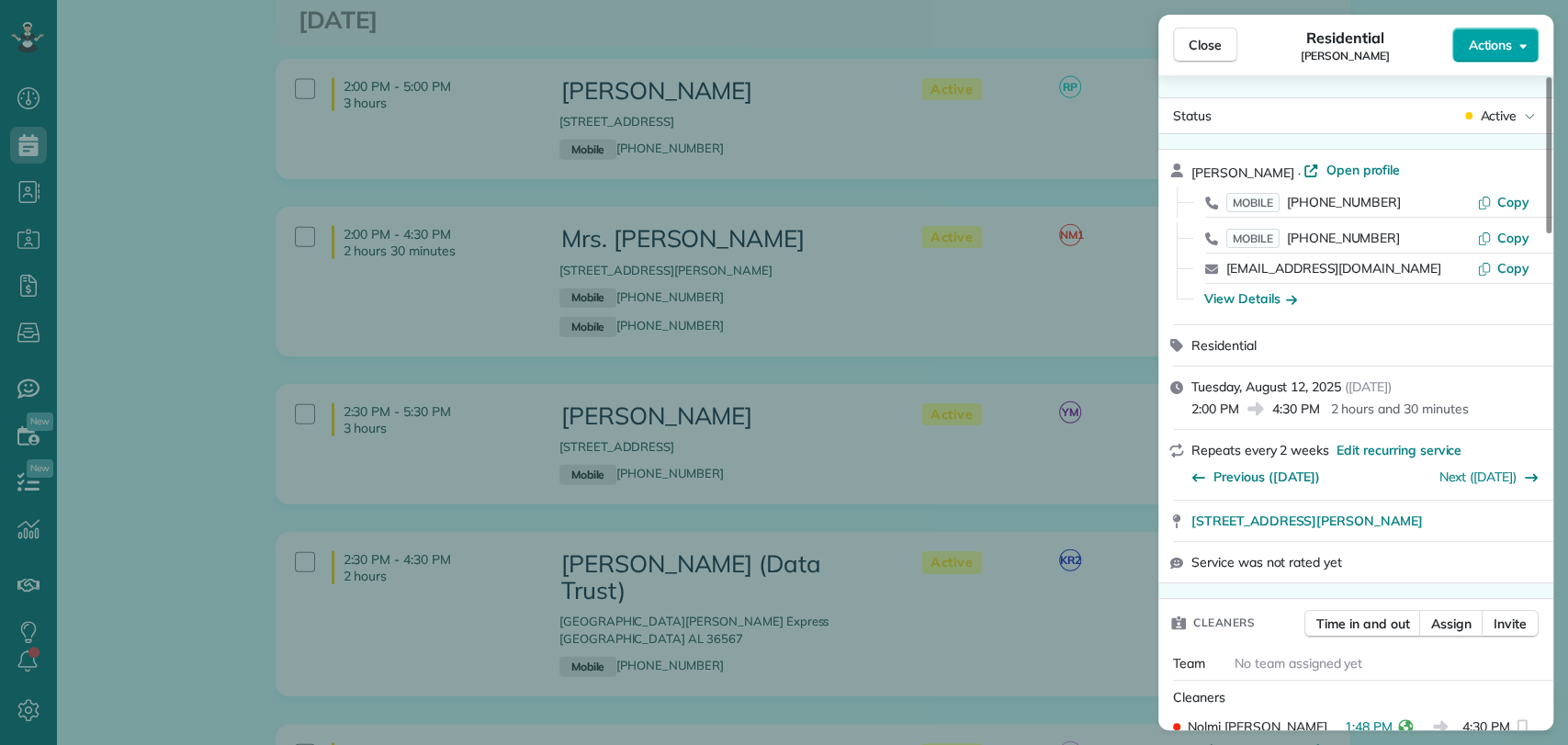
click at [1491, 40] on span "Actions" at bounding box center [1489, 45] width 44 height 19
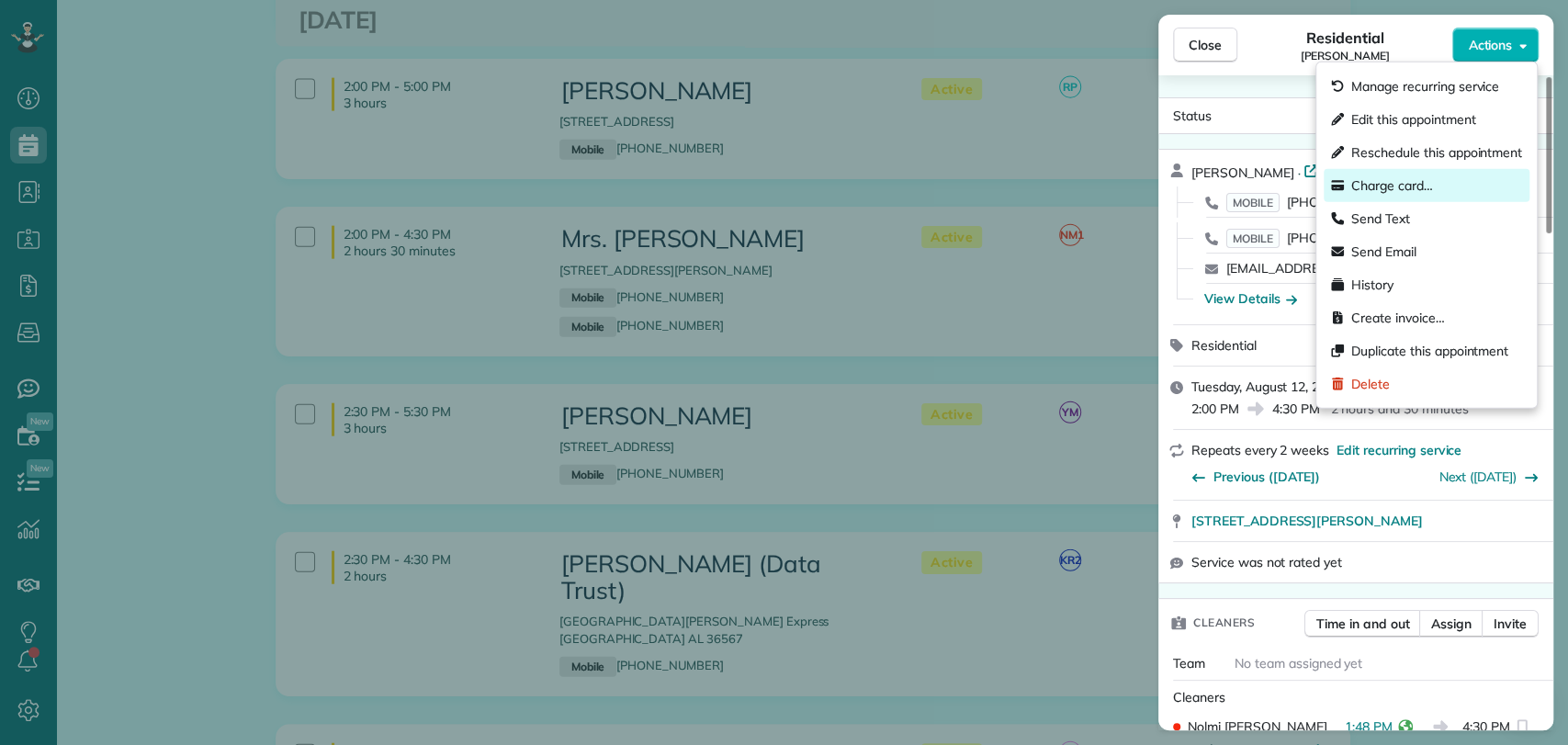
click at [1386, 181] on span "Charge card…" at bounding box center [1392, 185] width 82 height 19
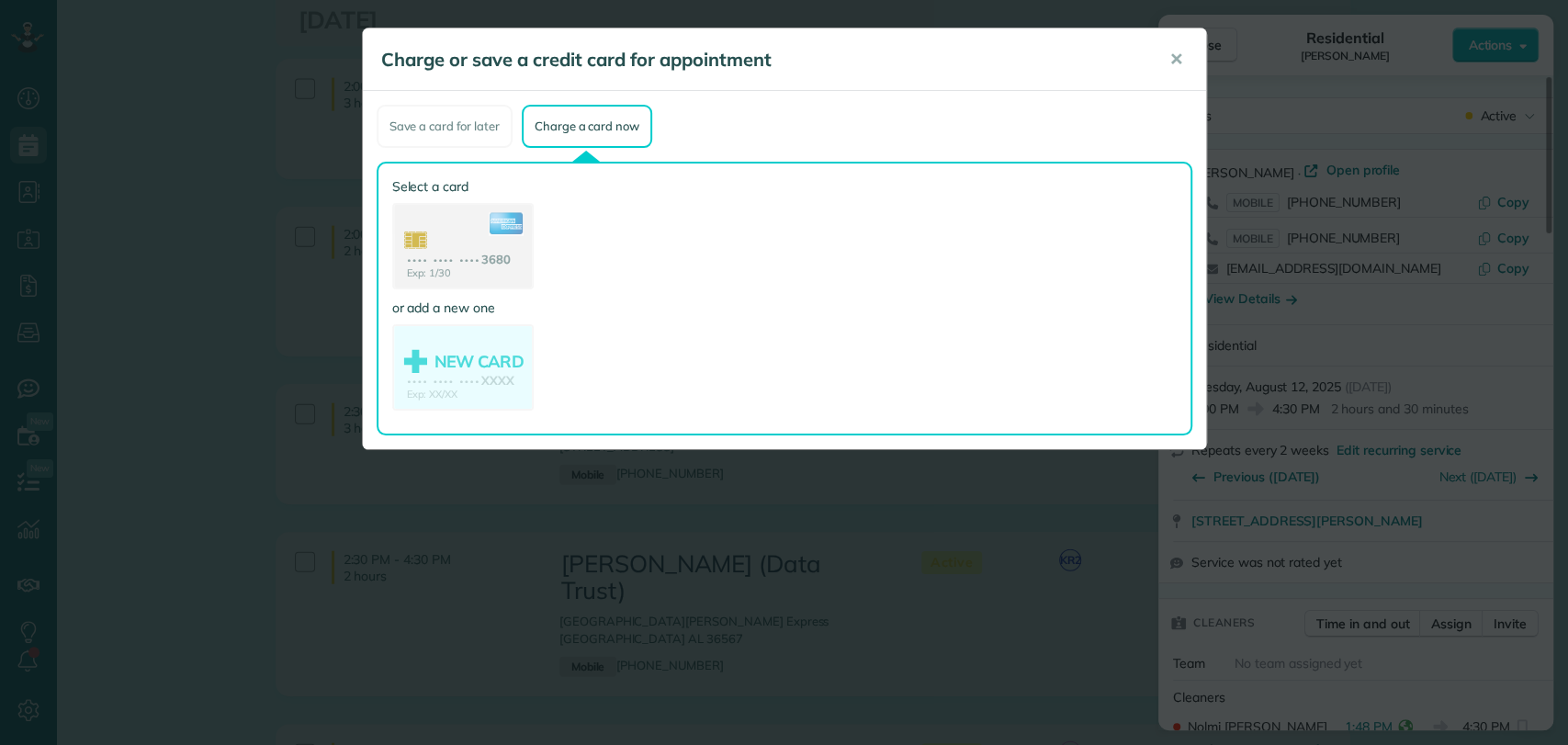
click at [456, 236] on use at bounding box center [462, 248] width 137 height 87
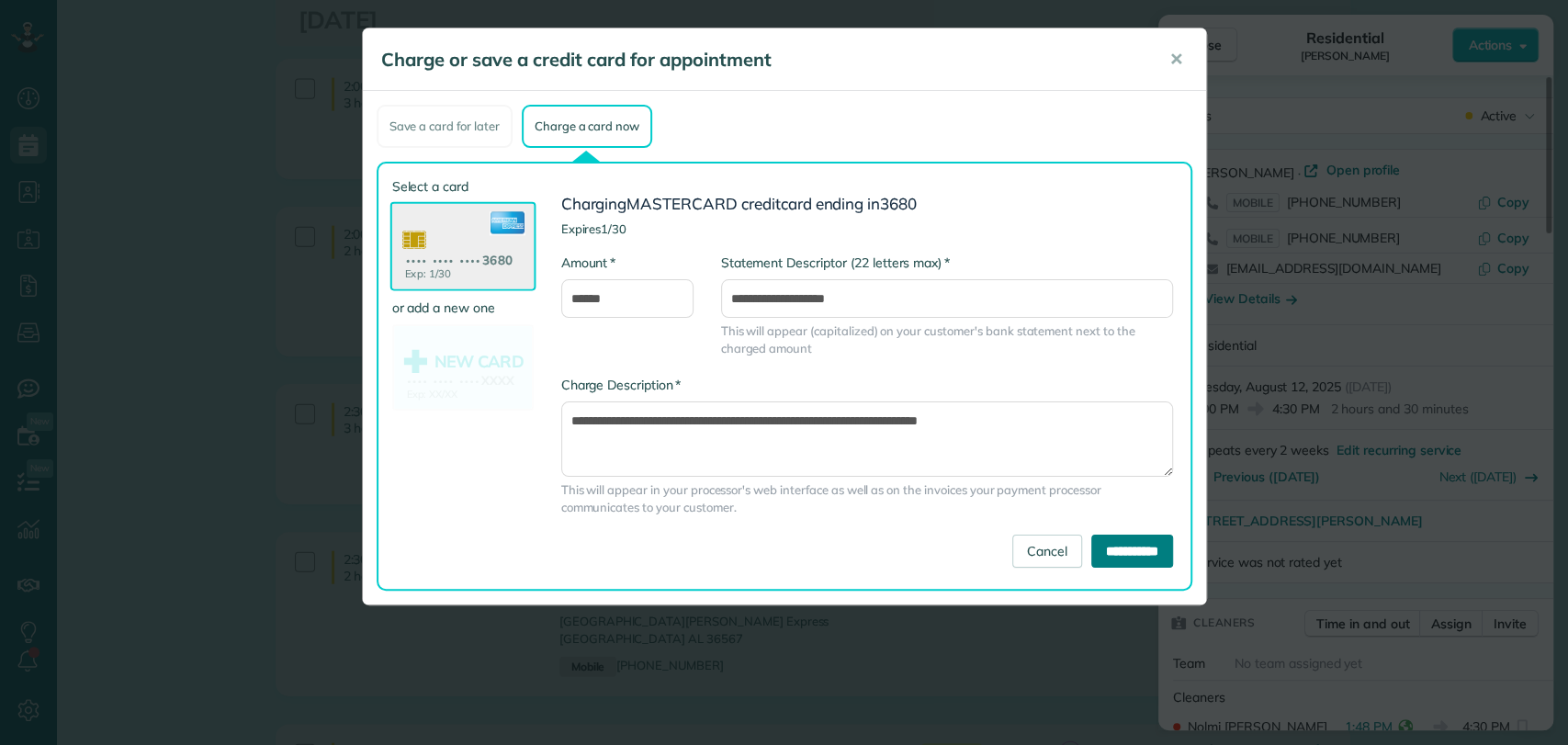
click at [1094, 546] on input "**********" at bounding box center [1132, 552] width 82 height 33
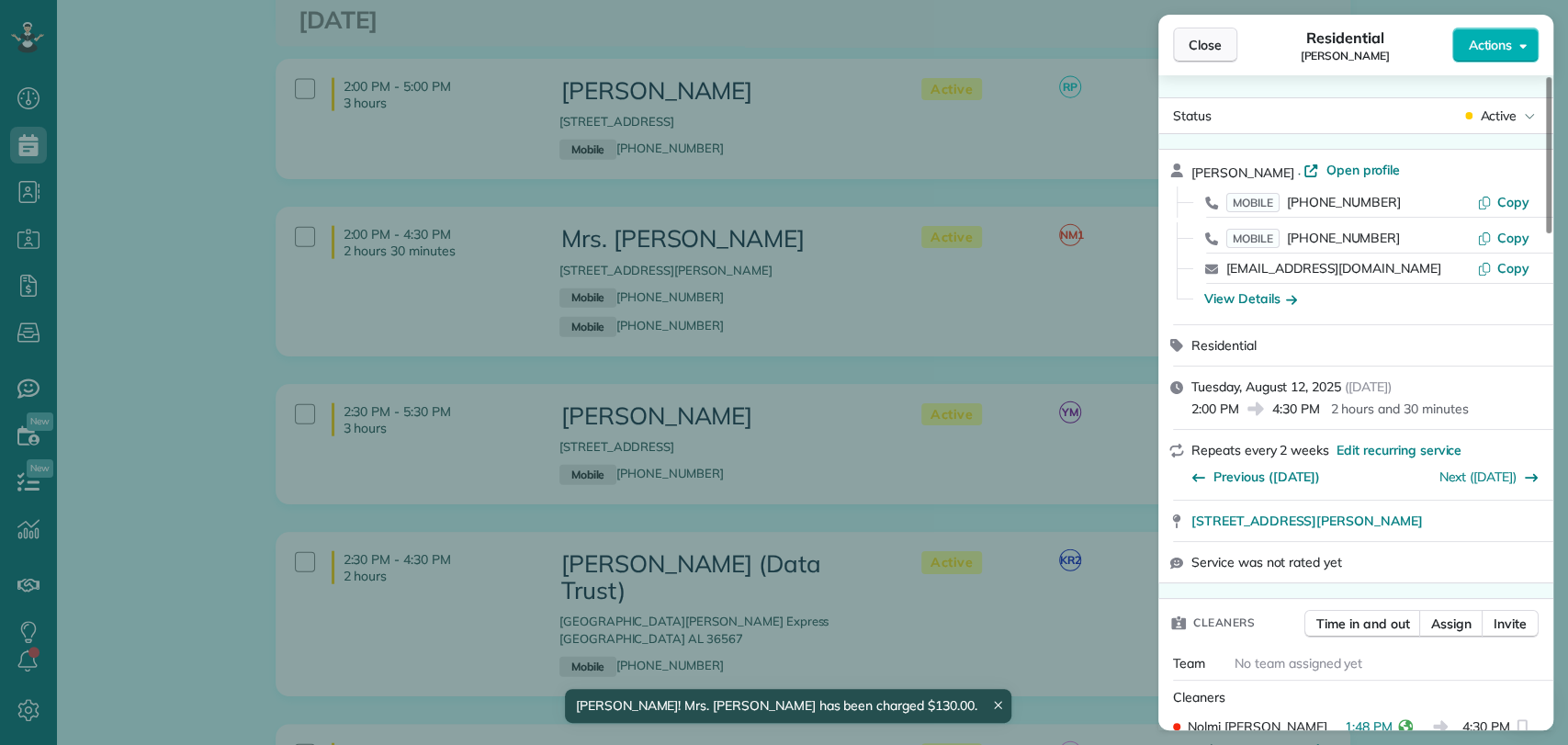
click at [1198, 34] on button "Close" at bounding box center [1205, 45] width 64 height 35
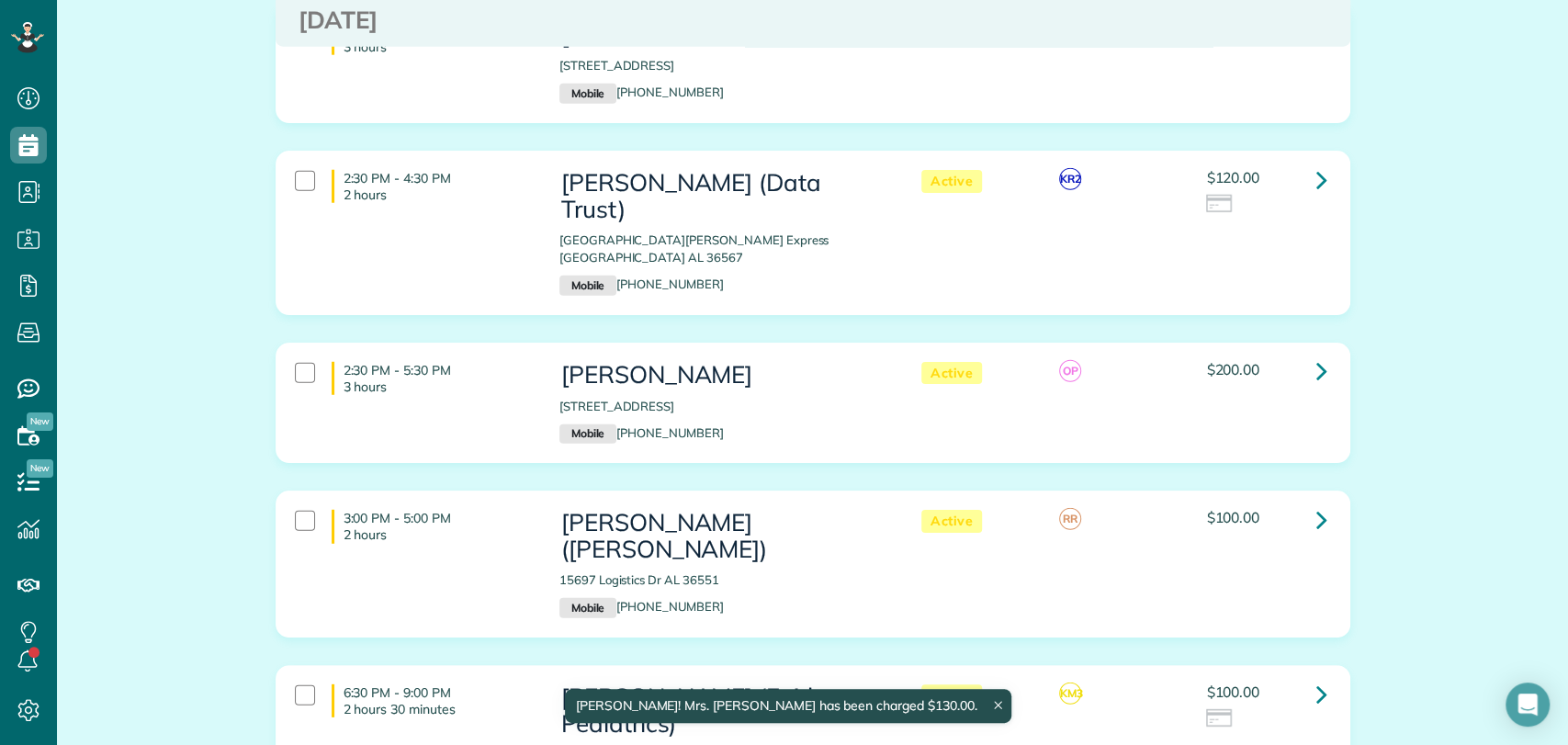
scroll to position [3250, 0]
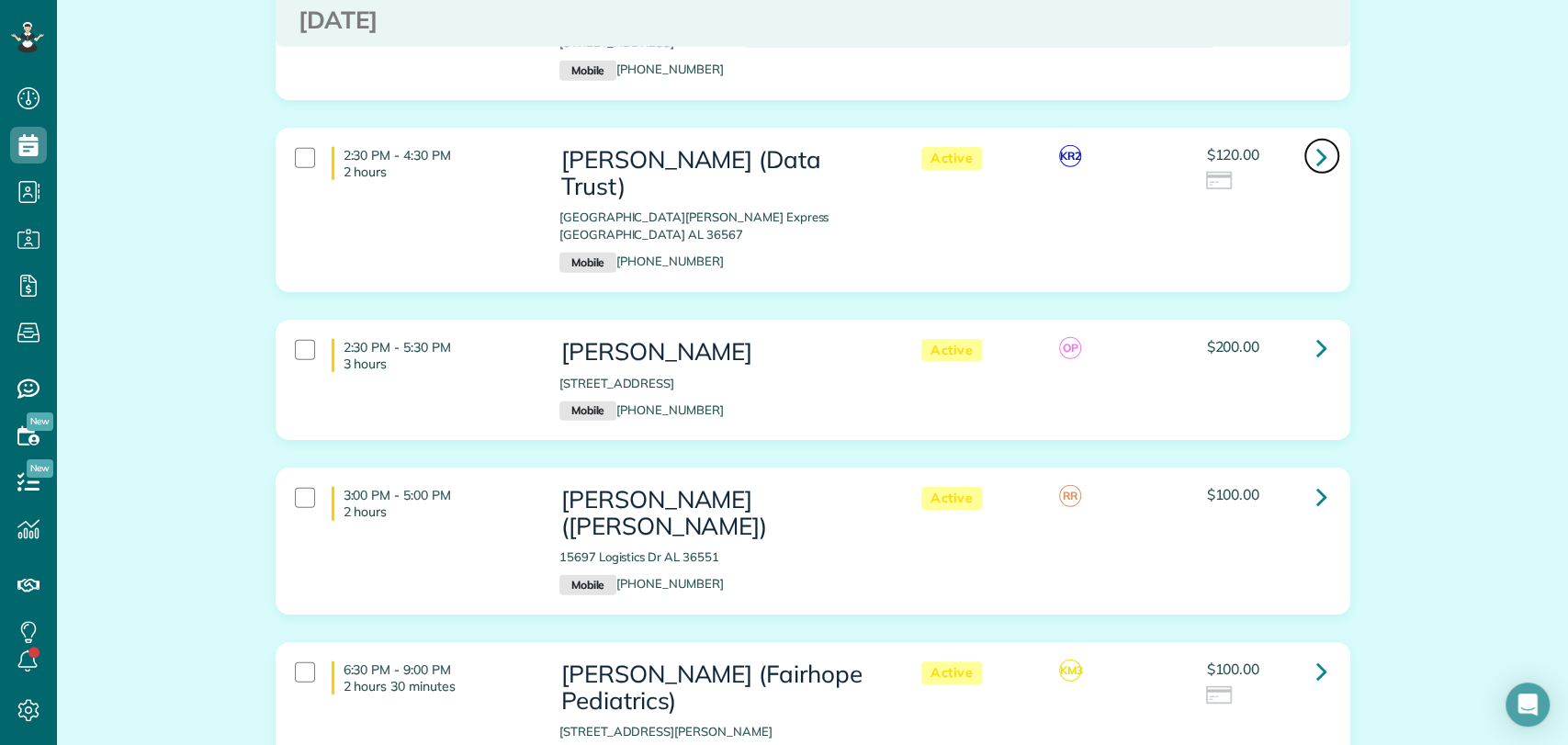
click at [1317, 154] on icon at bounding box center [1321, 156] width 11 height 32
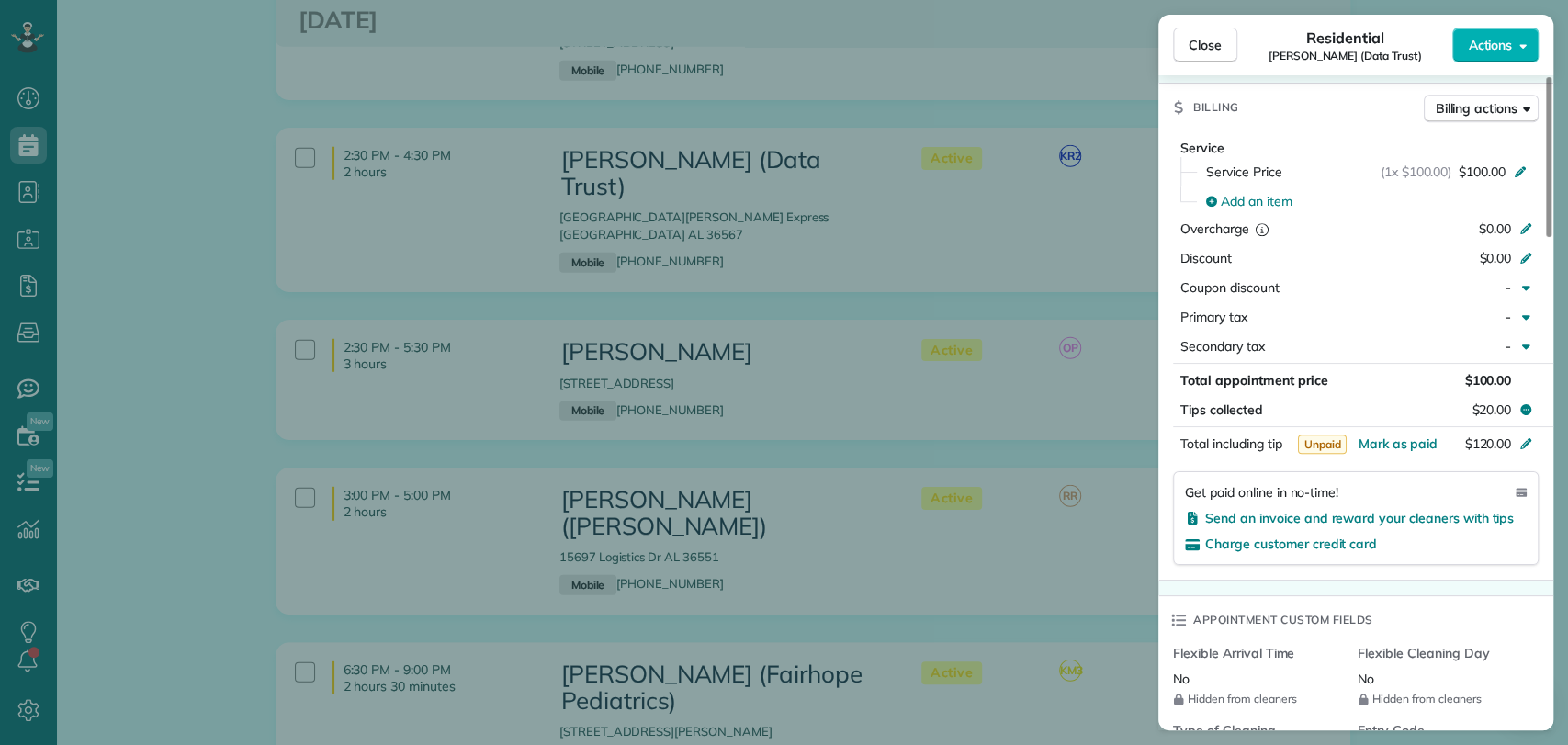
scroll to position [789, 0]
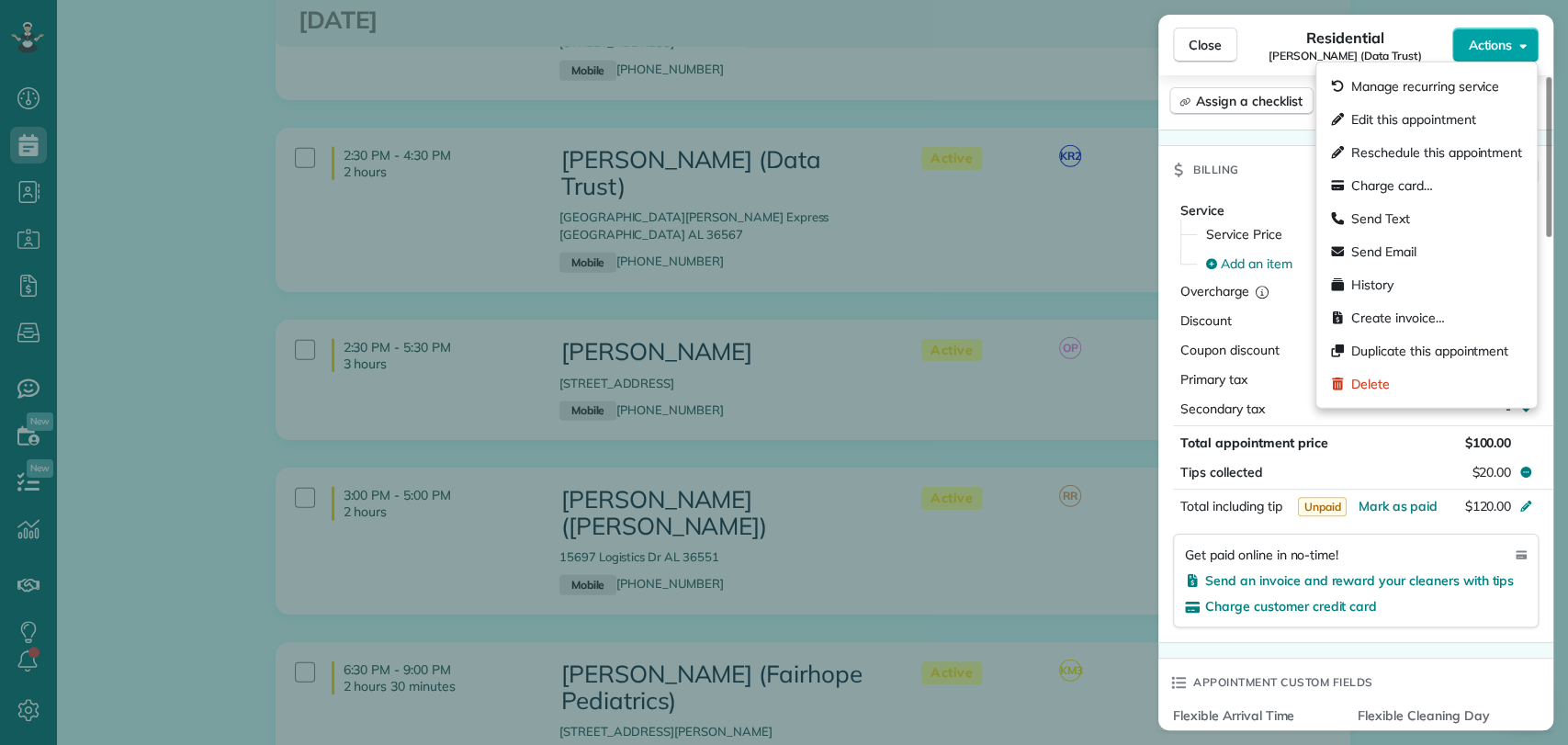
click at [1489, 40] on span "Actions" at bounding box center [1489, 45] width 44 height 19
click at [1368, 172] on div "Charge card…" at bounding box center [1426, 185] width 206 height 33
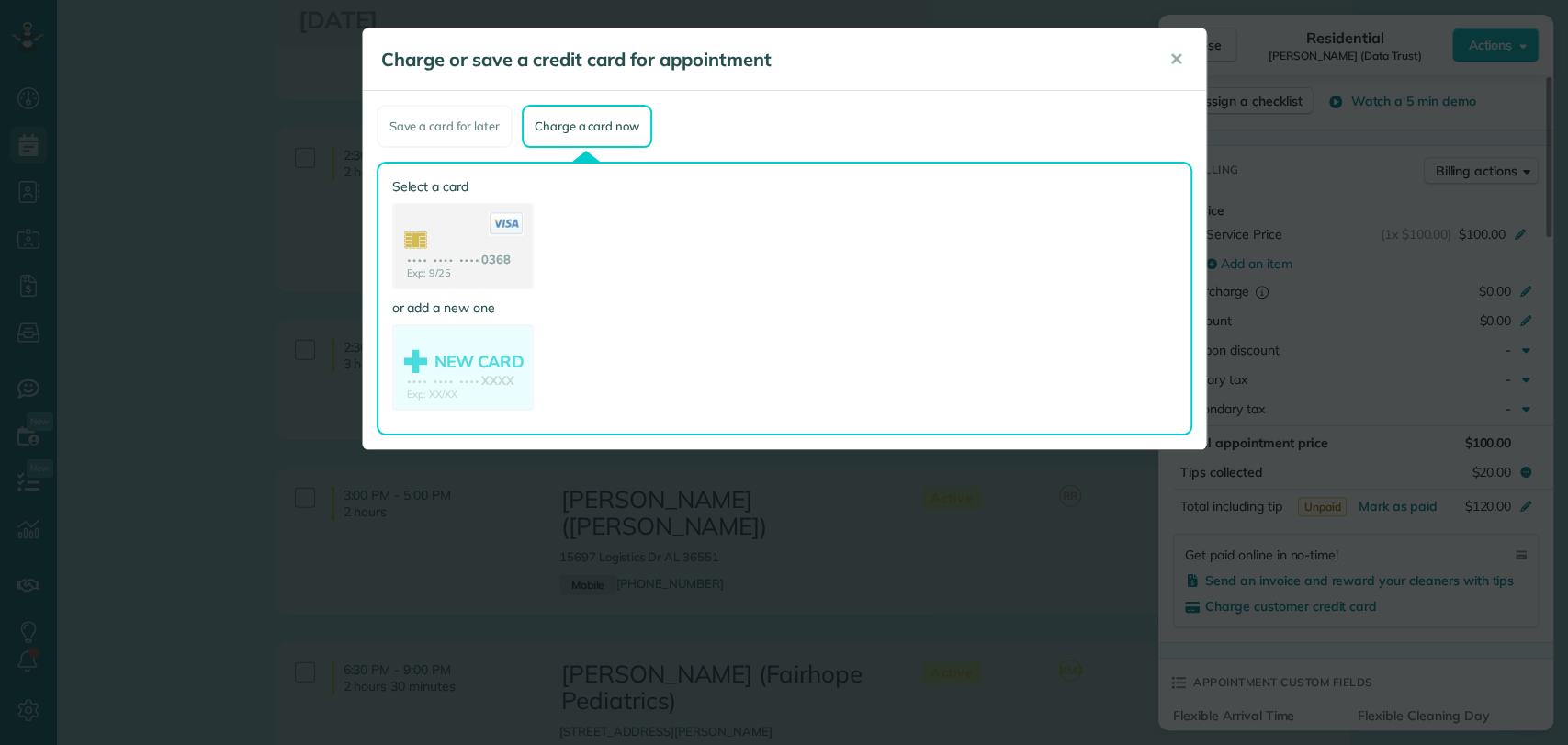
click at [410, 244] on use at bounding box center [462, 248] width 137 height 87
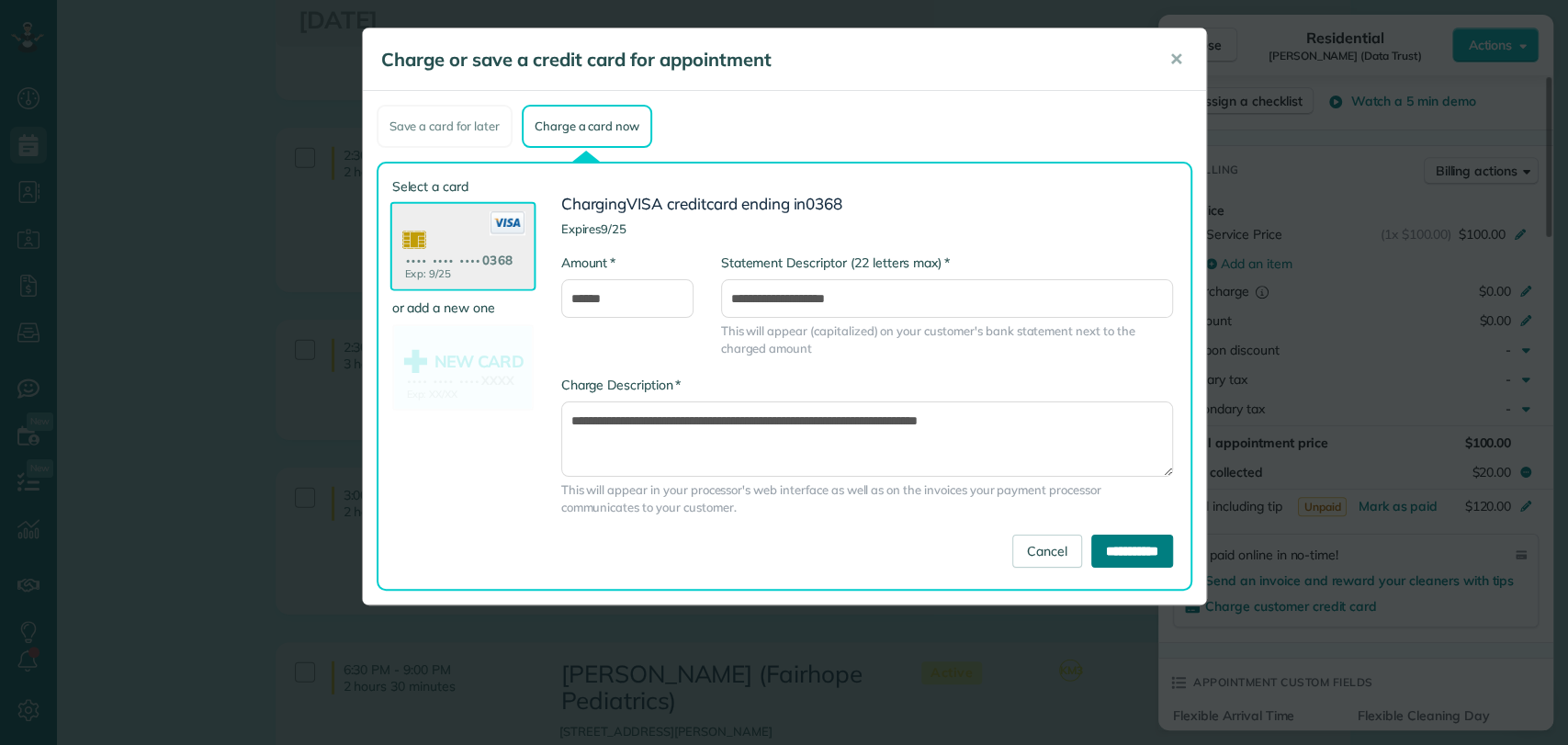
click at [1120, 552] on input "**********" at bounding box center [1132, 552] width 82 height 33
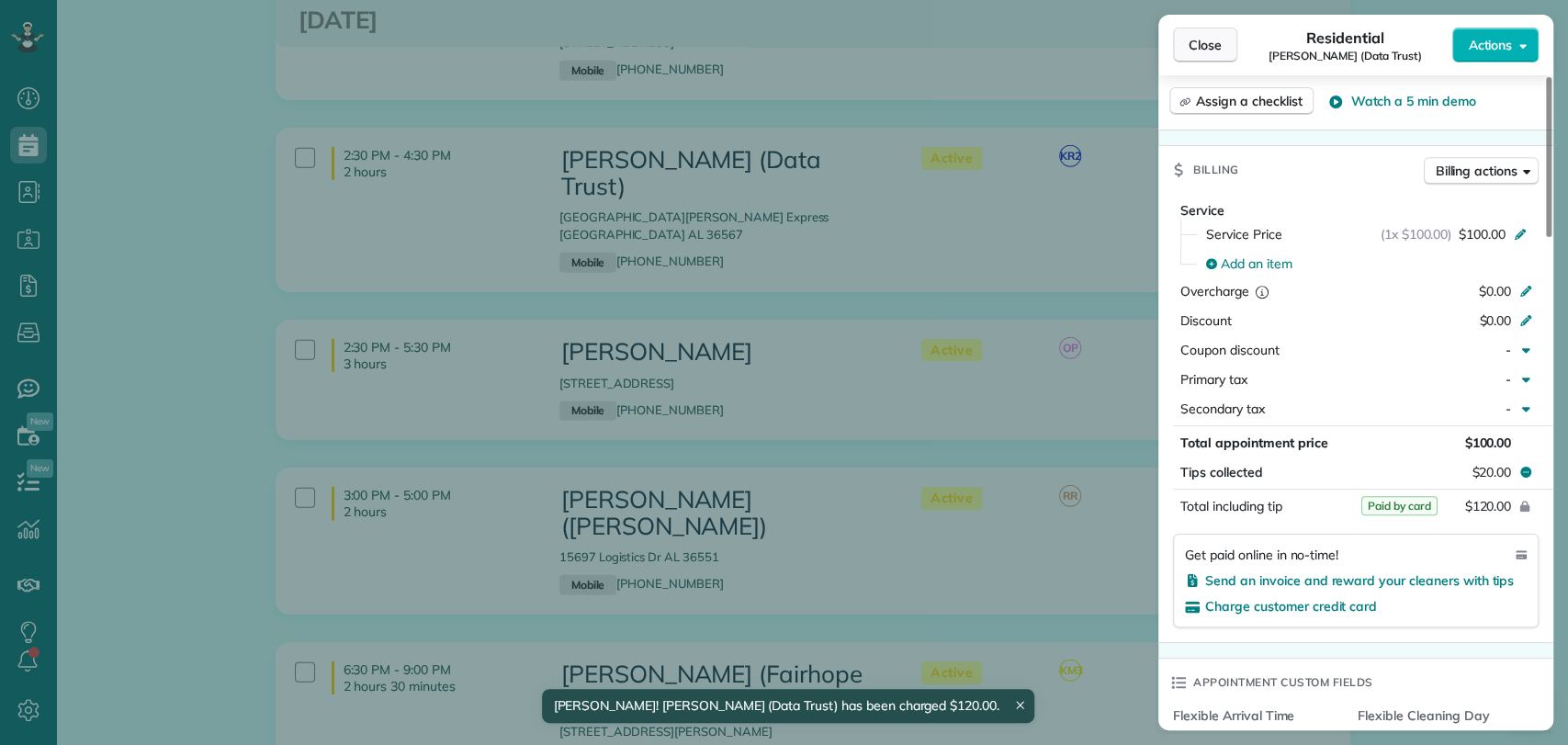
click at [1211, 41] on span "Close" at bounding box center [1205, 45] width 33 height 19
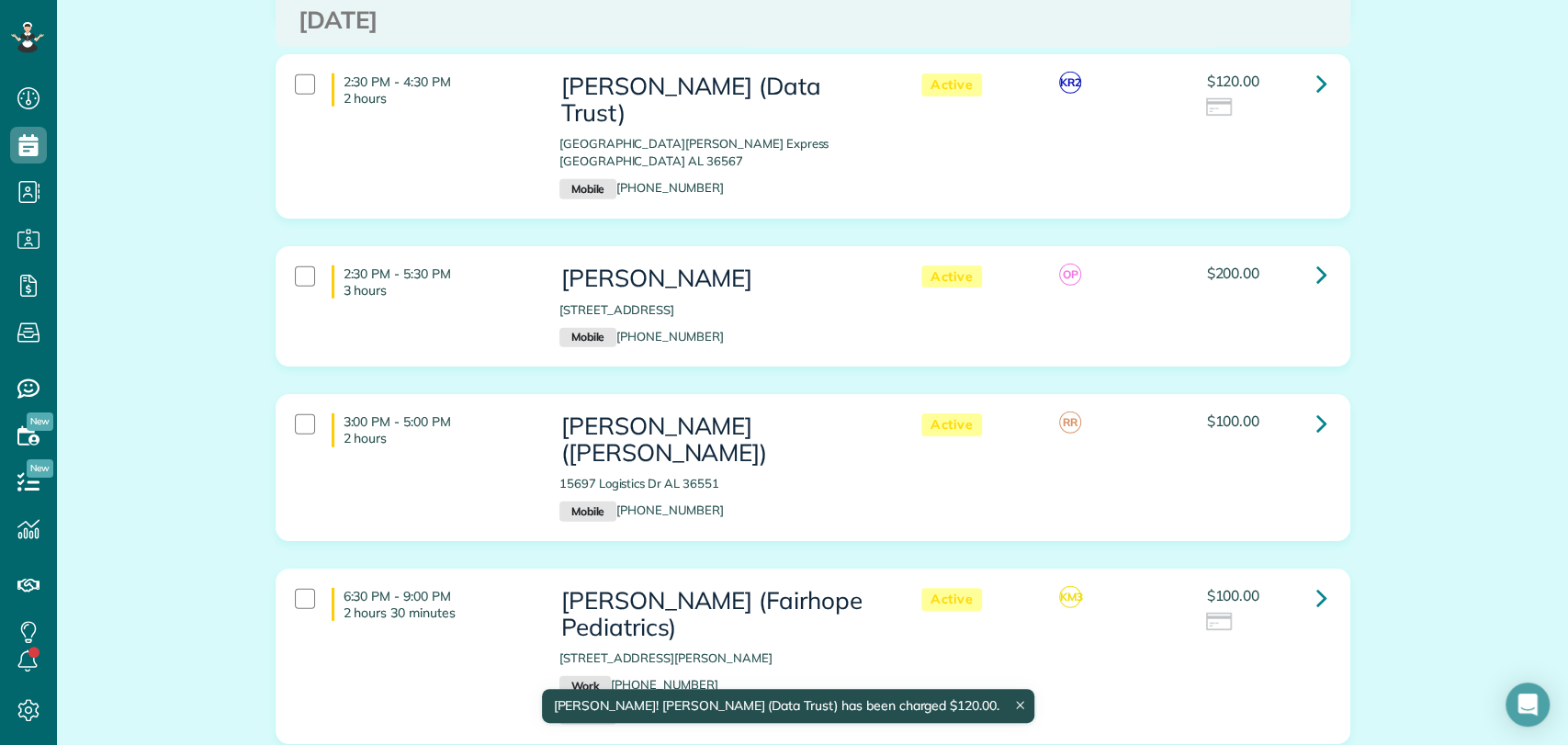
scroll to position [3390, 0]
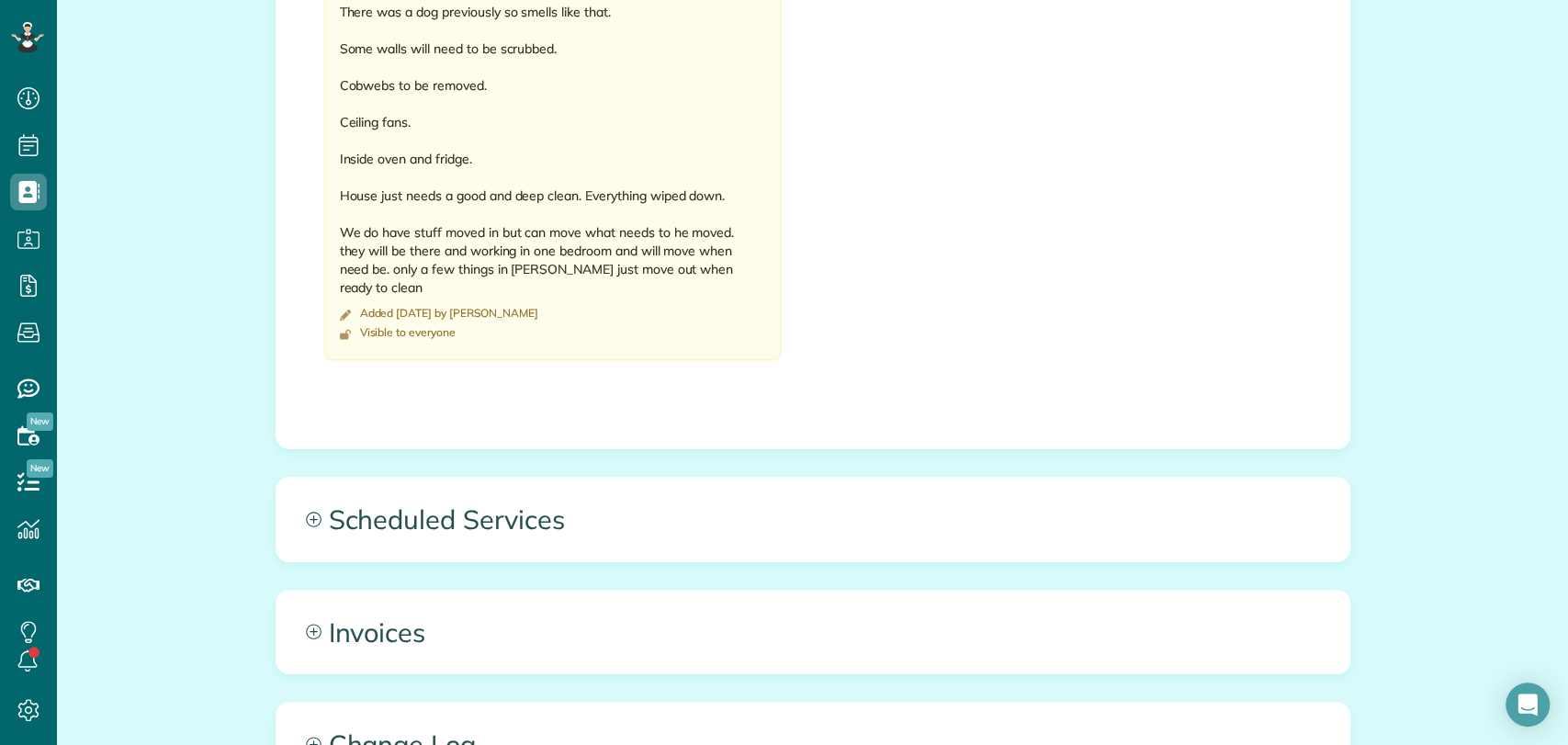
scroll to position [1044, 0]
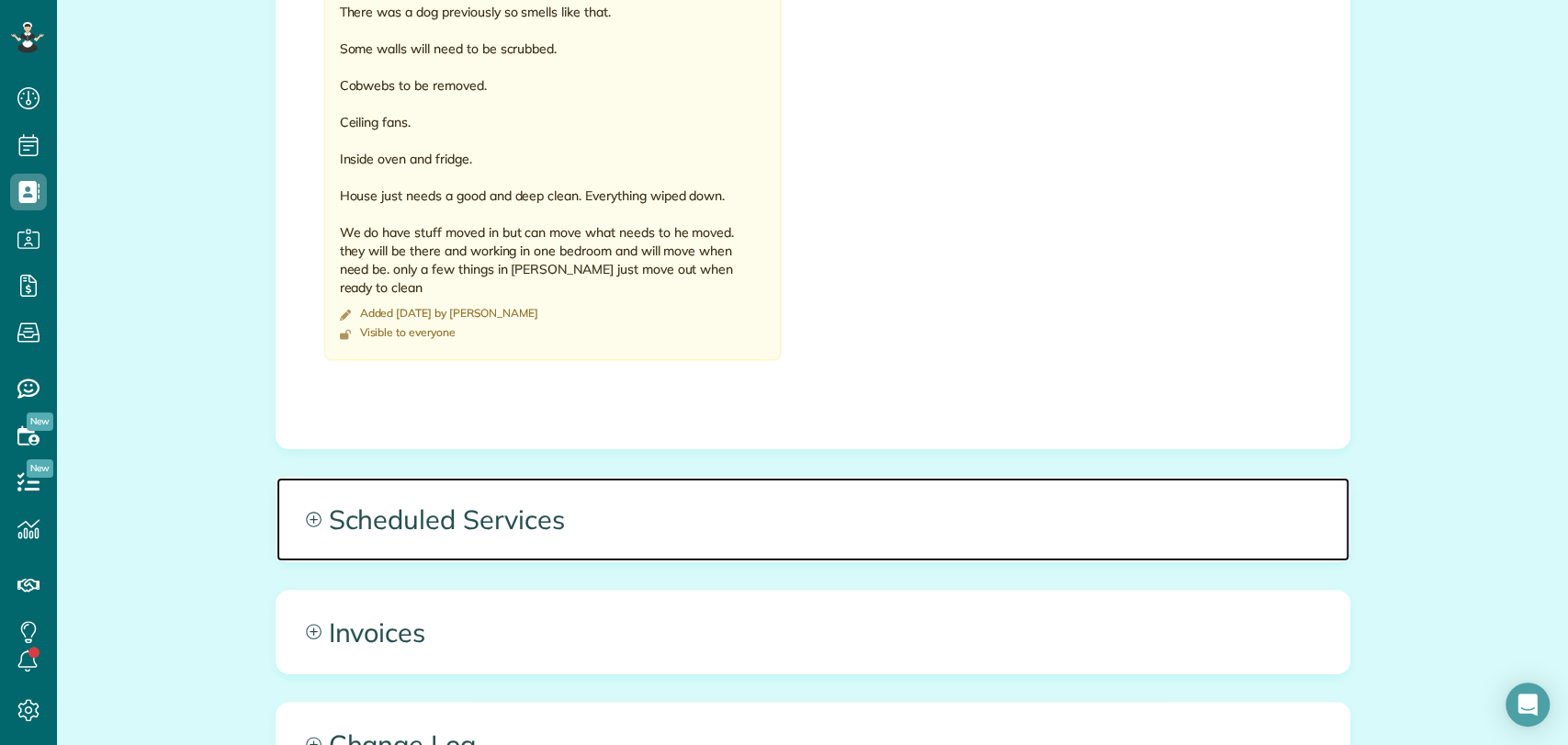
click at [572, 510] on span "Scheduled Services" at bounding box center [813, 519] width 1073 height 83
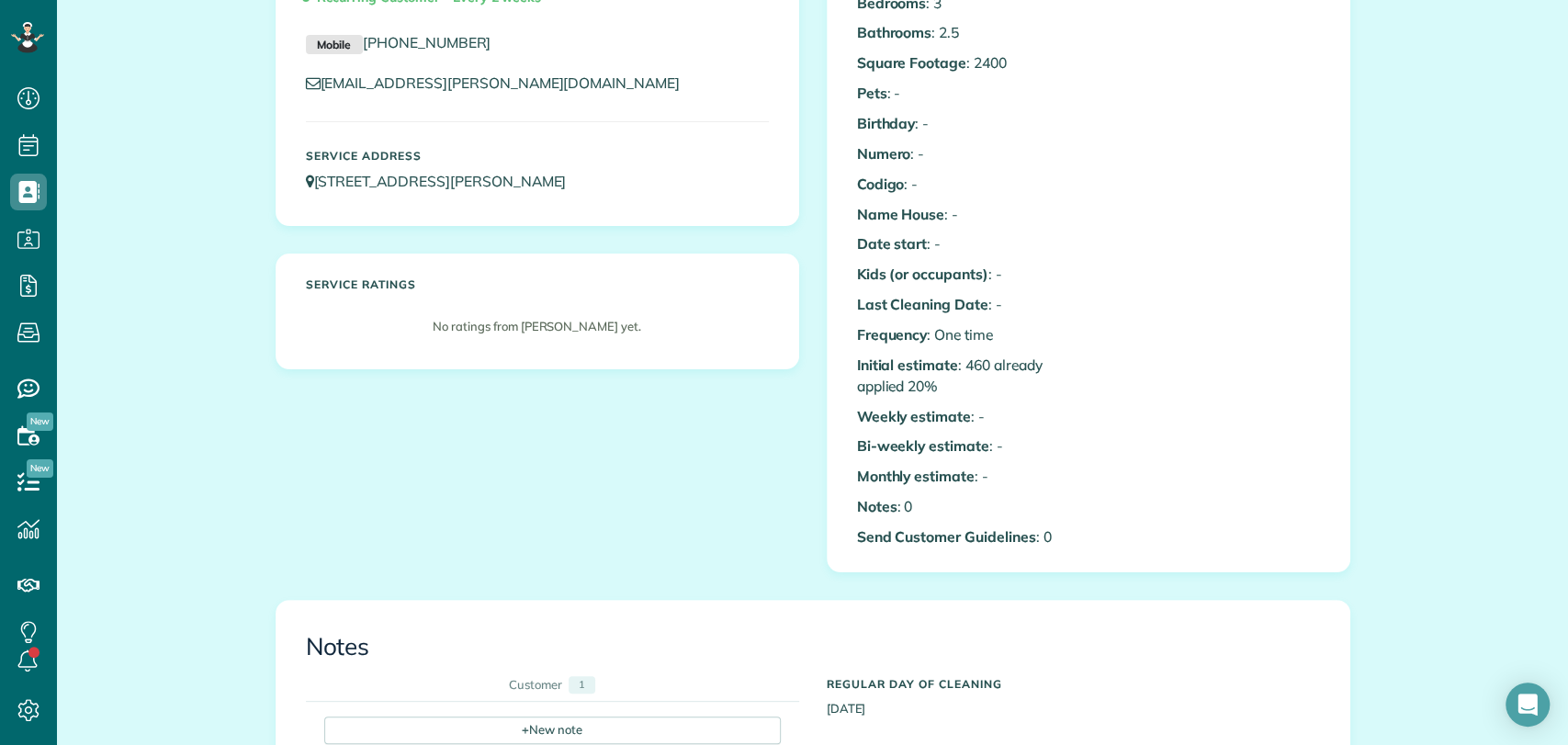
scroll to position [0, 0]
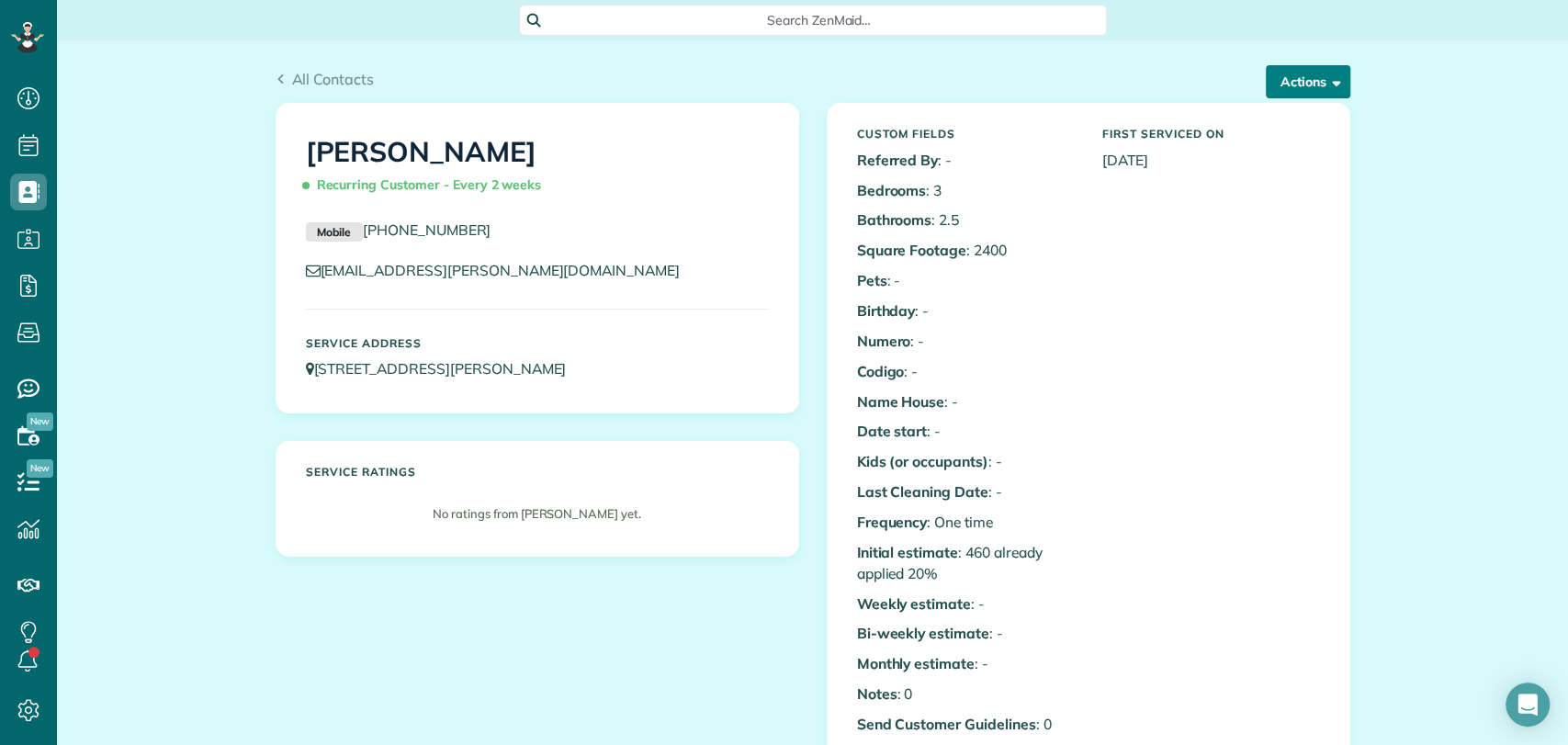
click at [1294, 93] on button "Actions" at bounding box center [1308, 82] width 85 height 33
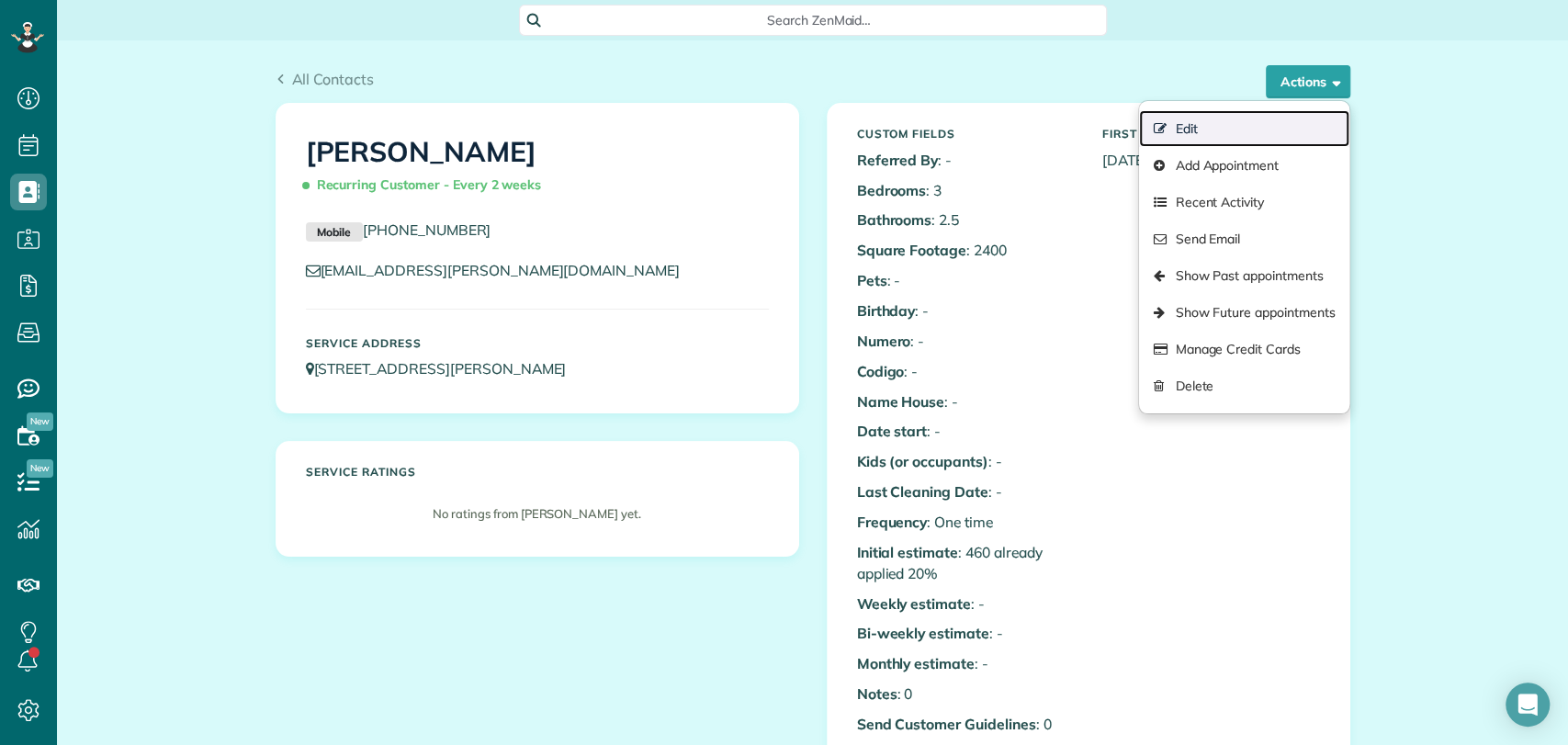
click at [1206, 120] on link "Edit" at bounding box center [1243, 129] width 210 height 37
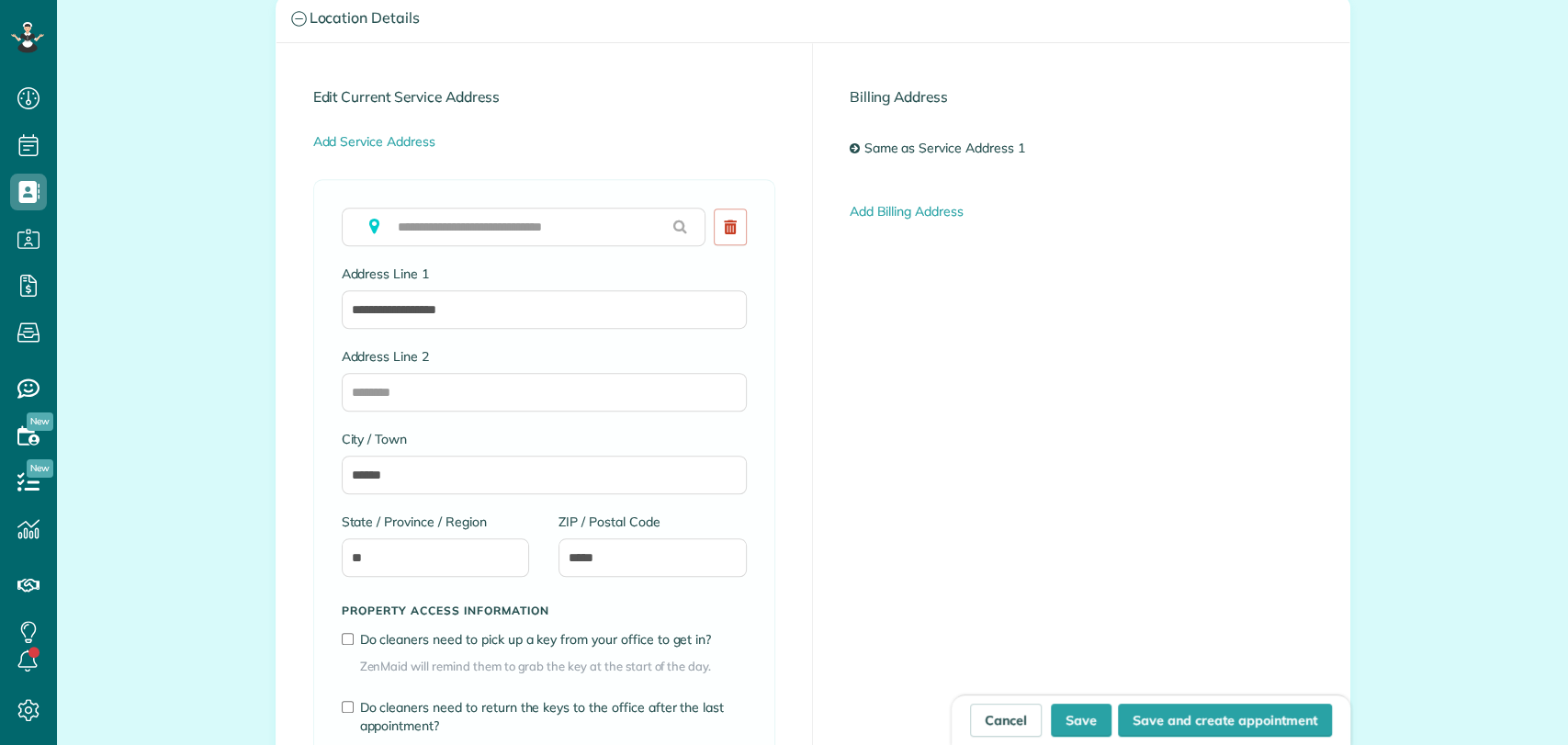
scroll to position [8, 8]
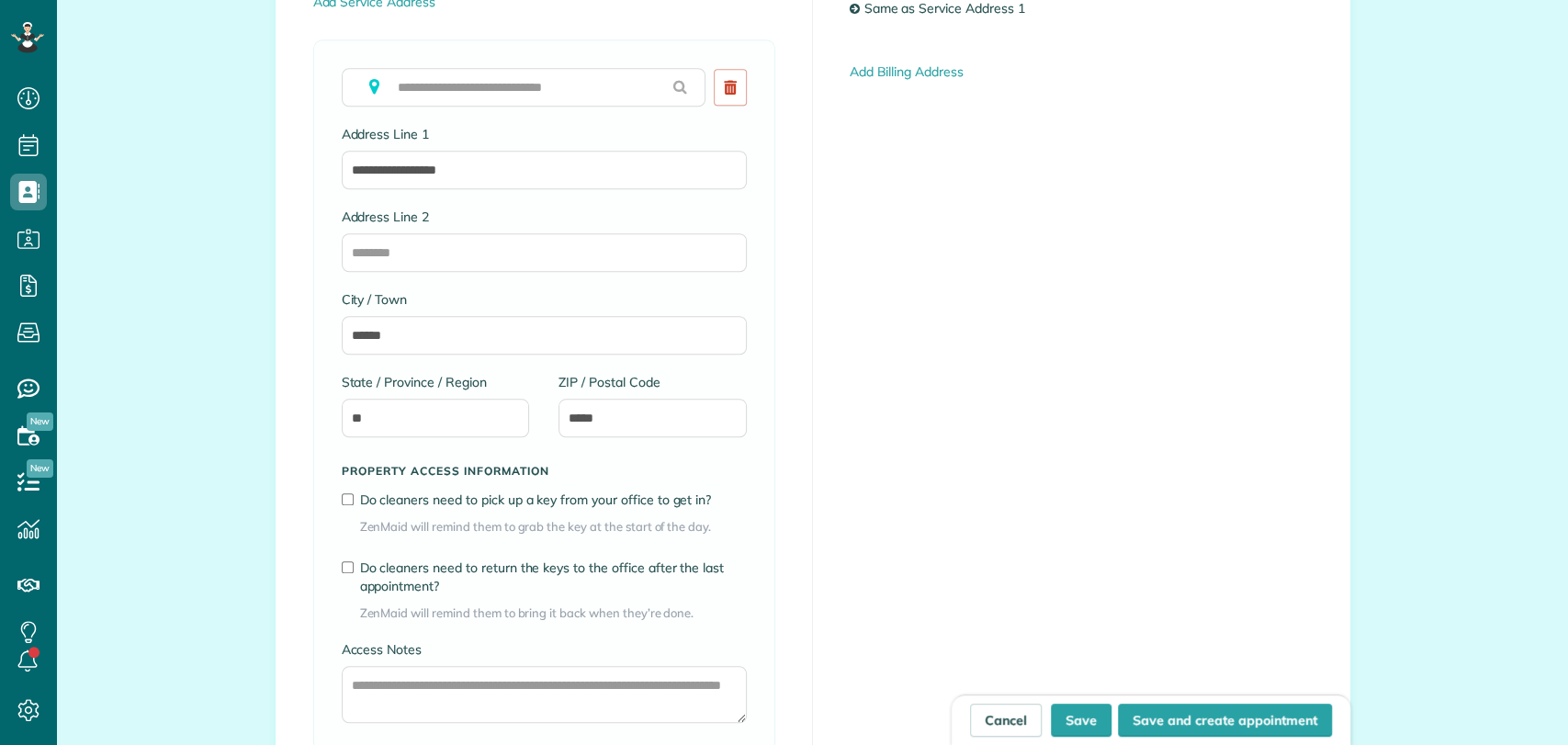
type input "**********"
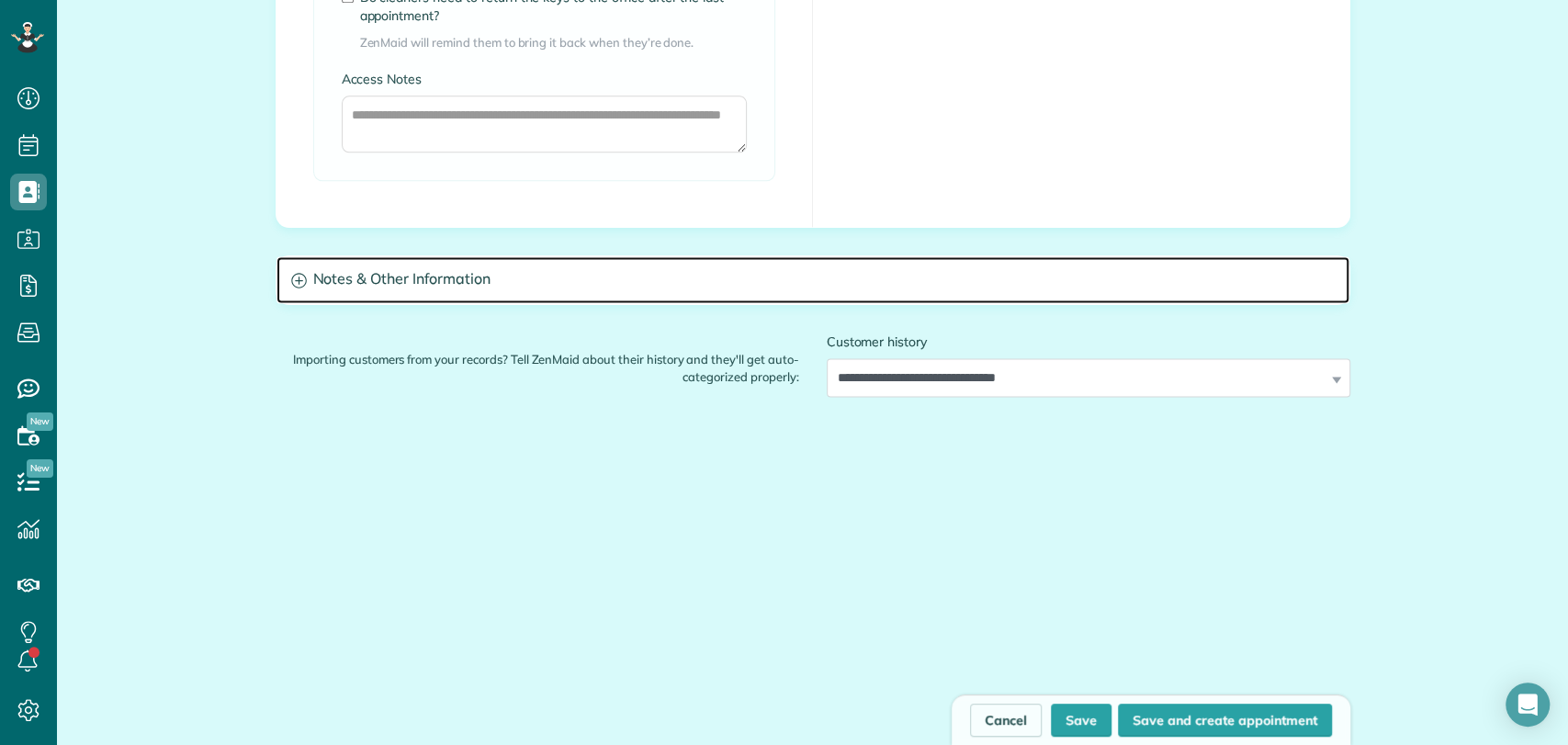
click at [431, 280] on h3 "Notes & Other Information" at bounding box center [813, 280] width 1073 height 47
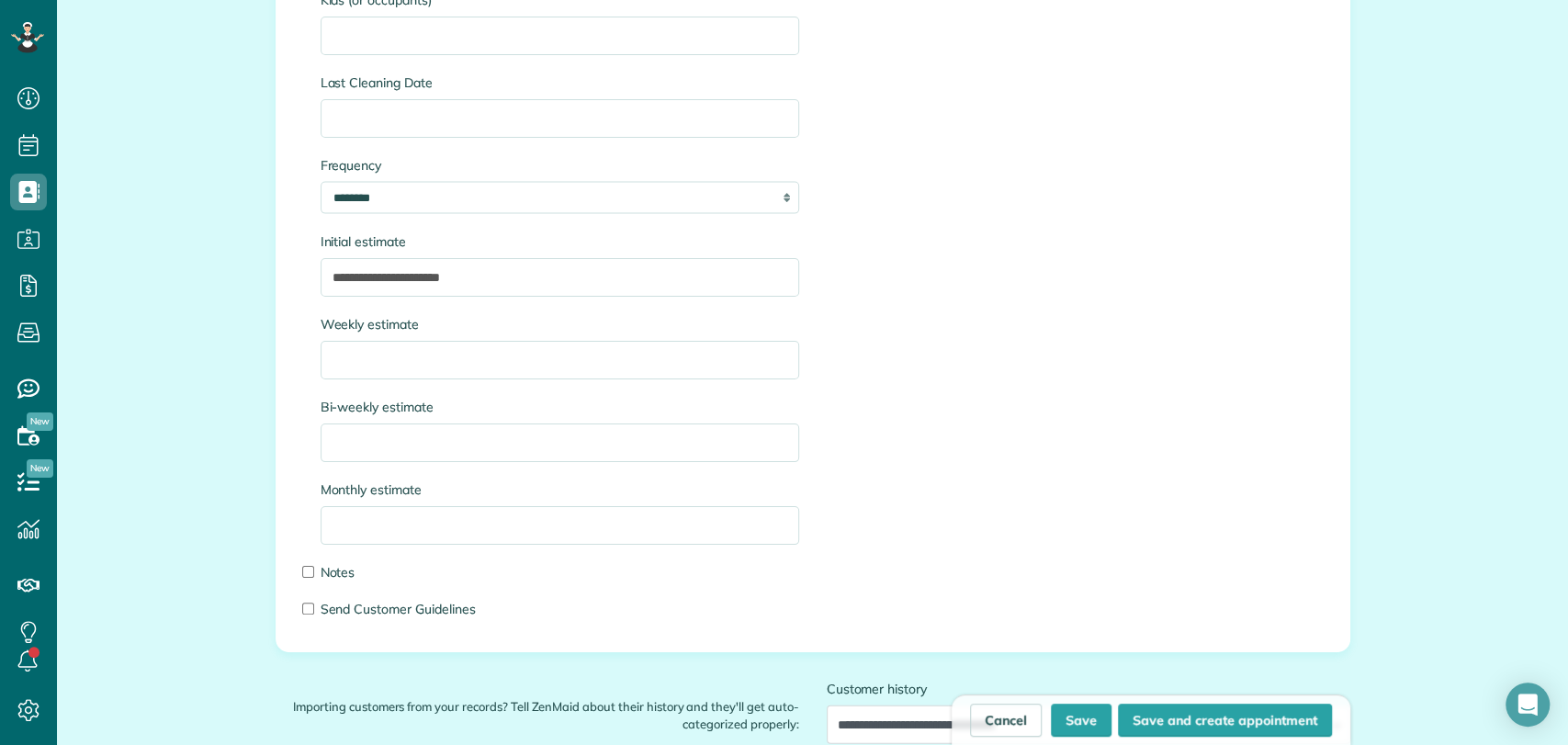
scroll to position [2694, 0]
click at [428, 278] on input "**********" at bounding box center [559, 275] width 478 height 39
type input "***"
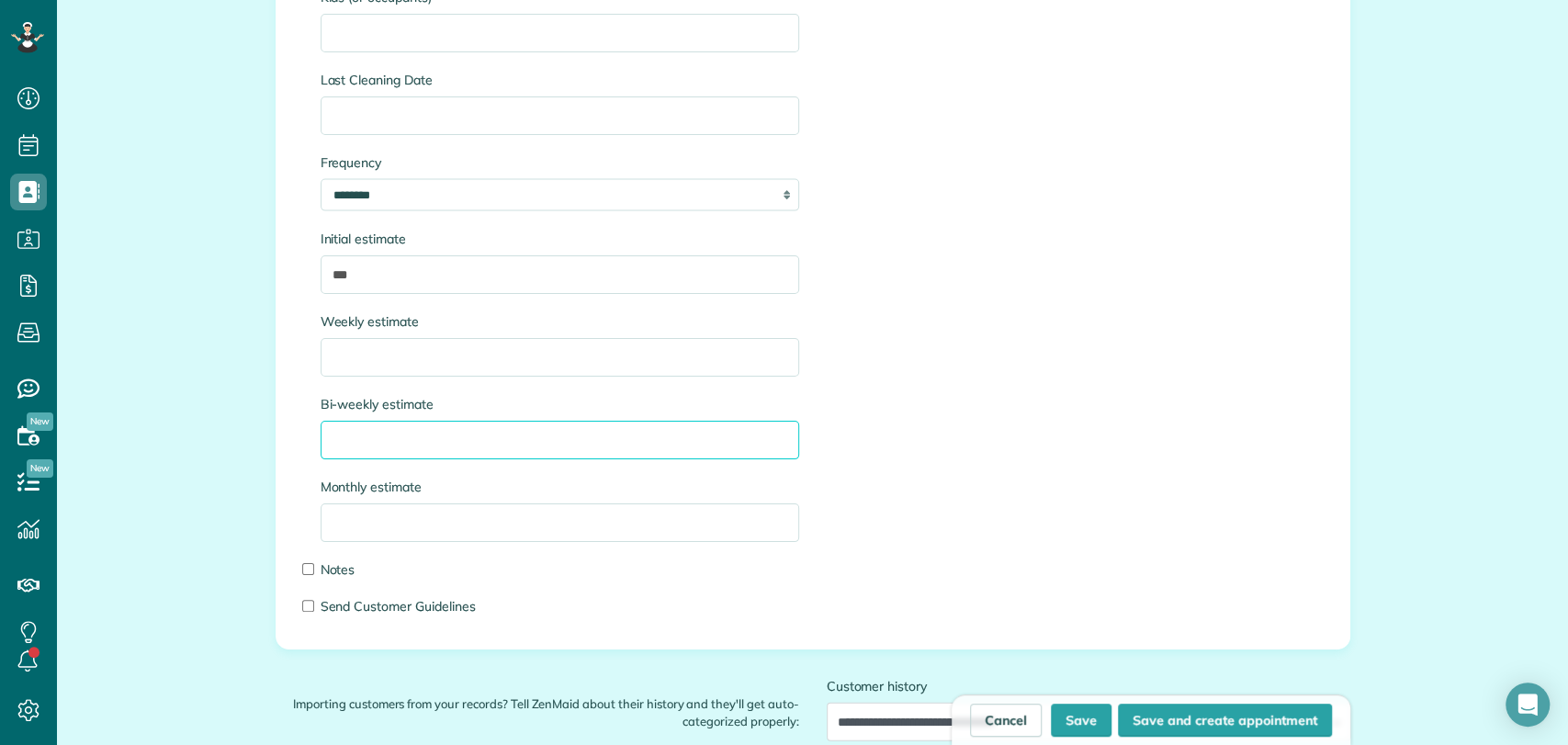
click at [404, 434] on input "Bi-weekly estimate" at bounding box center [559, 441] width 478 height 39
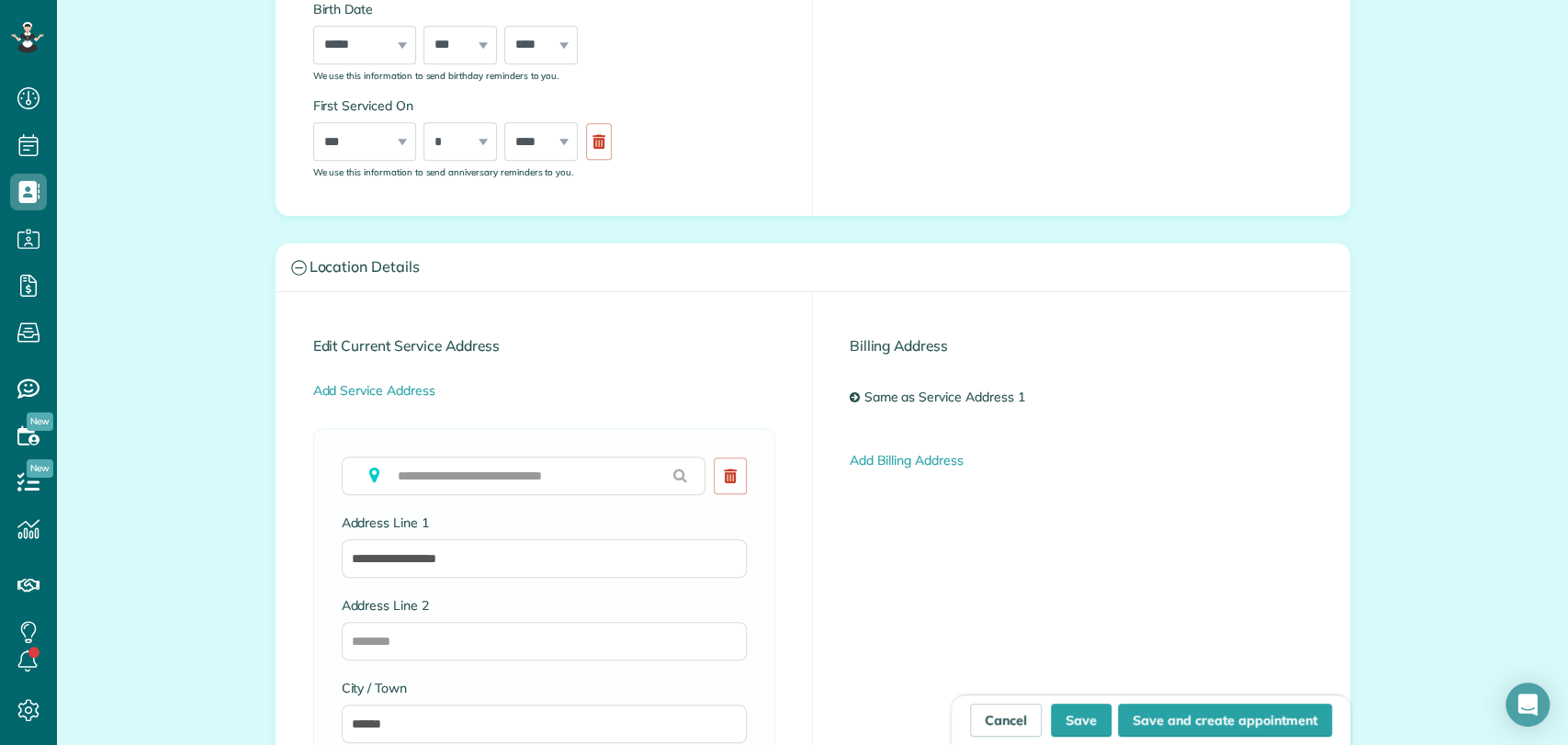
scroll to position [0, 0]
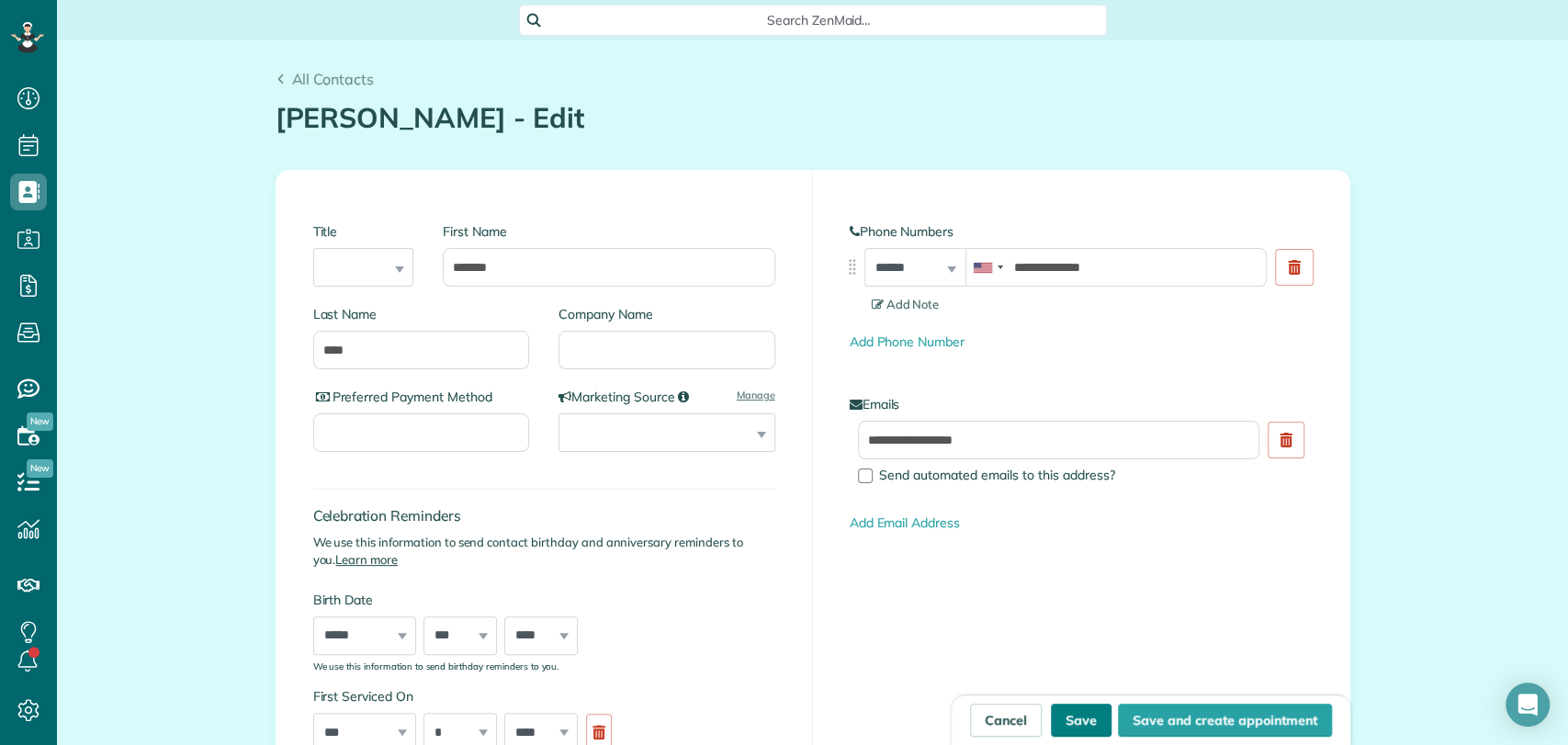
type input "***"
click at [1080, 720] on button "Save" at bounding box center [1081, 721] width 60 height 33
type input "**********"
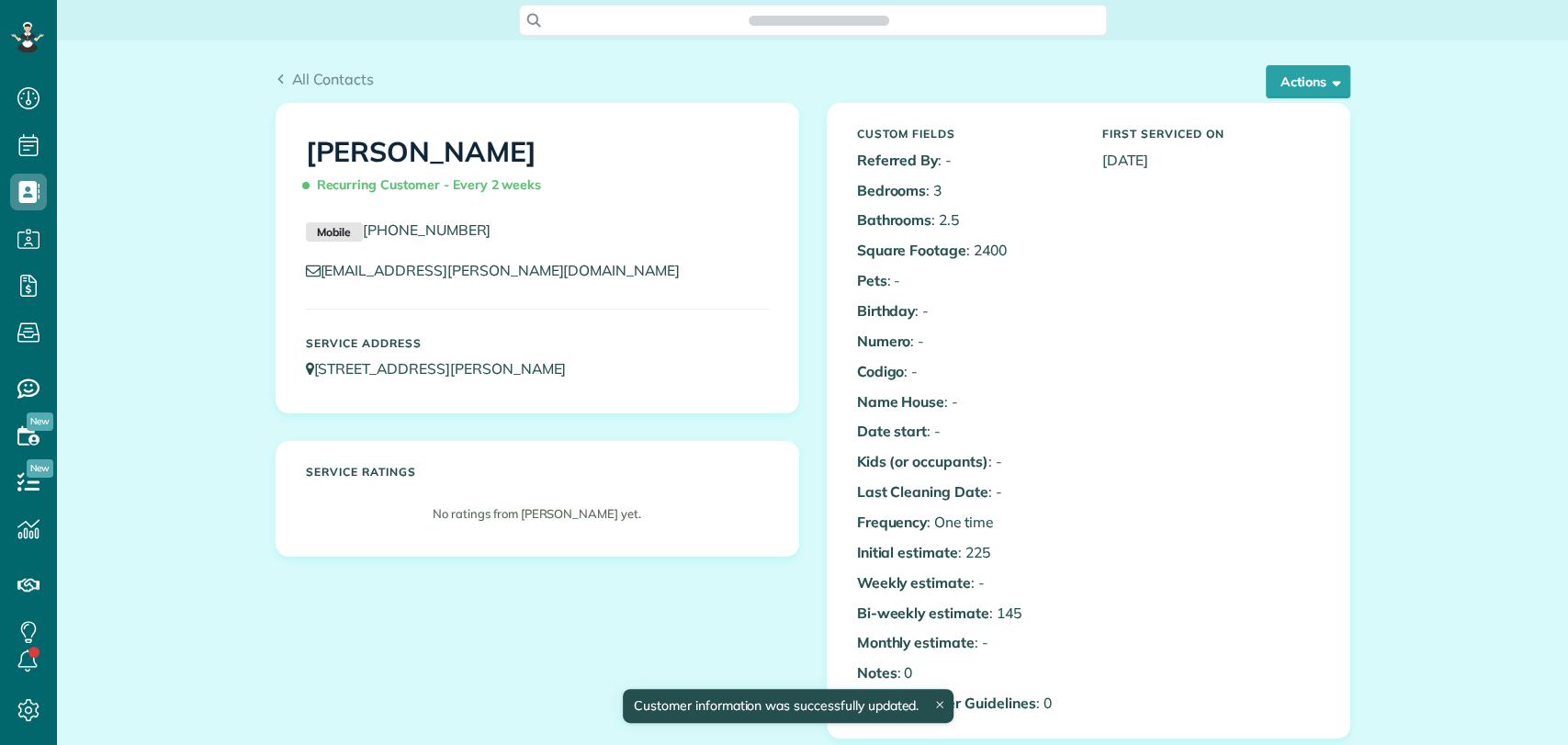
scroll to position [8, 8]
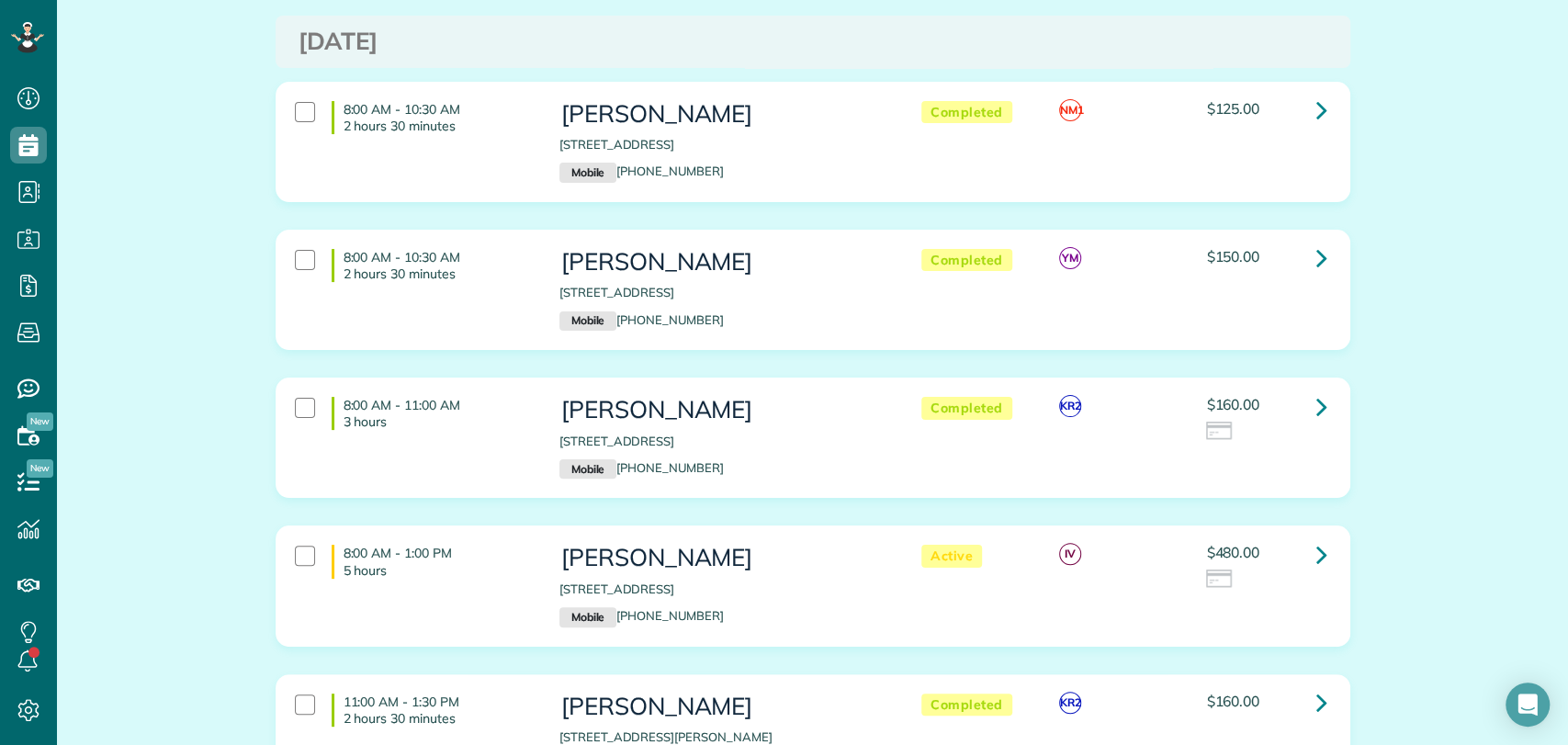
scroll to position [130, 0]
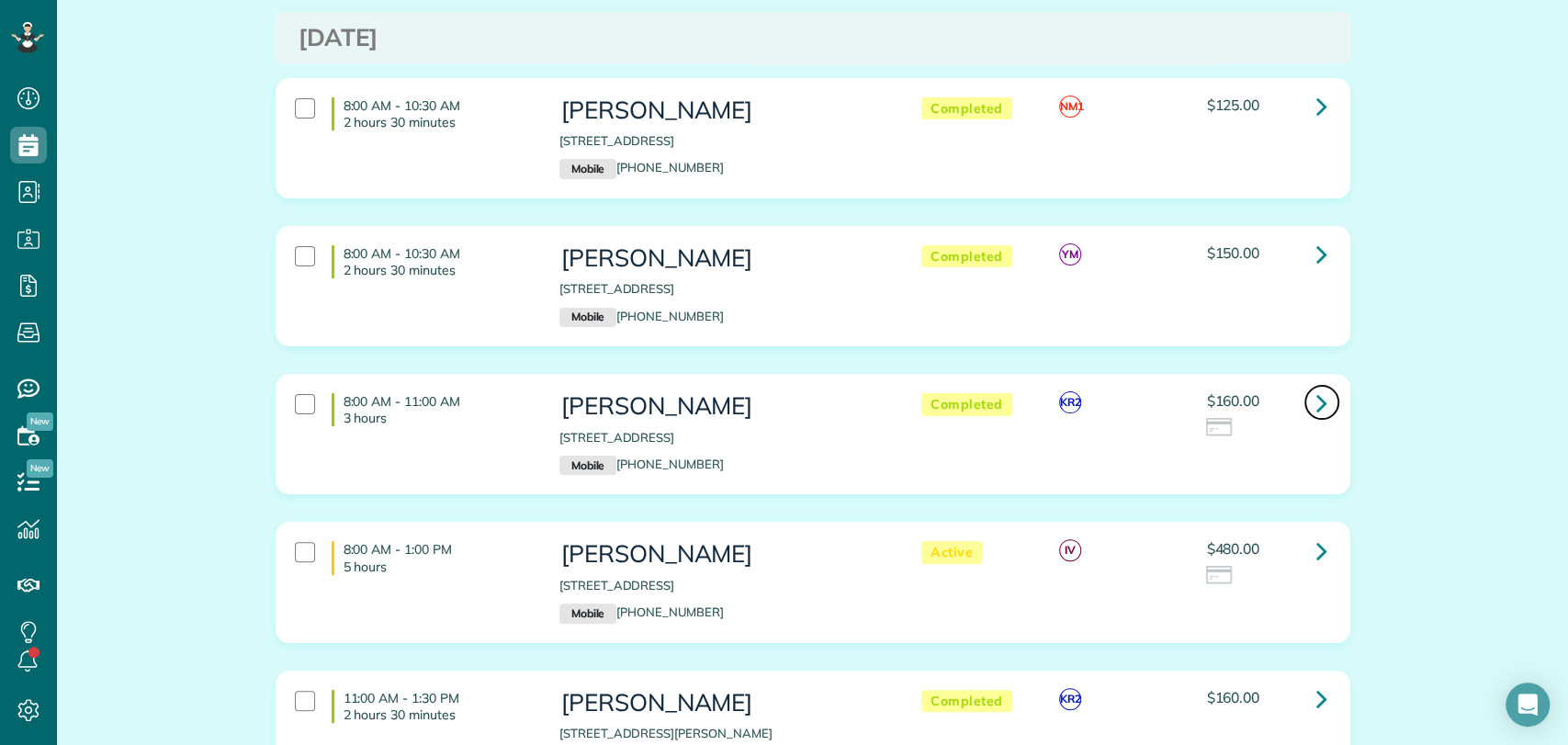
click at [1303, 408] on link at bounding box center [1321, 403] width 37 height 37
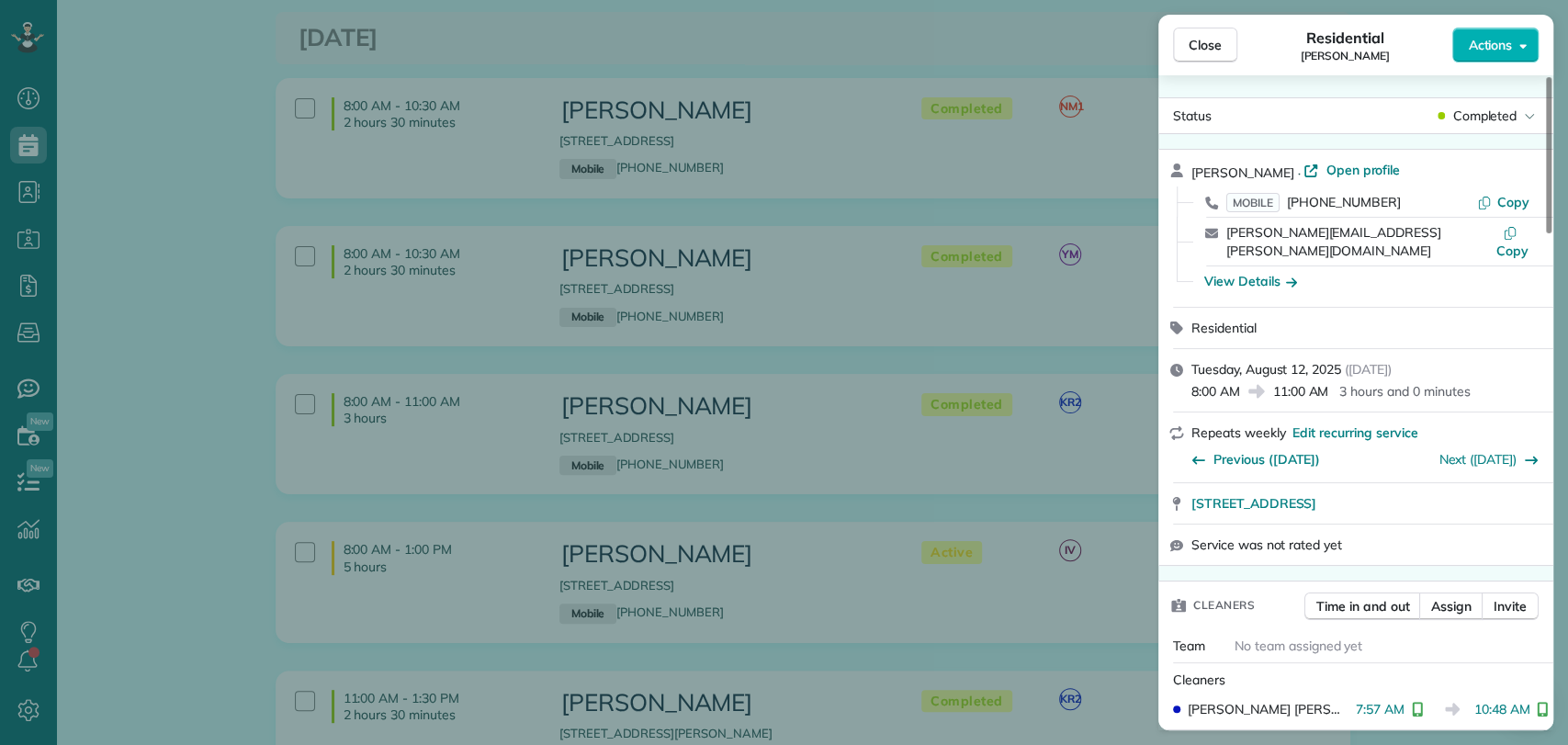
click at [1498, 46] on span "Actions" at bounding box center [1489, 45] width 44 height 19
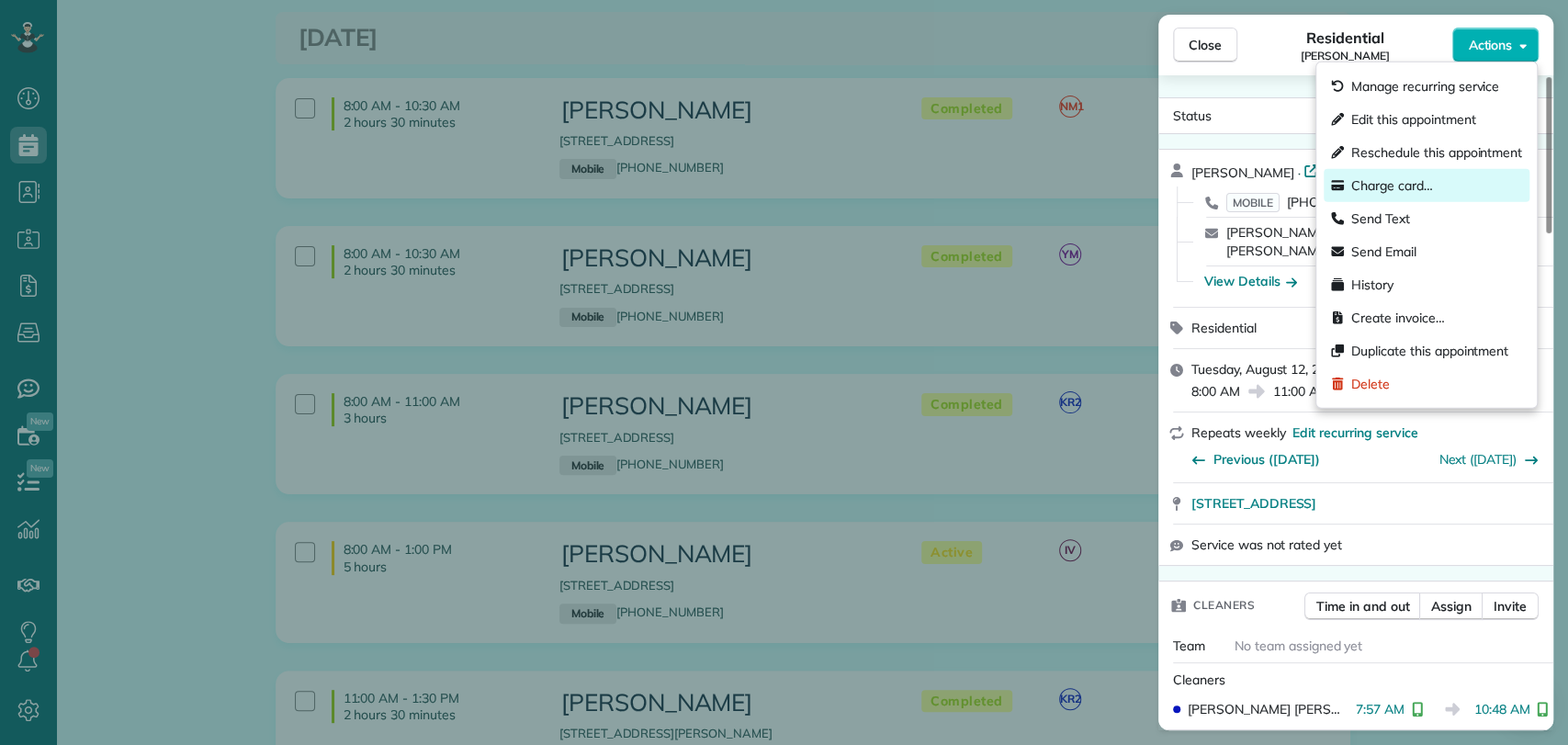
click at [1412, 174] on div "Charge card…" at bounding box center [1426, 185] width 206 height 33
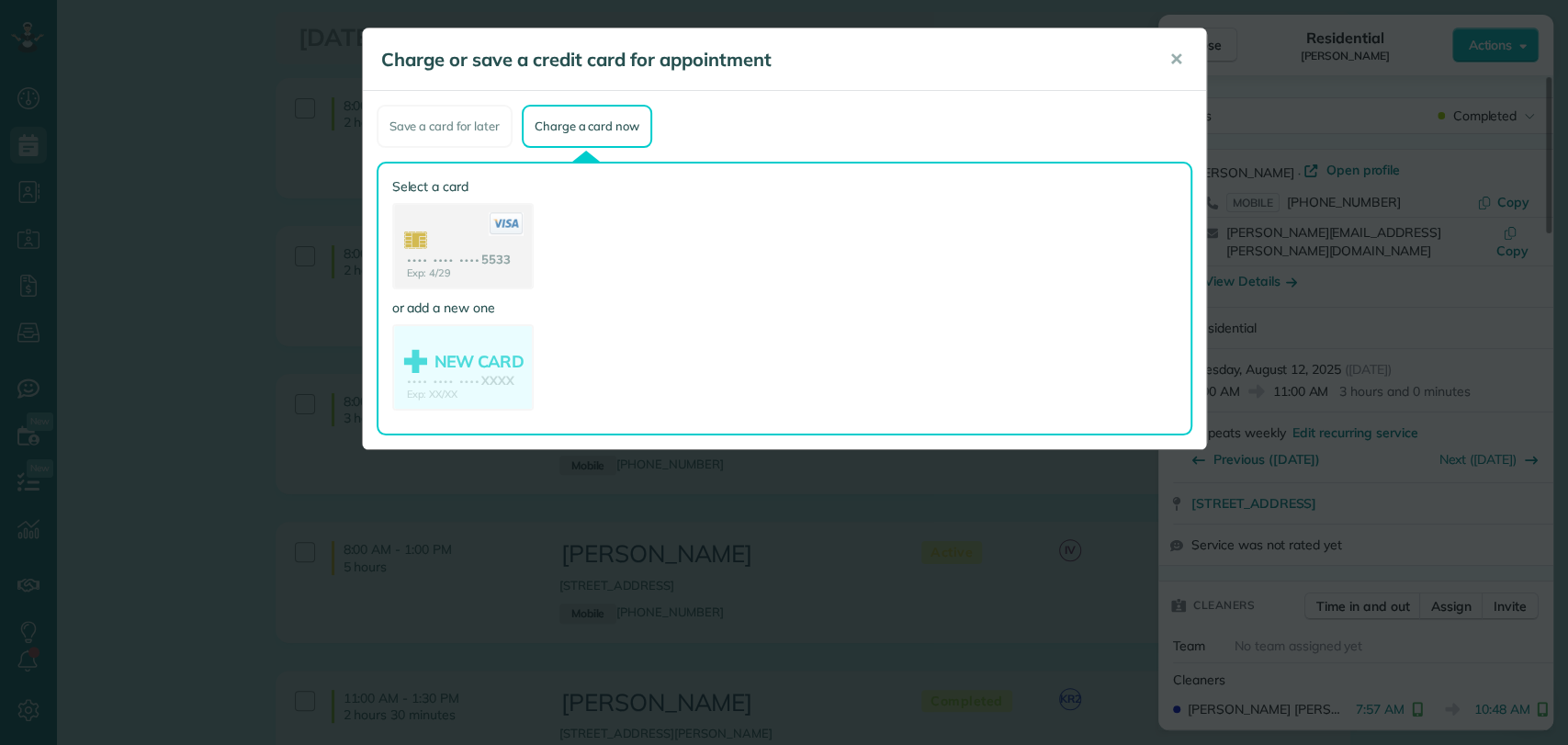
click at [407, 216] on use at bounding box center [462, 248] width 137 height 87
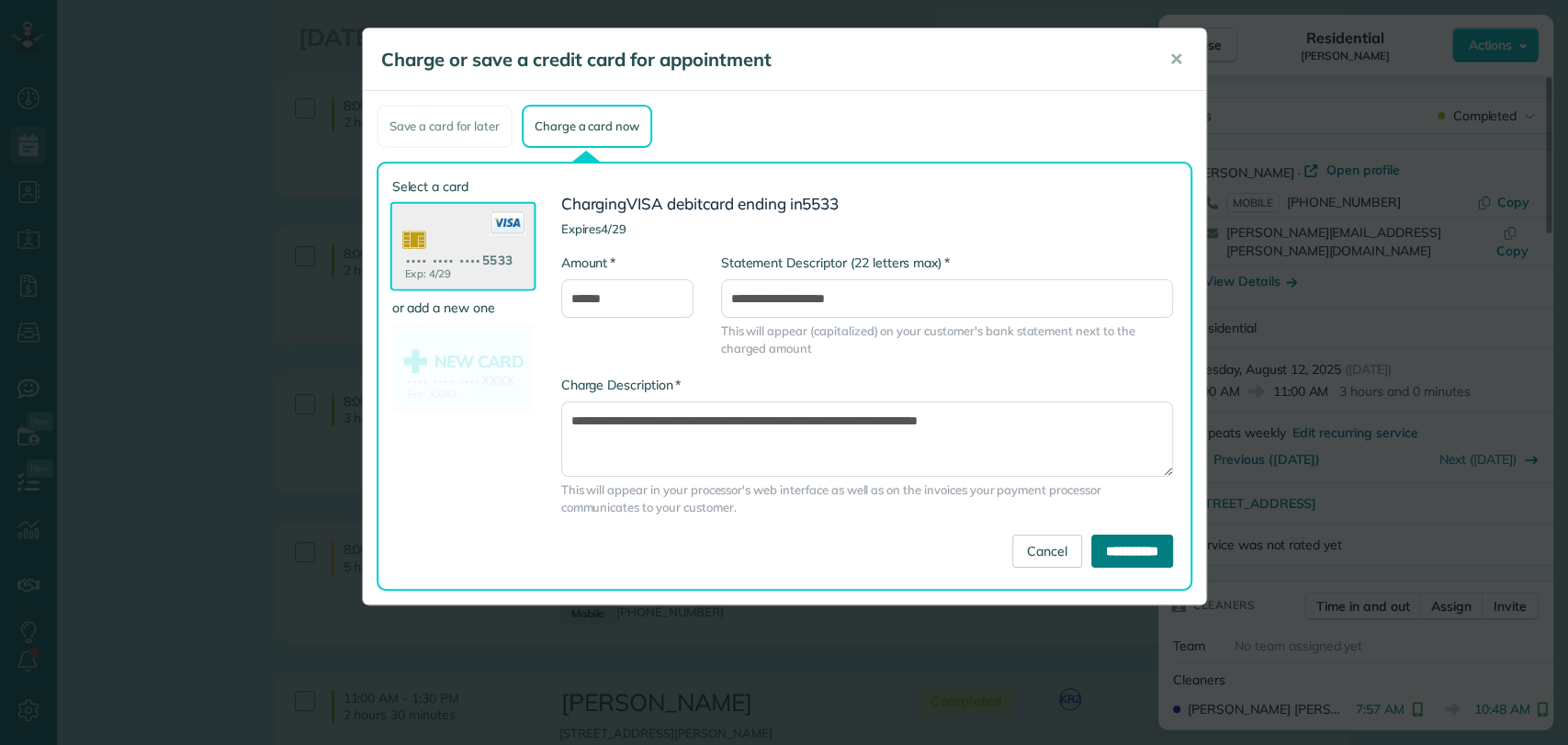
click at [1138, 551] on input "**********" at bounding box center [1132, 552] width 82 height 33
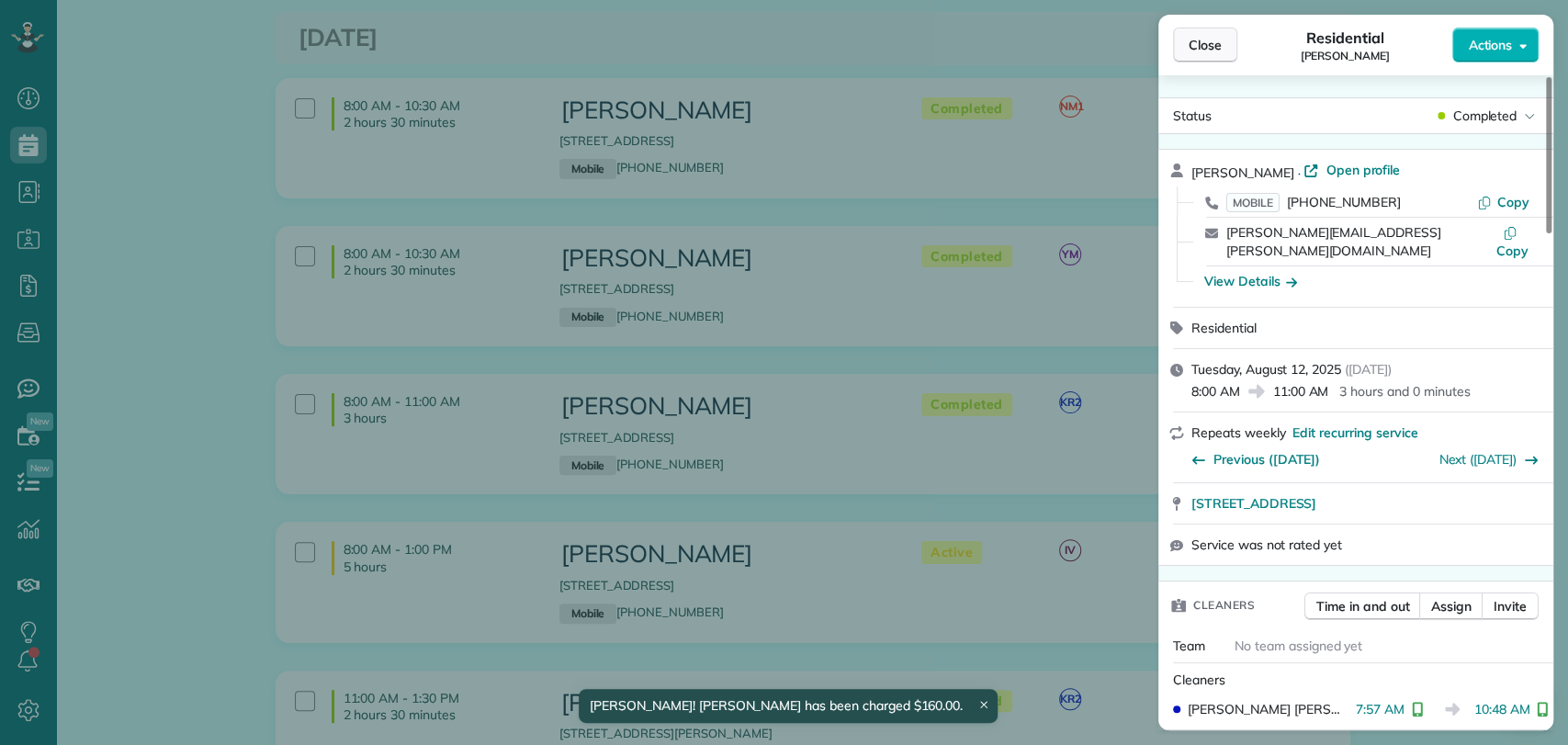
click at [1187, 54] on button "Close" at bounding box center [1205, 45] width 64 height 35
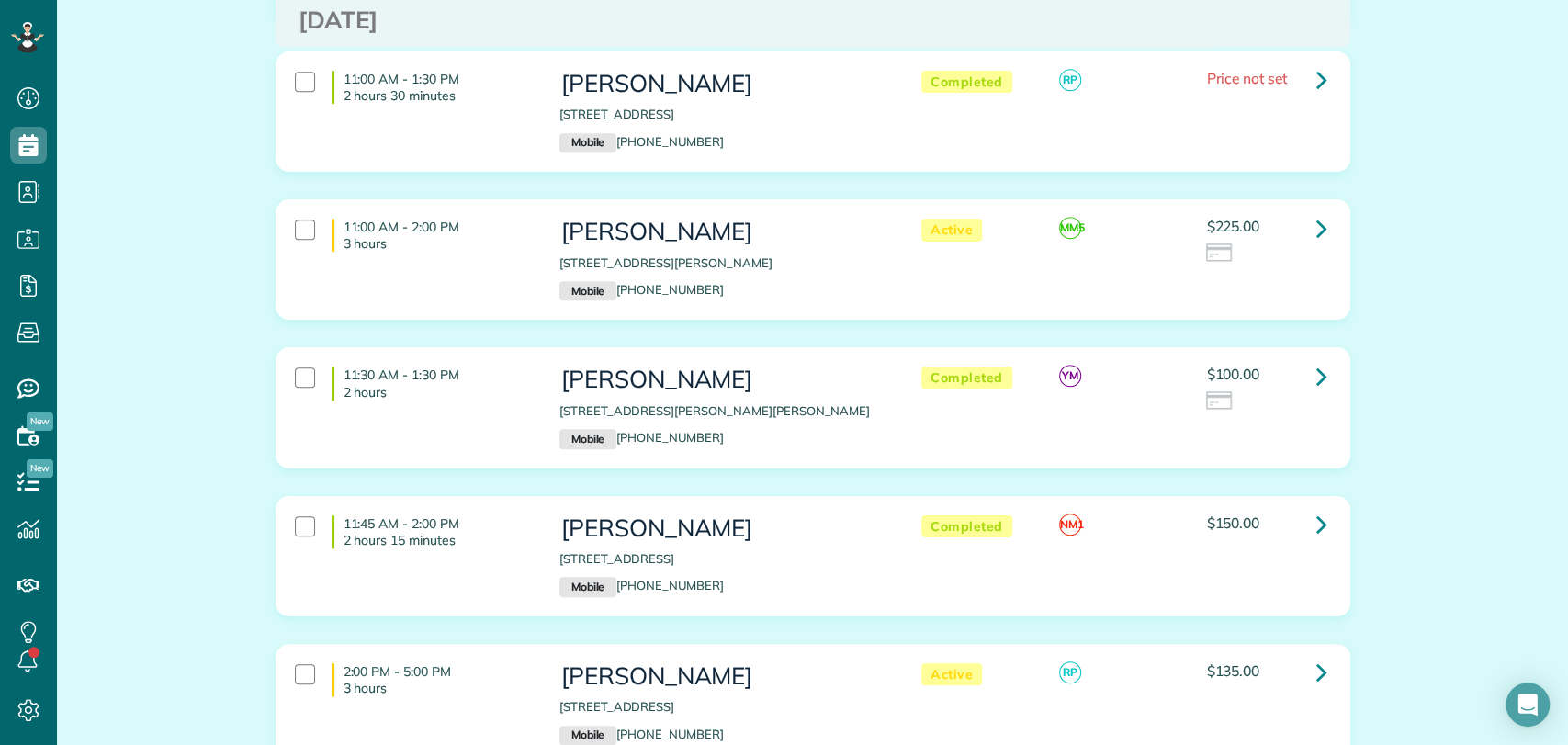
scroll to position [898, 0]
click at [1318, 362] on icon at bounding box center [1321, 375] width 11 height 32
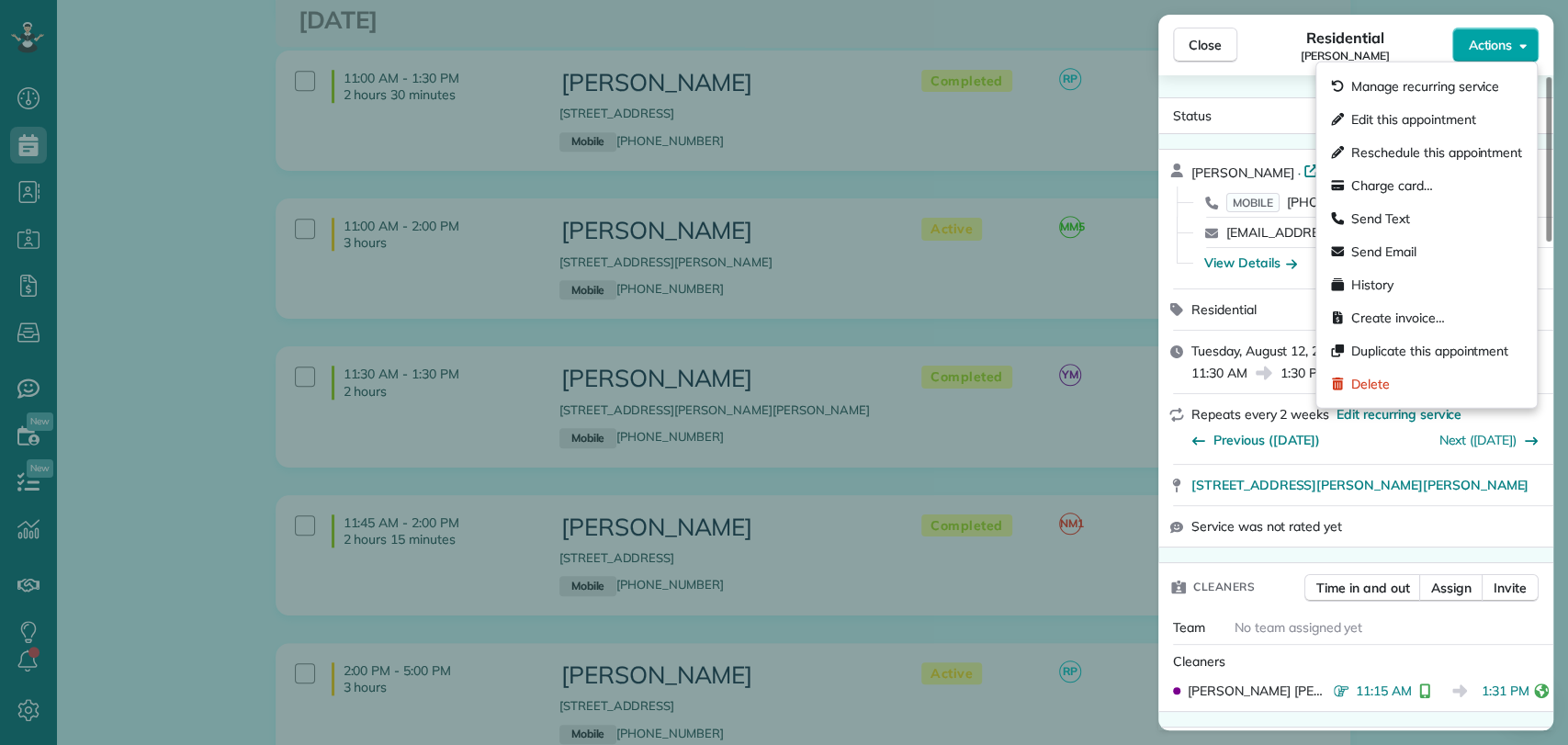
click at [1497, 39] on span "Actions" at bounding box center [1489, 45] width 44 height 19
click at [1410, 175] on div "Charge card…" at bounding box center [1426, 185] width 206 height 33
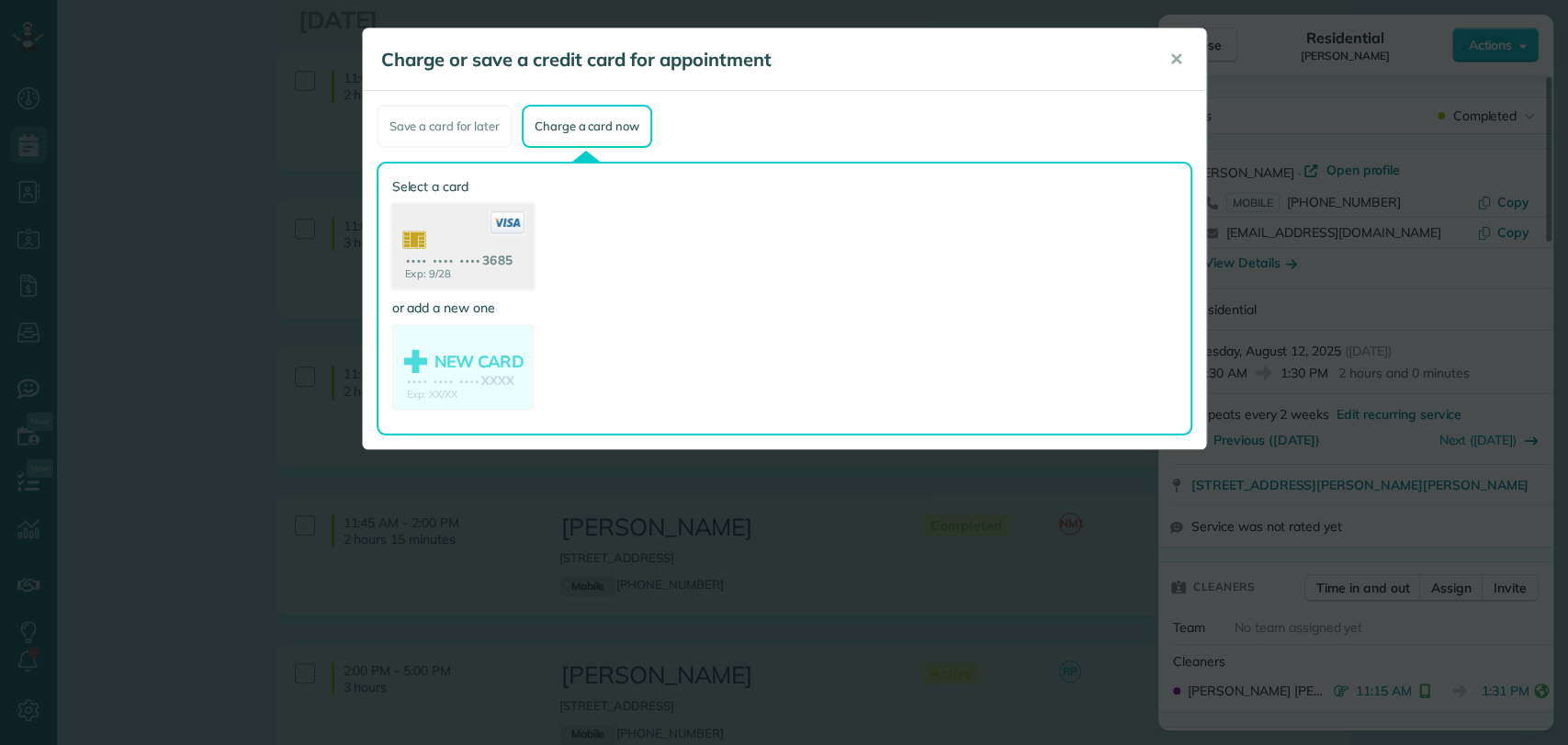
click at [476, 273] on use at bounding box center [462, 248] width 141 height 89
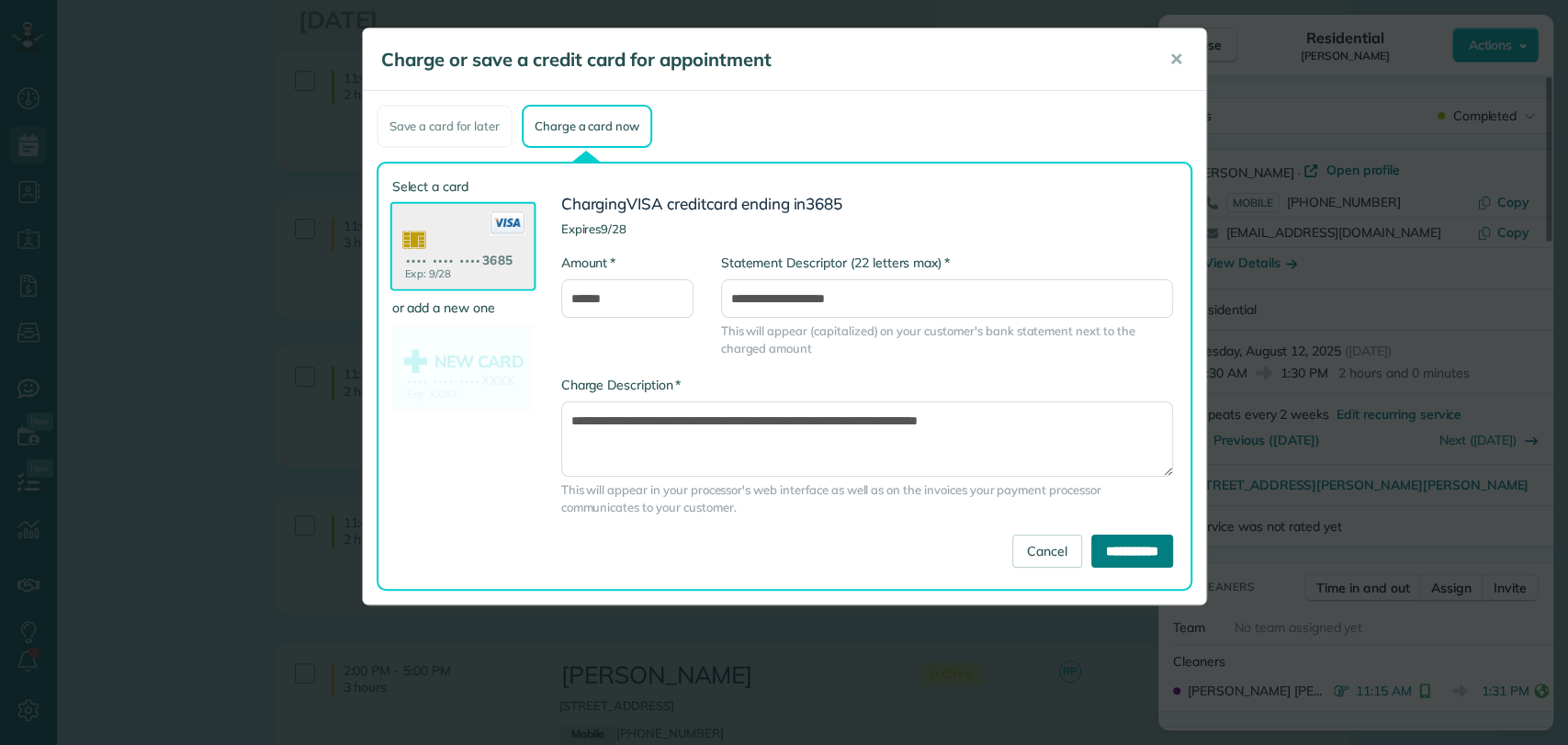
click at [1148, 553] on input "**********" at bounding box center [1132, 552] width 82 height 33
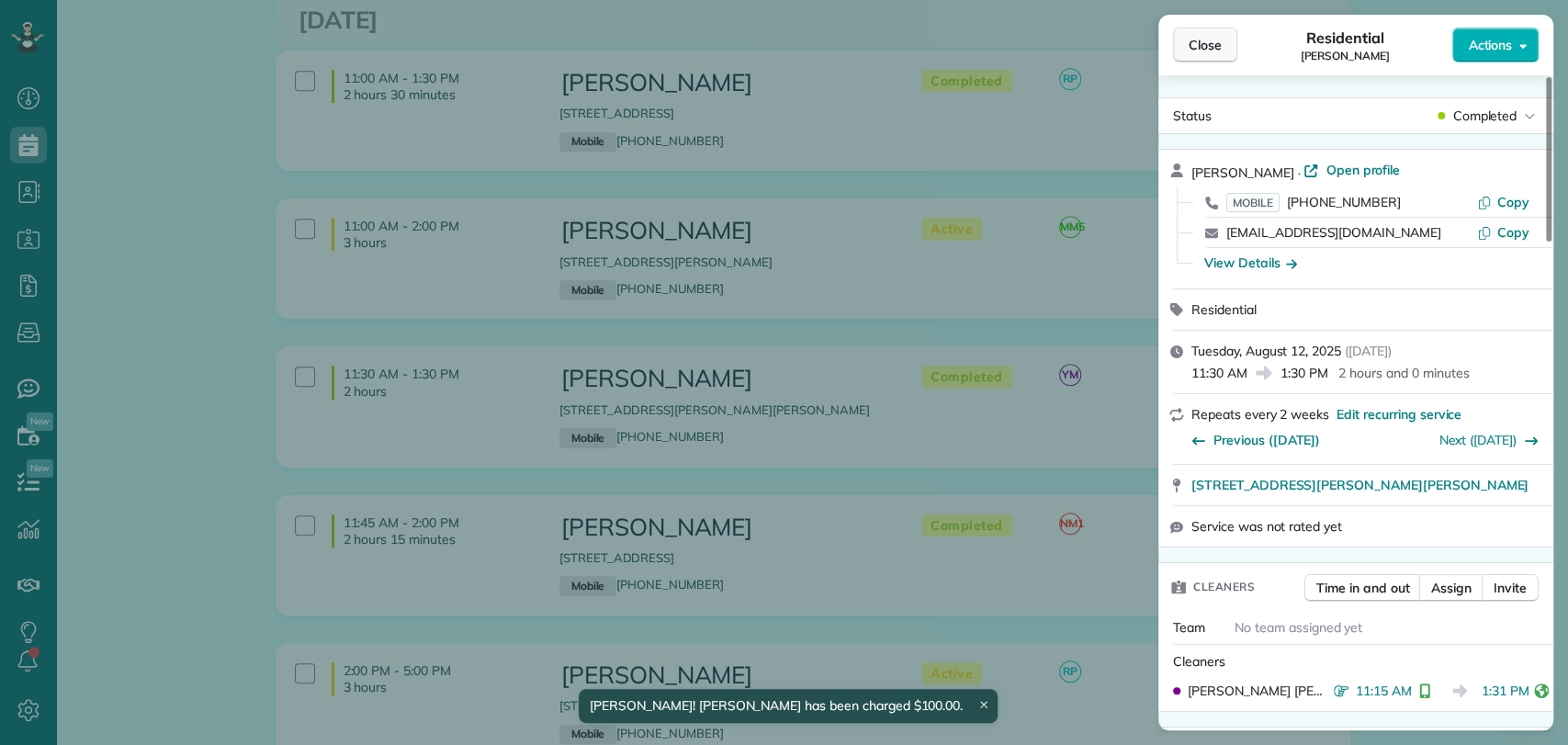
click at [1214, 31] on button "Close" at bounding box center [1205, 45] width 64 height 35
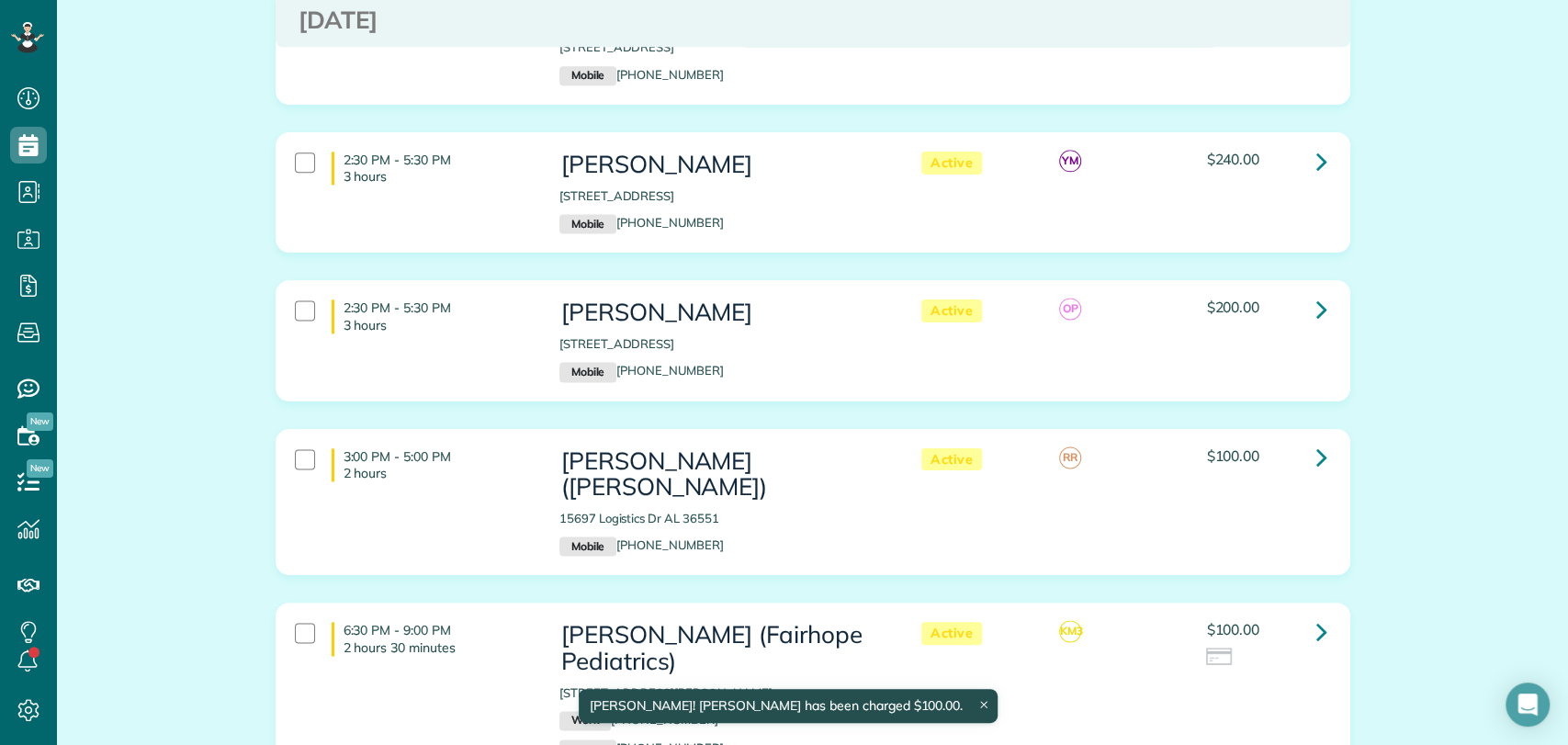
scroll to position [1703, 0]
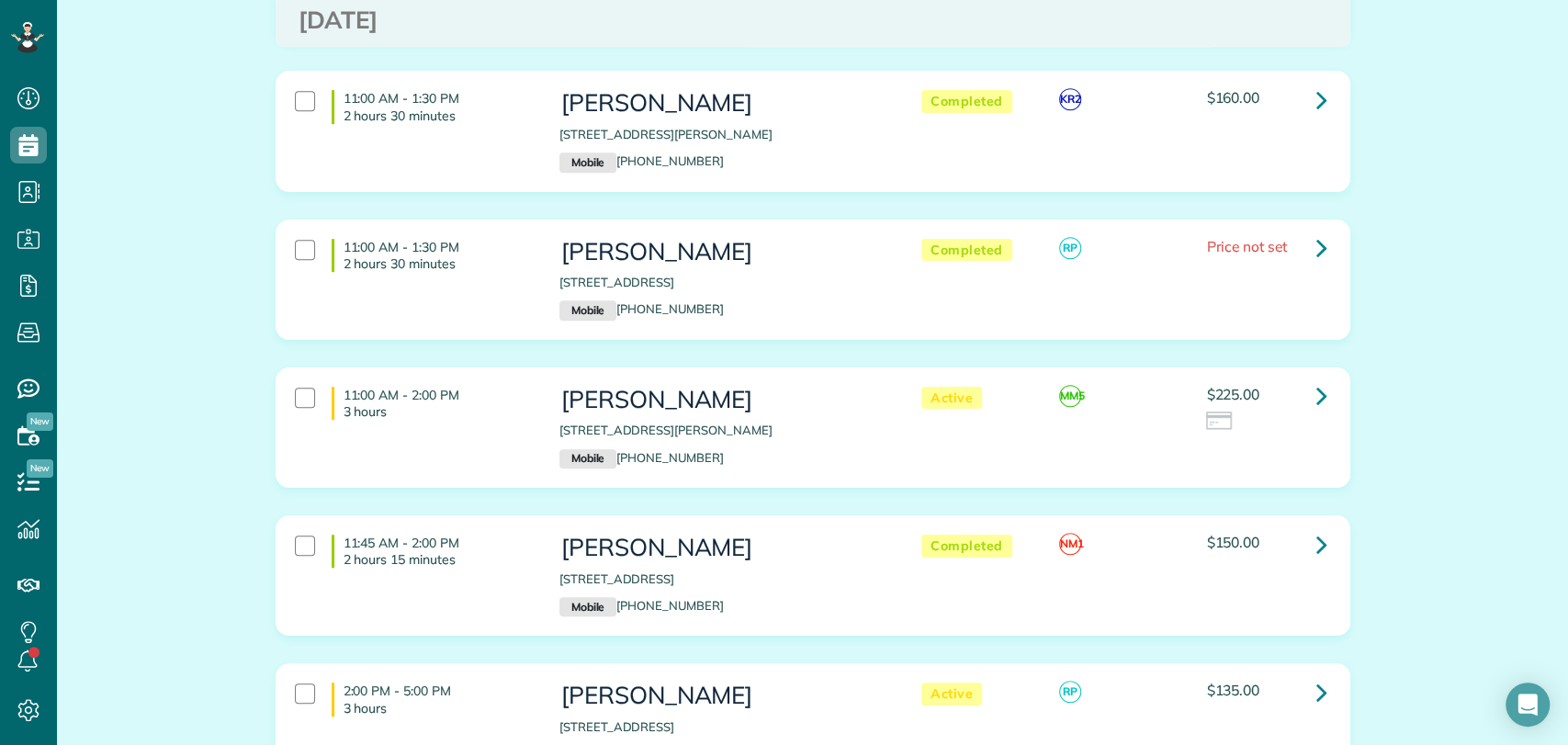
scroll to position [584, 0]
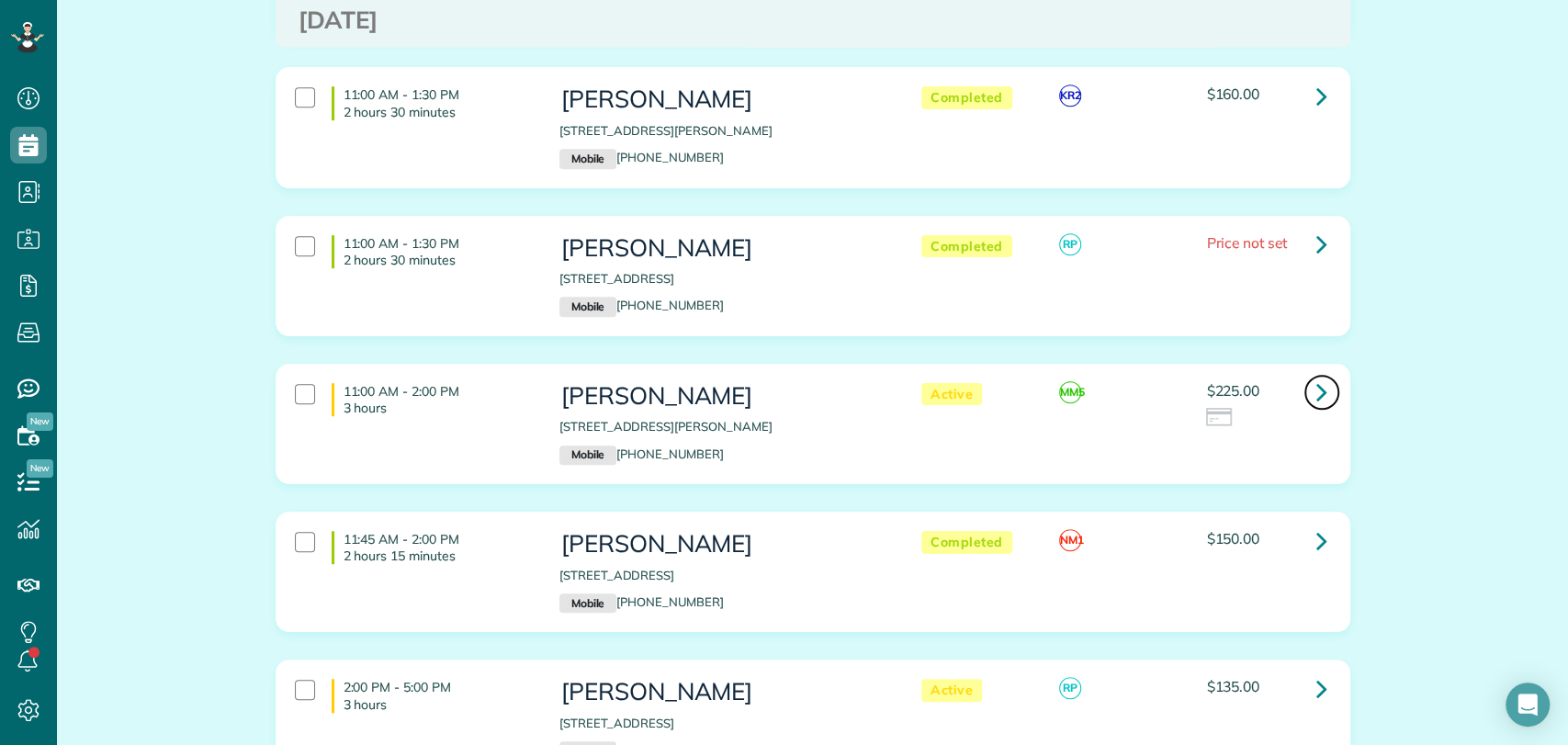
click at [1320, 391] on link at bounding box center [1321, 393] width 37 height 37
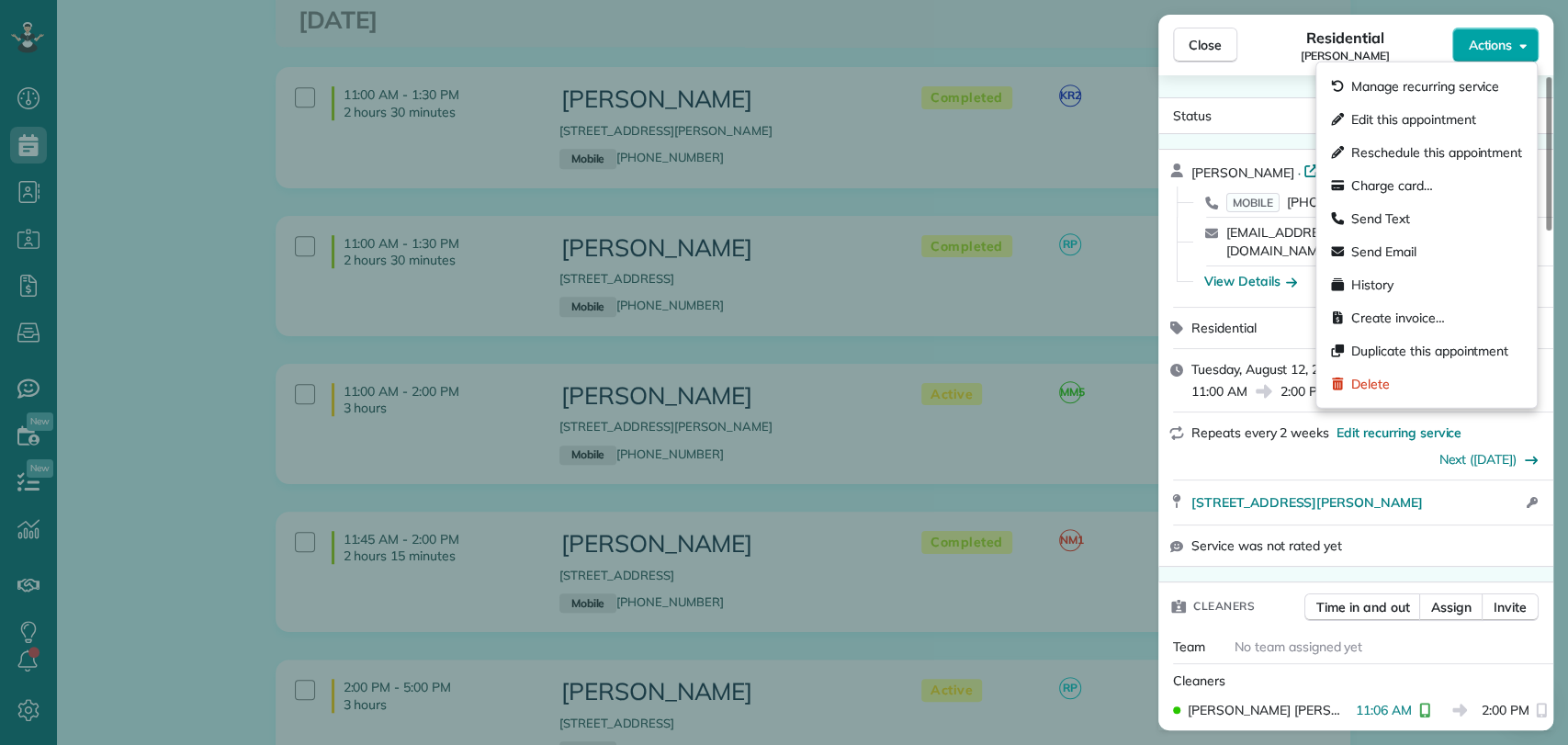
click at [1513, 37] on button "Actions" at bounding box center [1495, 45] width 87 height 35
click at [1388, 172] on div "Charge card…" at bounding box center [1426, 185] width 206 height 33
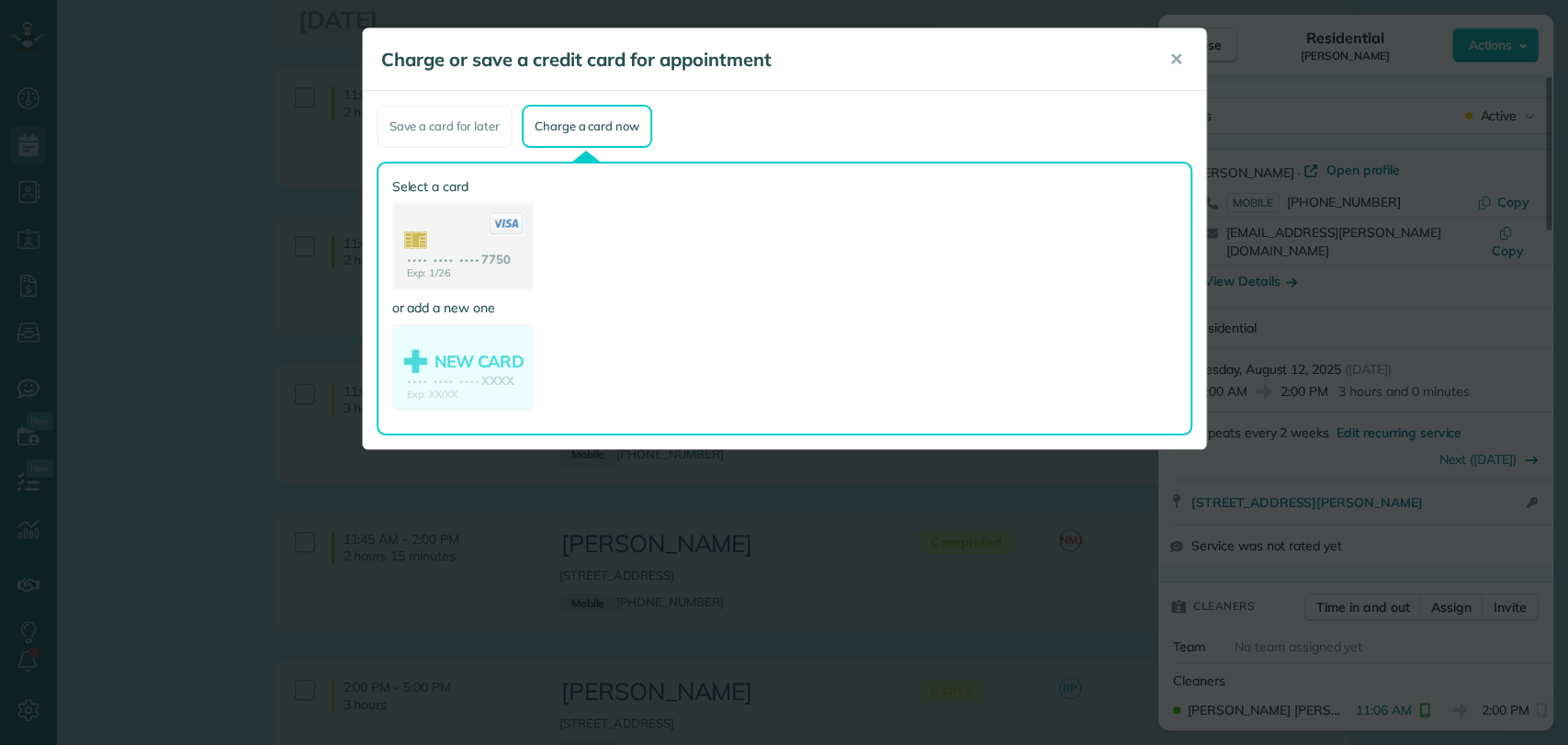
click at [542, 229] on div "Select a card Exp: 1/26 •••• •••• •••• 7750 or add a new one NEW CARD Exp: XX/X…" at bounding box center [788, 298] width 793 height 243
click at [1188, 61] on button "✕" at bounding box center [1176, 59] width 41 height 44
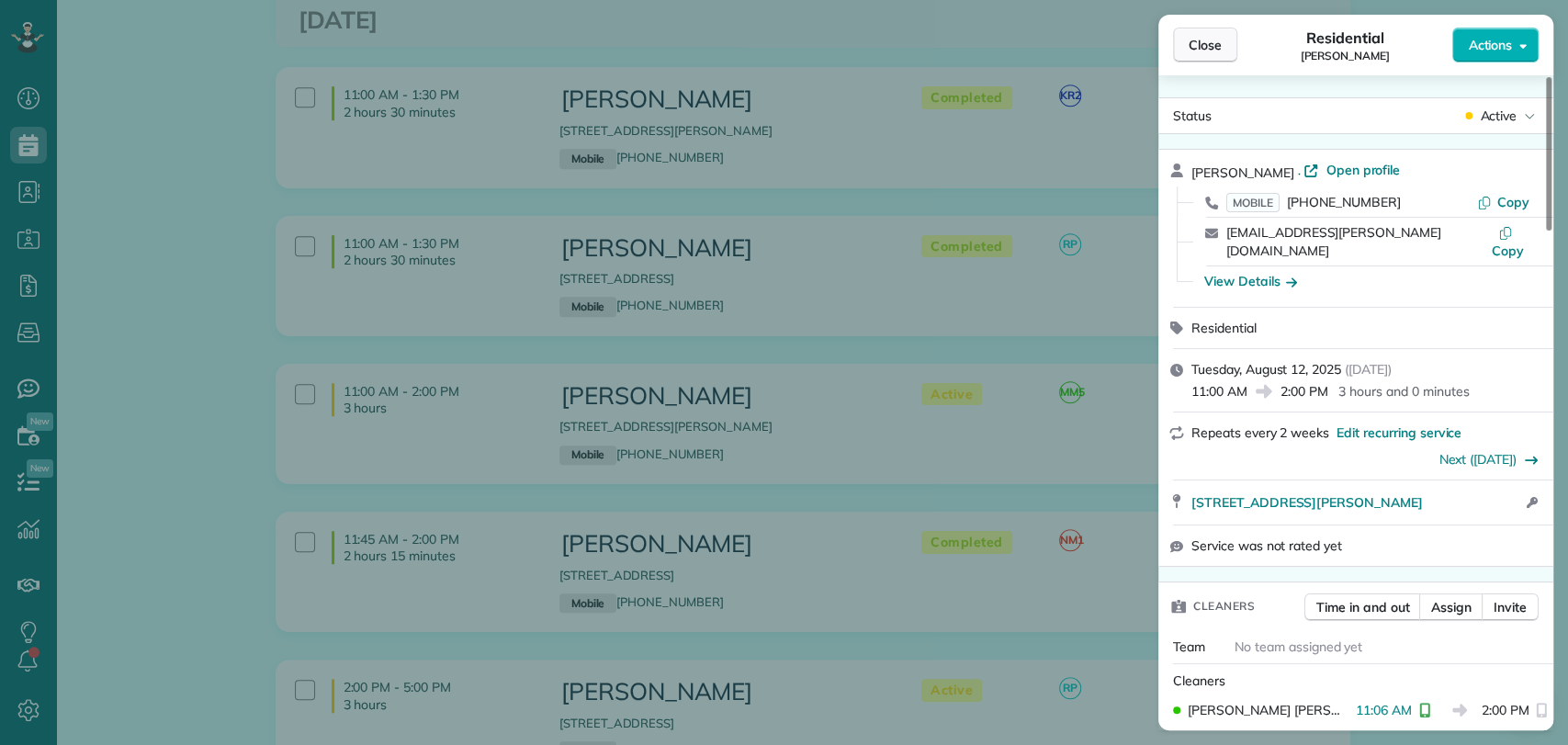
click at [1190, 47] on span "Close" at bounding box center [1205, 45] width 33 height 19
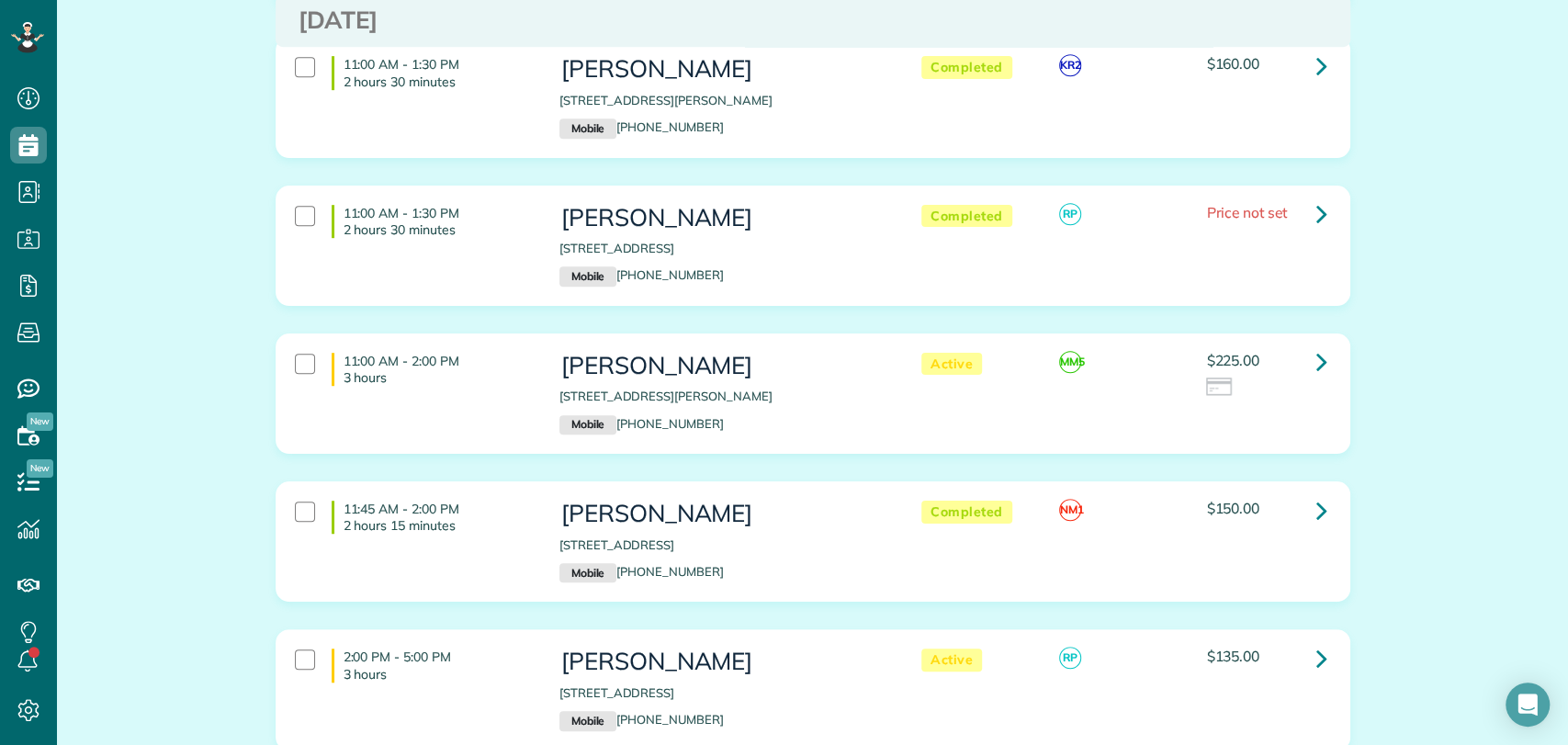
scroll to position [623, 0]
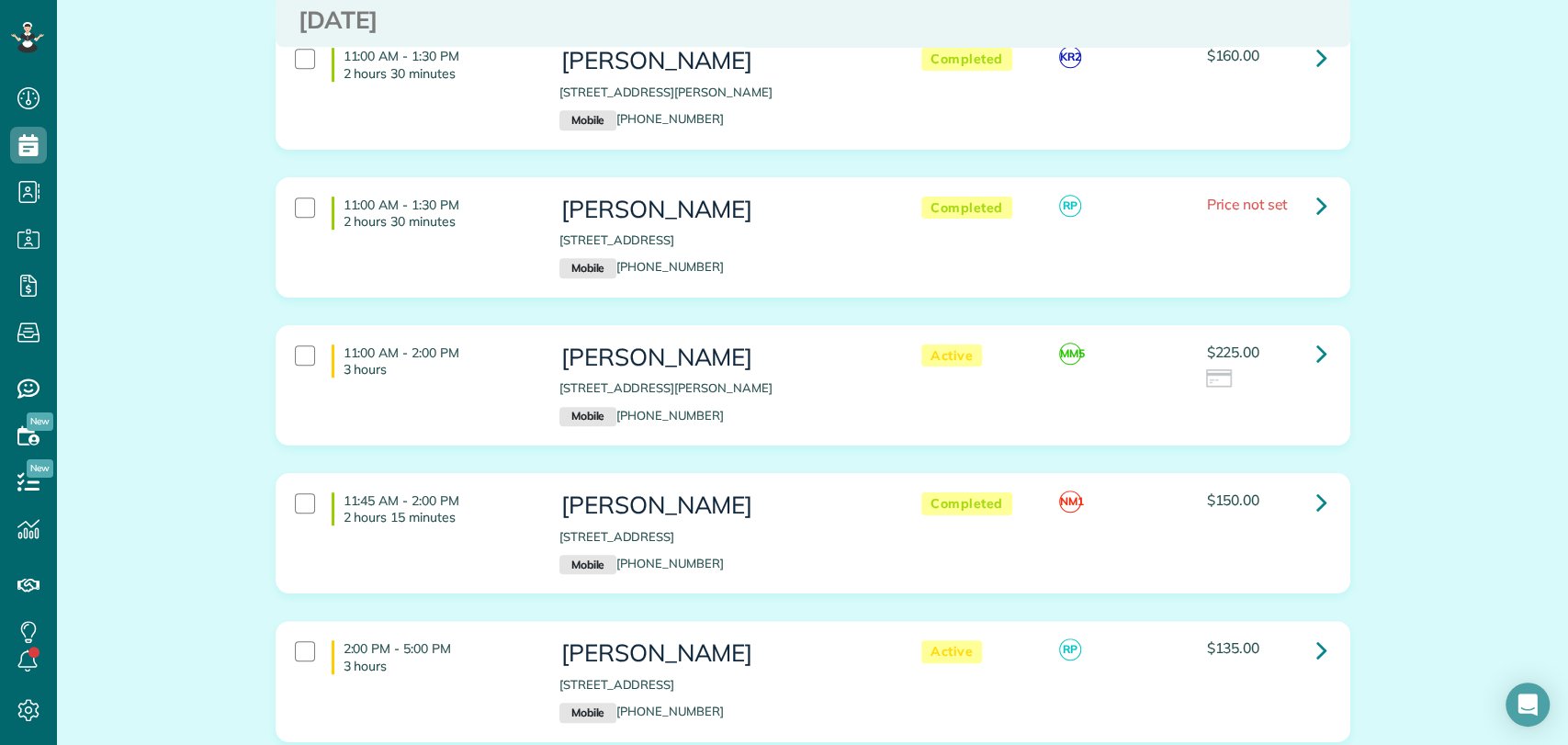
click at [120, 533] on div "Appointments Schedule Changes Actions Create Appointment Create Task Clock In/O…" at bounding box center [812, 485] width 1511 height 2137
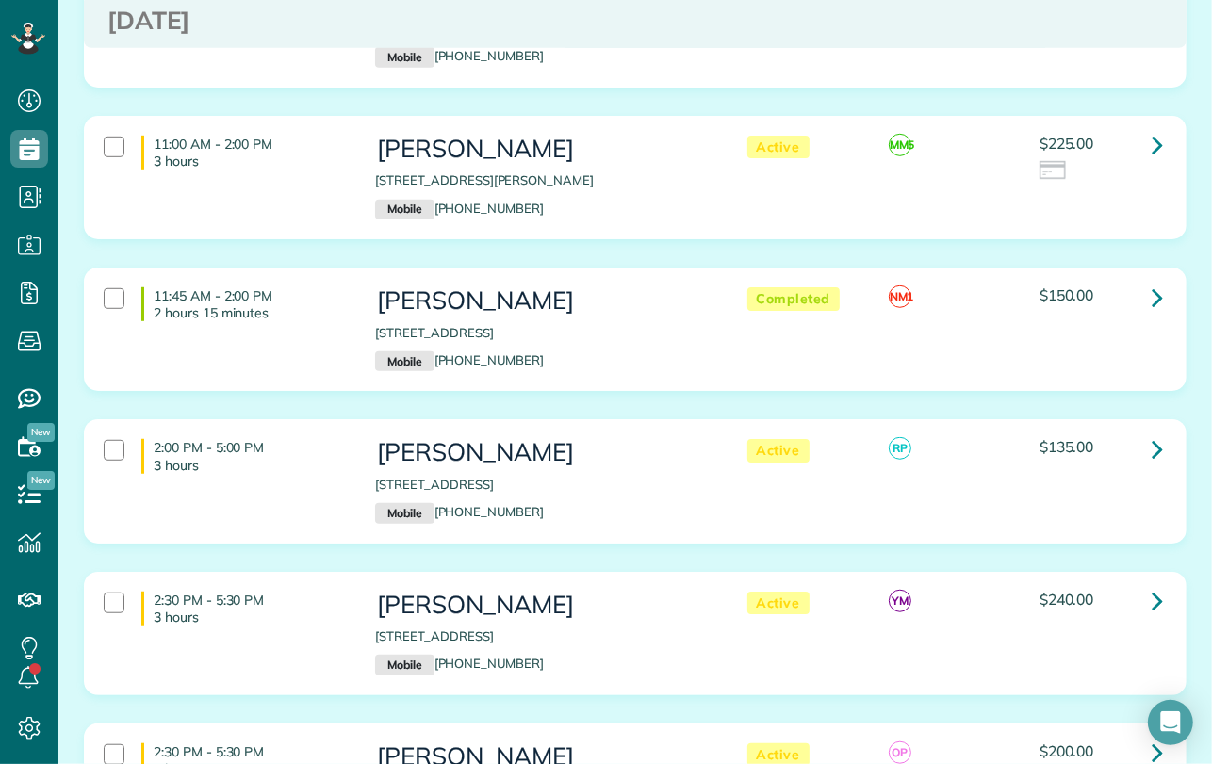
scroll to position [0, 0]
click at [1154, 148] on icon at bounding box center [1157, 144] width 11 height 33
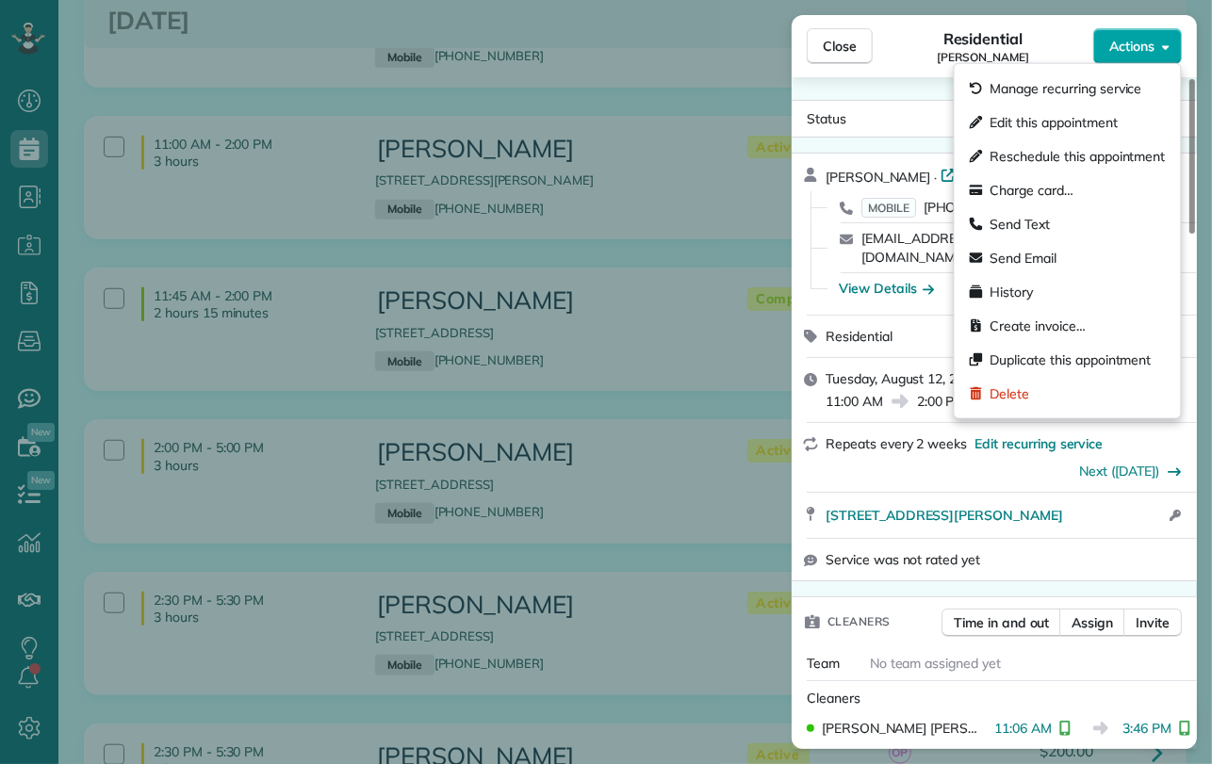
click at [1150, 48] on span "Actions" at bounding box center [1131, 46] width 45 height 19
click at [963, 175] on span "Open profile" at bounding box center [1001, 174] width 76 height 19
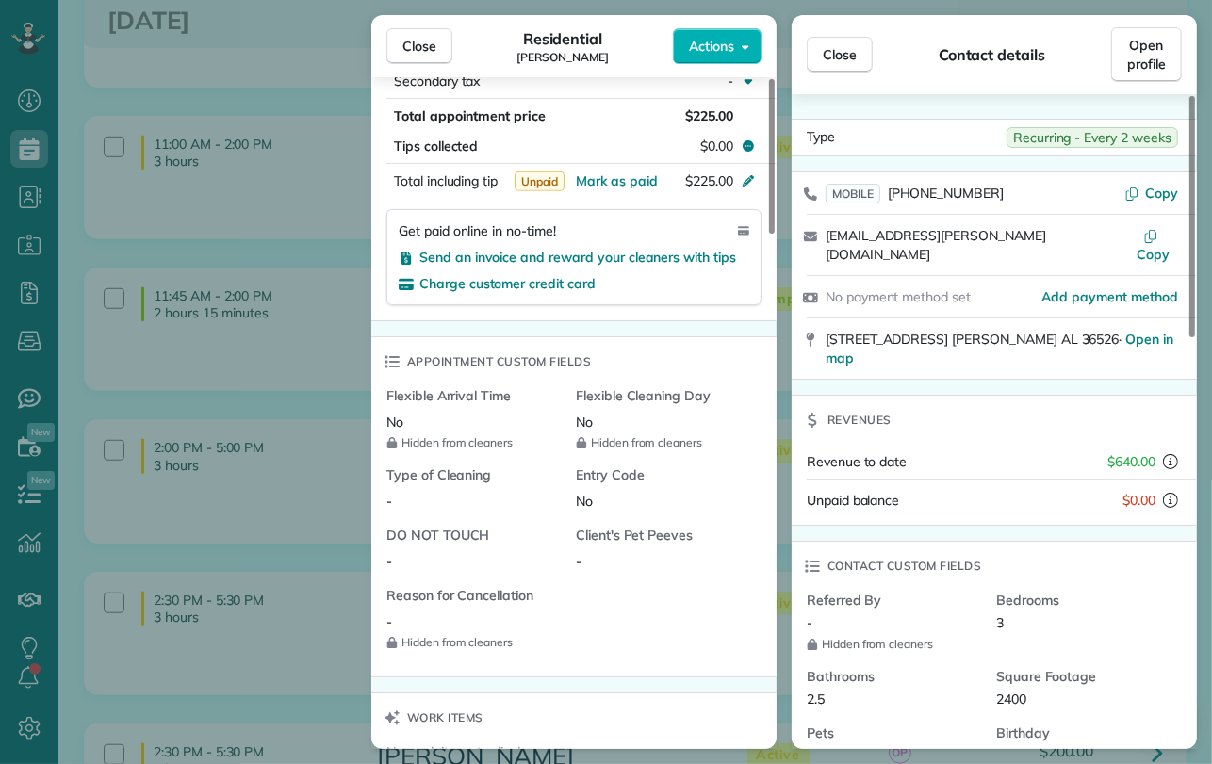
scroll to position [861, 0]
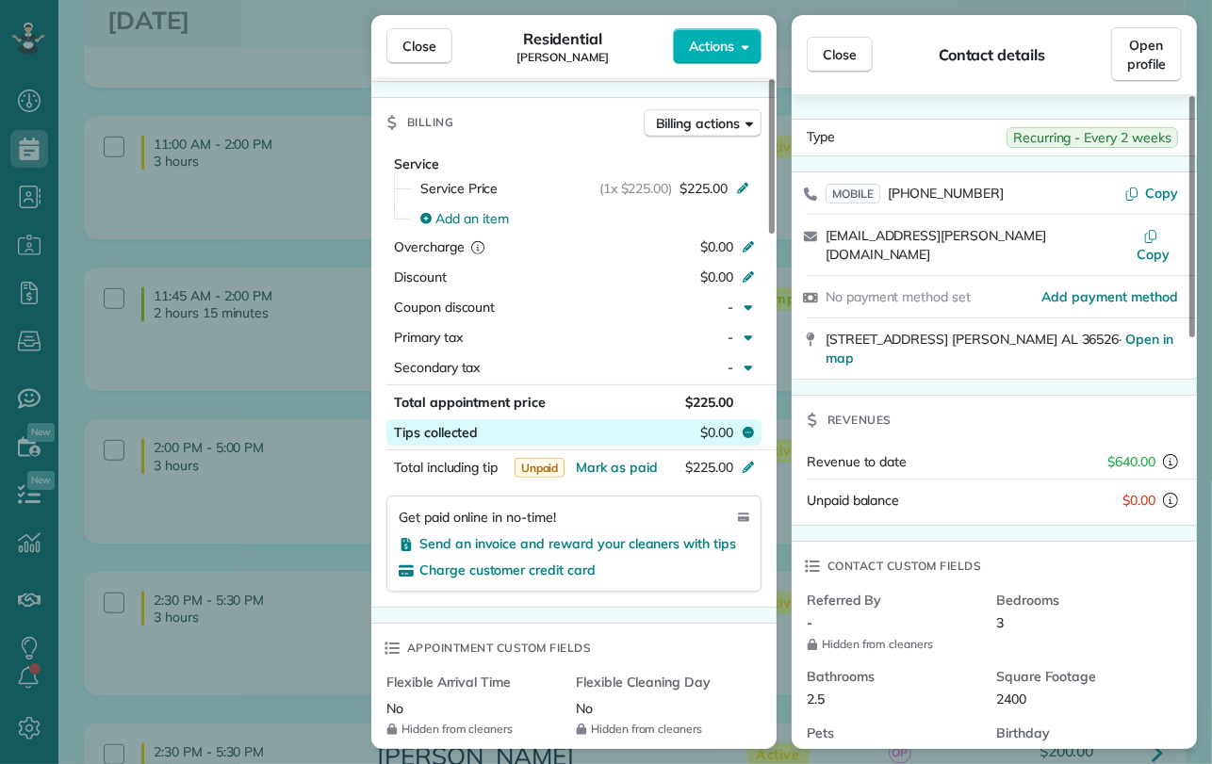
click at [631, 419] on button "Tips collected $0.00" at bounding box center [573, 432] width 375 height 26
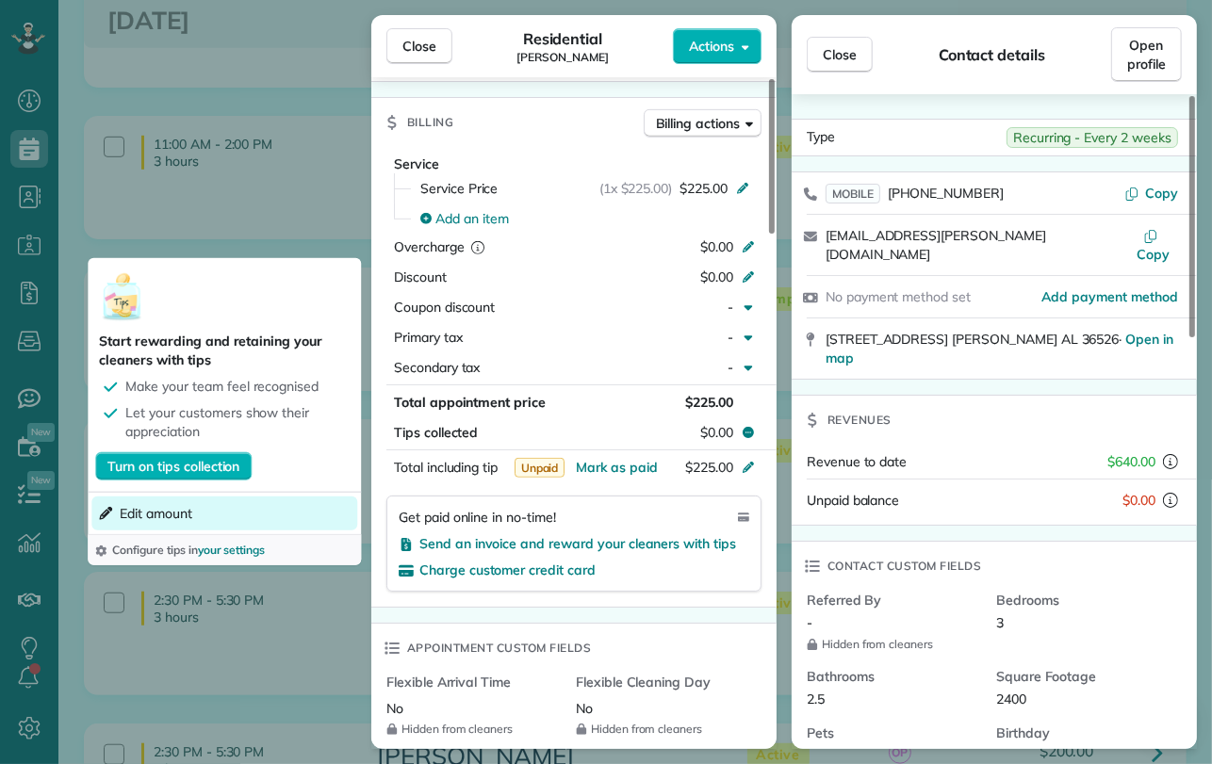
click at [180, 507] on span "Edit amount" at bounding box center [156, 513] width 73 height 19
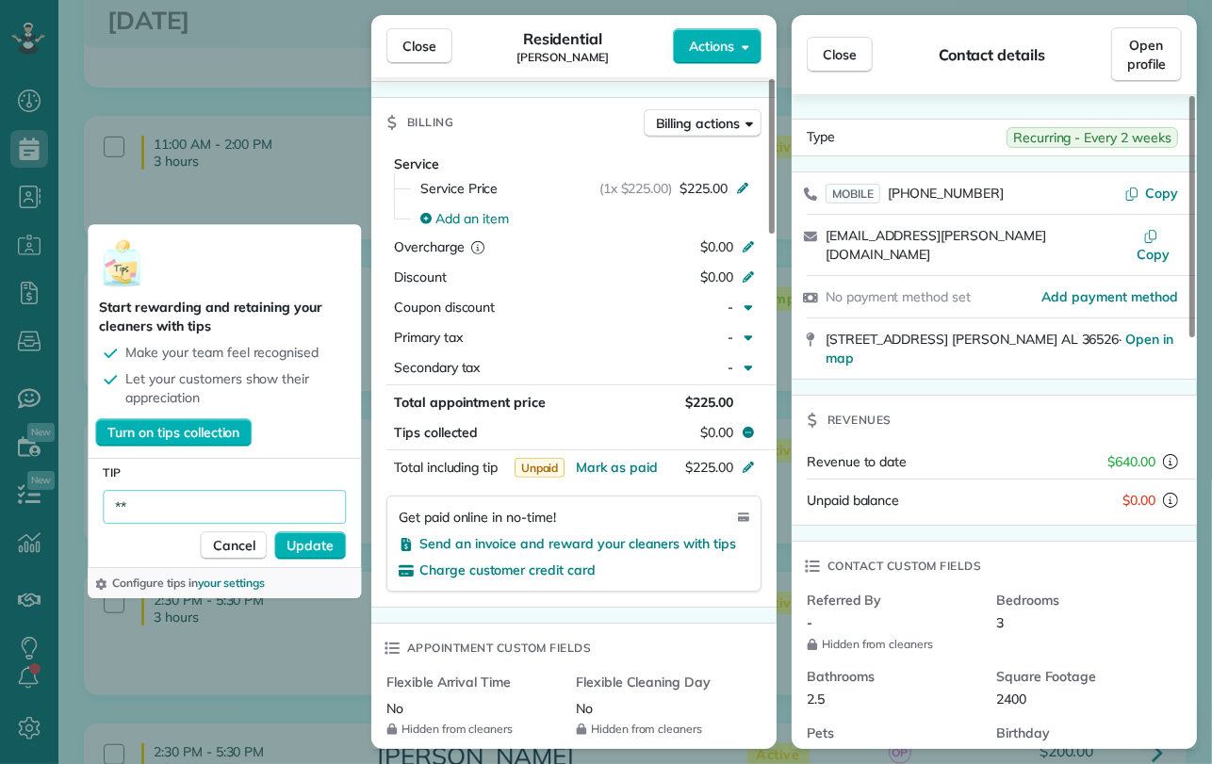
click at [174, 505] on input "**" at bounding box center [224, 507] width 243 height 34
type input "***"
click at [326, 541] on span "Update" at bounding box center [310, 545] width 47 height 19
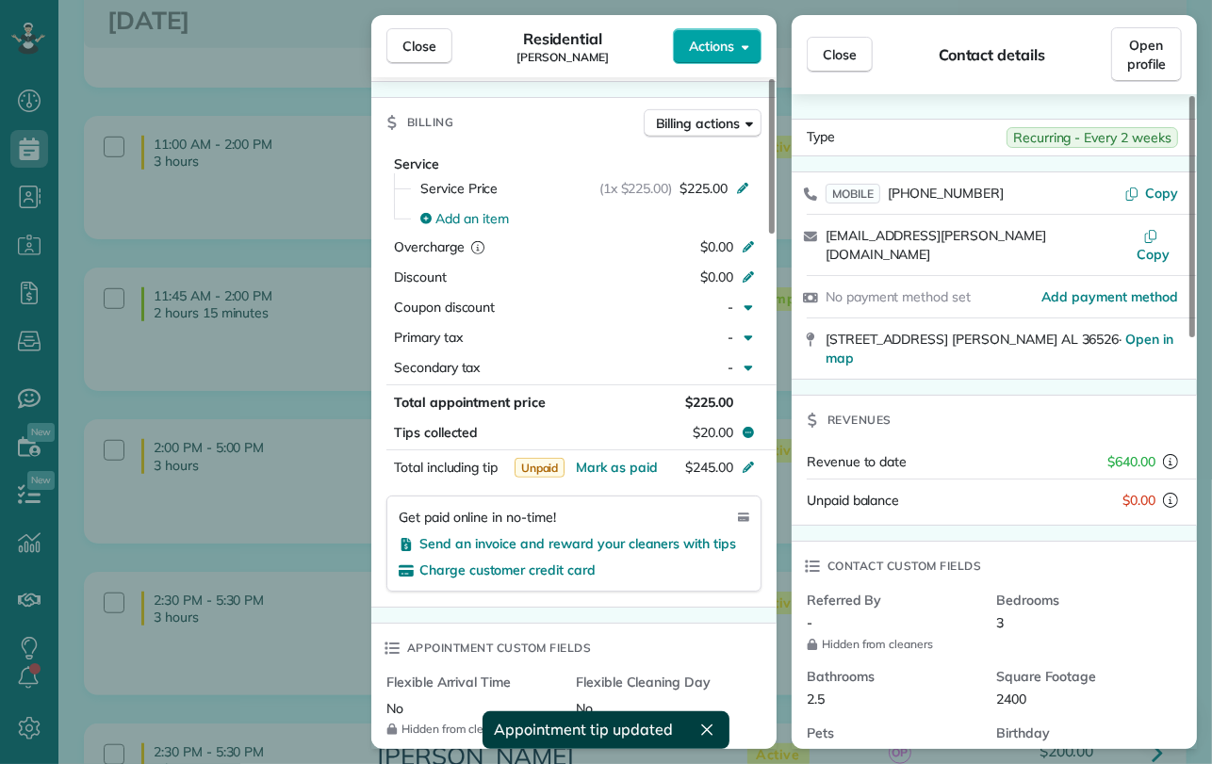
click at [731, 44] on span "Actions" at bounding box center [711, 46] width 45 height 19
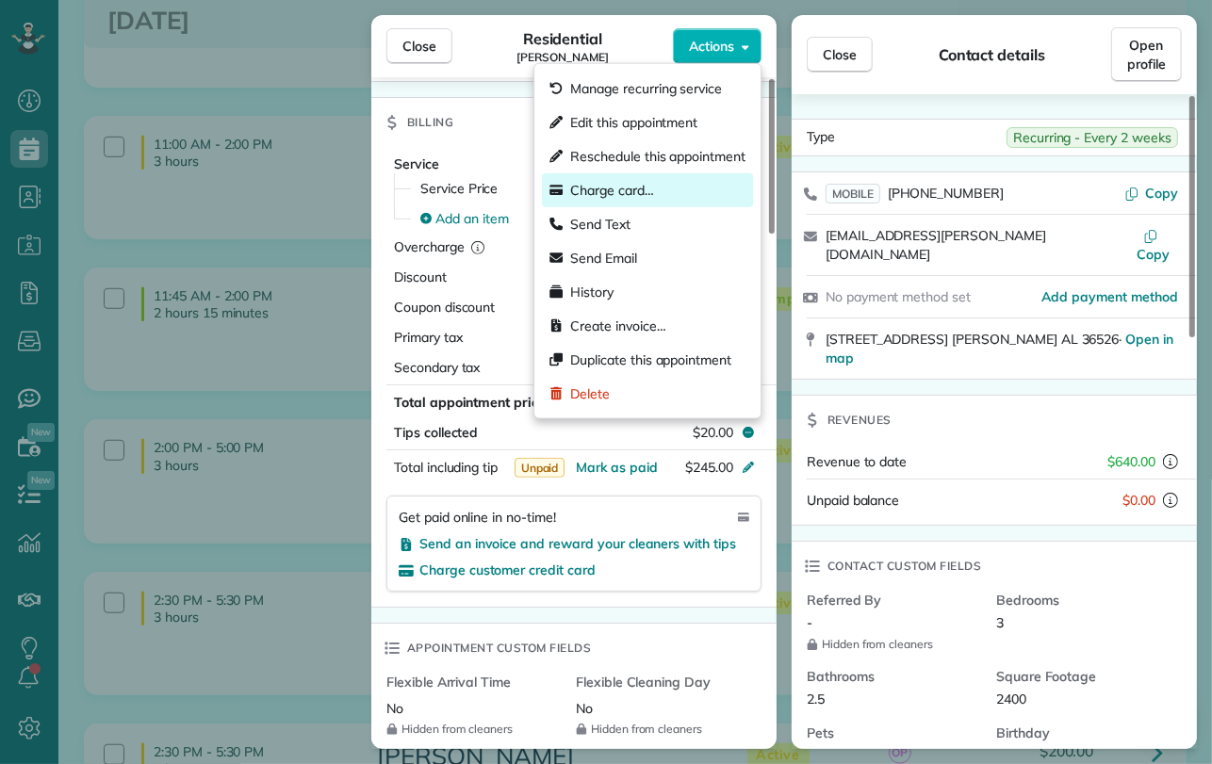
click at [638, 185] on span "Charge card…" at bounding box center [612, 190] width 84 height 19
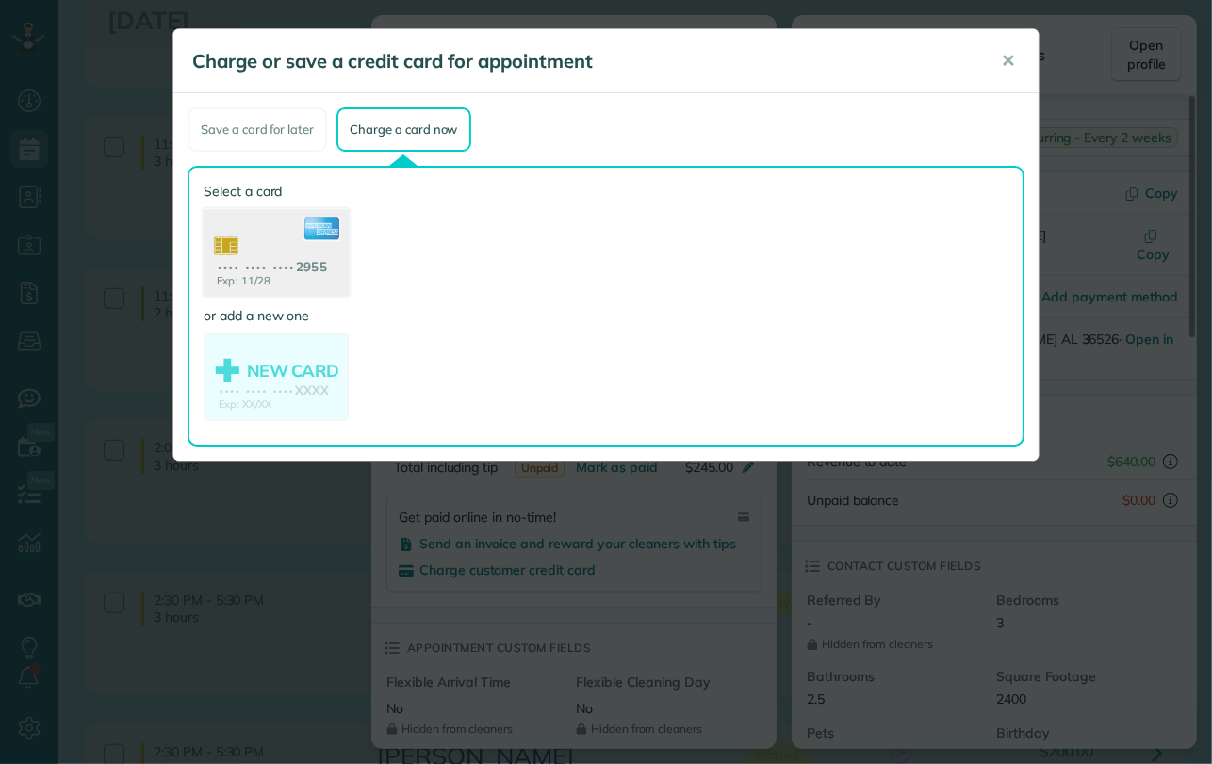
click at [238, 262] on use at bounding box center [276, 254] width 145 height 91
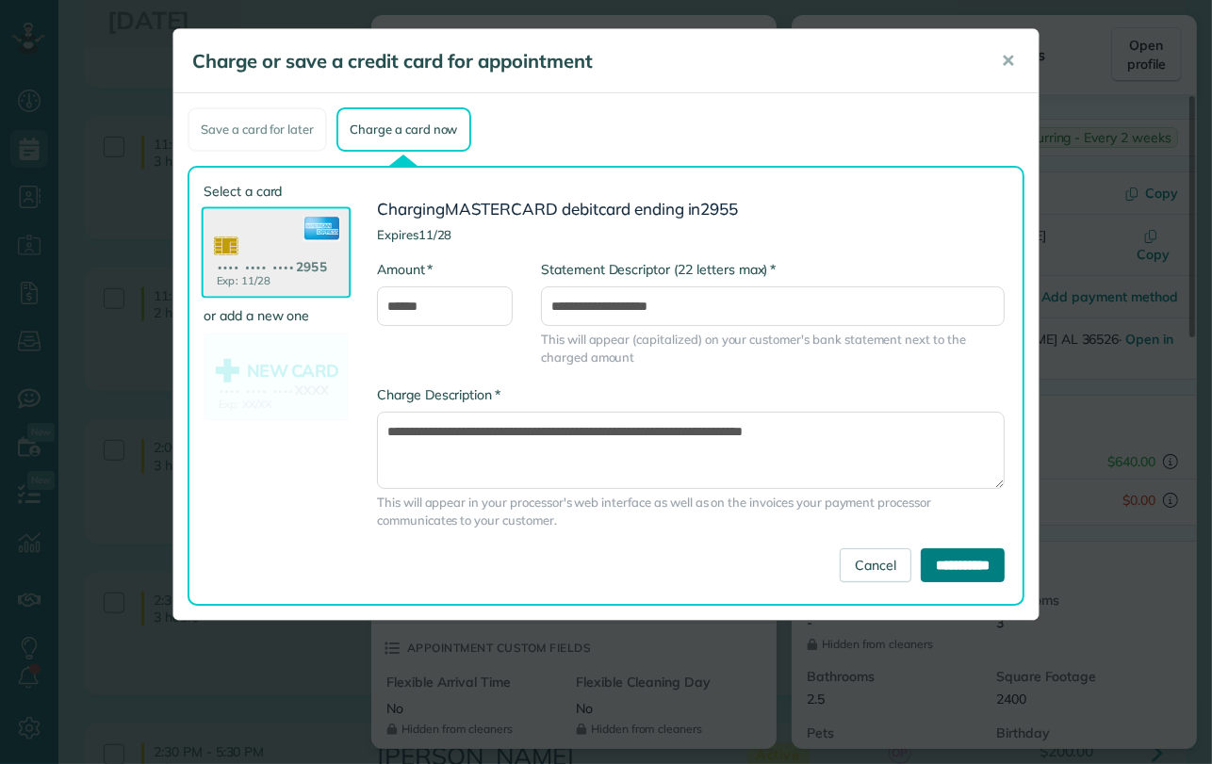
click at [952, 562] on input "**********" at bounding box center [963, 566] width 84 height 34
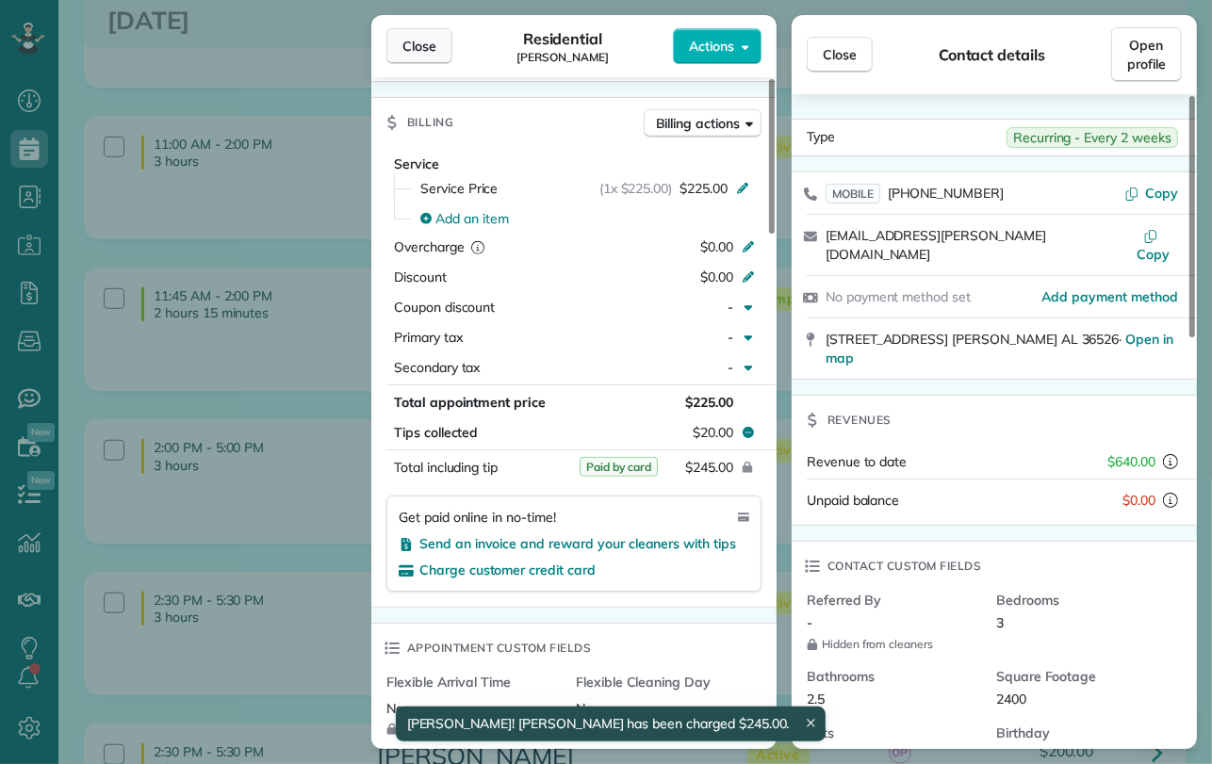
click at [435, 56] on button "Close" at bounding box center [419, 46] width 66 height 36
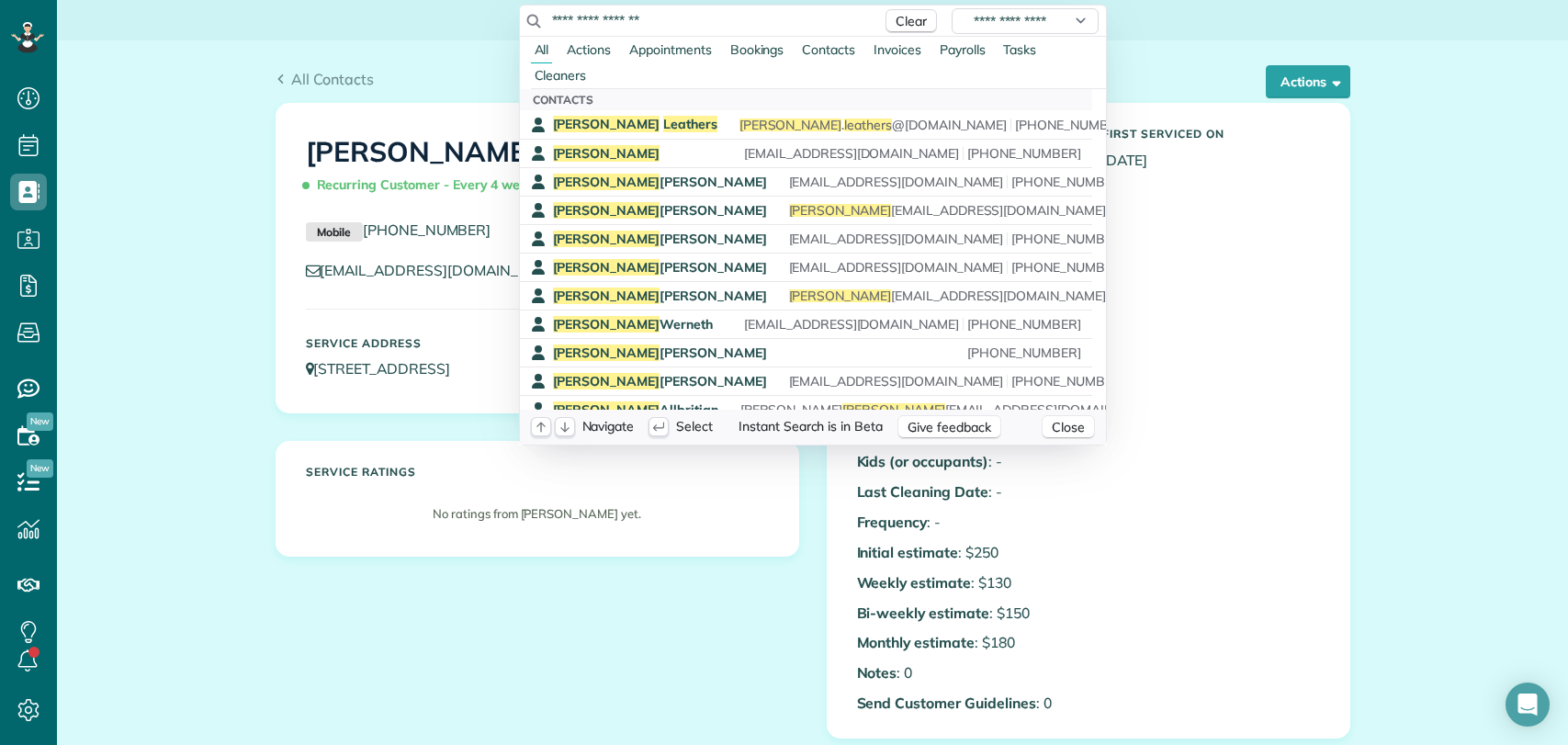
click at [626, 18] on input "**********" at bounding box center [712, 20] width 322 height 19
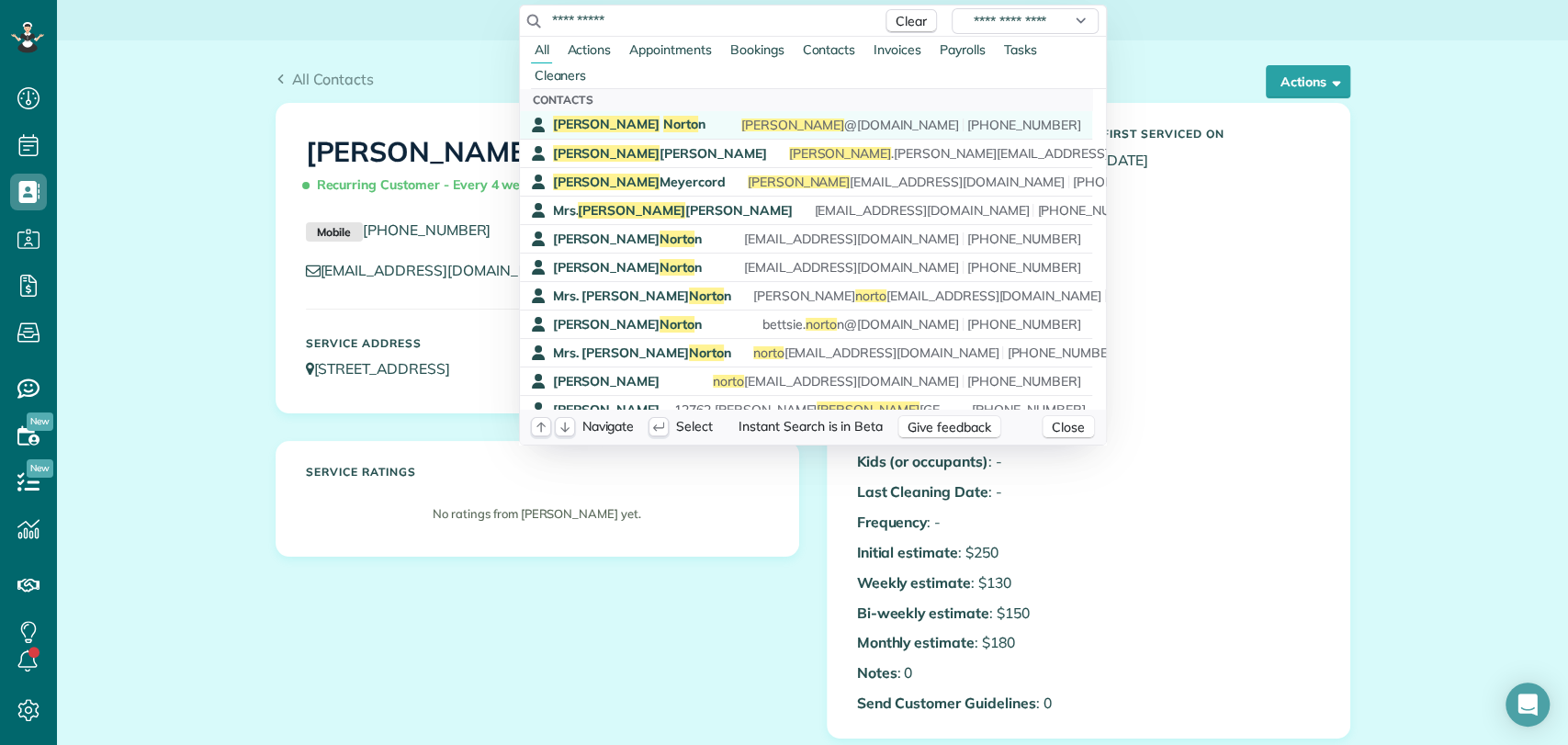
type input "**********"
click at [669, 127] on div "Anne Norto n anne @ssiuw.com (251) 747-6453" at bounding box center [817, 125] width 528 height 18
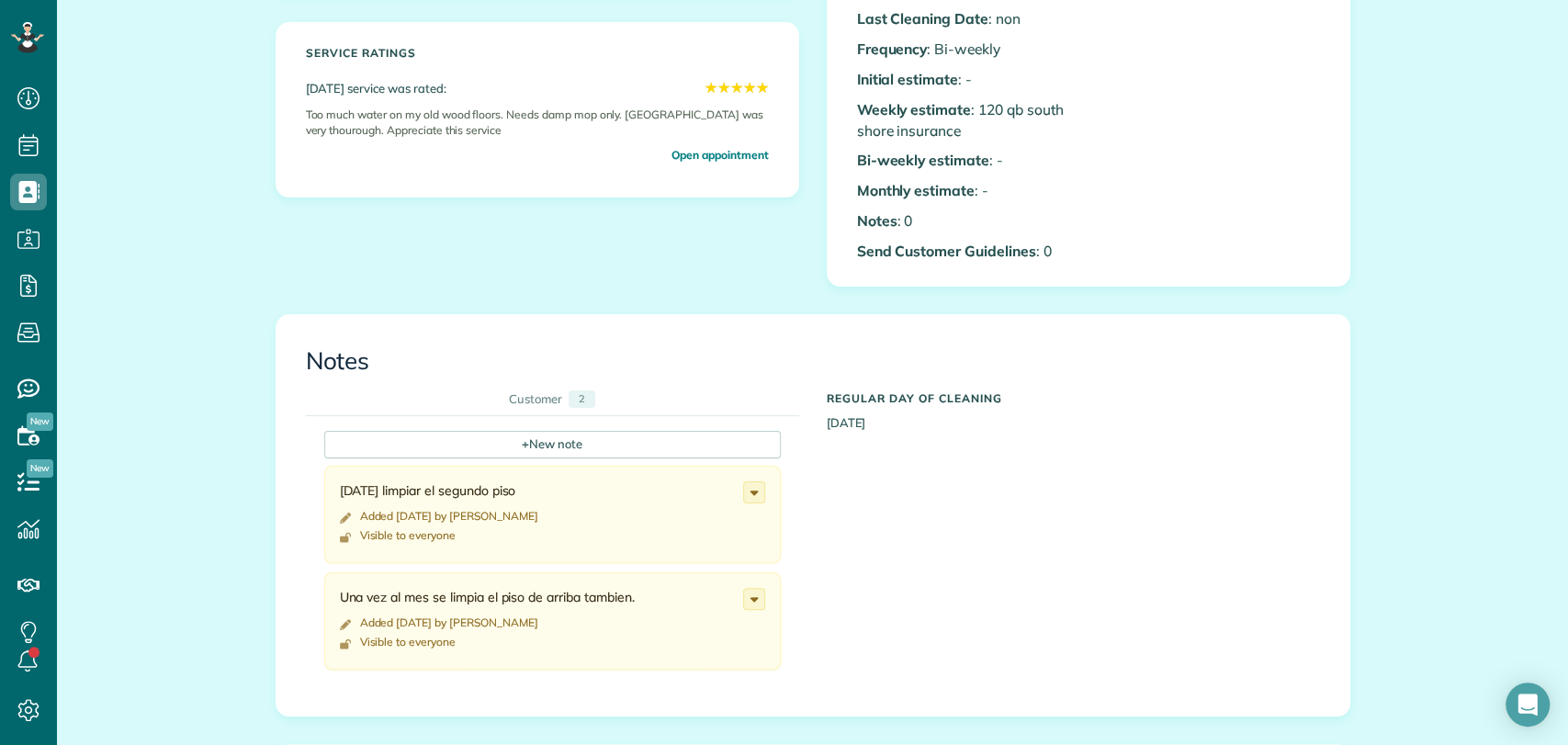
scroll to position [710, 0]
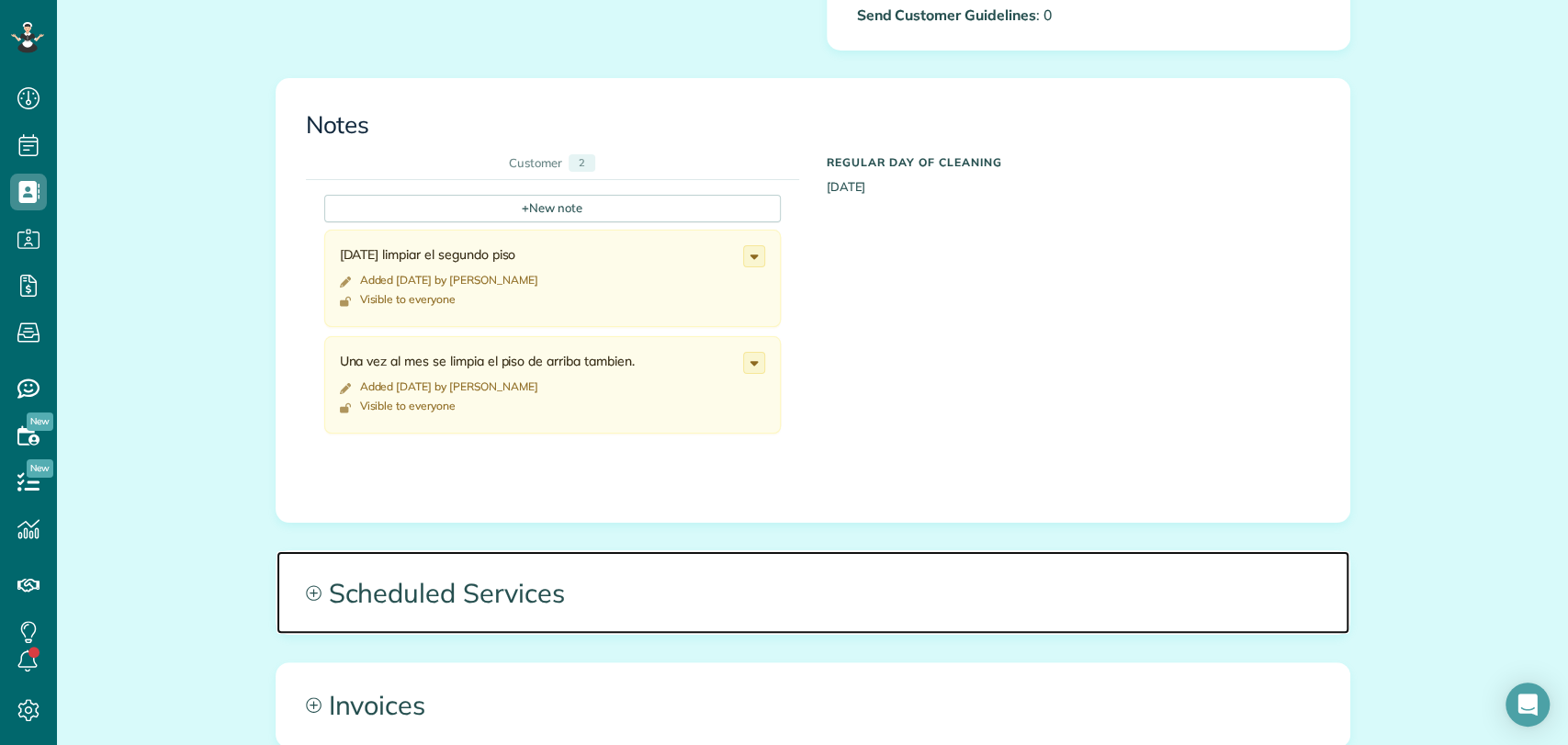
click at [455, 589] on span "Scheduled Services" at bounding box center [813, 593] width 1073 height 83
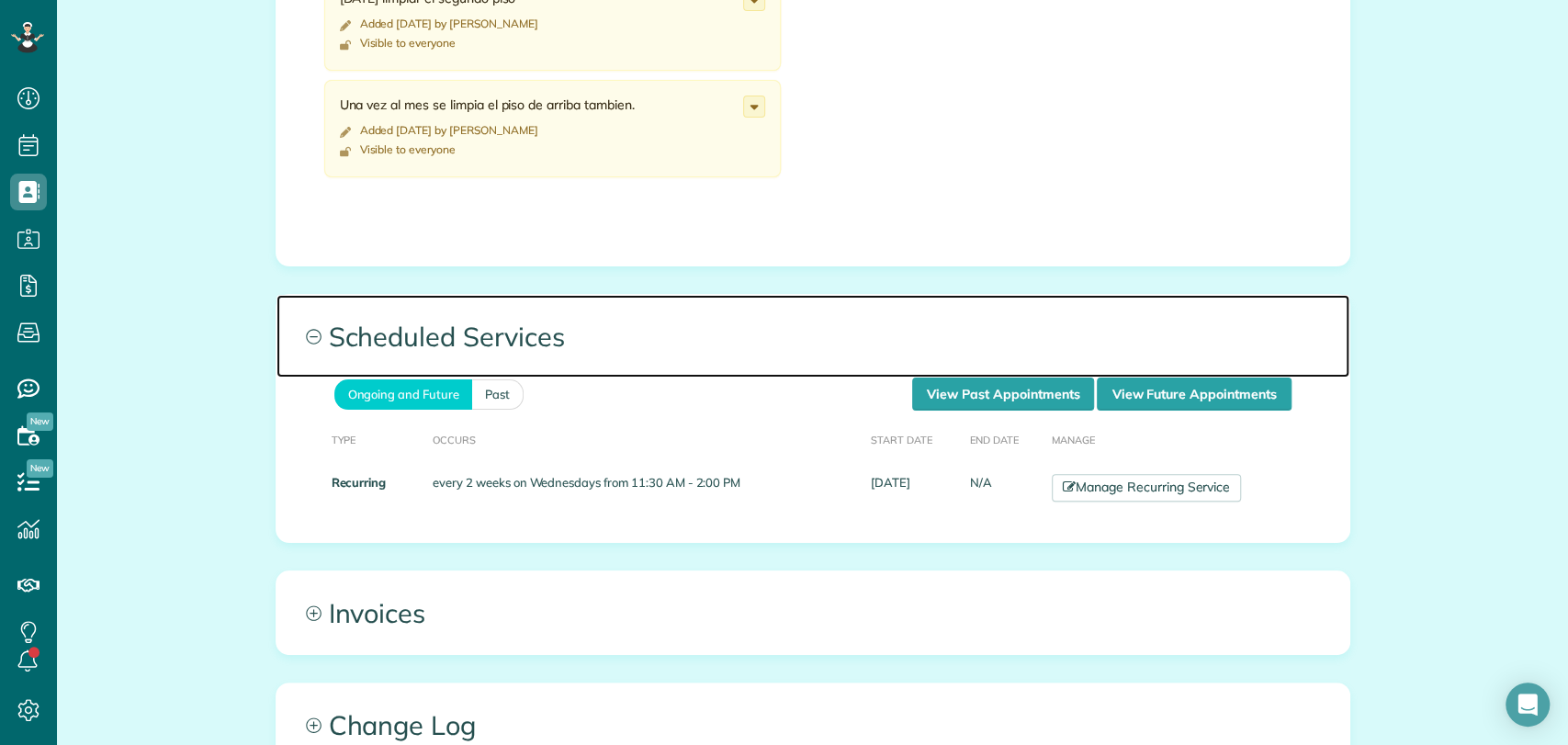
scroll to position [967, 0]
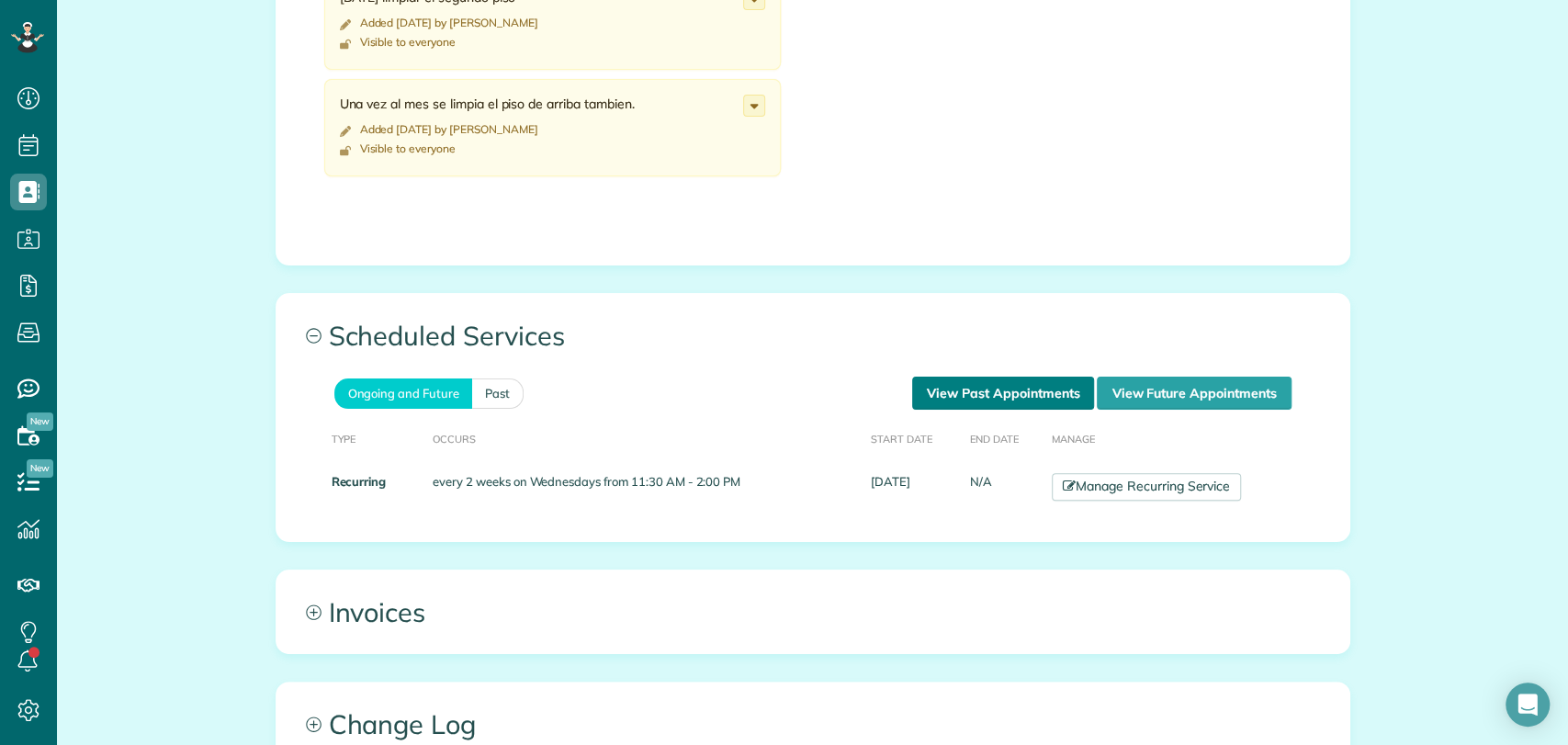
click at [959, 394] on link "View Past Appointments" at bounding box center [1003, 393] width 182 height 33
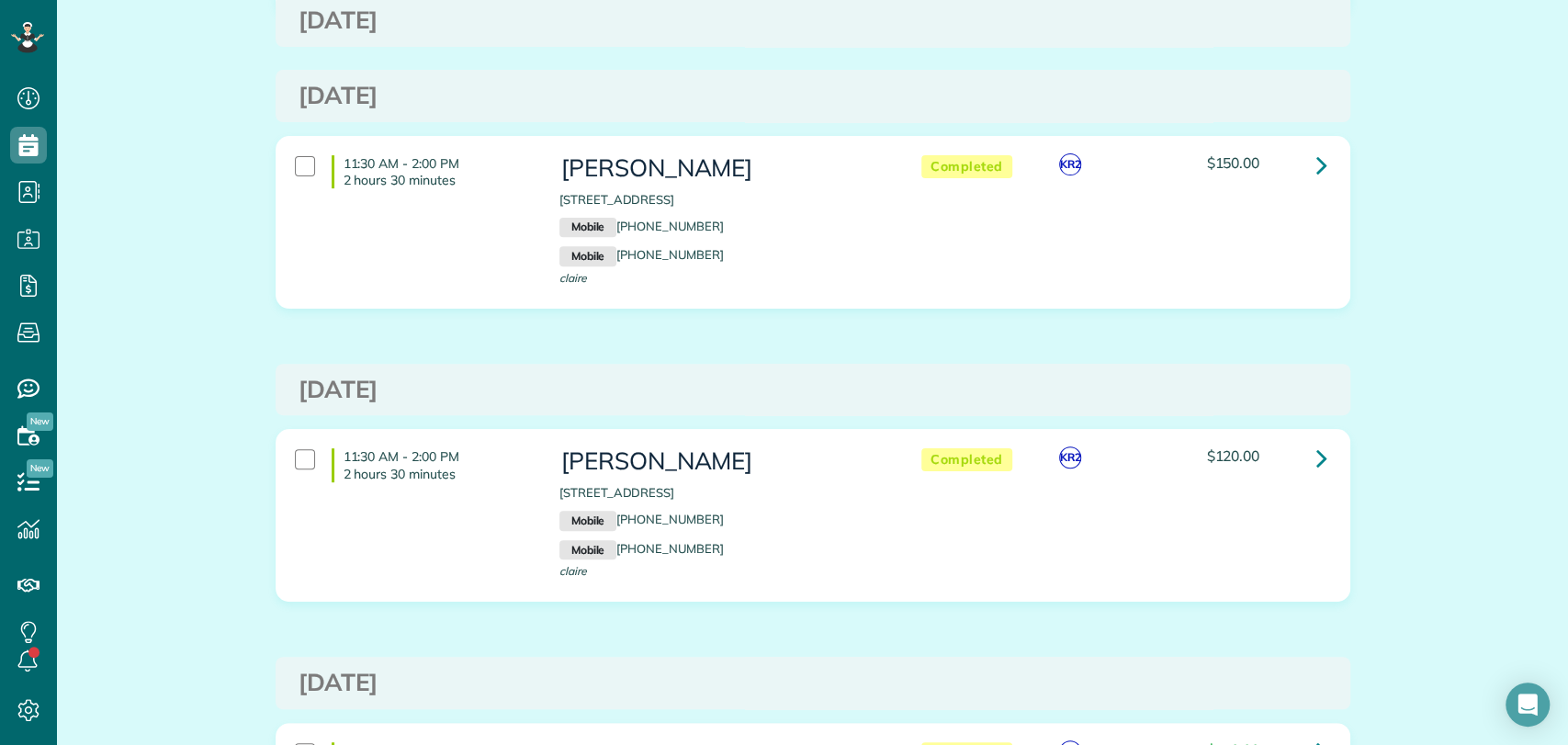
scroll to position [362, 0]
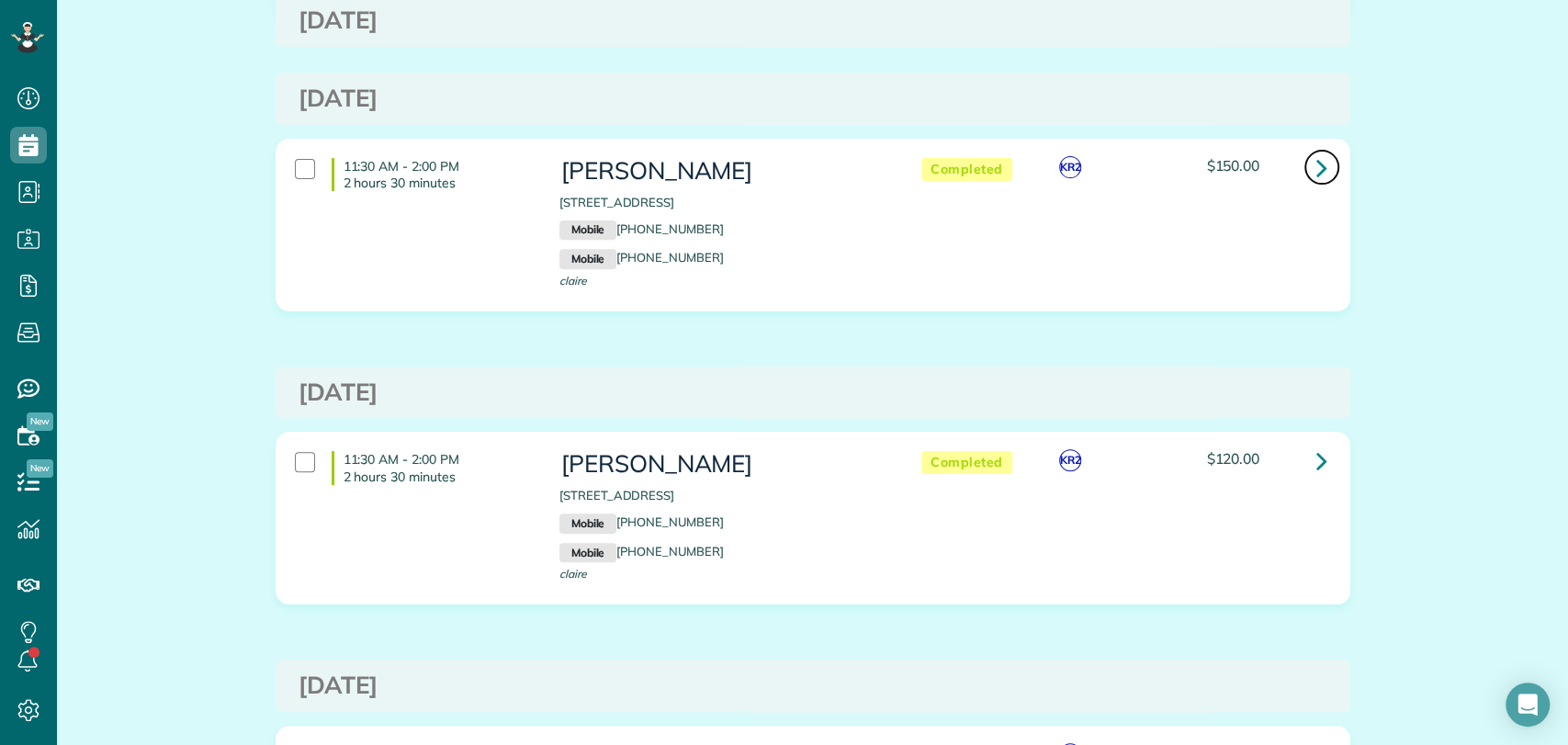
click at [1317, 163] on icon at bounding box center [1321, 168] width 11 height 32
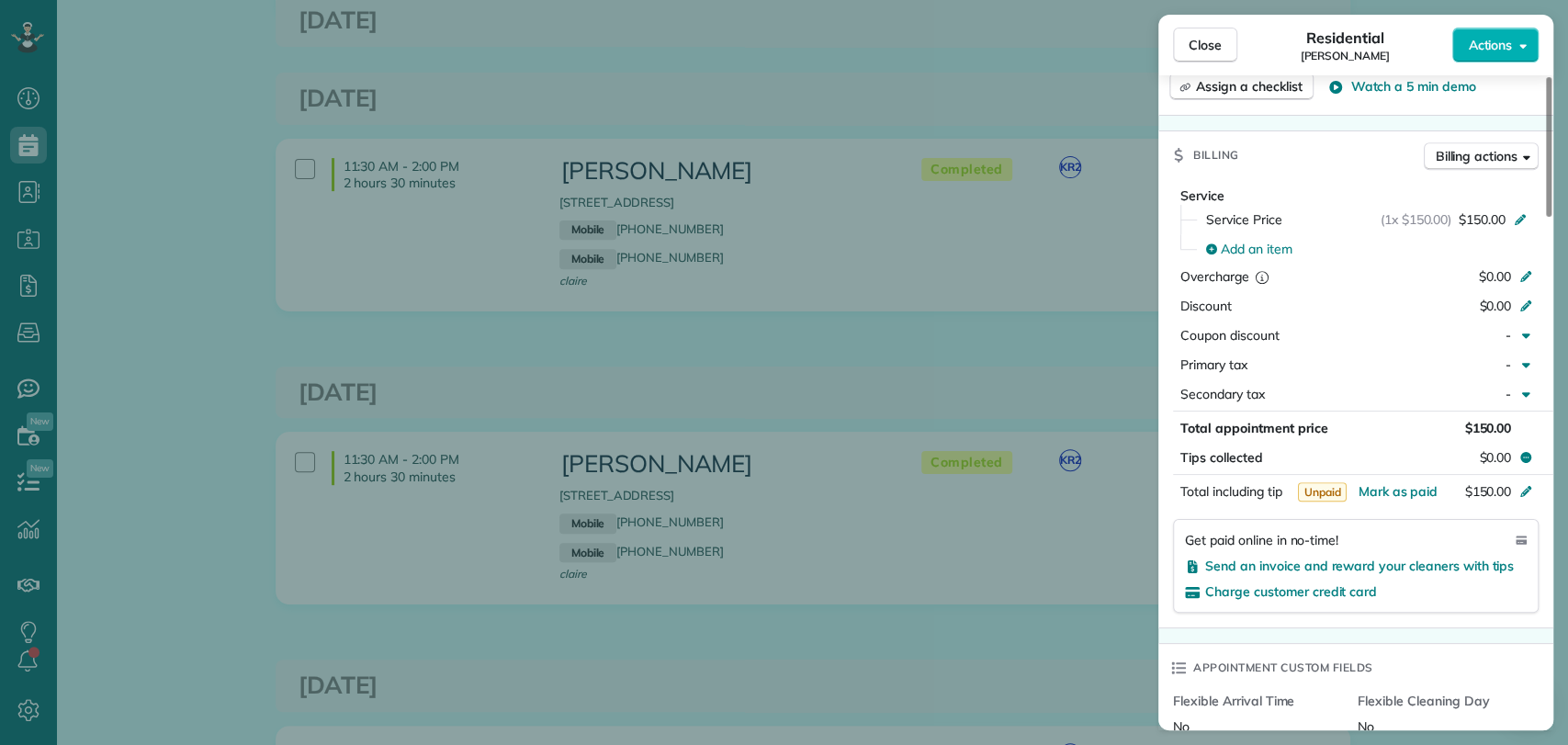
scroll to position [973, 0]
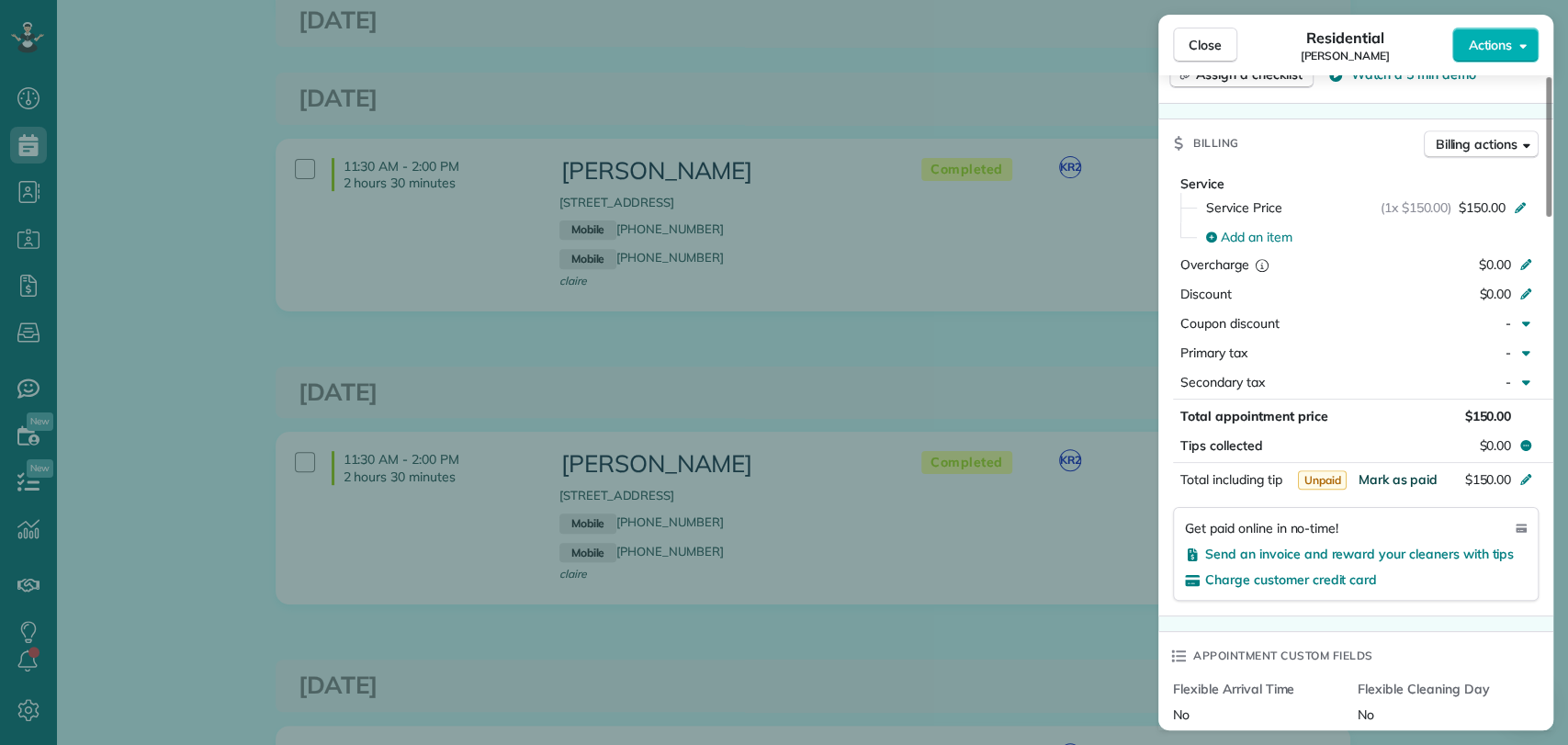
click at [1395, 472] on span "Mark as paid" at bounding box center [1397, 480] width 80 height 17
click at [1212, 31] on button "Close" at bounding box center [1205, 45] width 64 height 35
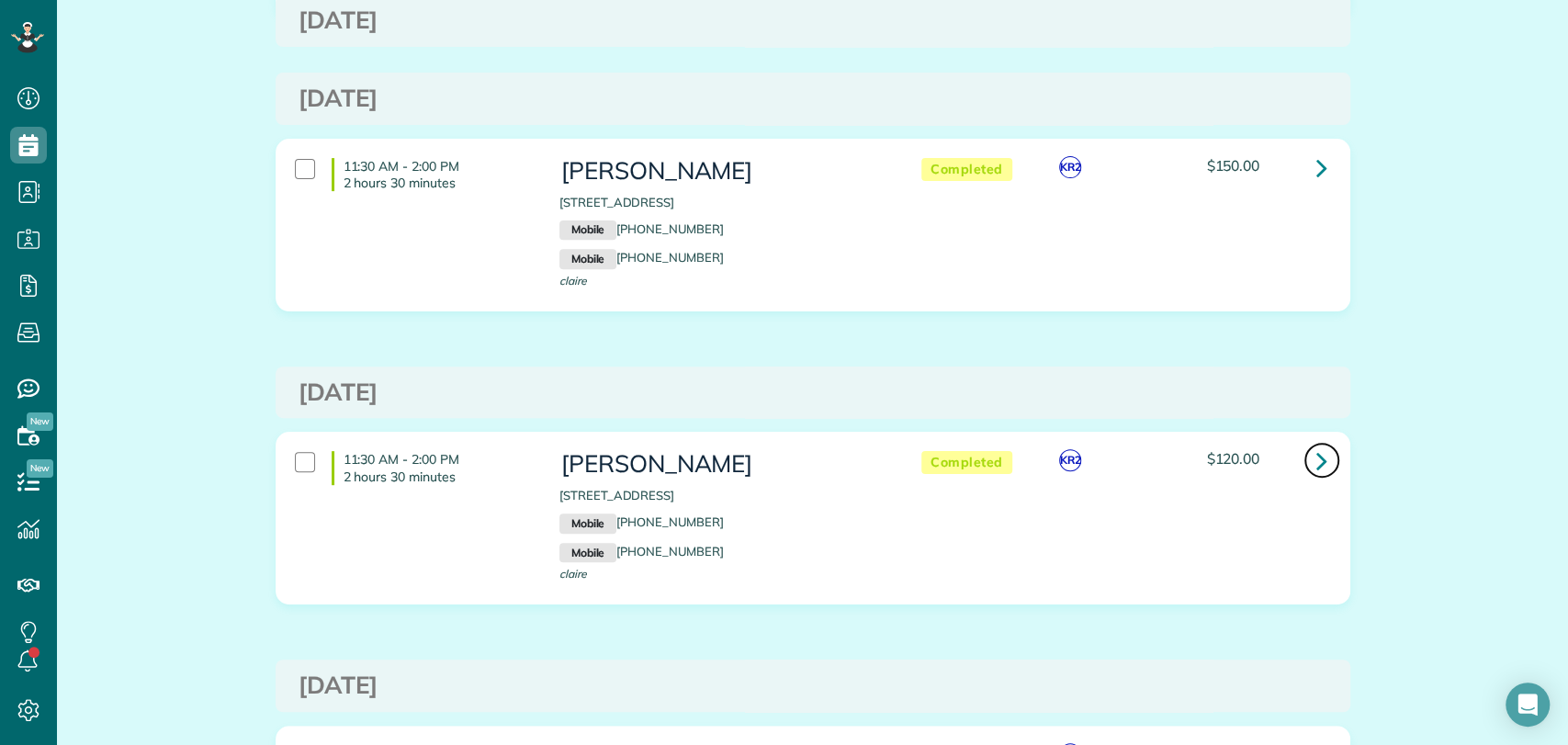
click at [1320, 457] on link at bounding box center [1321, 460] width 37 height 37
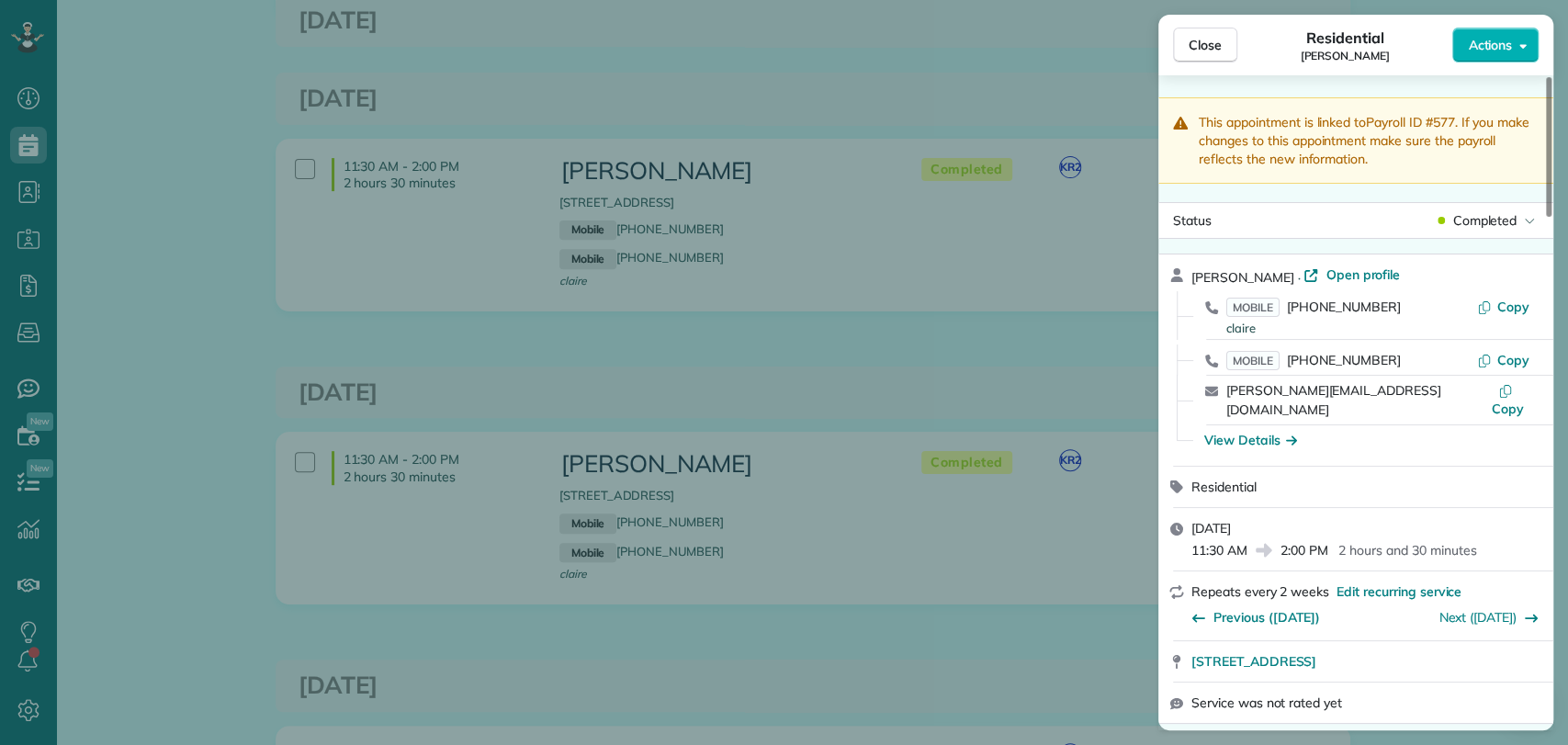
scroll to position [986, 0]
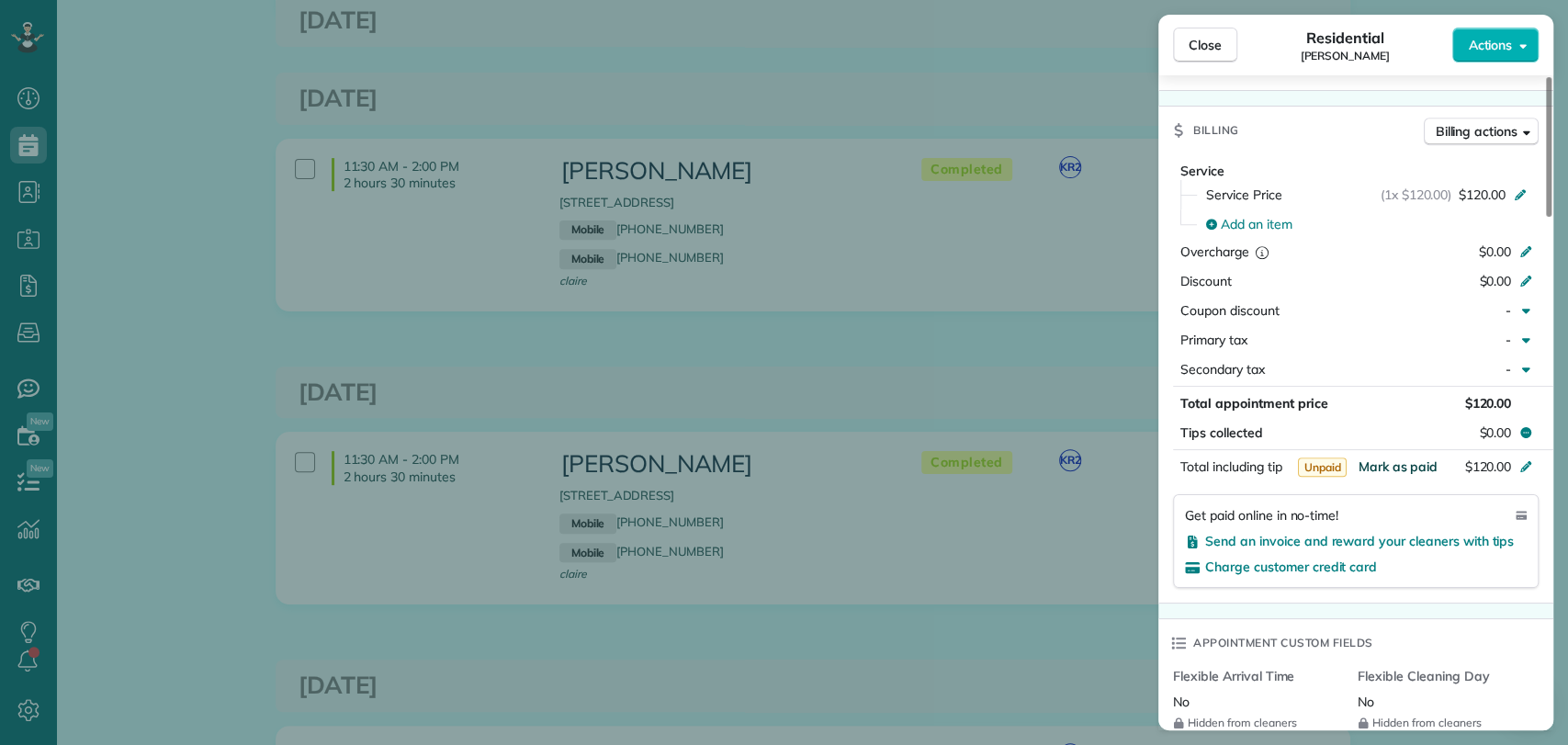
click at [1382, 458] on span "Mark as paid" at bounding box center [1397, 466] width 80 height 17
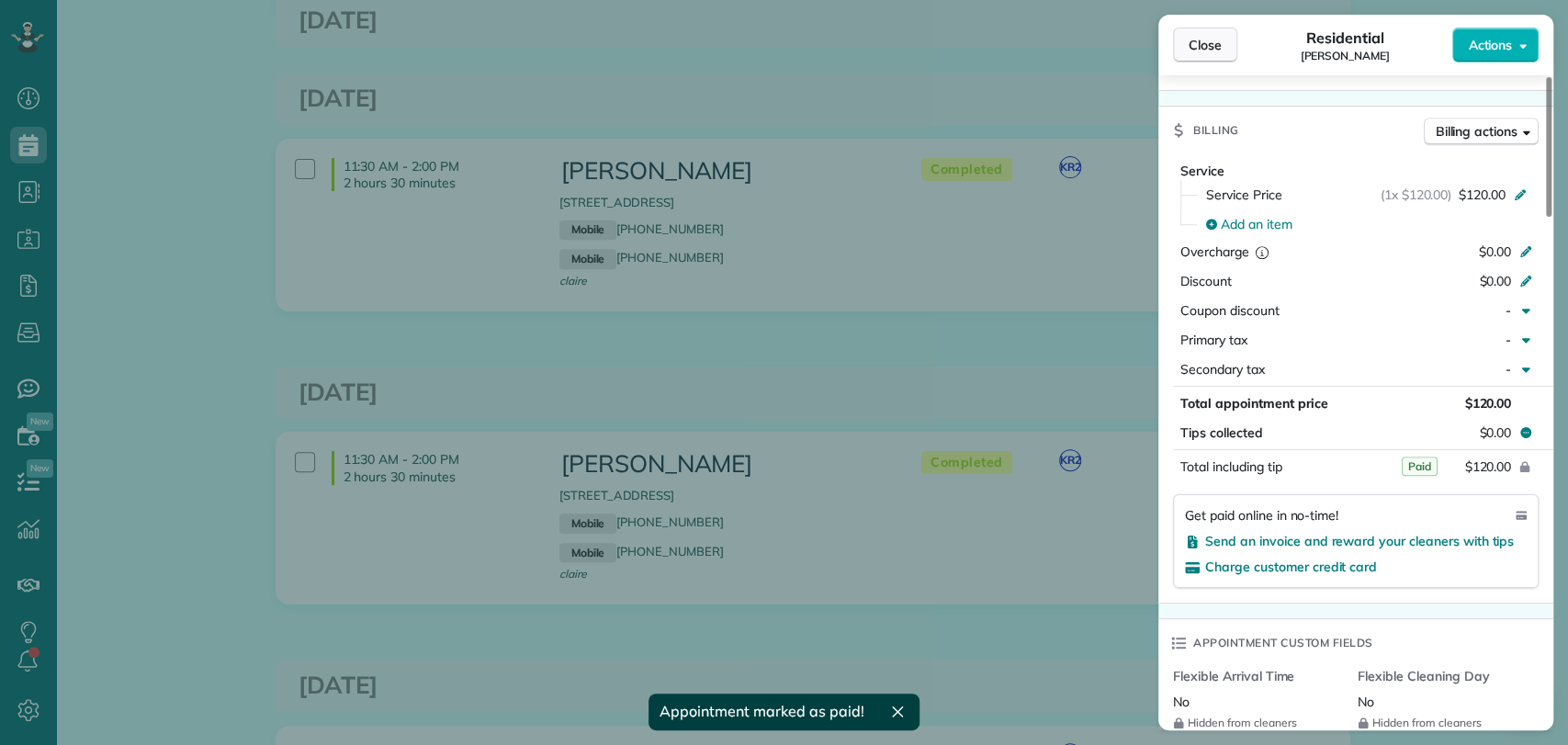
click at [1210, 42] on span "Close" at bounding box center [1205, 45] width 33 height 19
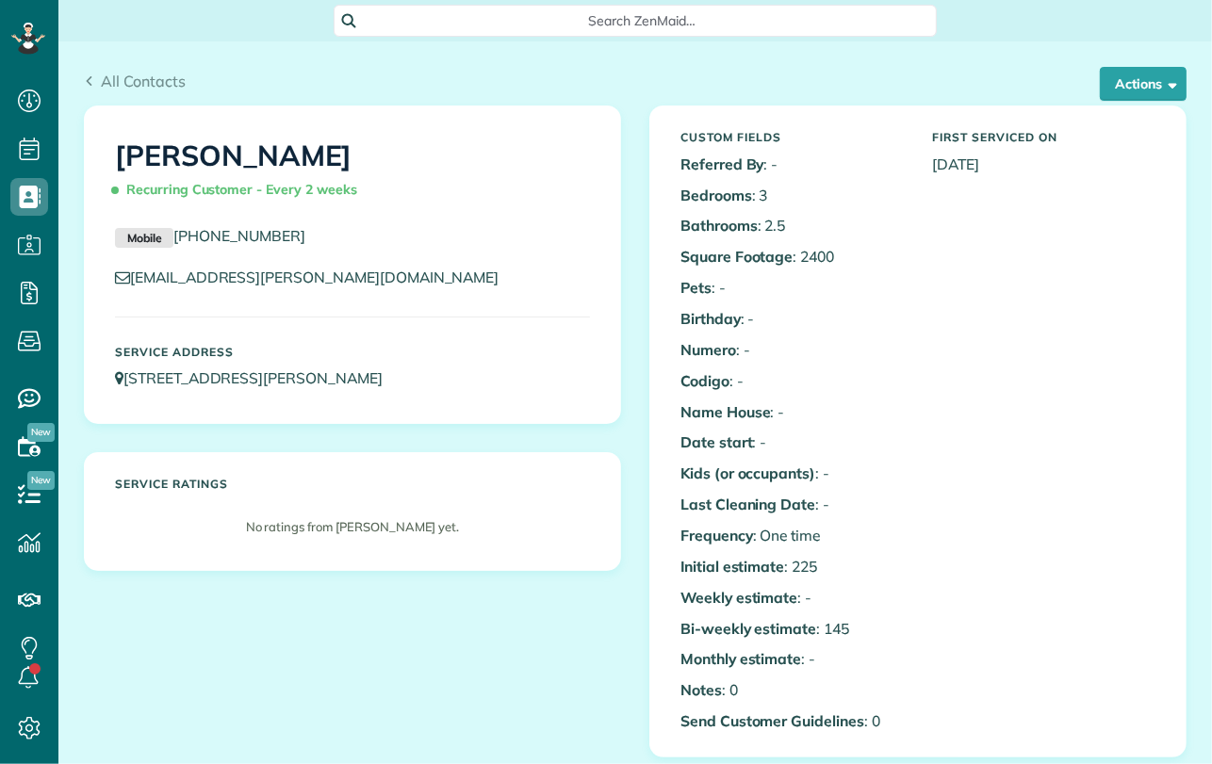
scroll to position [8, 8]
click at [1158, 90] on button "Actions" at bounding box center [1143, 84] width 87 height 34
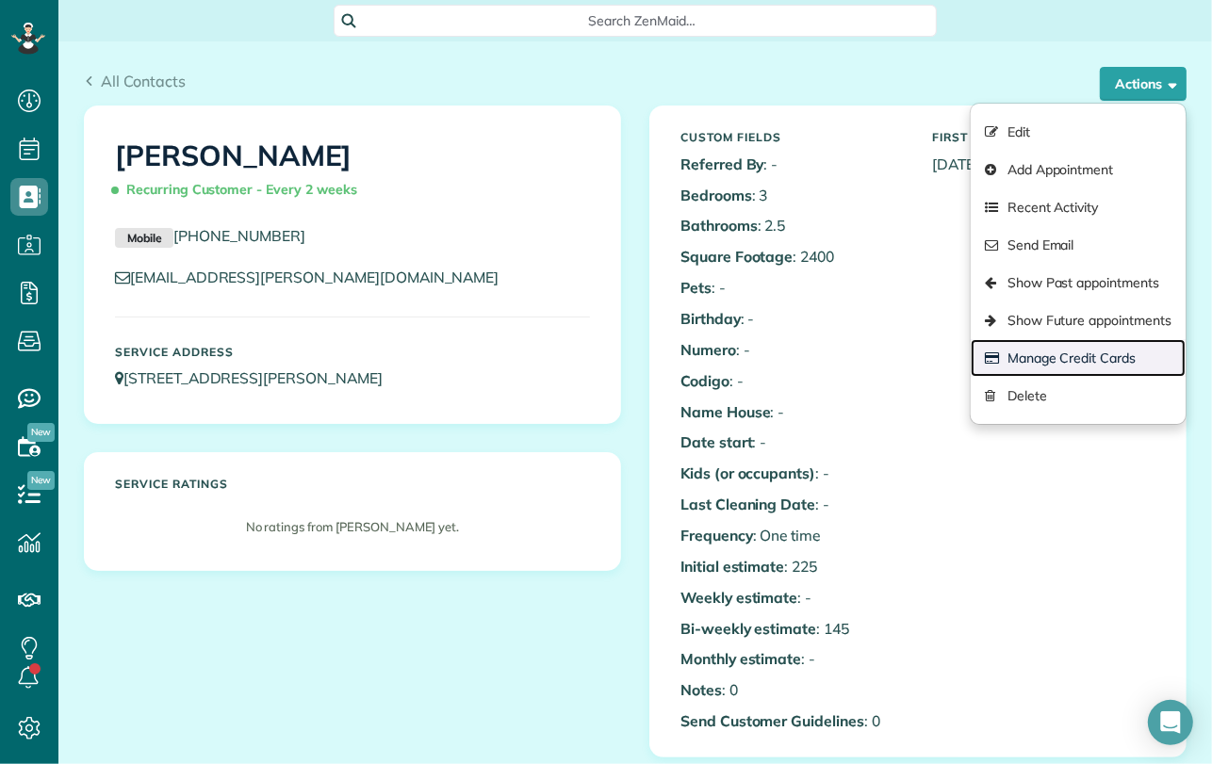
click at [1045, 361] on link "Manage Credit Cards" at bounding box center [1078, 358] width 215 height 38
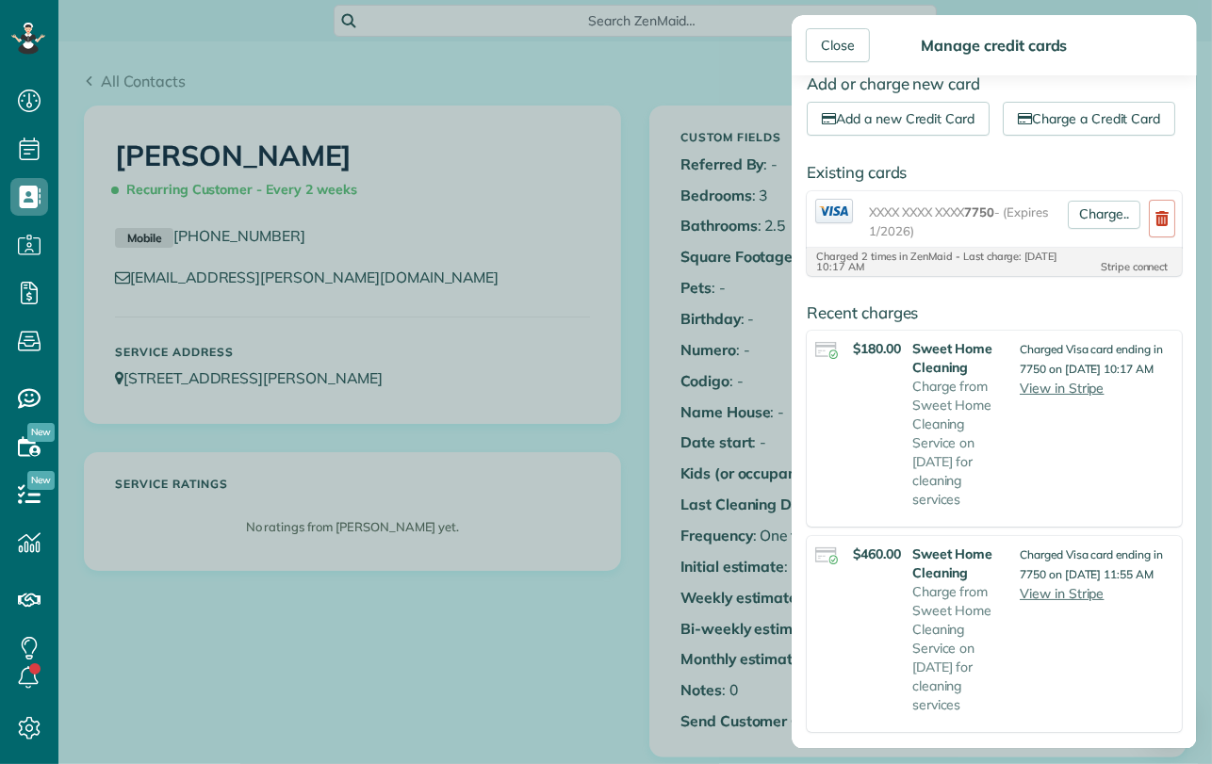
scroll to position [0, 0]
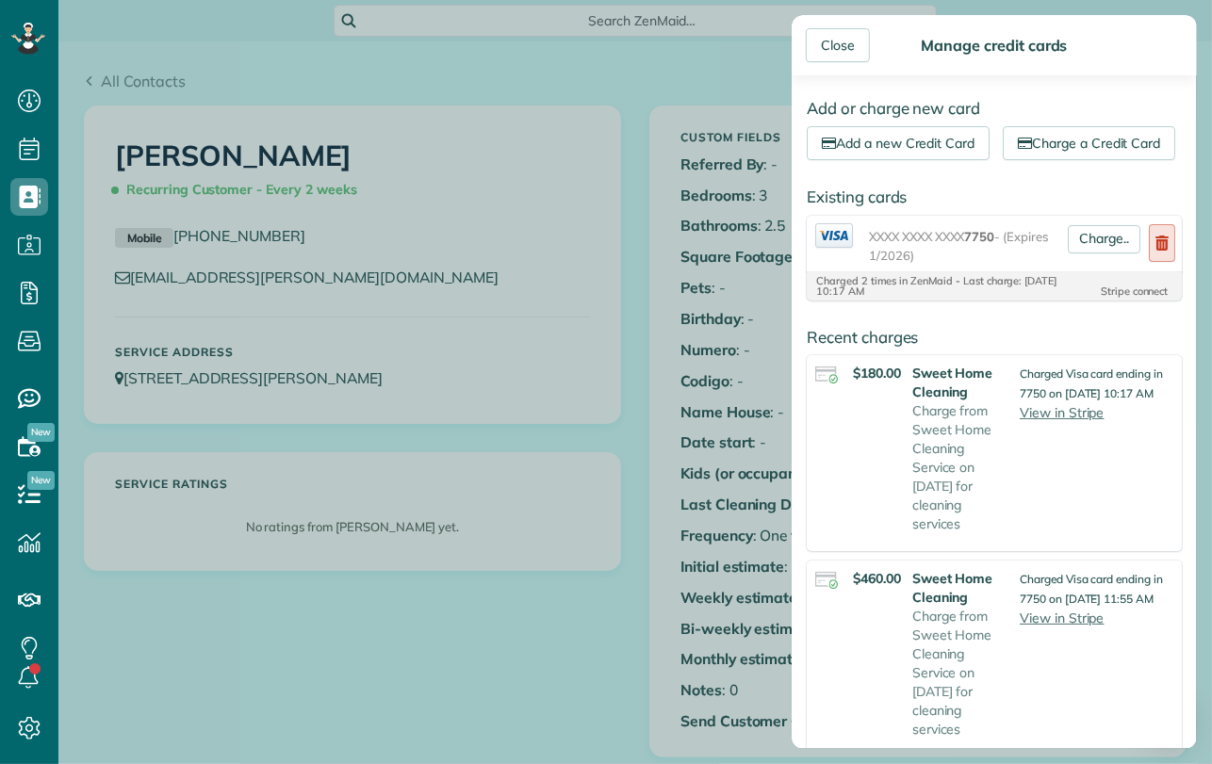
click at [1156, 251] on use at bounding box center [1162, 243] width 13 height 15
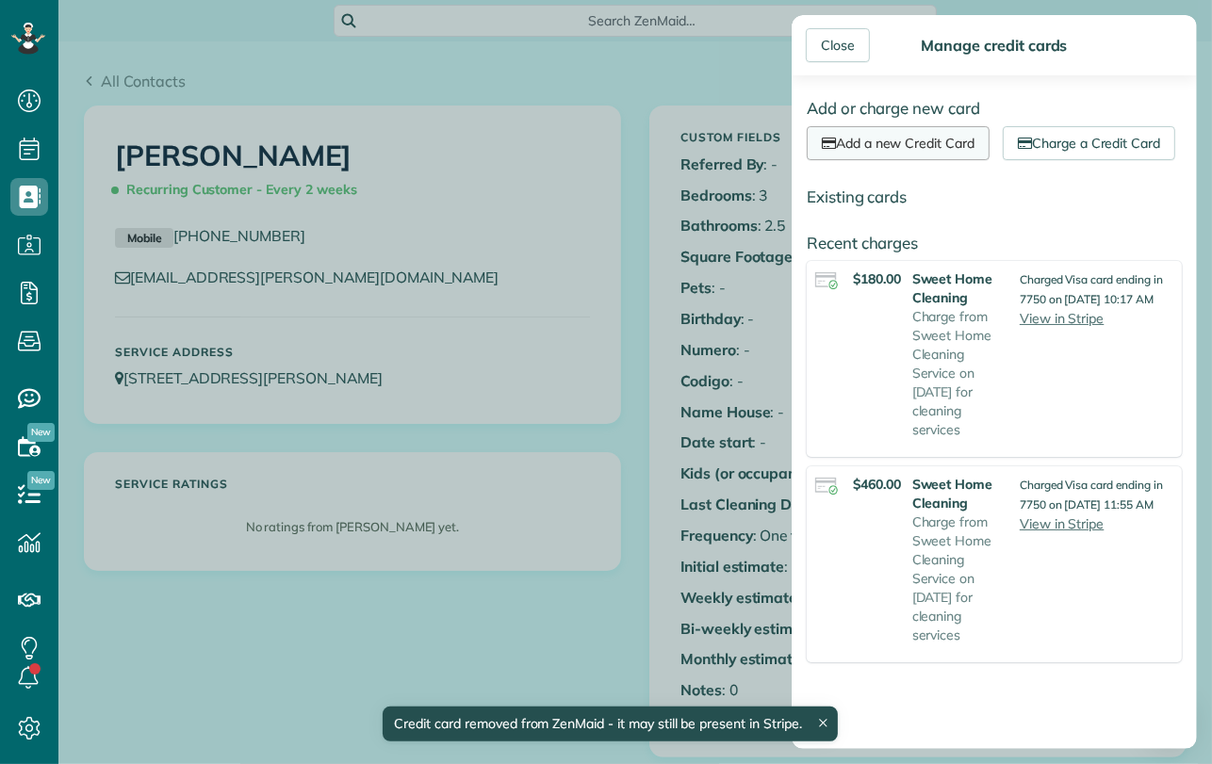
click at [883, 146] on link "Add a new Credit Card" at bounding box center [898, 143] width 183 height 34
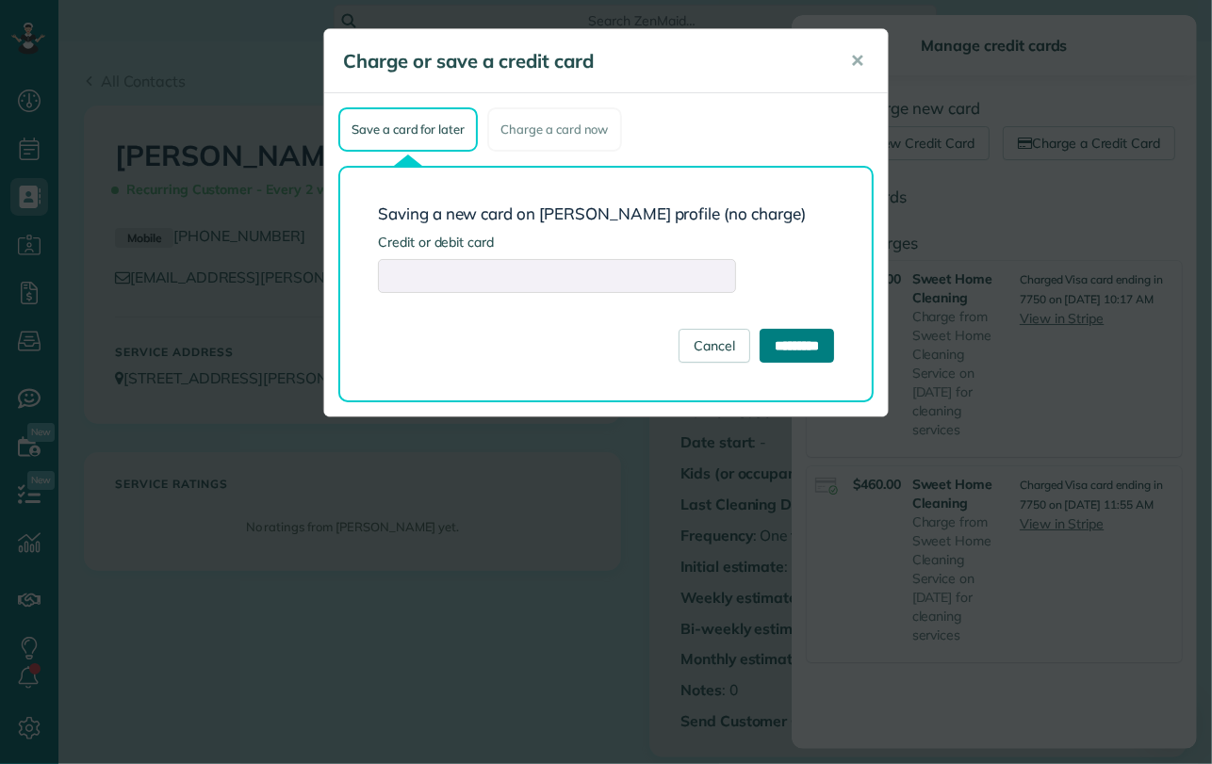
click at [763, 348] on input "*********" at bounding box center [797, 346] width 74 height 34
type input "**********"
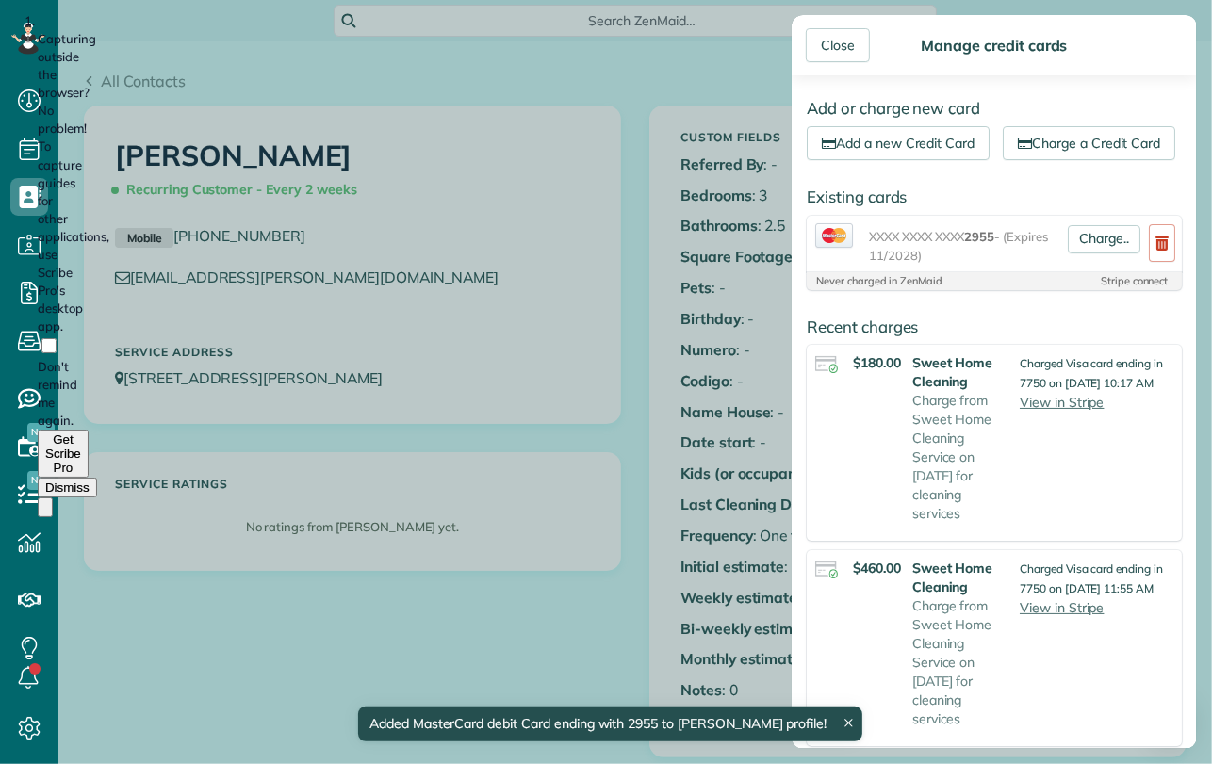
click at [45, 512] on icon "Close" at bounding box center [45, 512] width 0 height 0
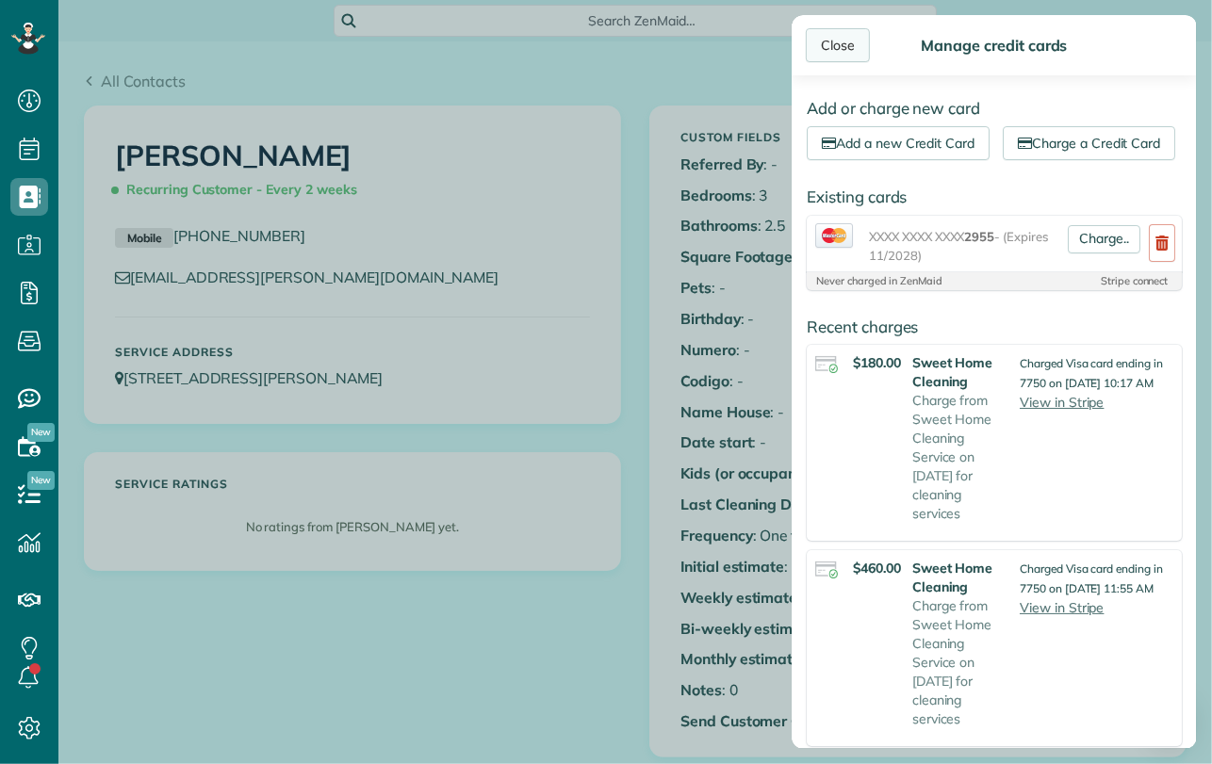
click at [807, 36] on div "Close" at bounding box center [838, 45] width 64 height 34
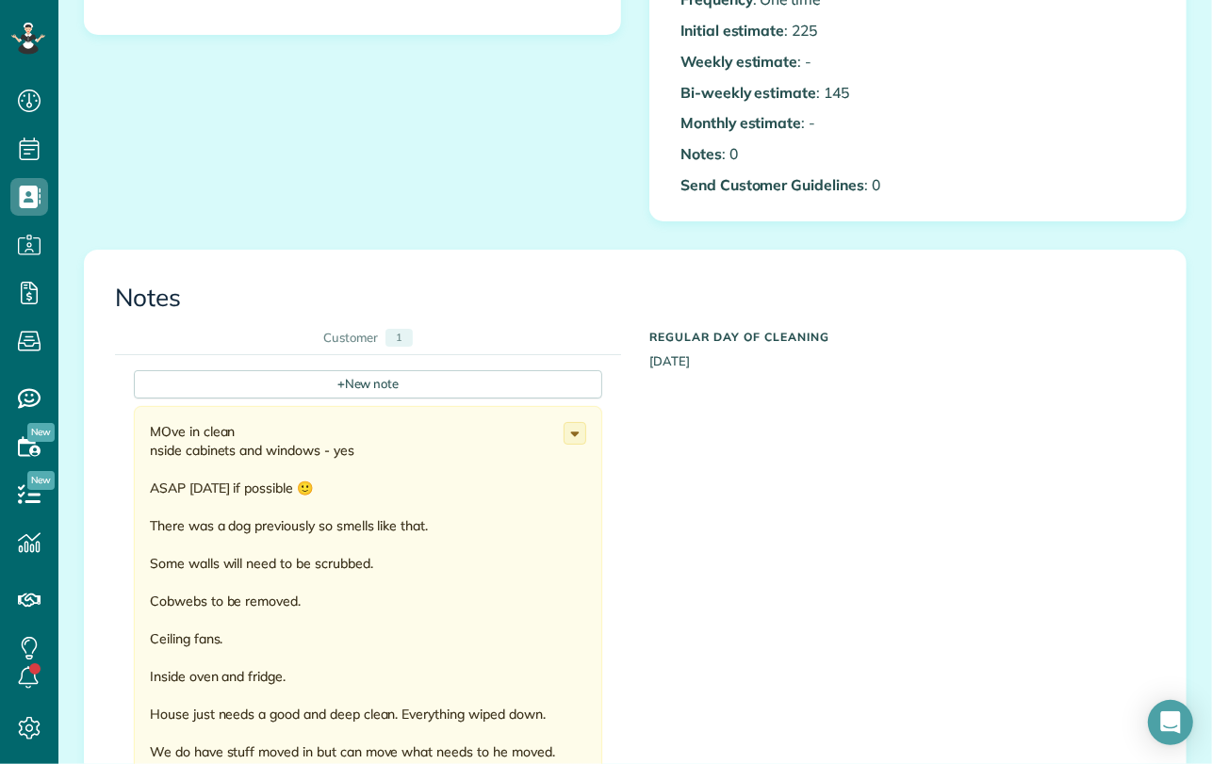
scroll to position [538, 0]
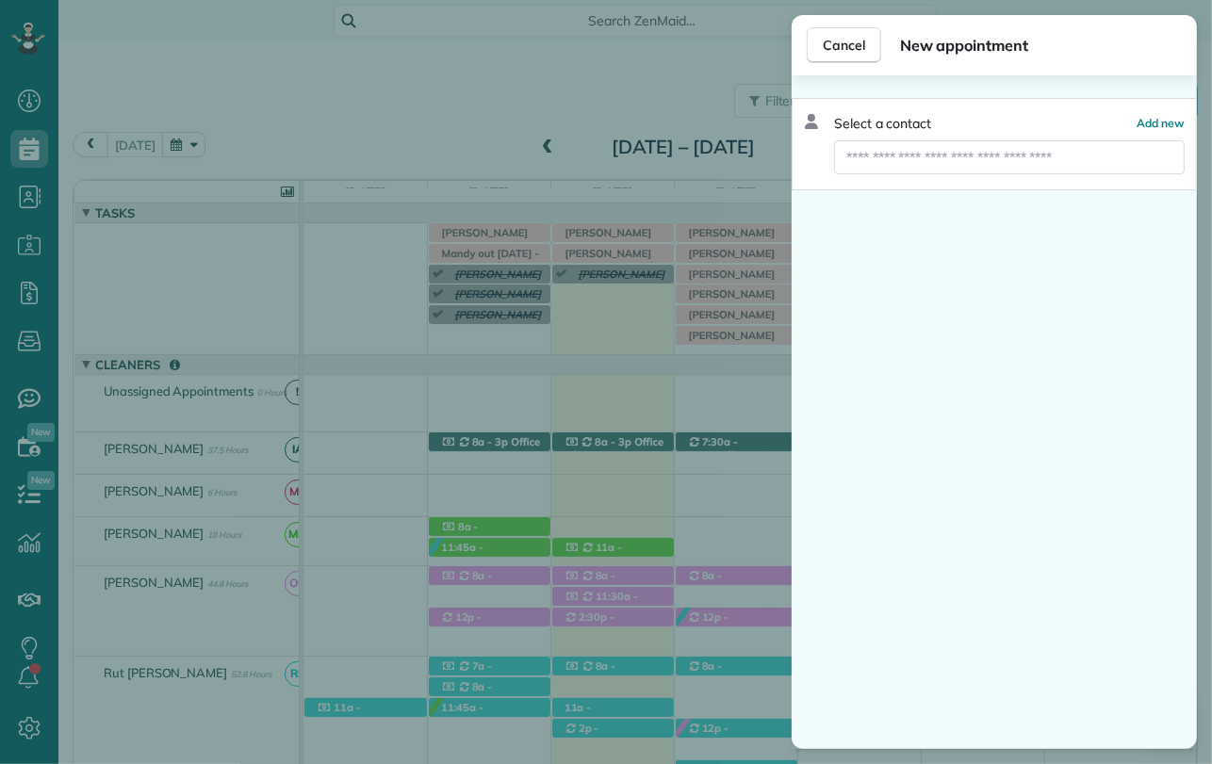
scroll to position [74, 0]
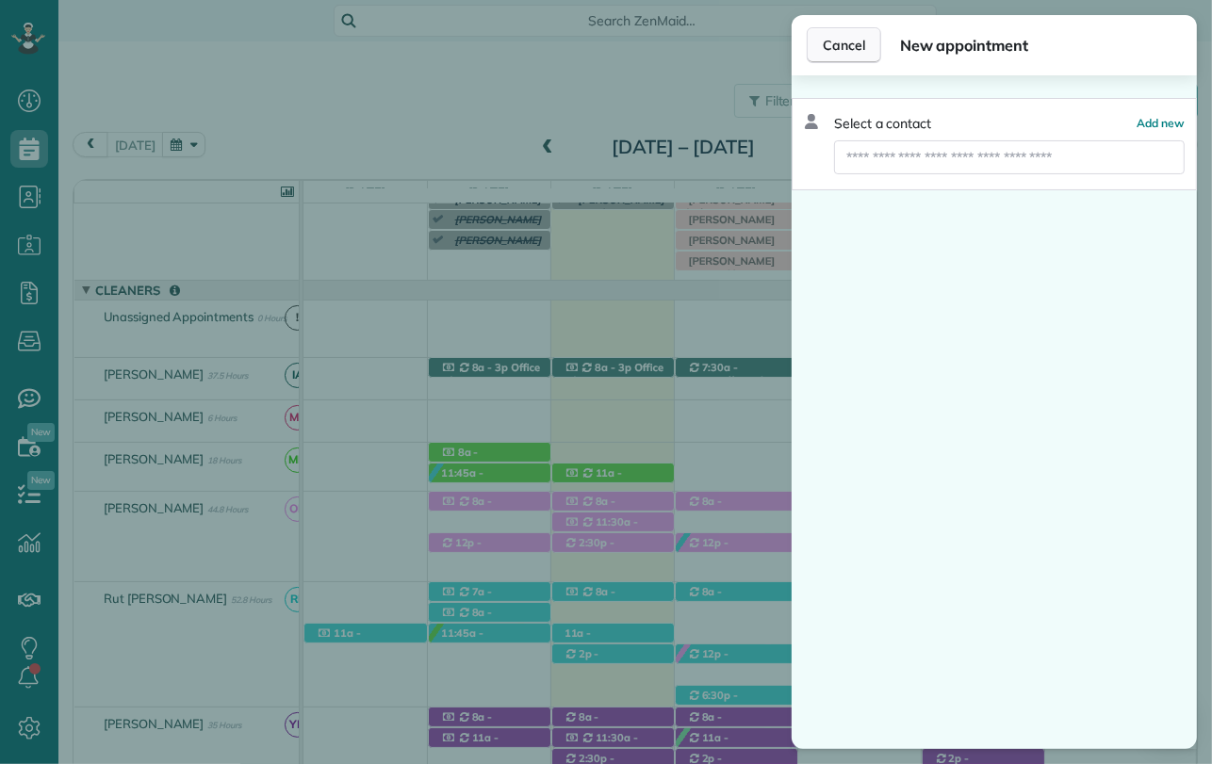
click at [856, 54] on span "Cancel" at bounding box center [844, 45] width 42 height 19
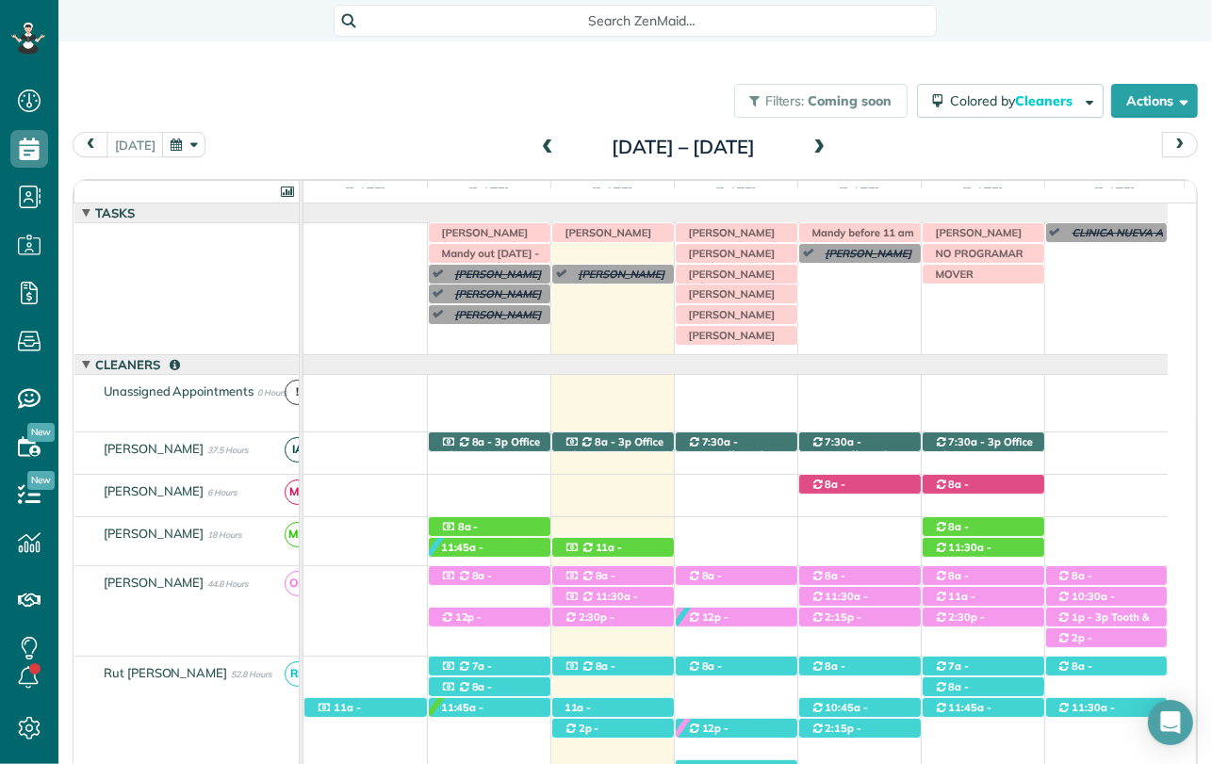
drag, startPoint x: 622, startPoint y: 253, endPoint x: 566, endPoint y: 463, distance: 217.4
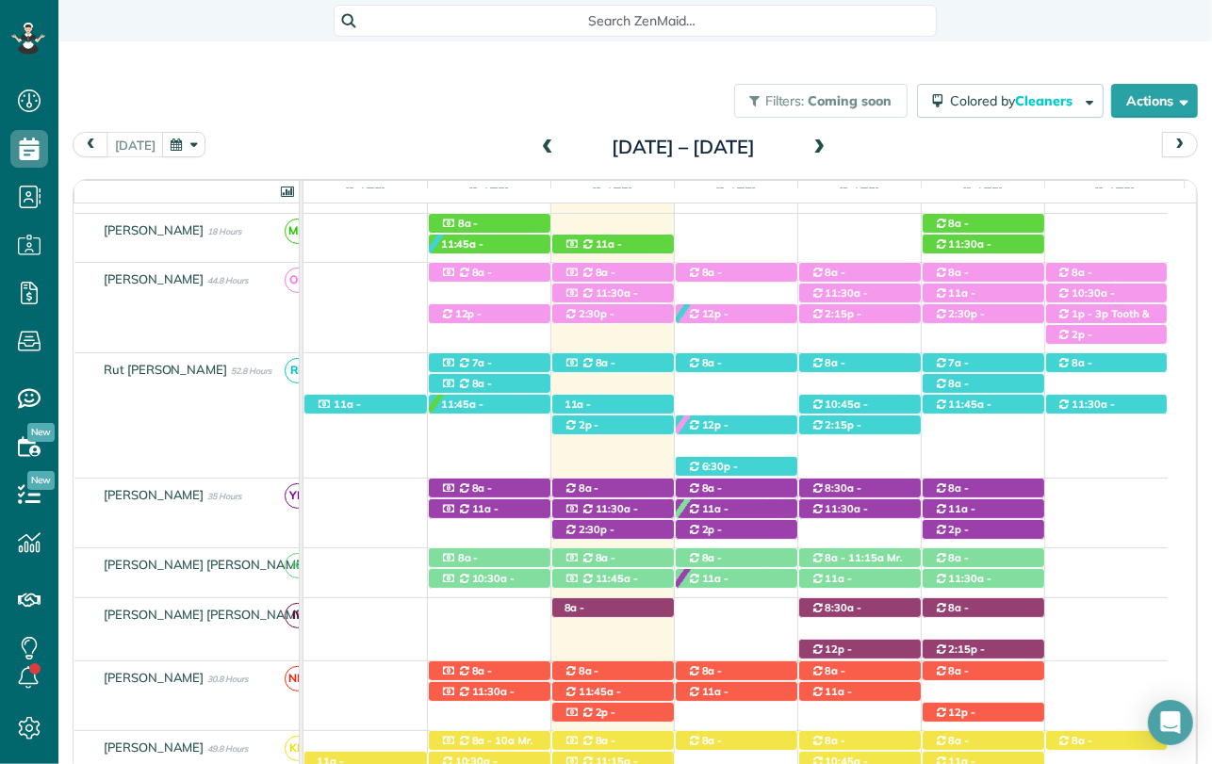
scroll to position [345, 0]
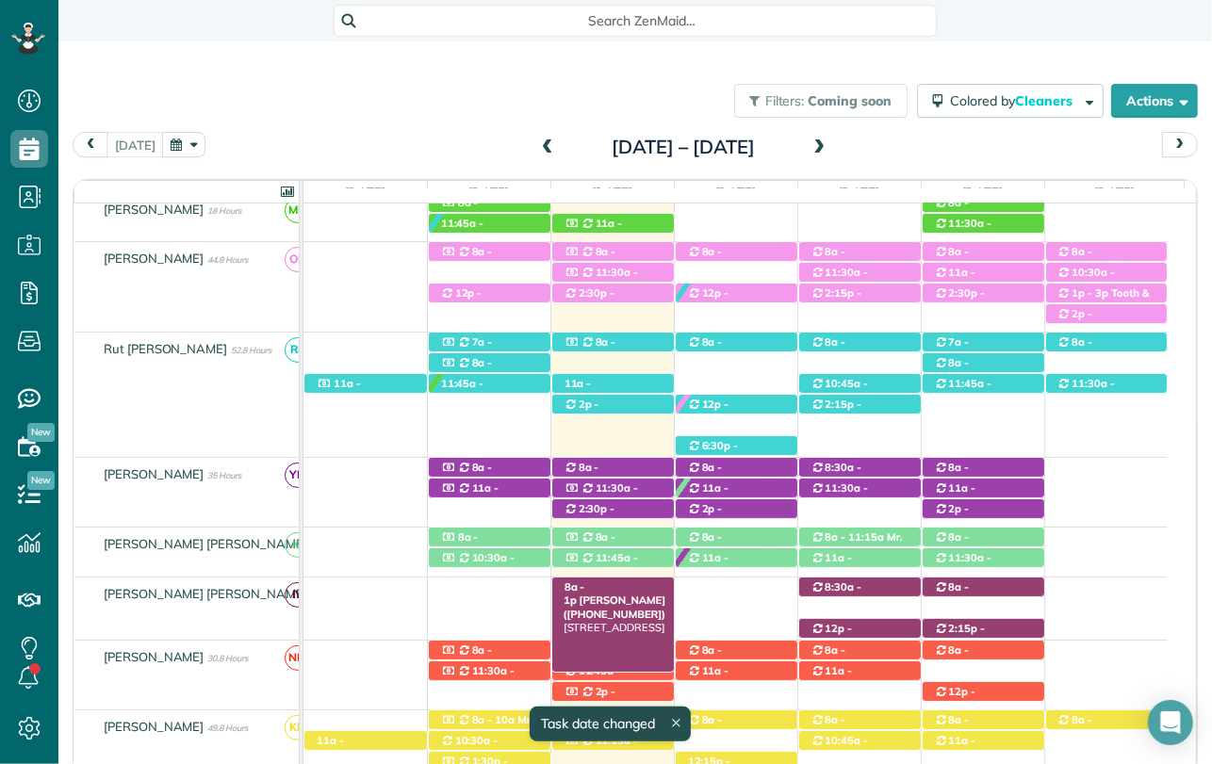
click at [564, 585] on span "8a - 1p" at bounding box center [575, 594] width 22 height 26
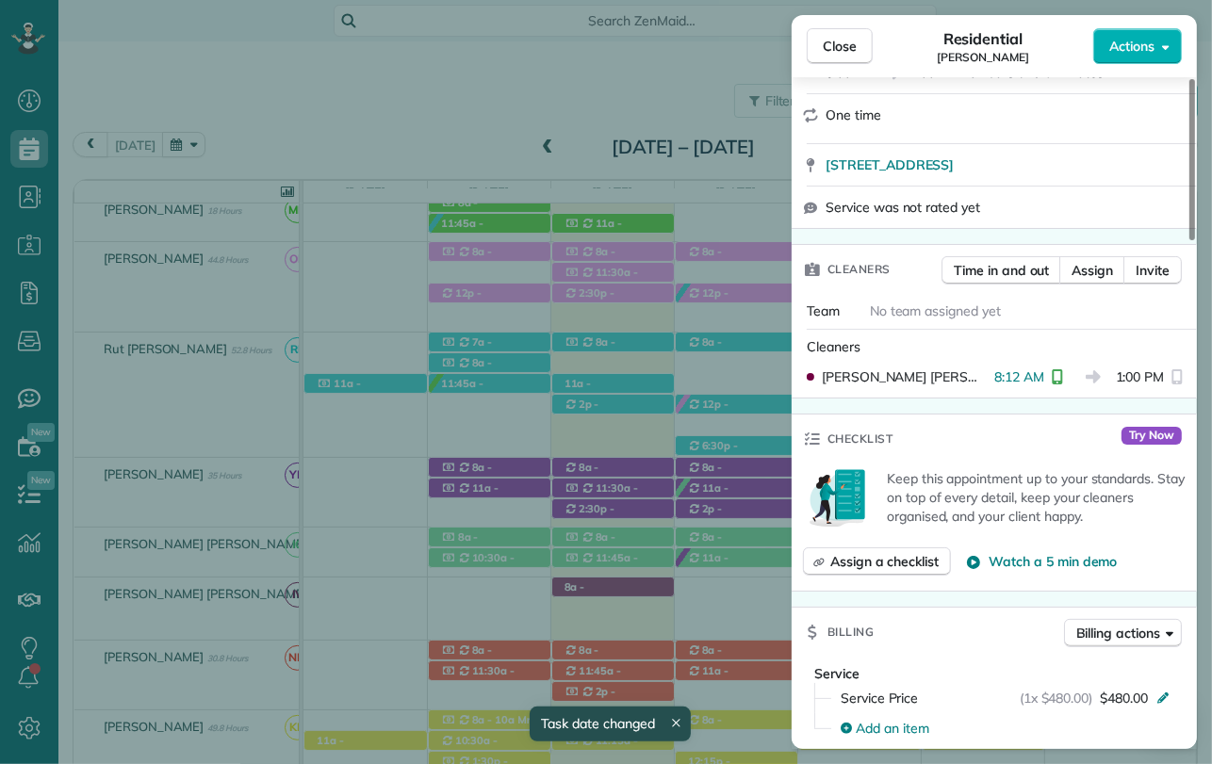
scroll to position [315, 0]
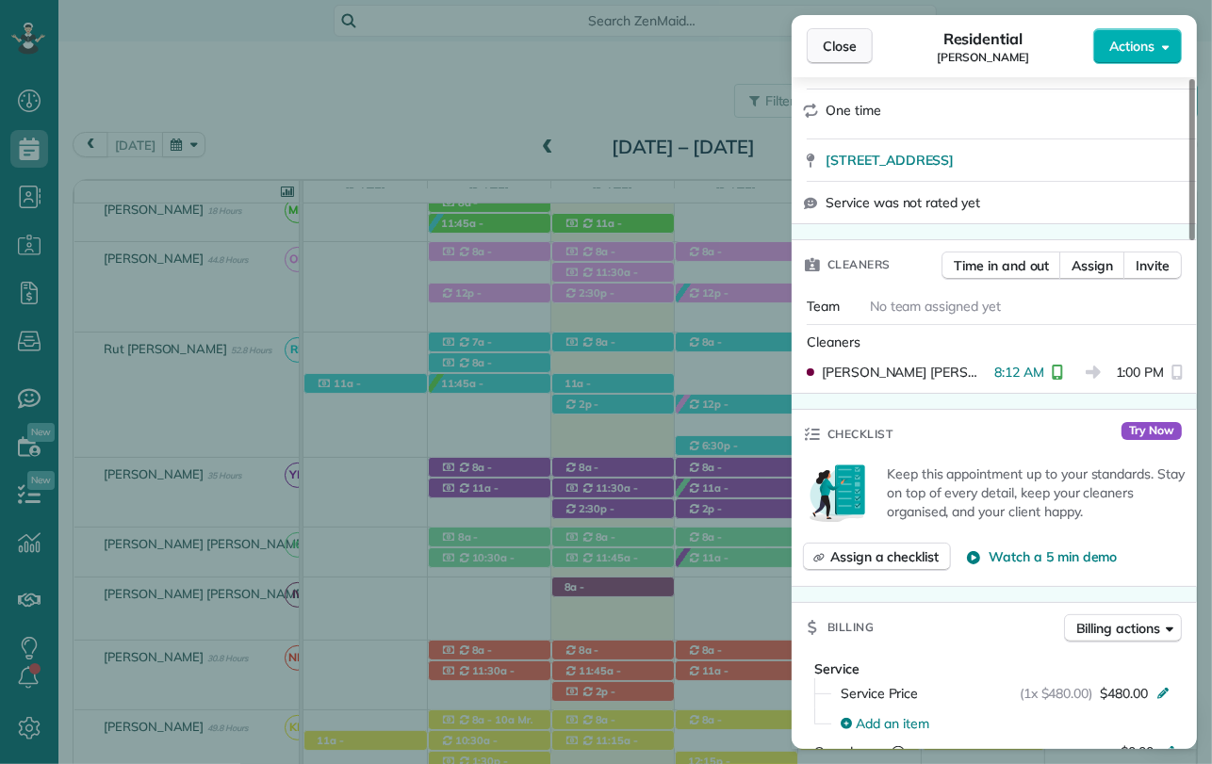
click at [854, 46] on span "Close" at bounding box center [840, 46] width 34 height 19
